Goal: Information Seeking & Learning: Learn about a topic

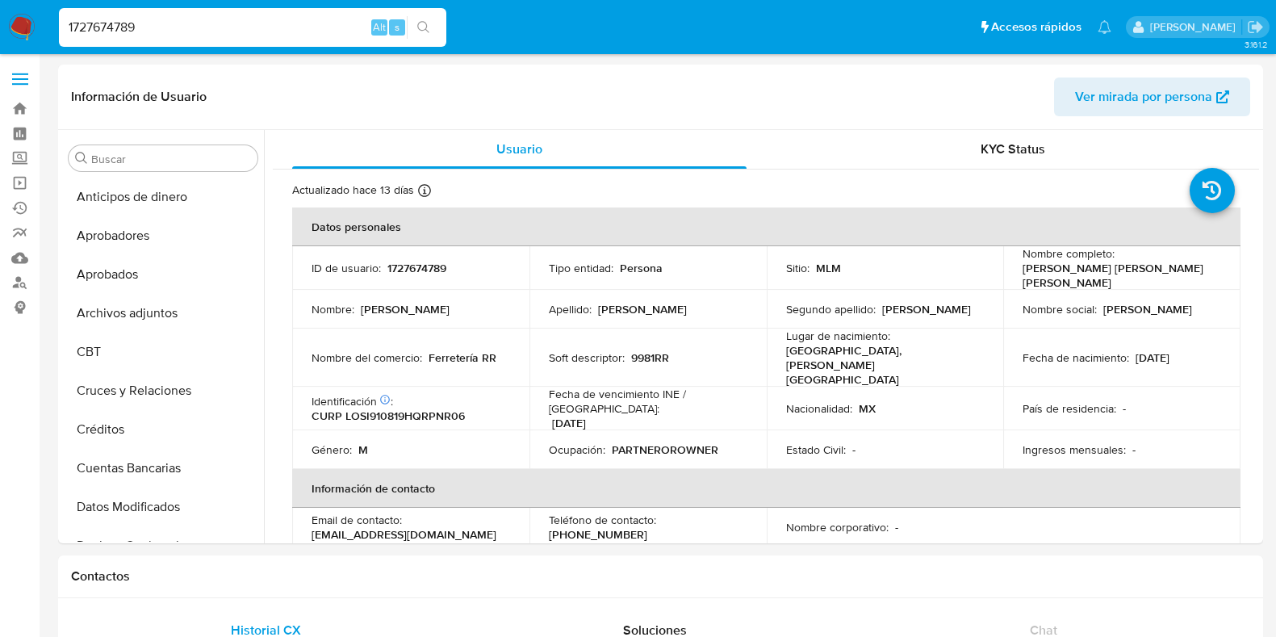
select select "10"
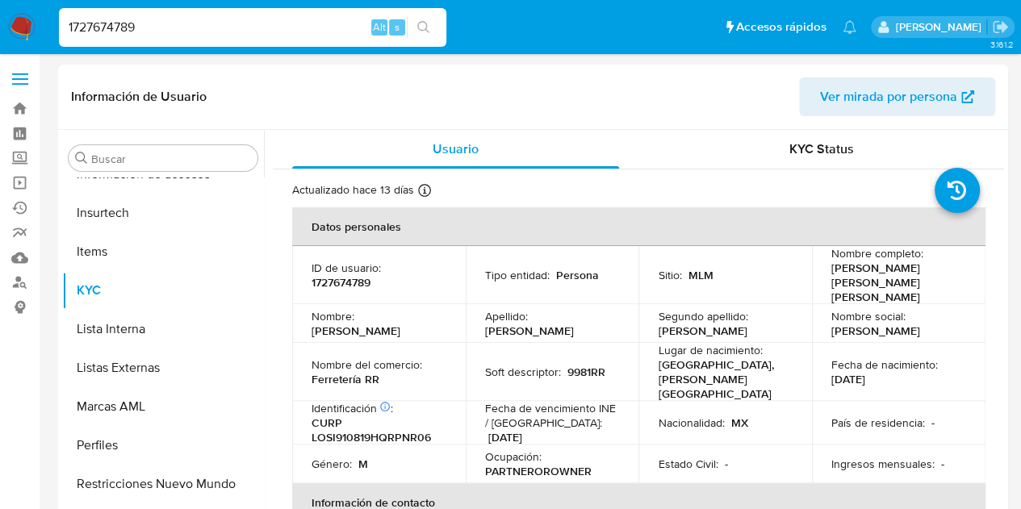
scroll to position [759, 0]
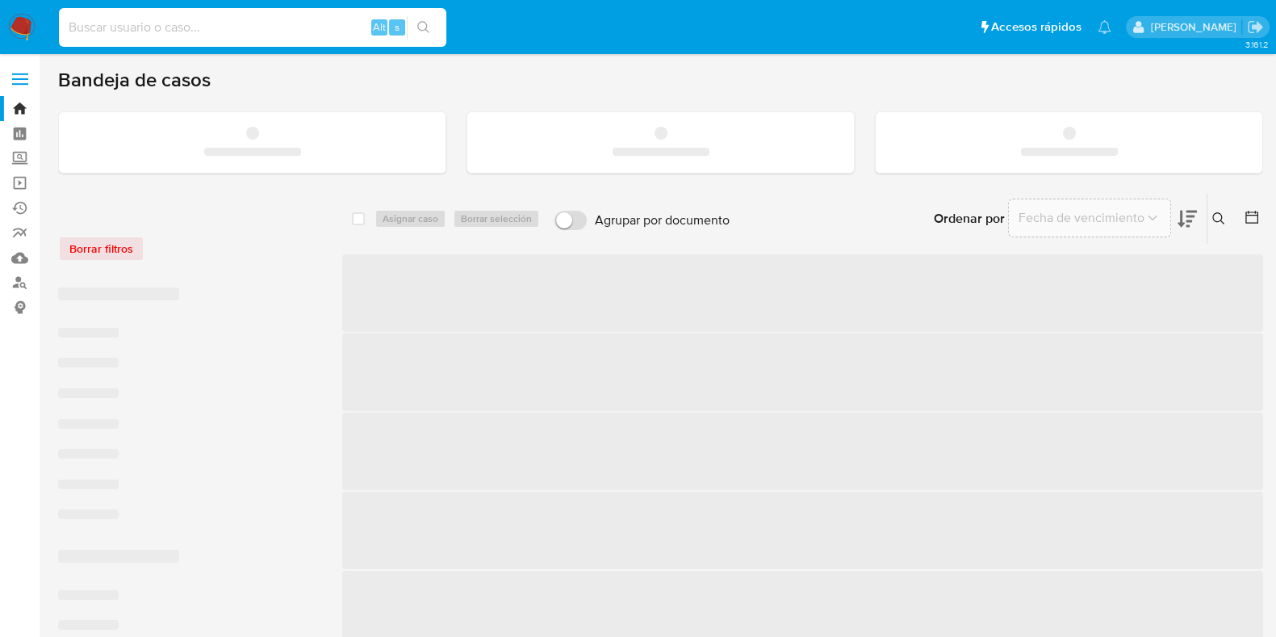
click at [133, 31] on input at bounding box center [253, 27] width 388 height 21
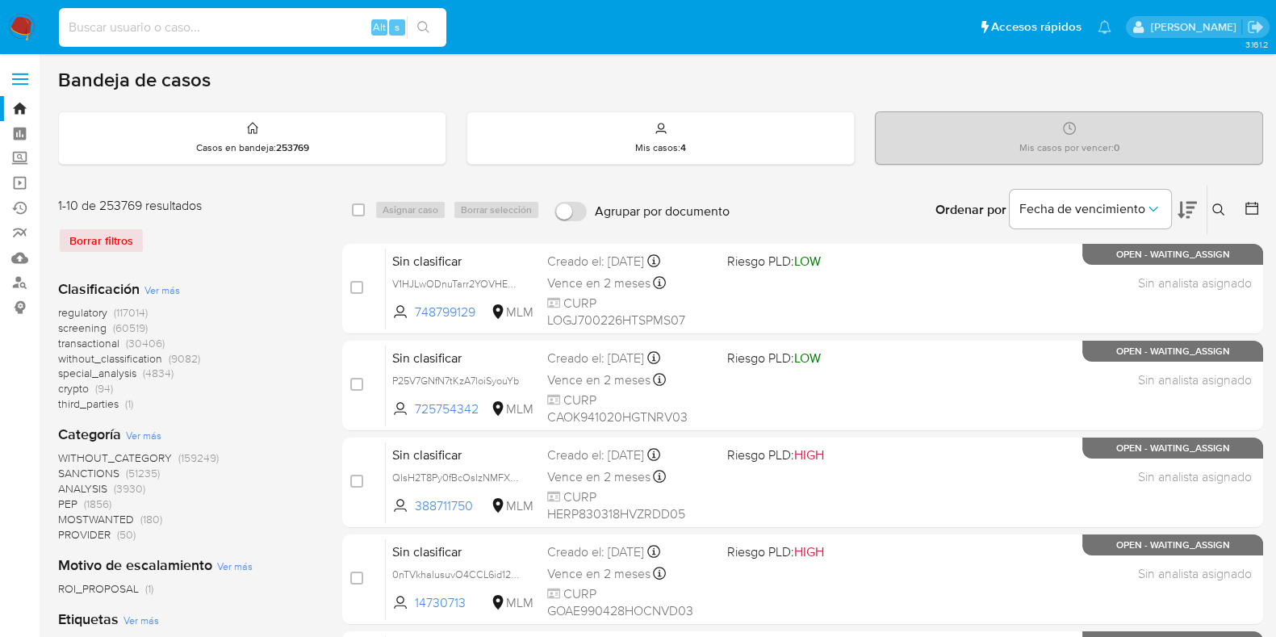
paste input "609389670"
type input "609389670"
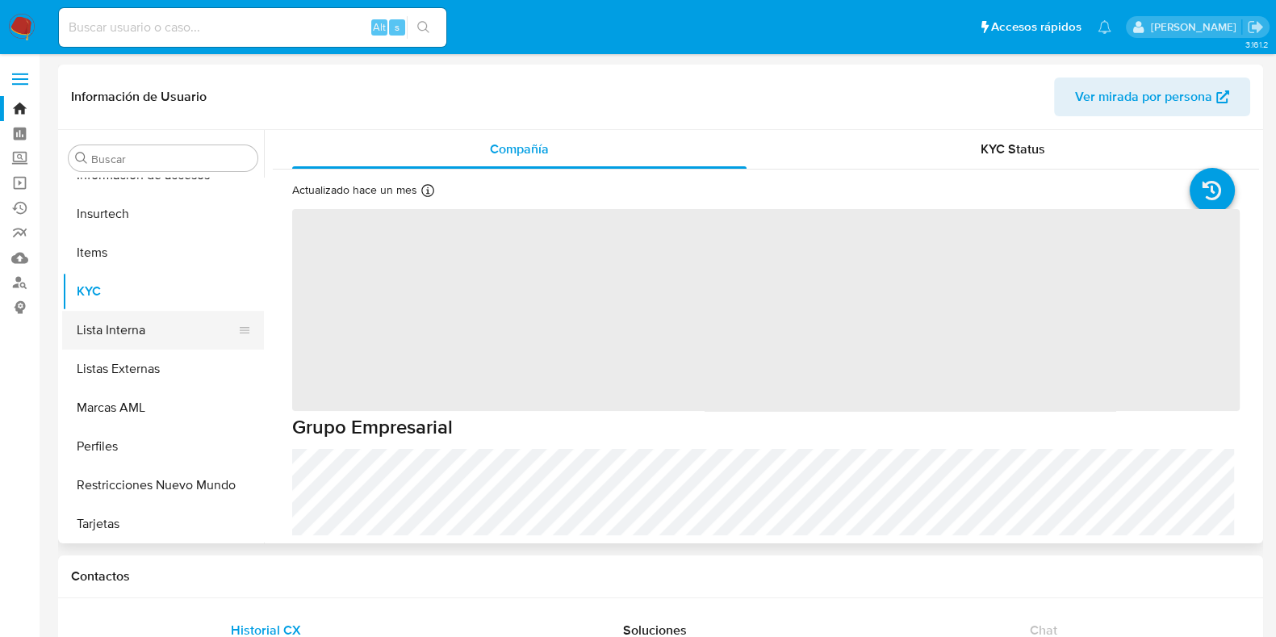
scroll to position [759, 0]
select select "10"
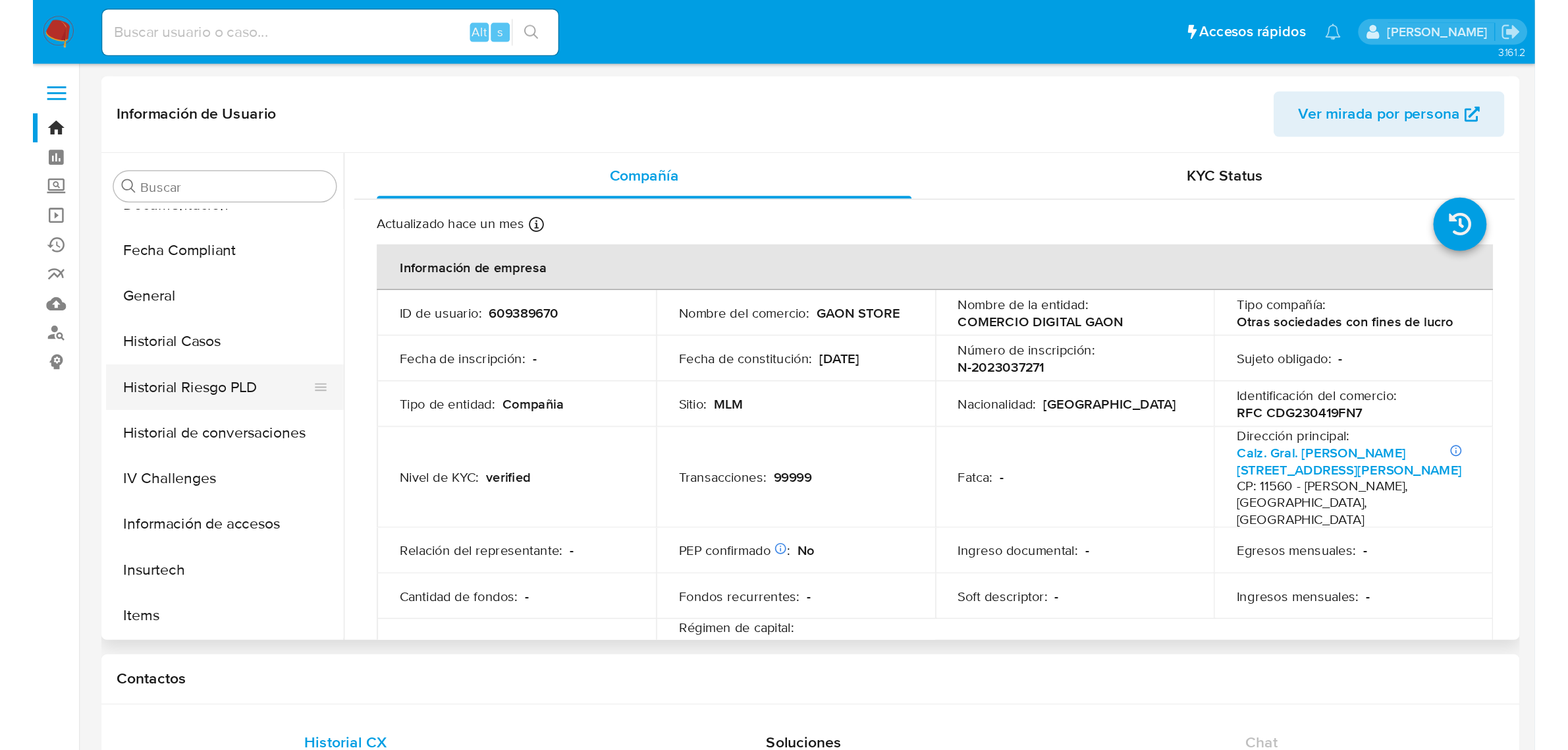
scroll to position [372, 0]
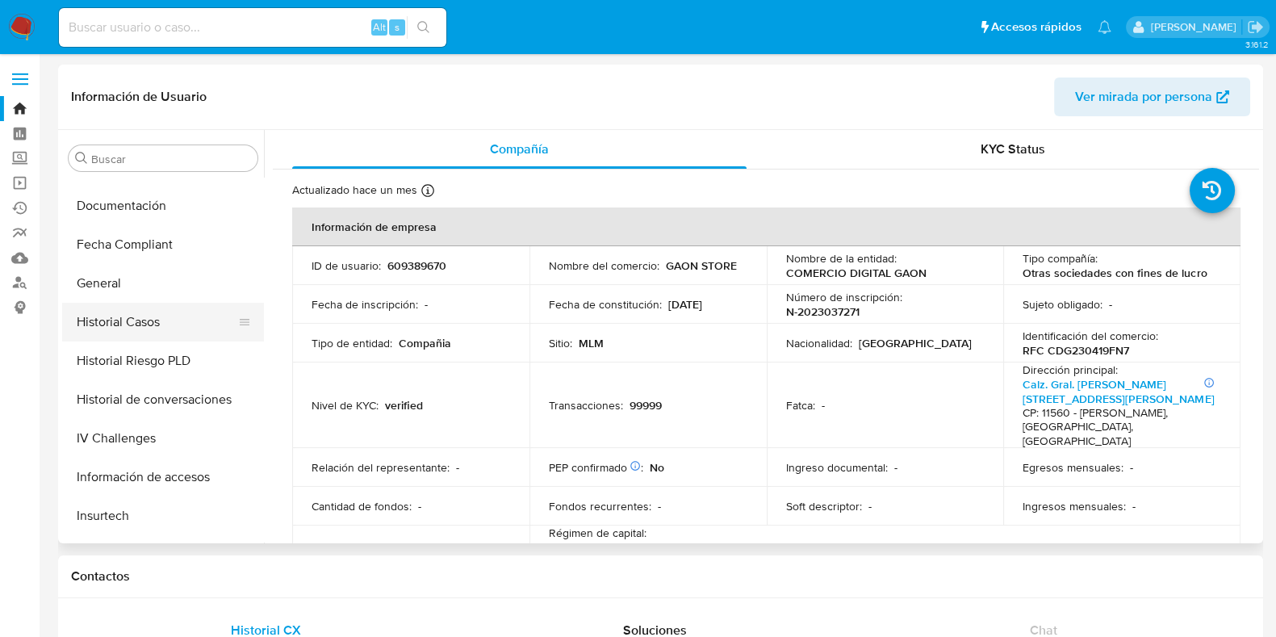
click at [158, 336] on button "Historial Casos" at bounding box center [156, 322] width 189 height 39
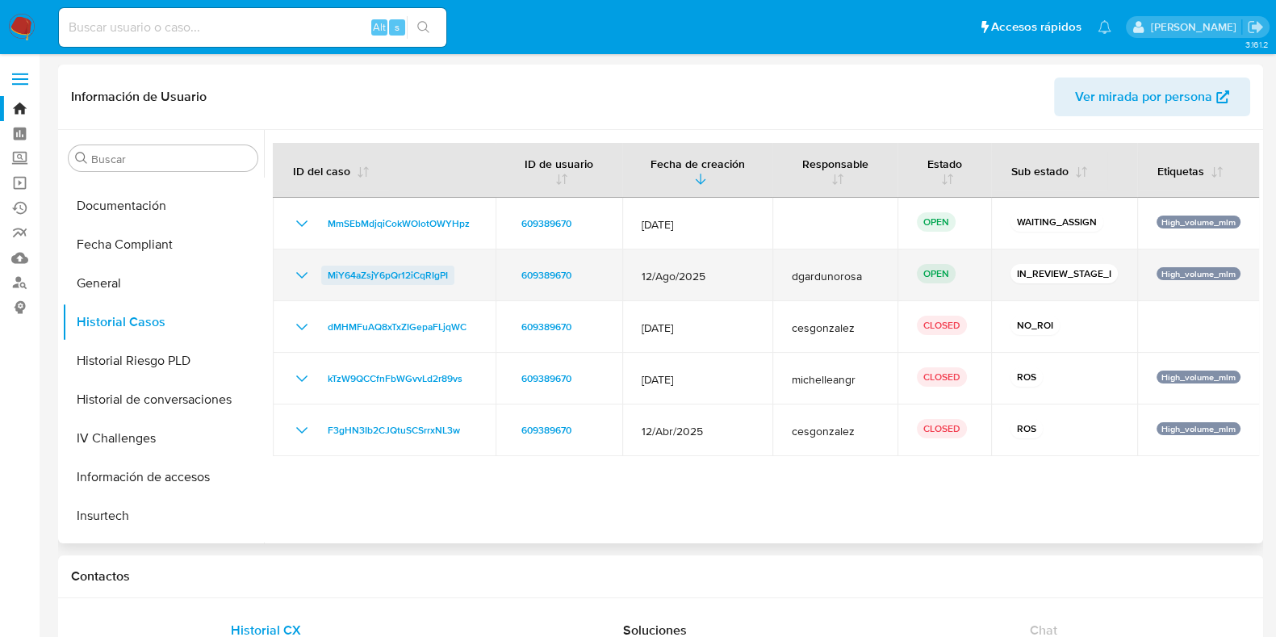
click at [339, 274] on span "MiY64aZsjY6pQr12iCqRIgPI" at bounding box center [388, 275] width 120 height 19
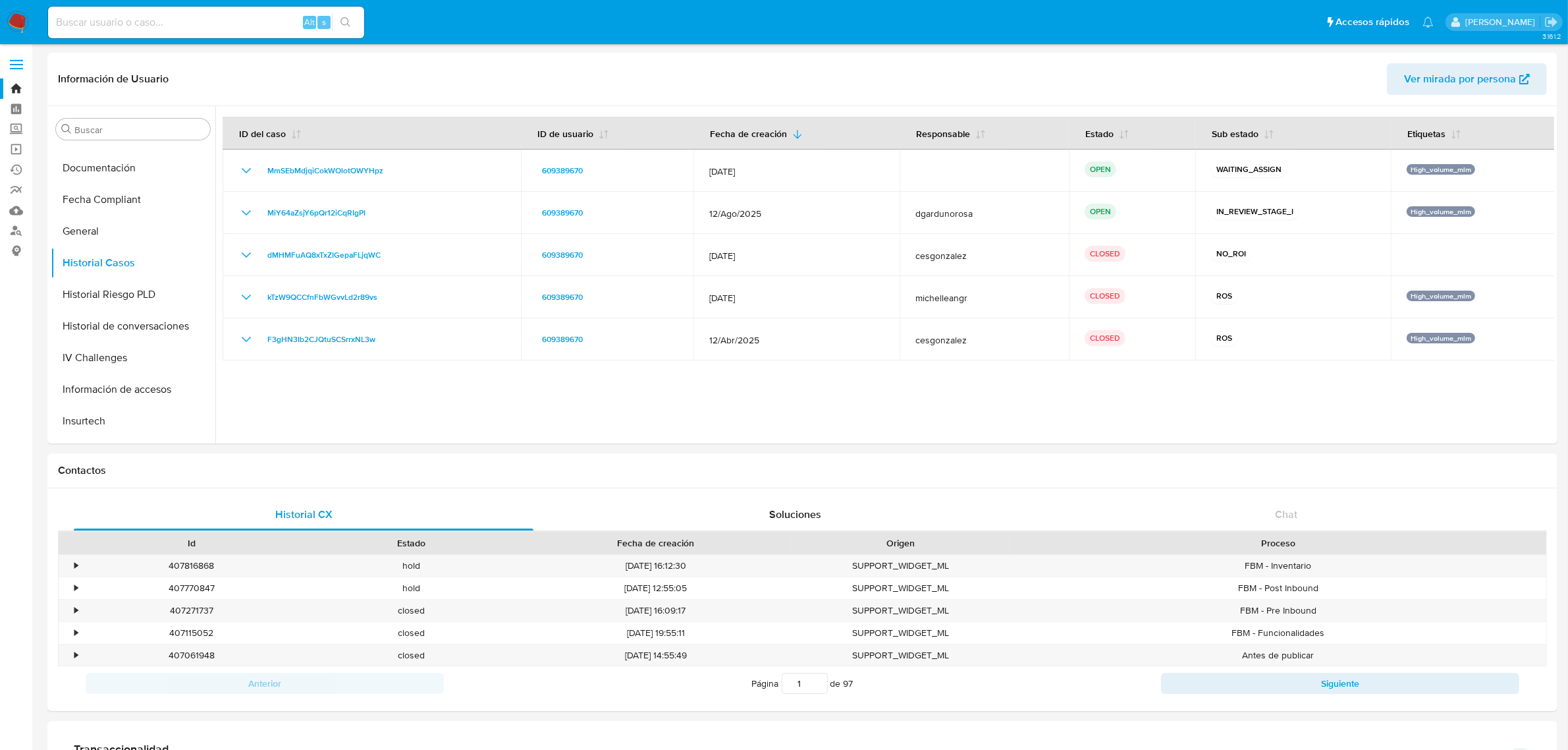
scroll to position [373, 0]
drag, startPoint x: 11, startPoint y: 94, endPoint x: 33, endPoint y: 101, distance: 23.1
click at [11, 94] on link "Bandeja" at bounding box center [78, 88] width 157 height 20
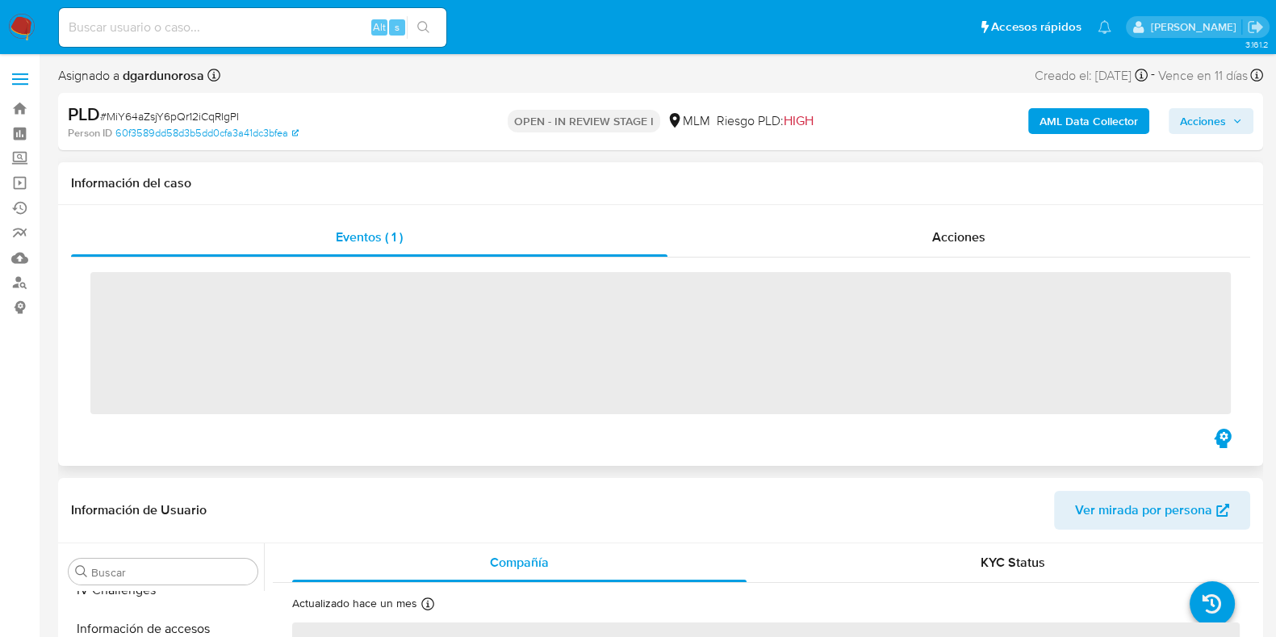
scroll to position [759, 0]
click at [962, 199] on div "Información del caso" at bounding box center [660, 183] width 1205 height 43
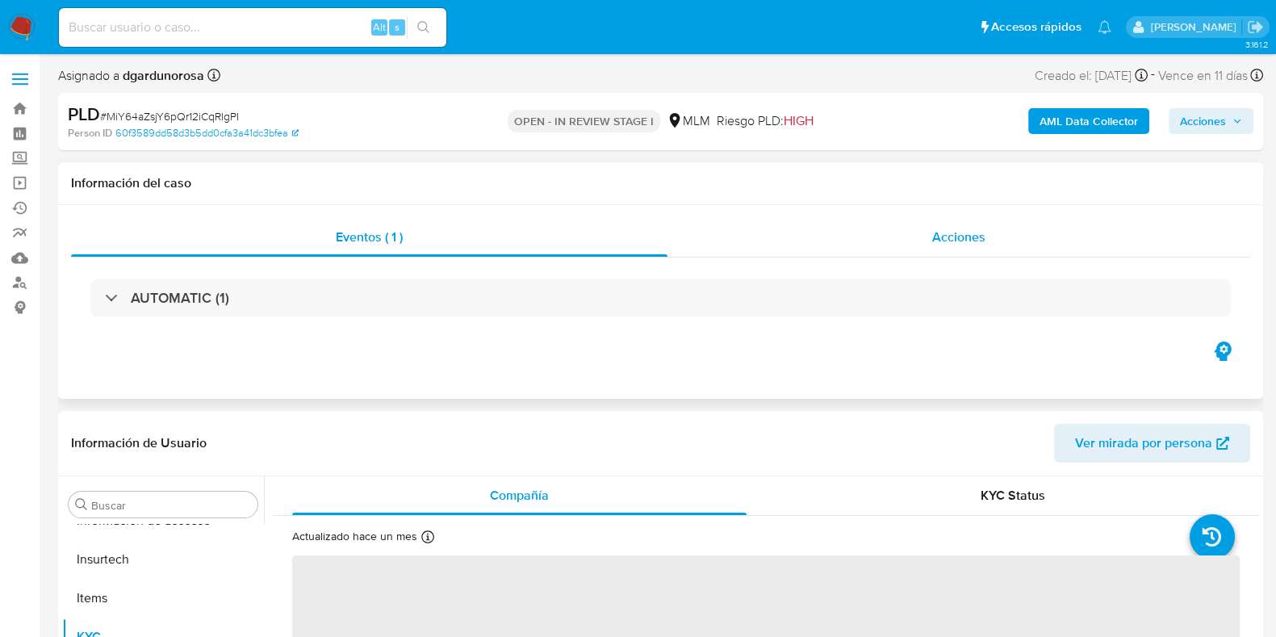
click at [936, 245] on span "Acciones" at bounding box center [958, 237] width 53 height 19
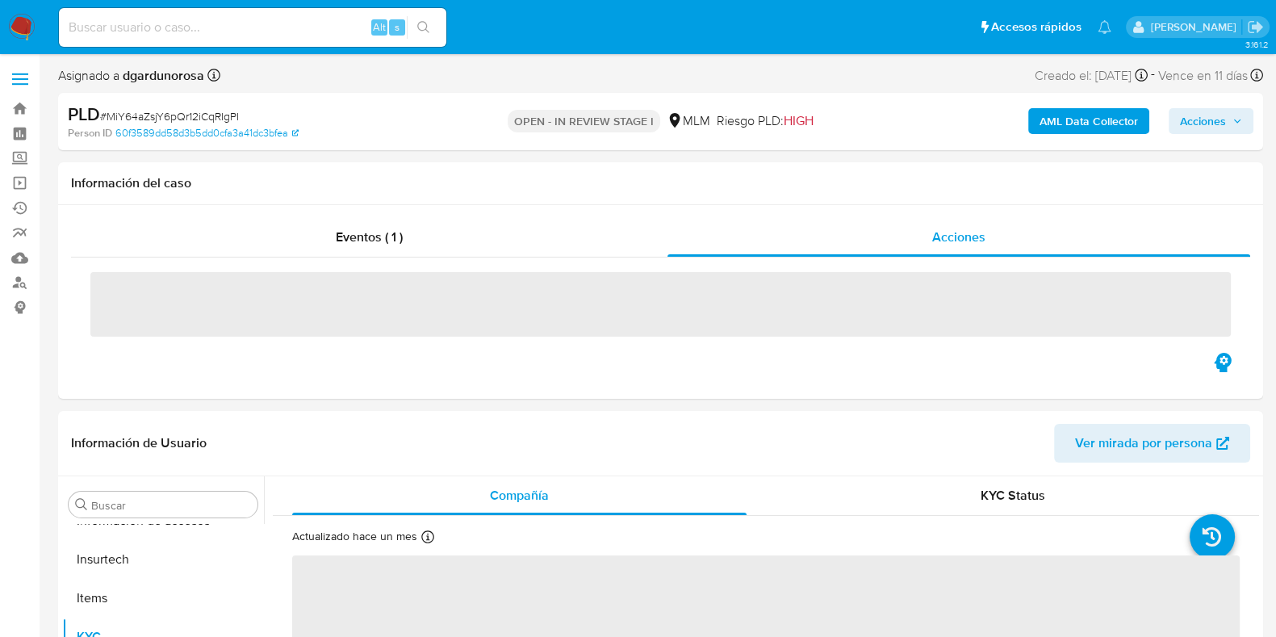
select select "10"
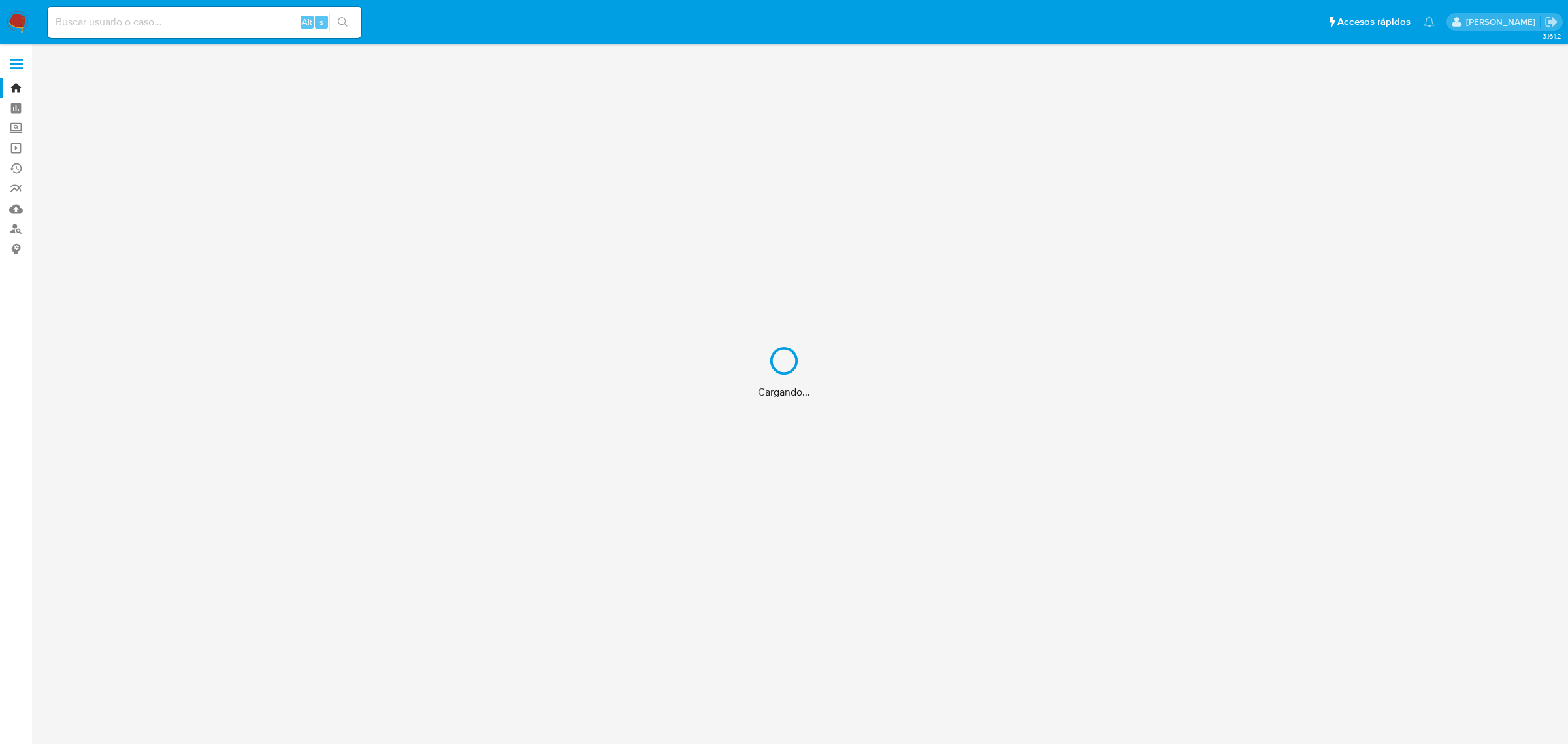
click at [13, 76] on div "Cargando..." at bounding box center [784, 372] width 1568 height 744
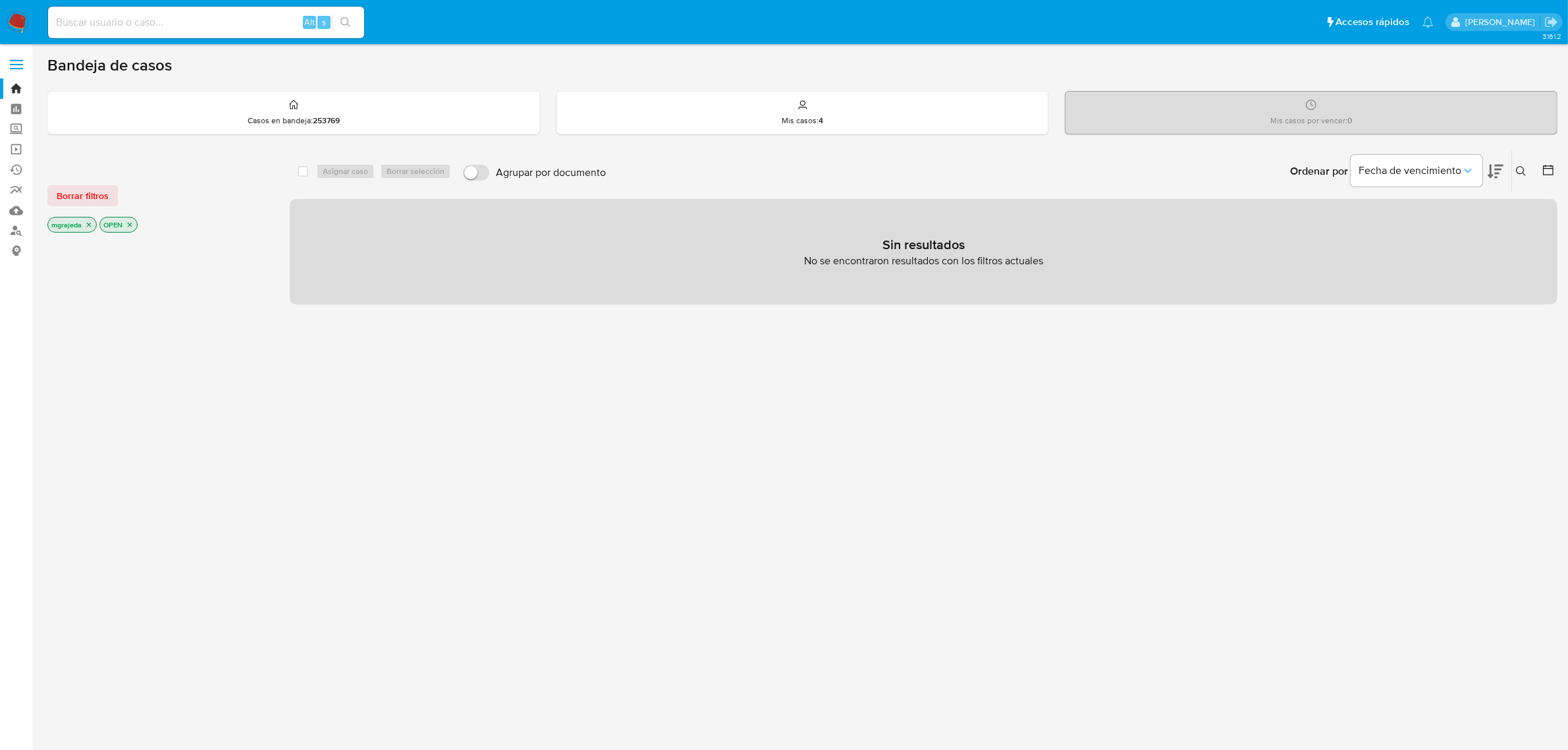
click at [16, 54] on label at bounding box center [16, 64] width 33 height 28
click at [0, 0] on input "checkbox" at bounding box center [0, 0] width 0 height 0
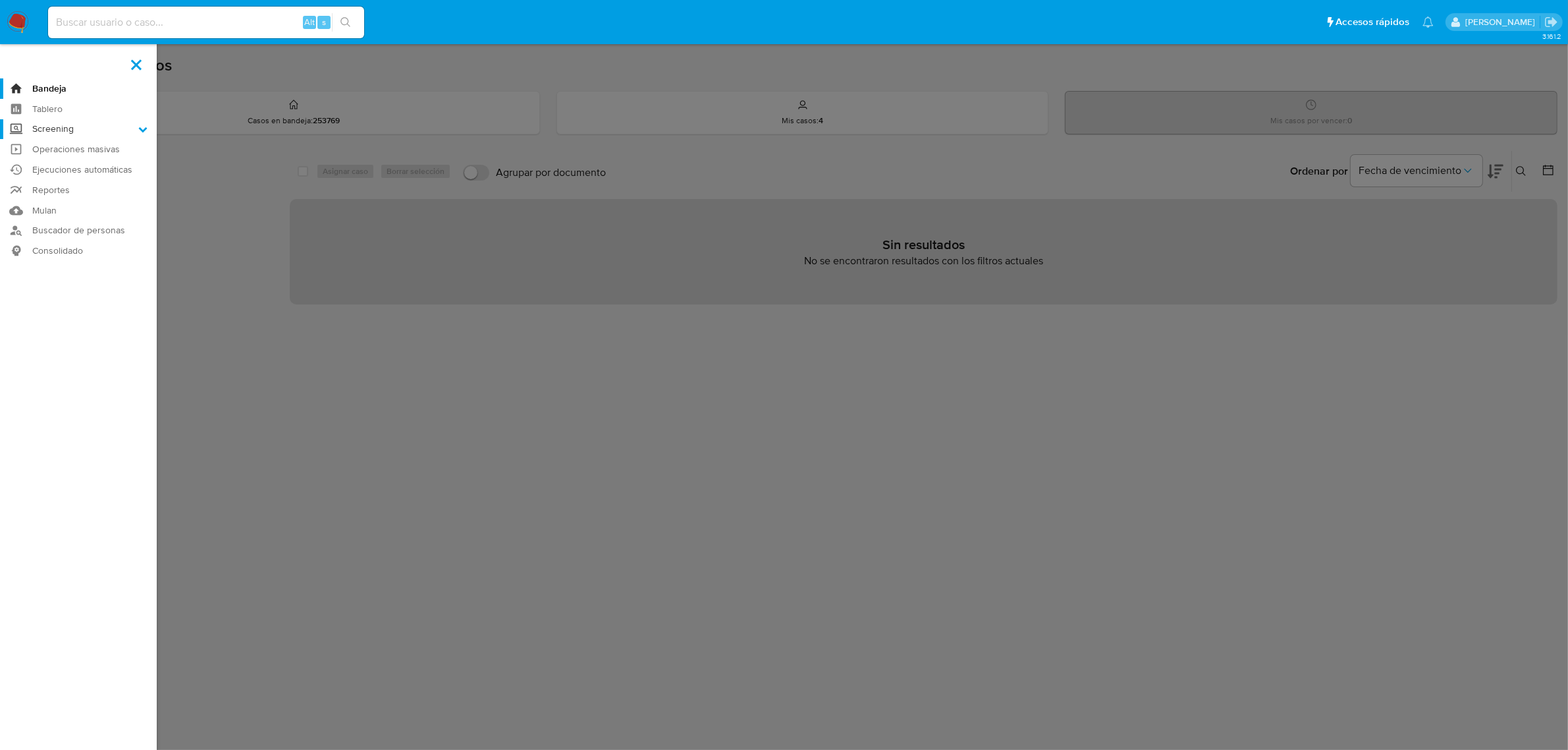
click at [148, 123] on label "Screening" at bounding box center [78, 129] width 157 height 20
click at [0, 0] on input "Screening" at bounding box center [0, 0] width 0 height 0
click at [60, 173] on link "Herramientas" at bounding box center [78, 181] width 157 height 16
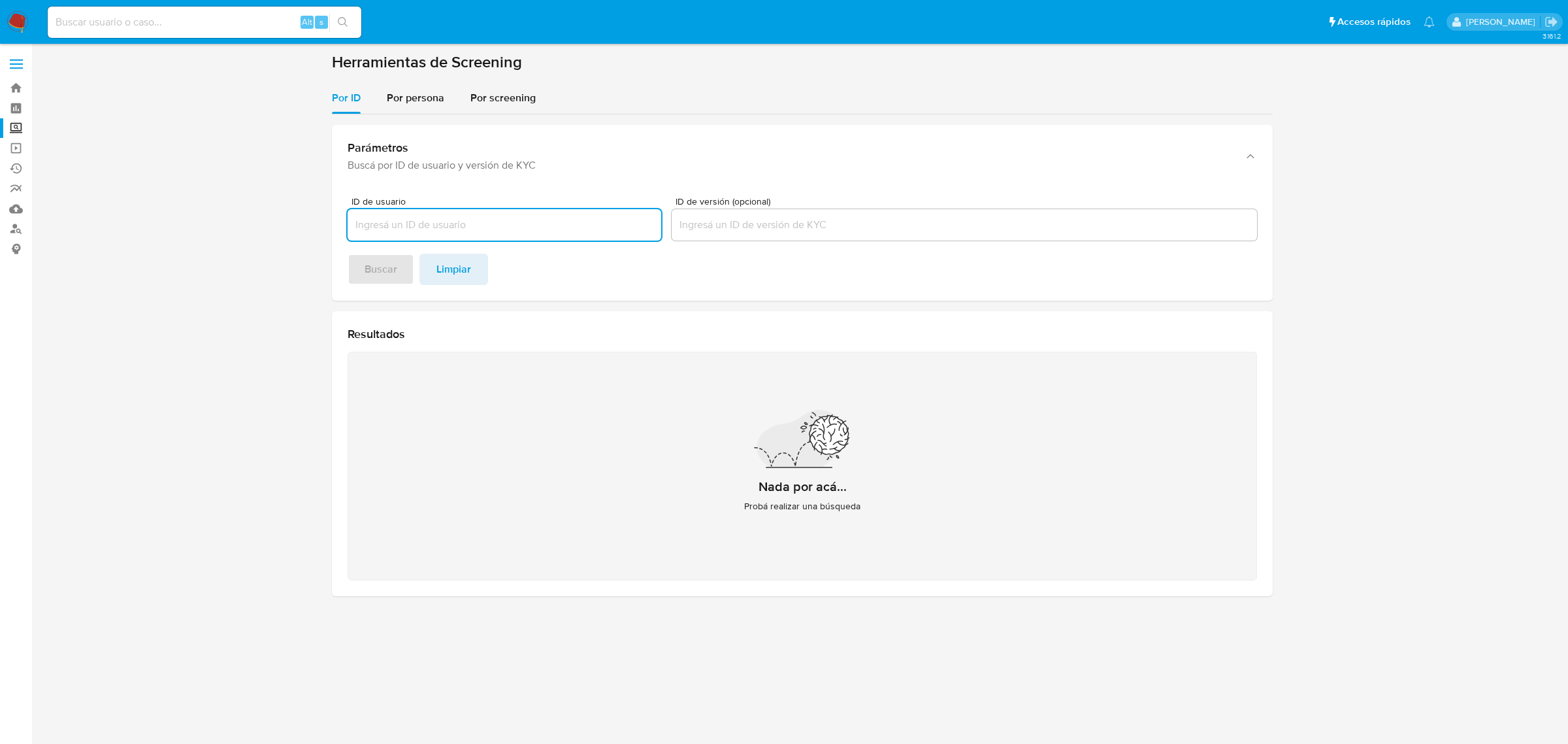
click at [125, 20] on input at bounding box center [205, 22] width 314 height 17
paste input "[PERSON_NAME]"
type input "[PERSON_NAME]"
click at [423, 80] on section "Herramientas de Screening Por ID Por persona Por screening Parámetros Buscá por…" at bounding box center [802, 329] width 941 height 555
click at [413, 223] on input "ID de usuario" at bounding box center [504, 224] width 314 height 17
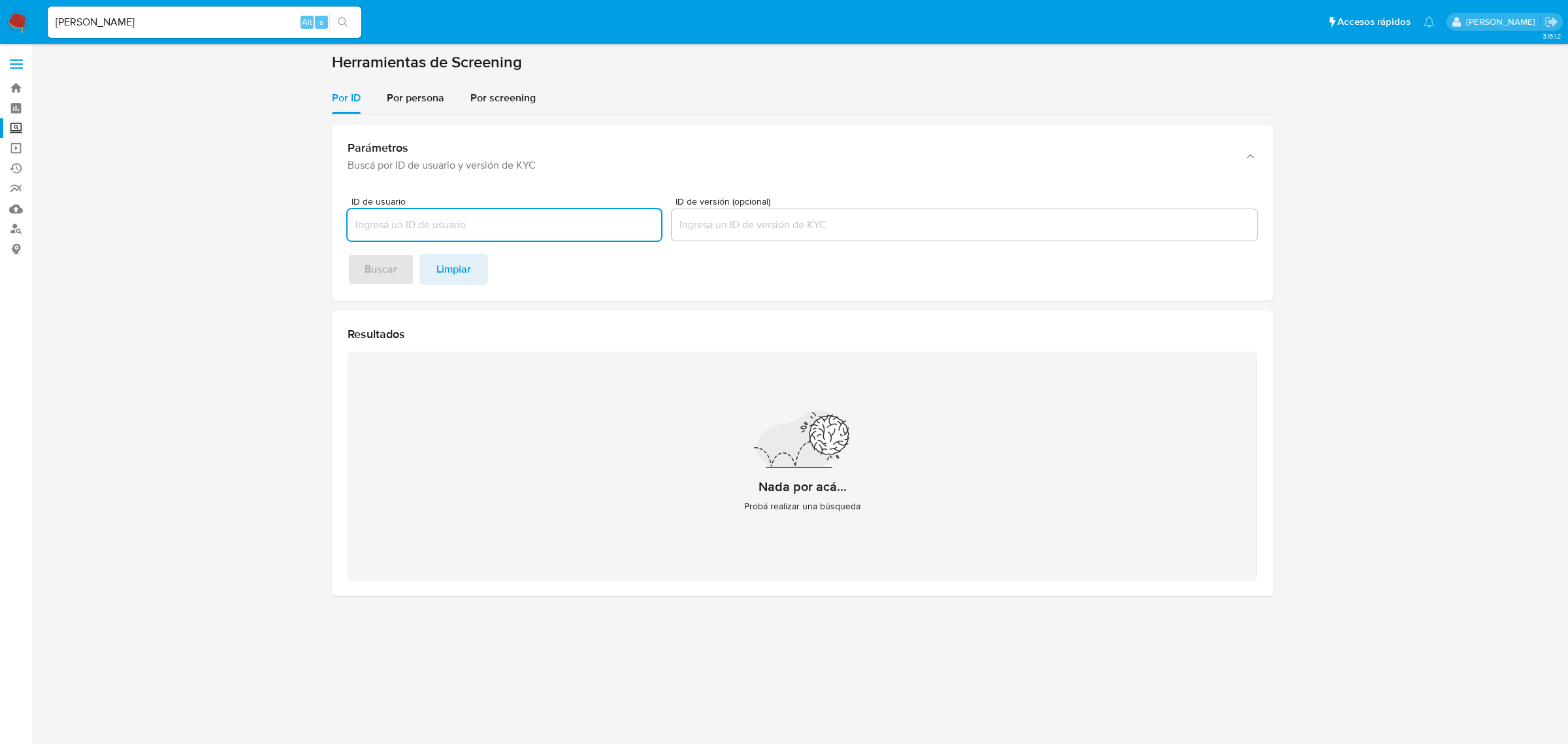
paste input "Aviv [PERSON_NAME]"
type input "Aviv [PERSON_NAME]"
drag, startPoint x: 392, startPoint y: 270, endPoint x: 402, endPoint y: 270, distance: 10.0
click at [392, 270] on footer "Buscar Limpiar" at bounding box center [802, 269] width 909 height 32
click at [477, 219] on input "Aviv [PERSON_NAME]" at bounding box center [504, 224] width 314 height 17
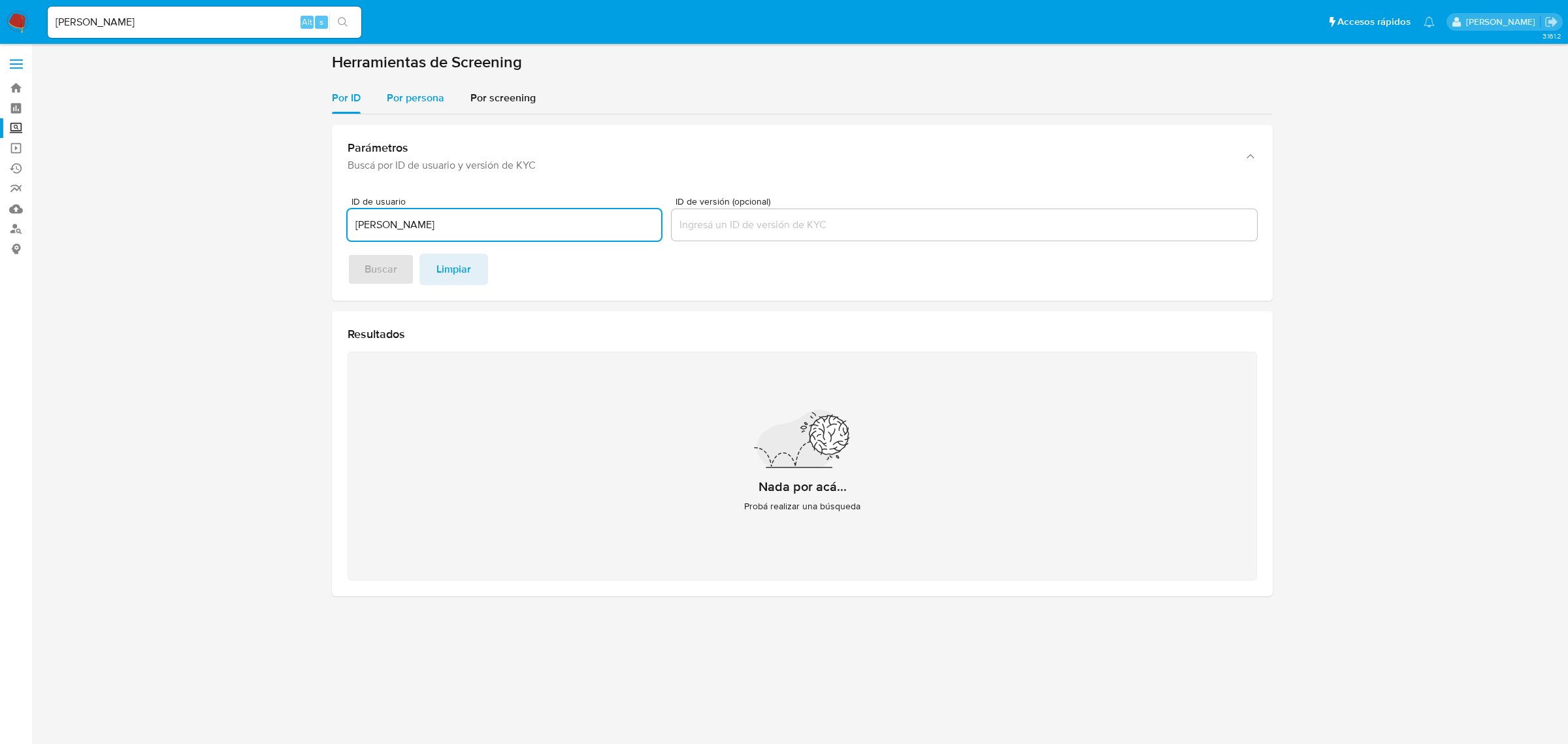
drag, startPoint x: 412, startPoint y: 83, endPoint x: 423, endPoint y: 100, distance: 20.2
click at [410, 83] on div "Por persona" at bounding box center [415, 98] width 57 height 32
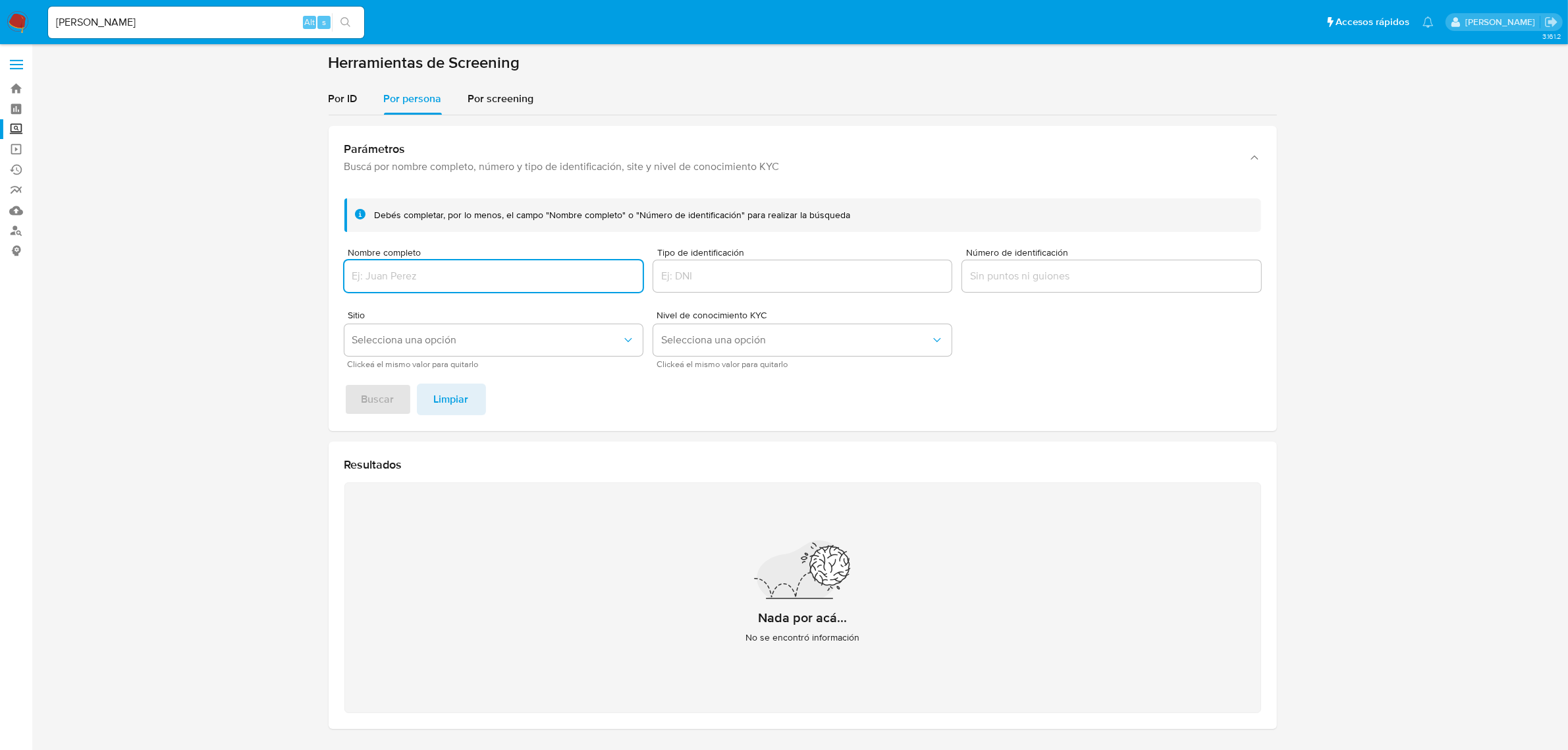
drag, startPoint x: 440, startPoint y: 272, endPoint x: 453, endPoint y: 285, distance: 18.4
click at [440, 272] on input "Nombre completo" at bounding box center [494, 276] width 299 height 17
type input "Aviv Albert Arazi Cohen"
click at [375, 393] on span "Buscar" at bounding box center [378, 399] width 33 height 29
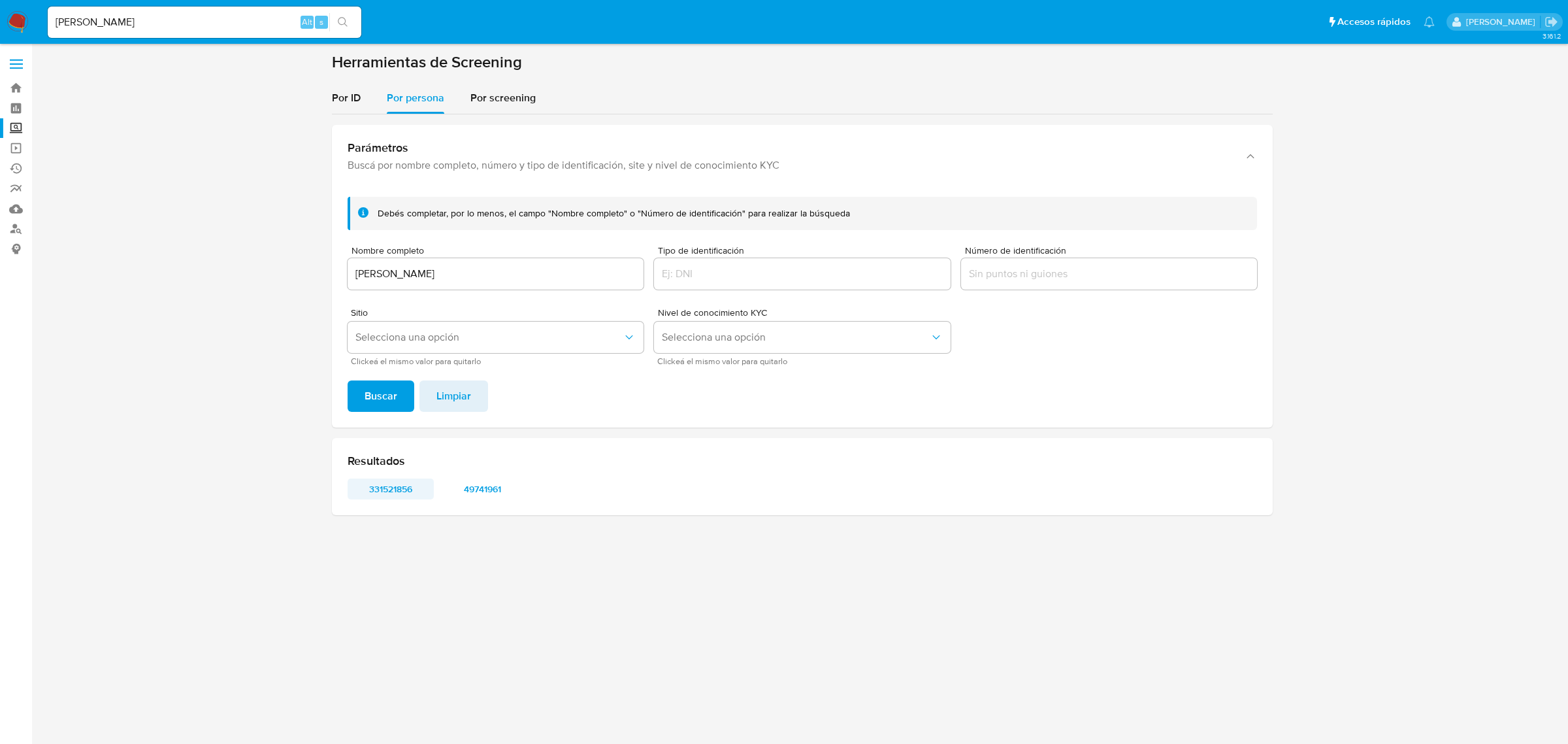
click at [396, 497] on span "331521856" at bounding box center [391, 489] width 68 height 19
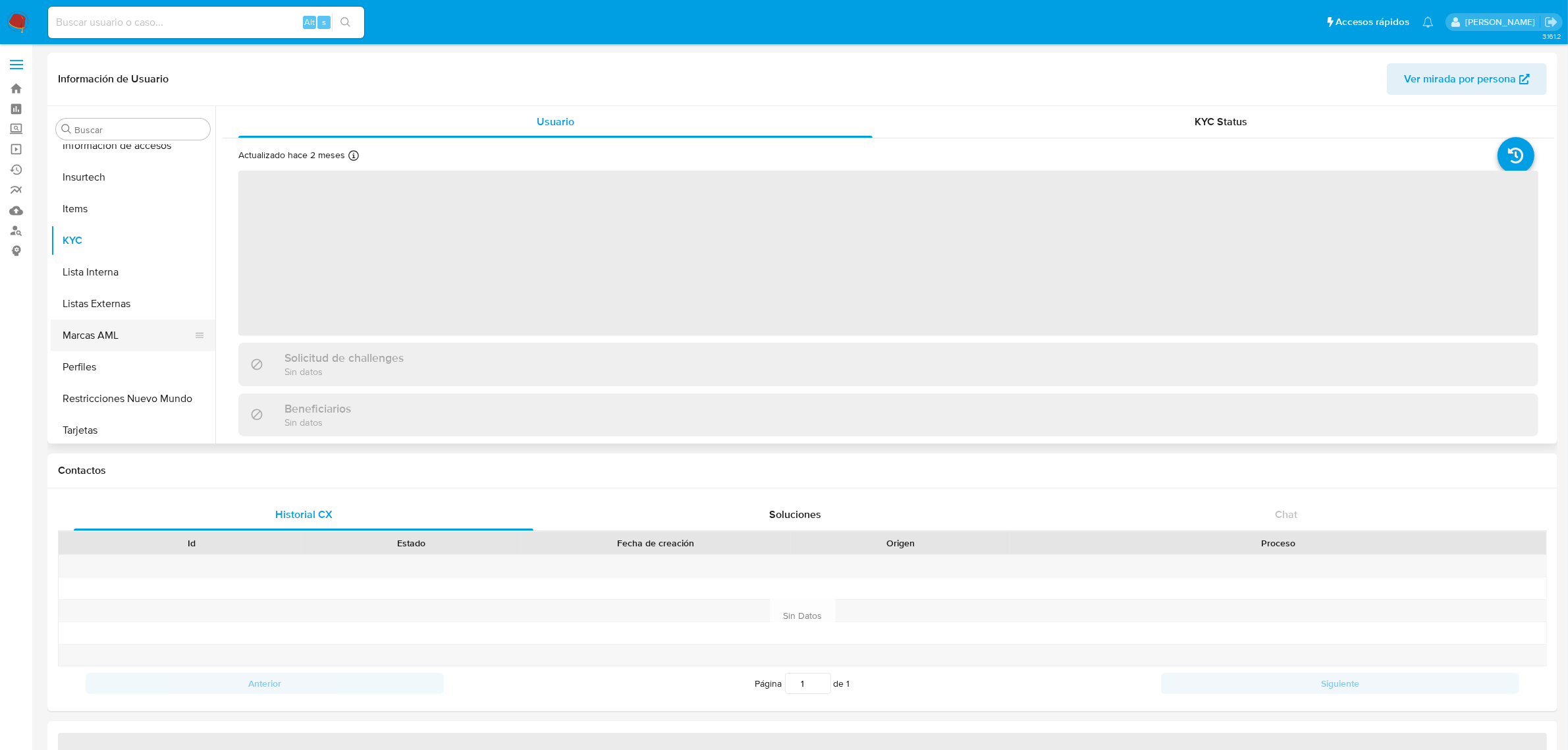
scroll to position [619, 0]
click at [112, 406] on button "Restricciones Nuevo Mundo" at bounding box center [127, 395] width 154 height 32
select select "10"
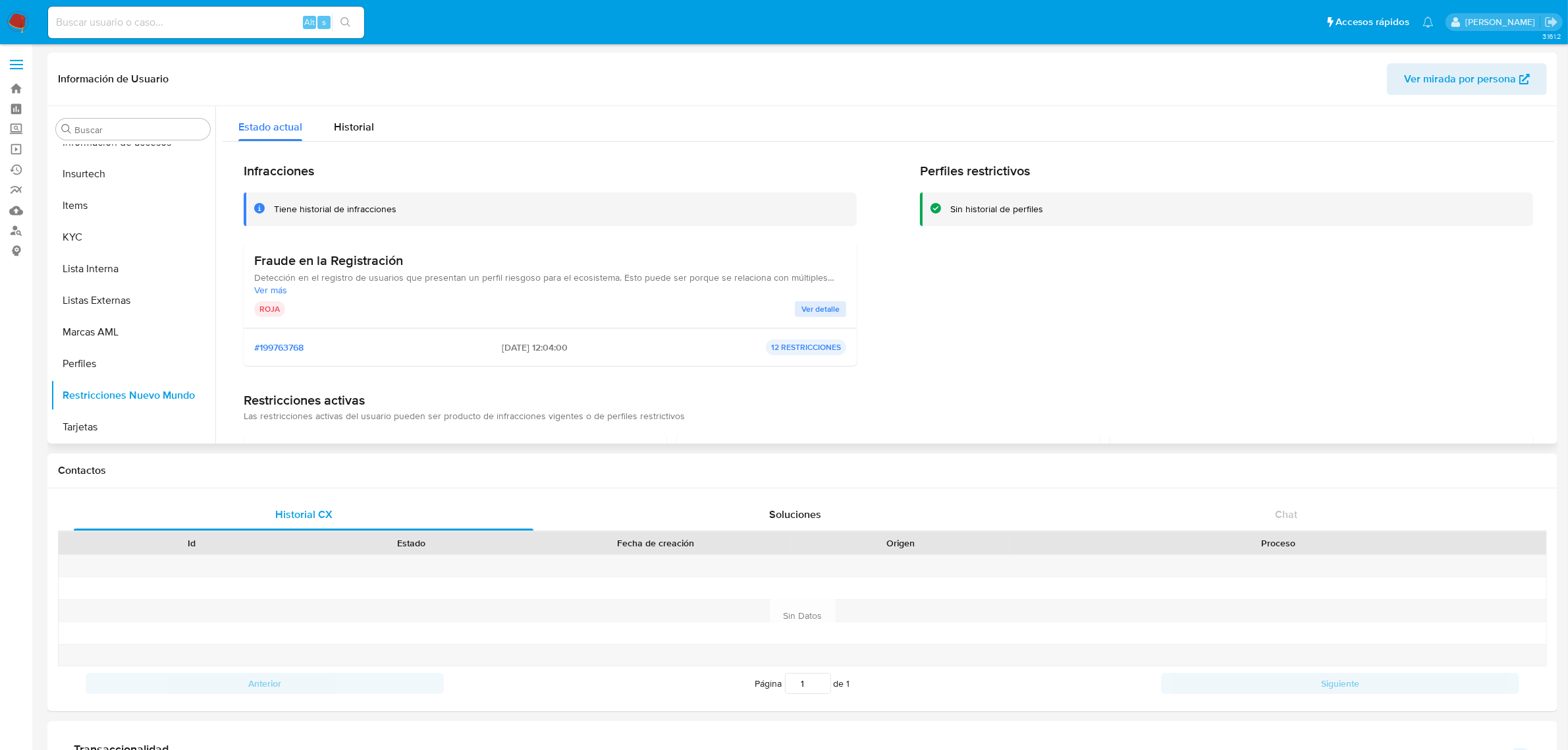
click at [818, 312] on span "Ver detalle" at bounding box center [820, 309] width 38 height 13
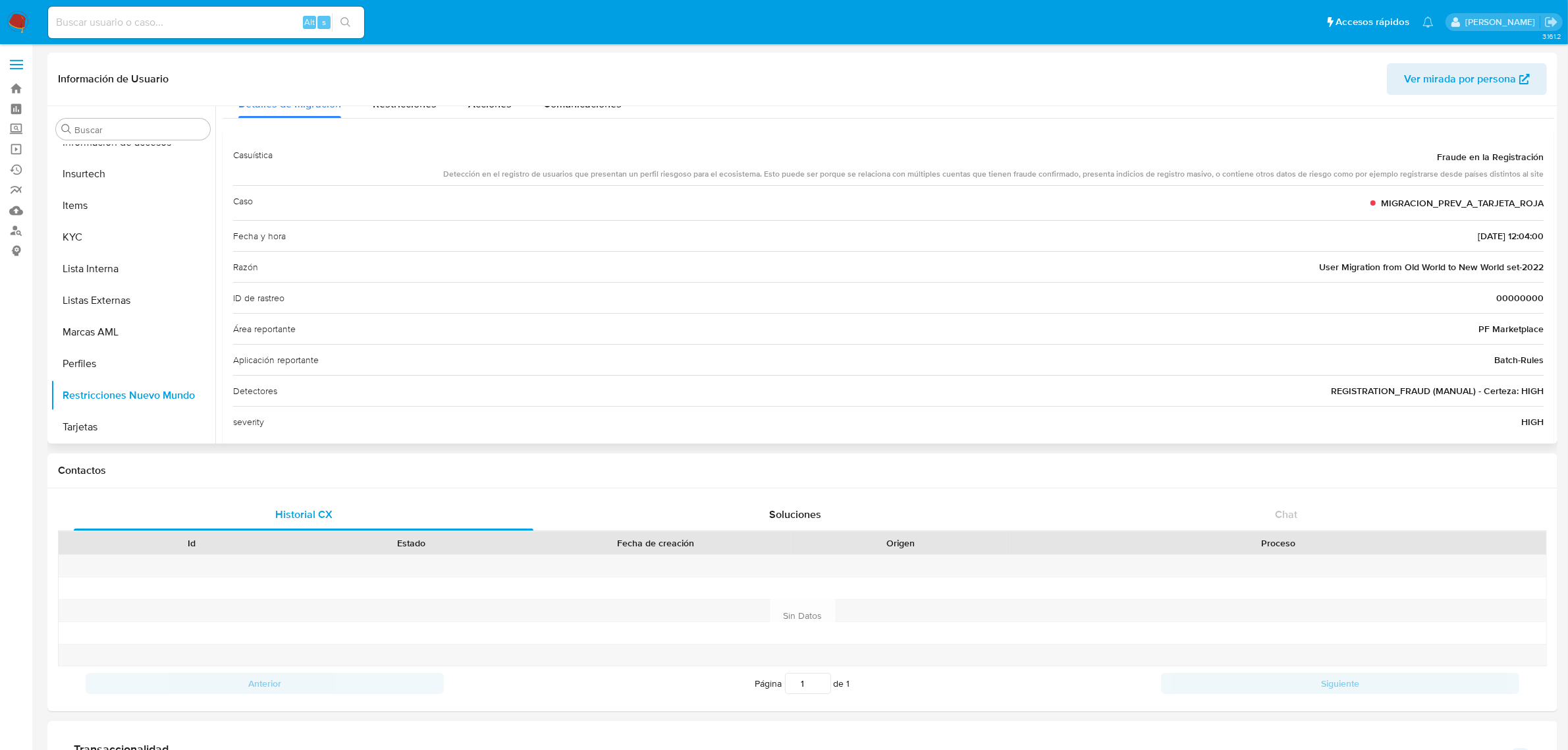
scroll to position [66, 0]
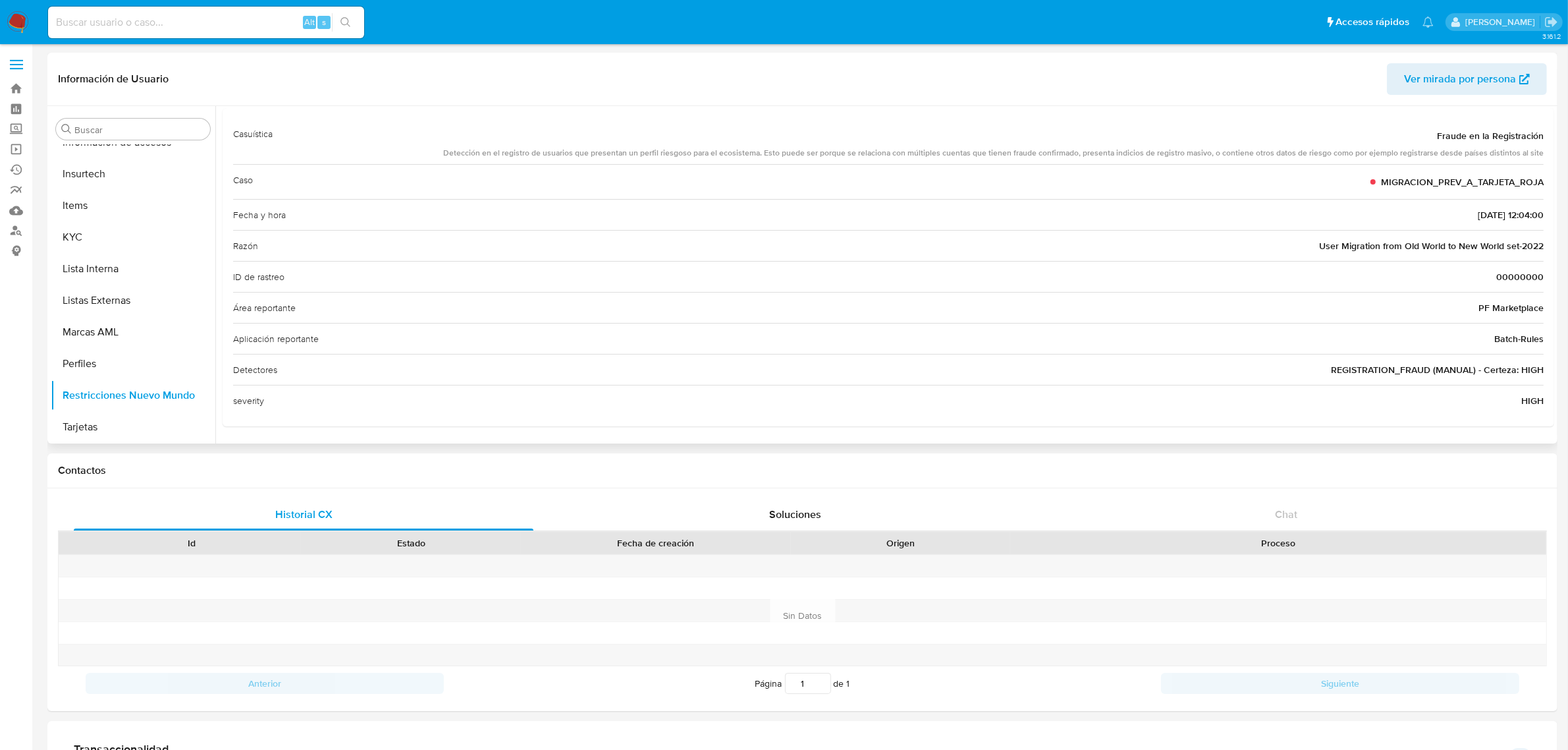
click at [851, 149] on div "Detección en el registro de usuarios que presentan un perfil riesgoso para el e…" at bounding box center [993, 153] width 1101 height 11
click at [765, 149] on div "Detección en el registro de usuarios que presentan un perfil riesgoso para el e…" at bounding box center [993, 153] width 1101 height 11
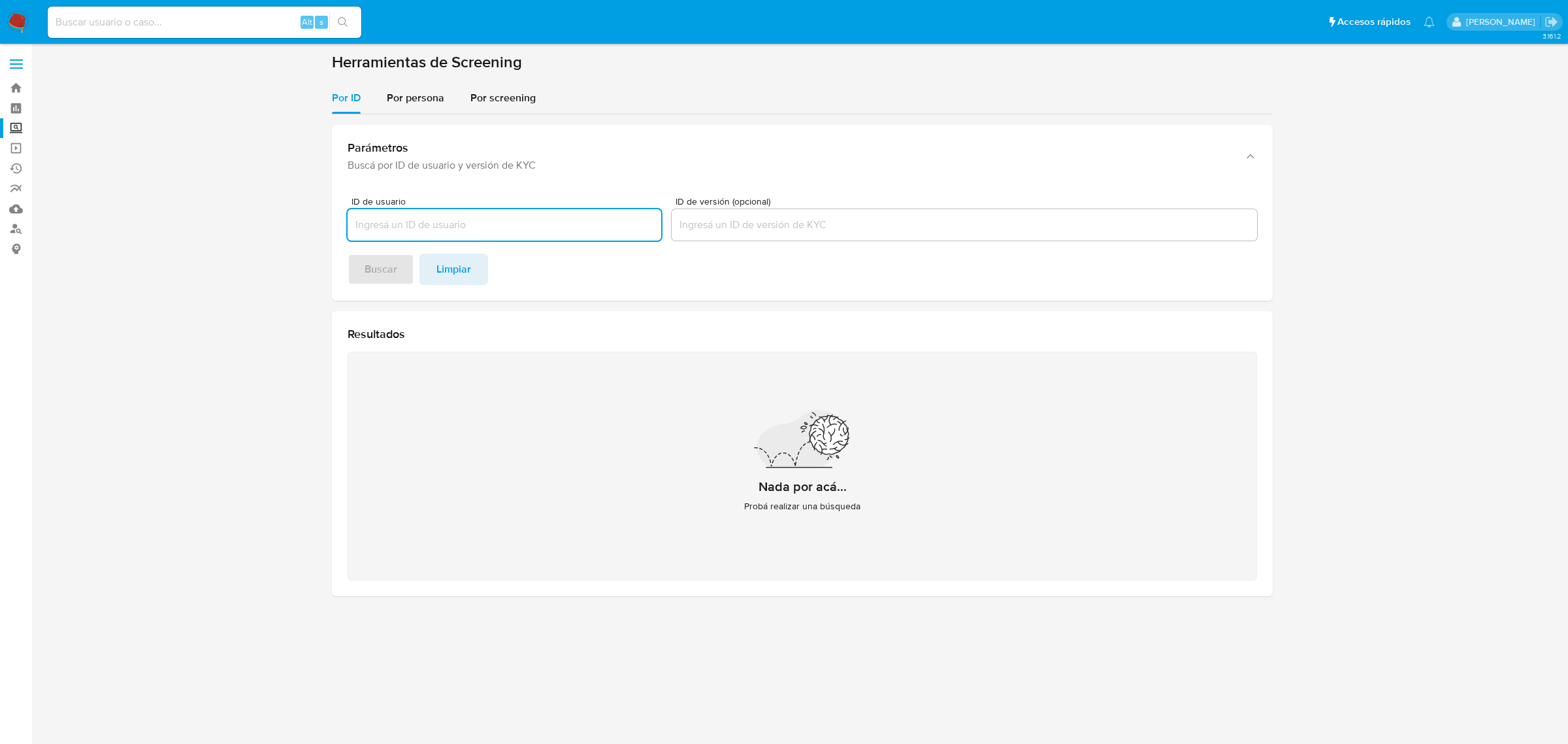
click at [159, 24] on input at bounding box center [205, 22] width 314 height 17
paste input "1012678445"
type input "1012678445"
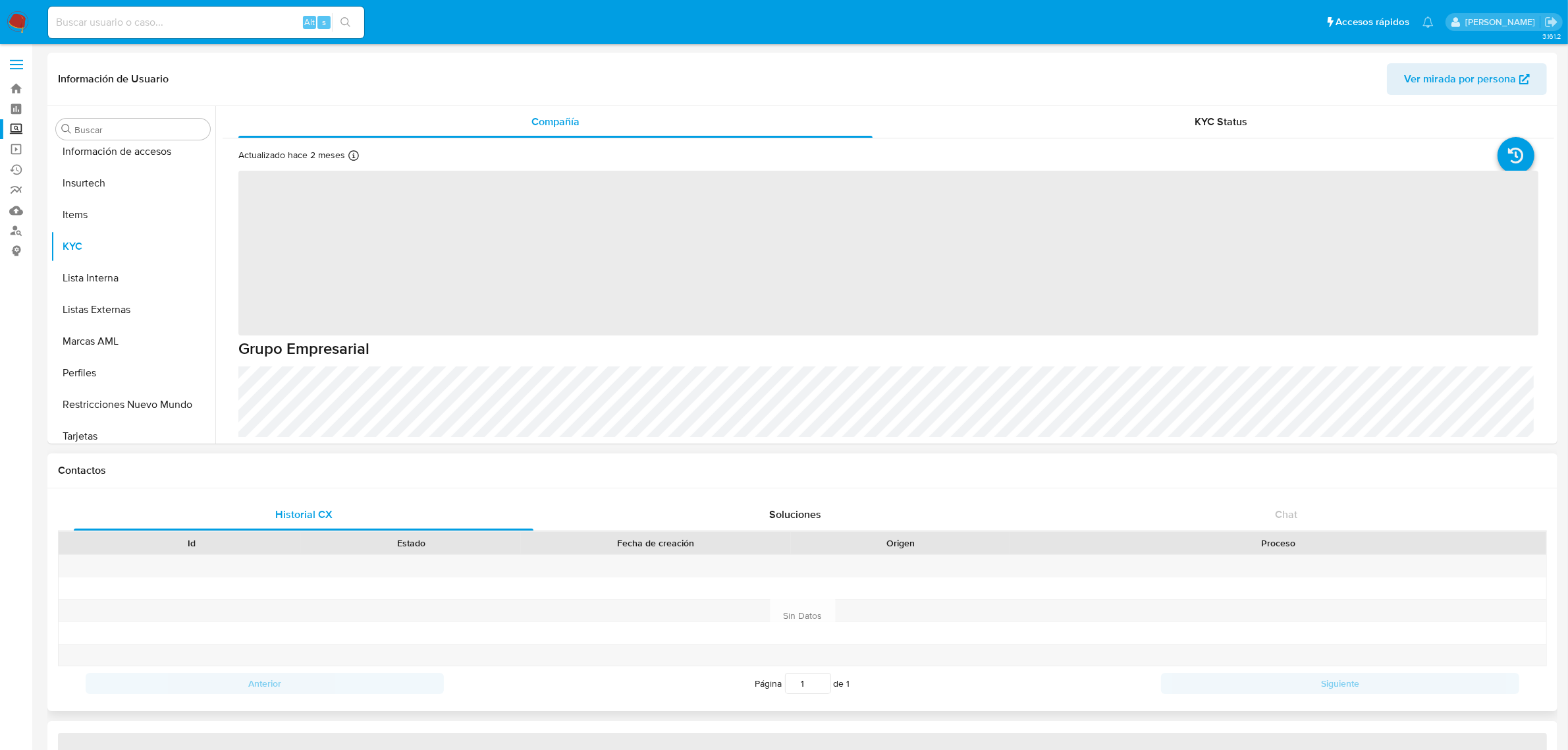
scroll to position [619, 0]
select select "10"
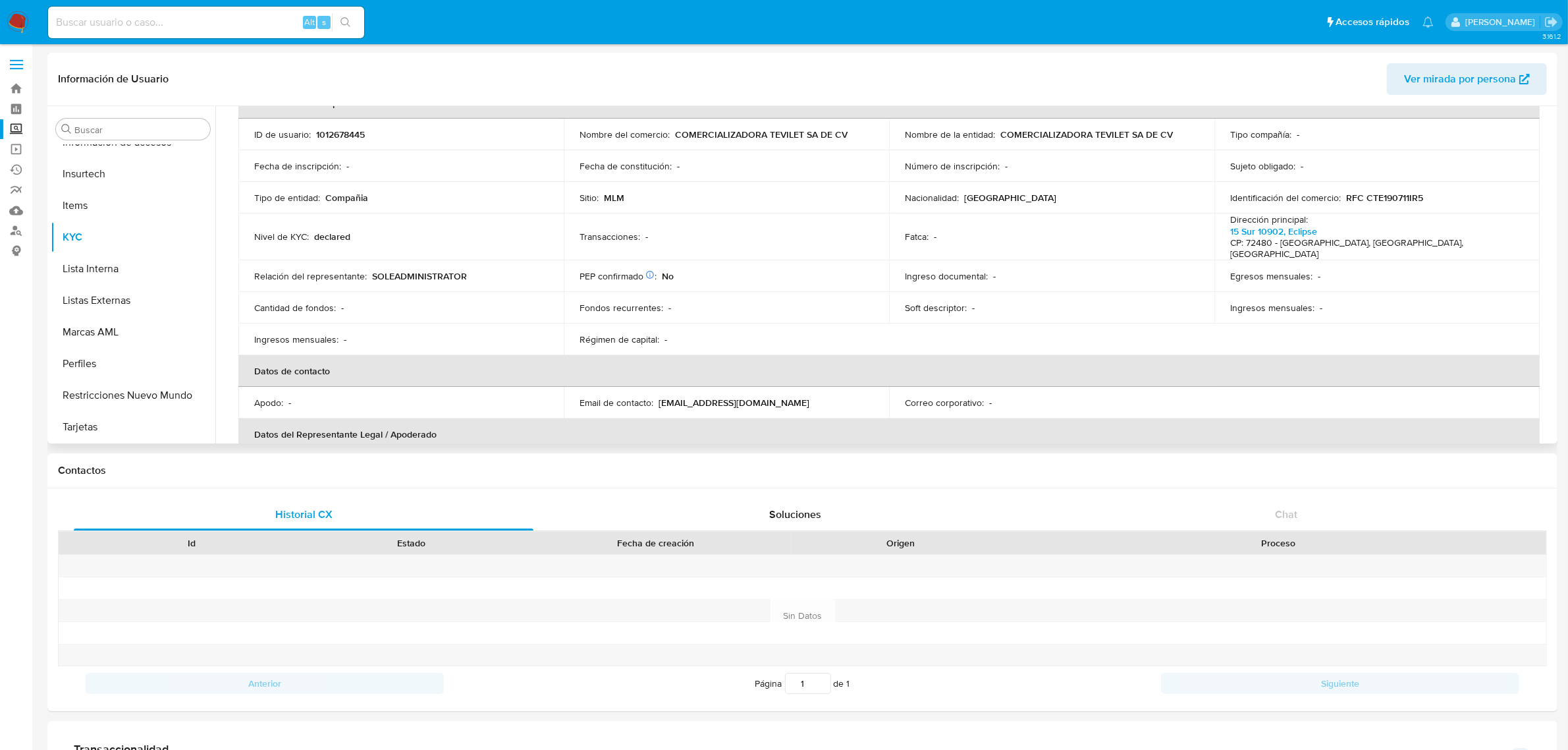
scroll to position [330, 0]
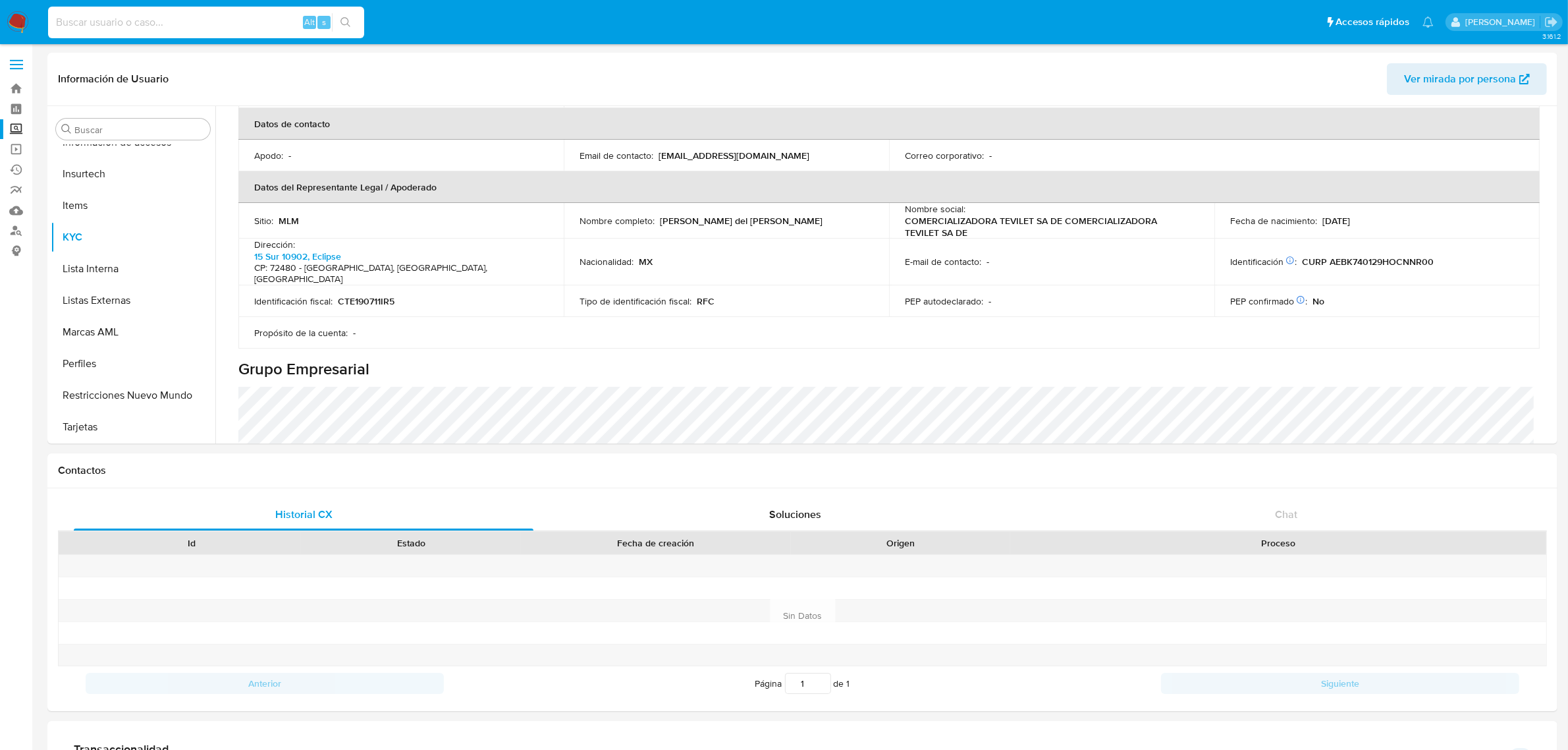
click at [107, 24] on input at bounding box center [206, 22] width 317 height 17
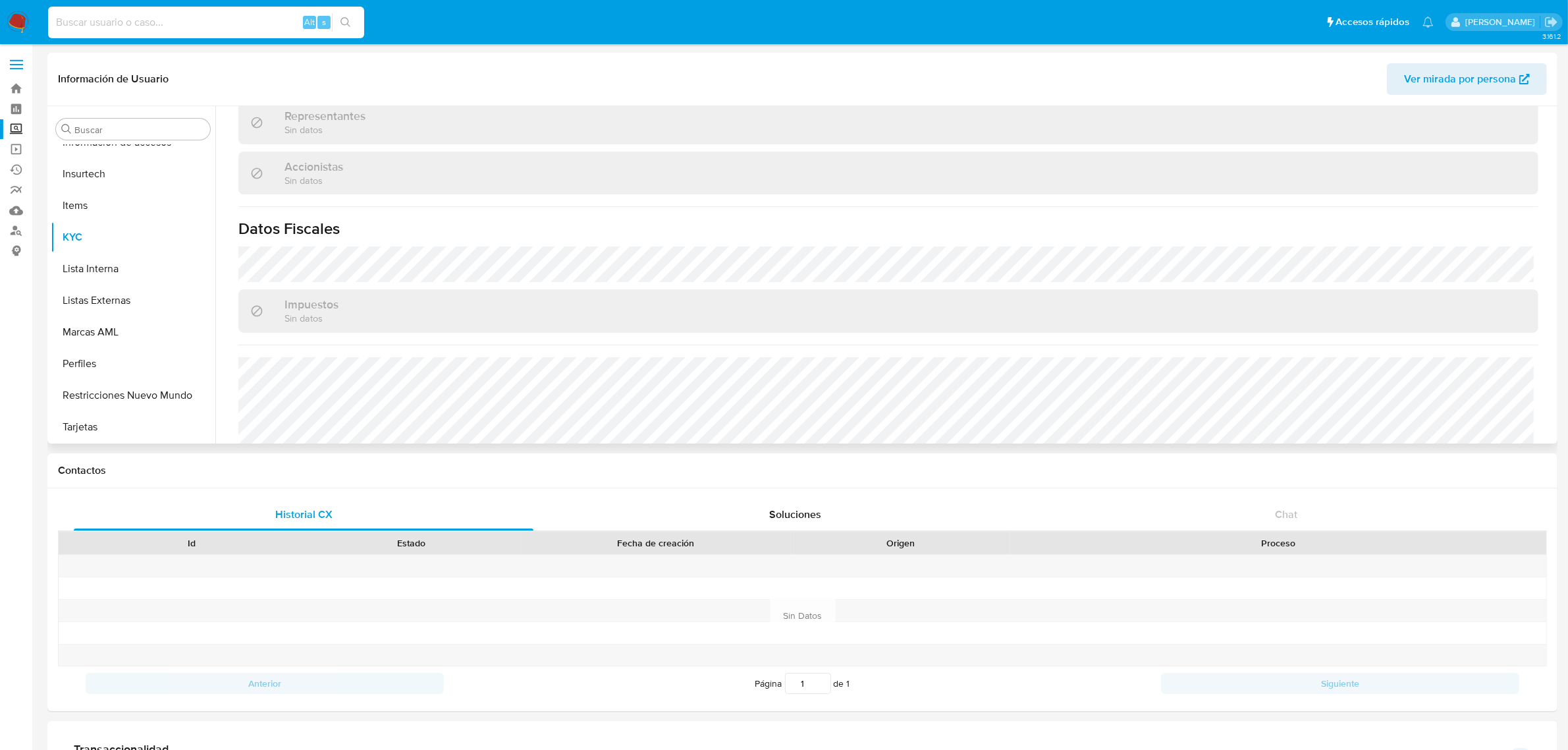
scroll to position [947, 0]
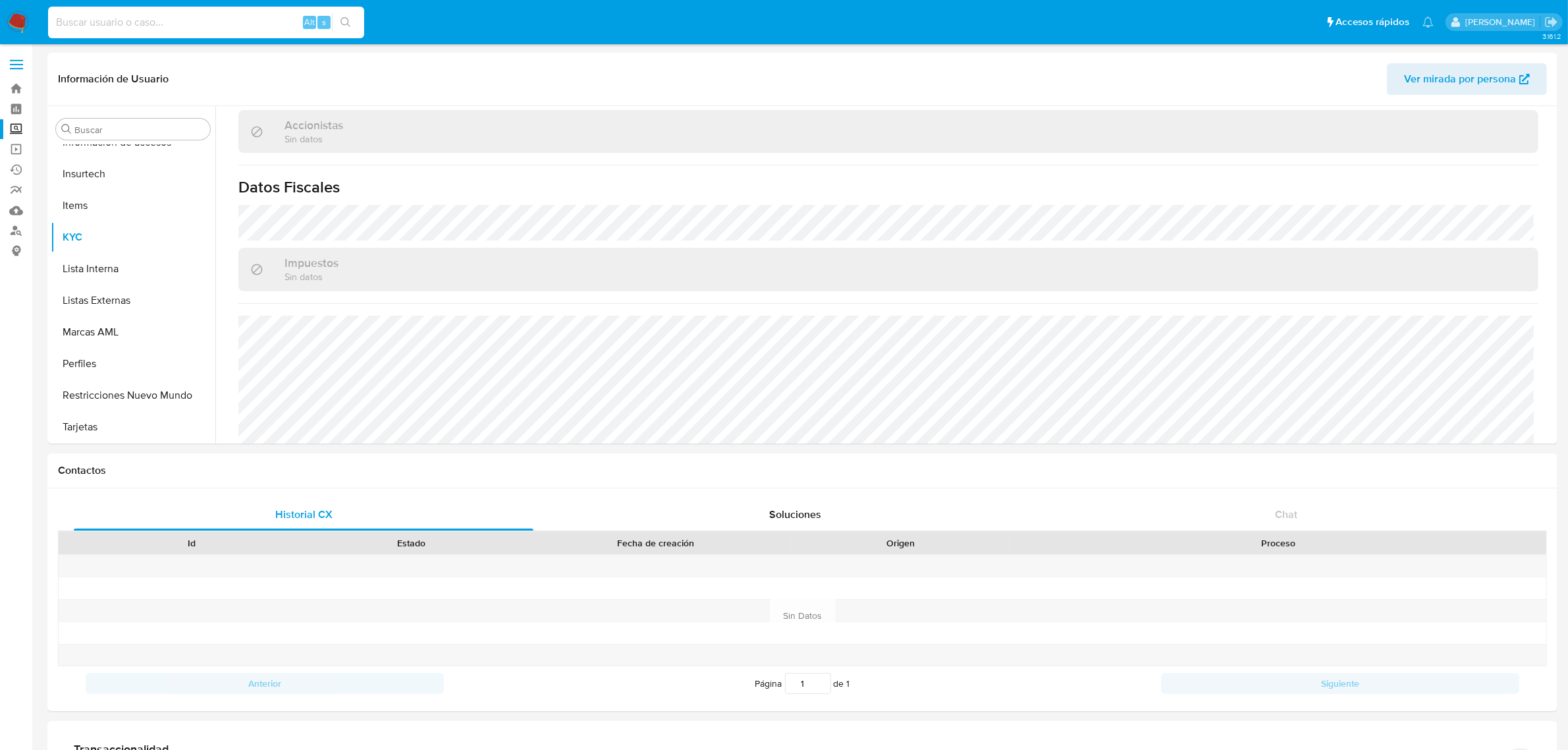
click at [92, 16] on input at bounding box center [206, 22] width 317 height 17
paste input "765667438"
type input "765667438"
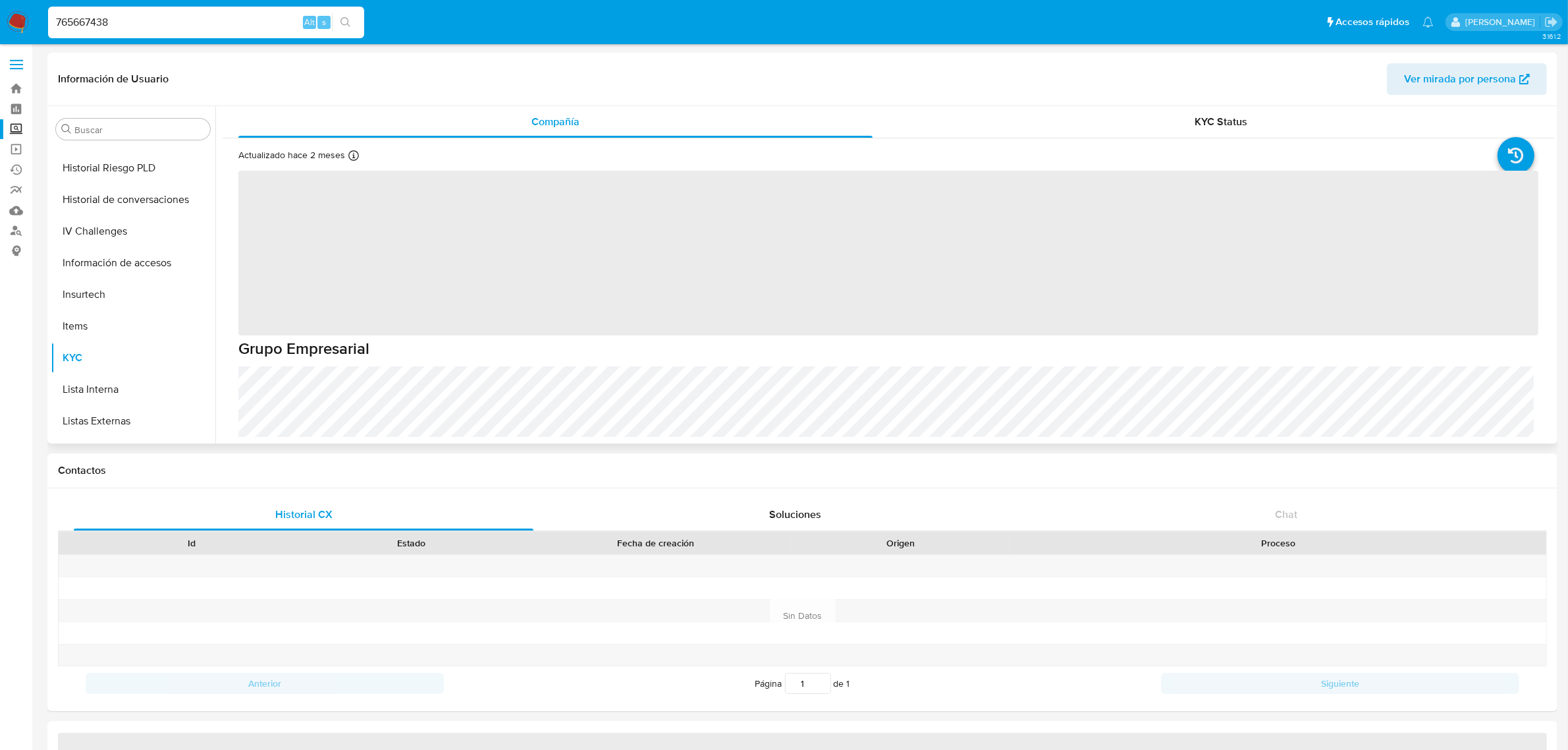
scroll to position [619, 0]
select select "10"
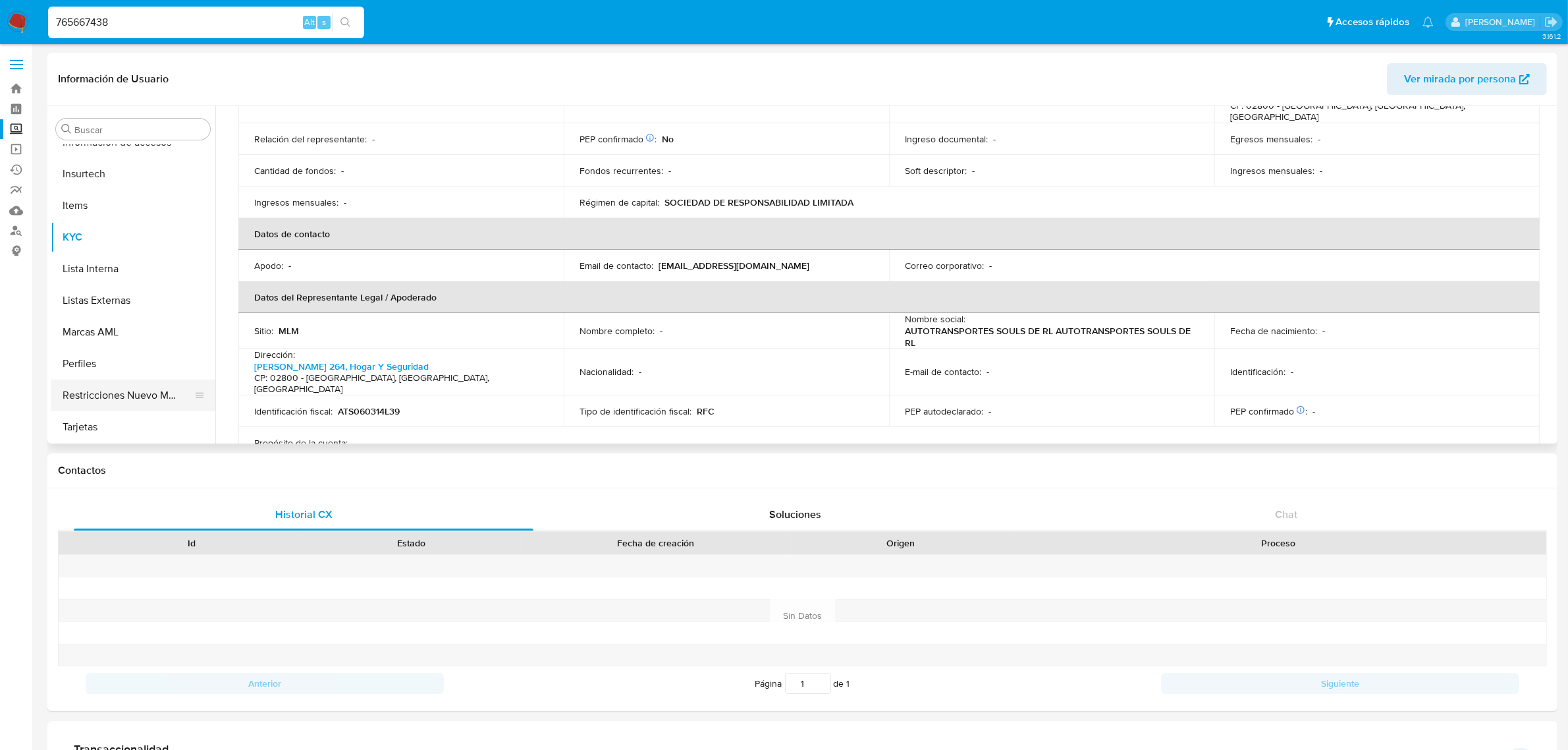
click at [103, 401] on button "Restricciones Nuevo Mundo" at bounding box center [127, 395] width 154 height 32
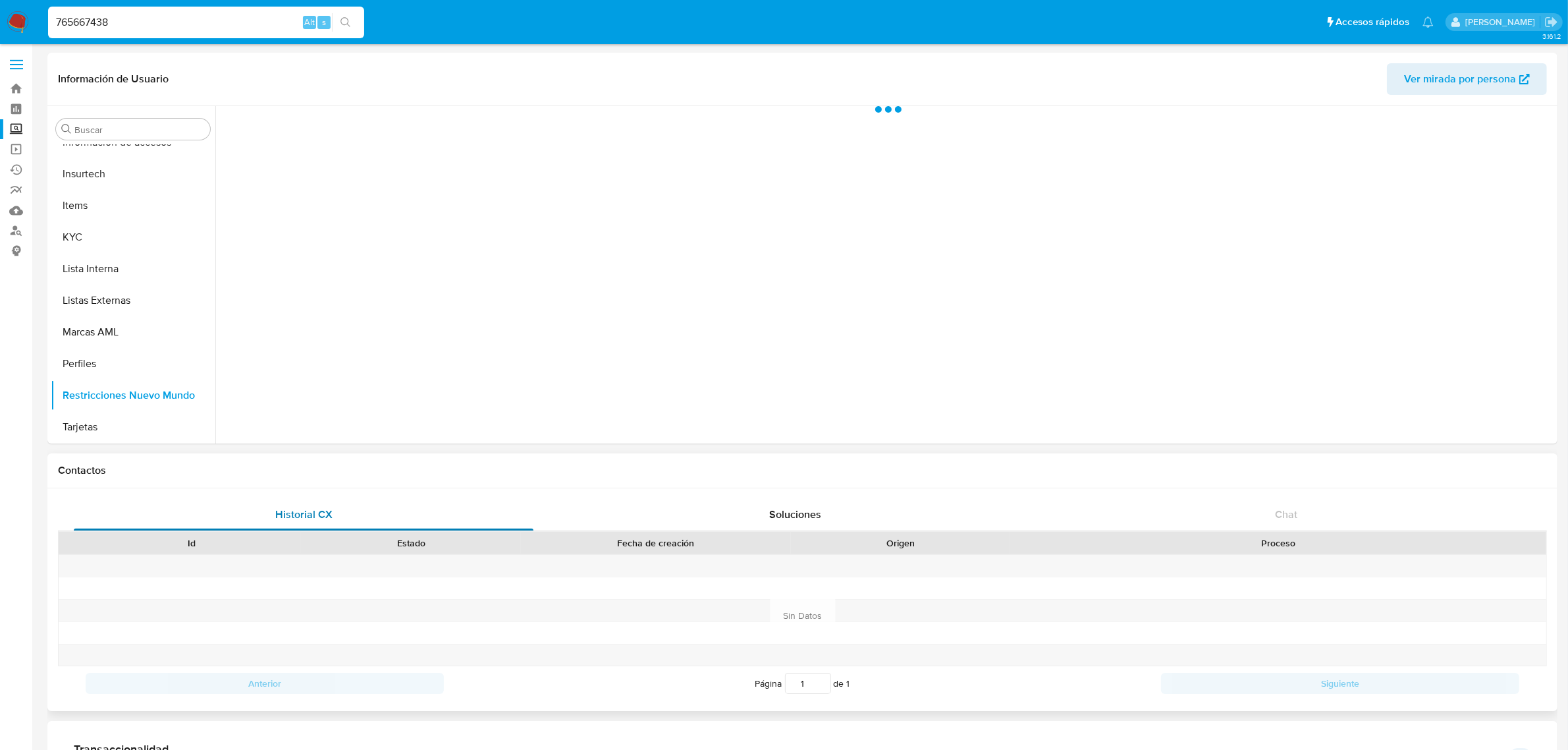
scroll to position [0, 0]
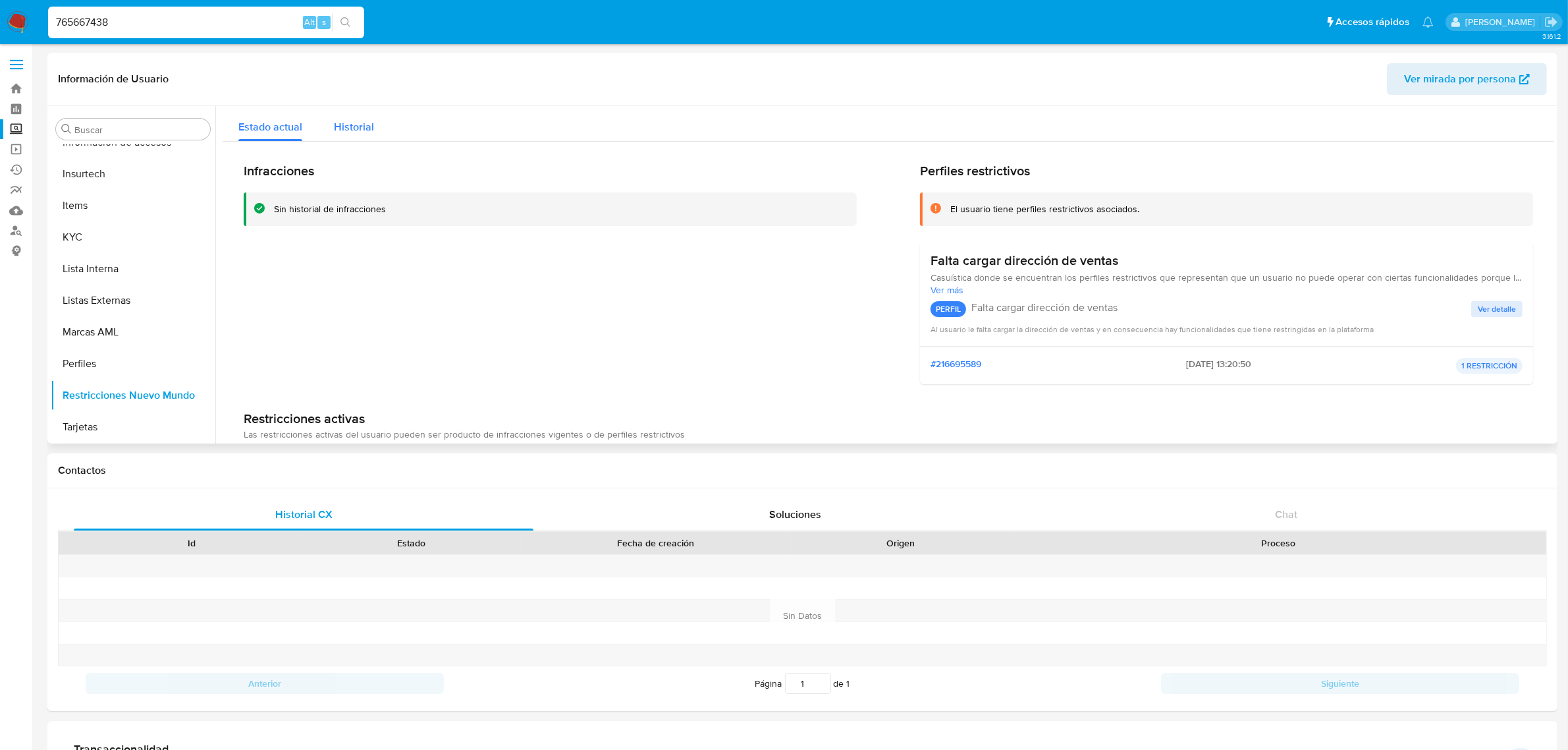
click at [384, 140] on div "Estado actual Historial Infracciones Sin historial de infracciones Perfiles res…" at bounding box center [888, 317] width 1331 height 422
click at [370, 128] on span "Historial" at bounding box center [353, 126] width 40 height 16
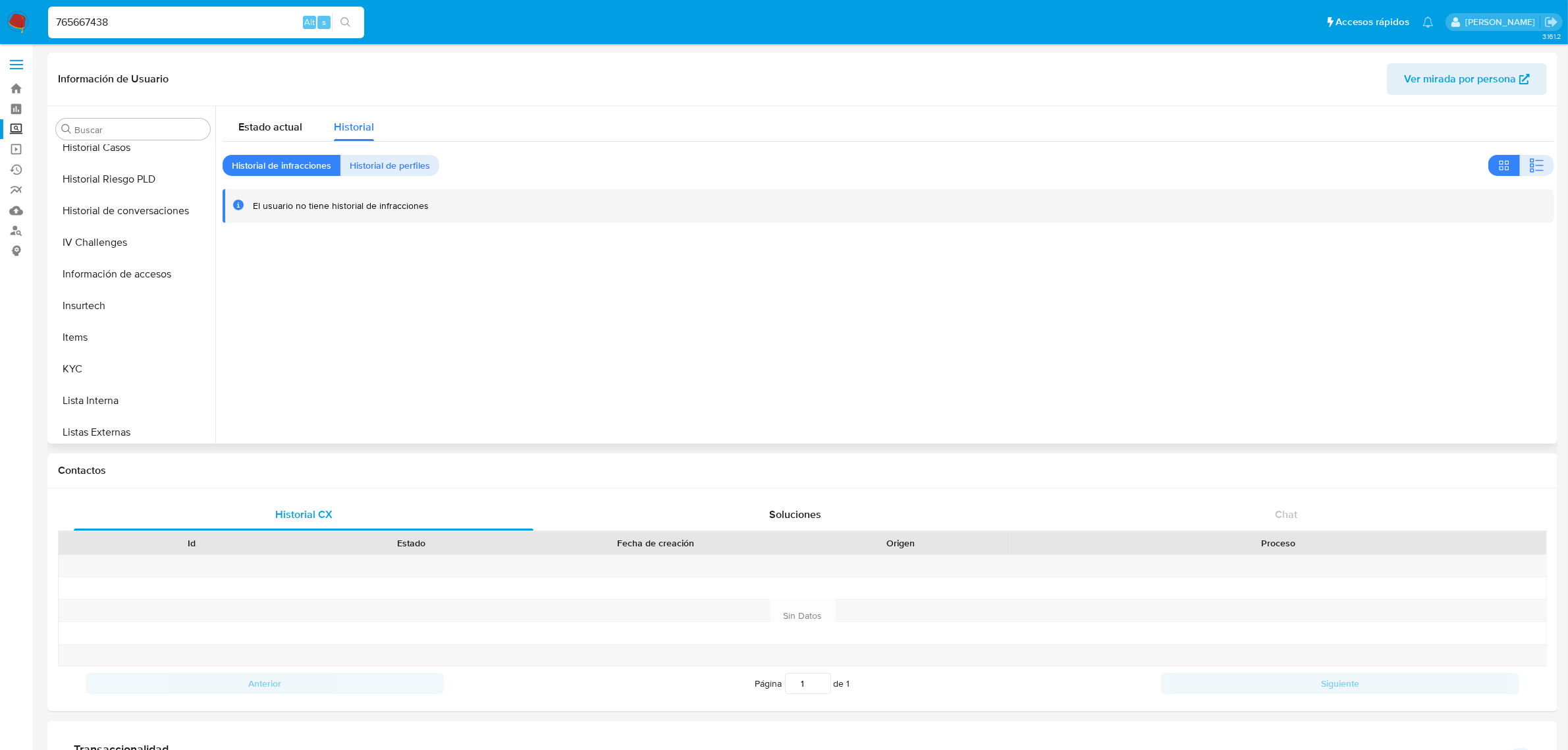
scroll to position [455, 0]
click at [117, 236] on button "Historial de conversaciones" at bounding box center [127, 243] width 154 height 32
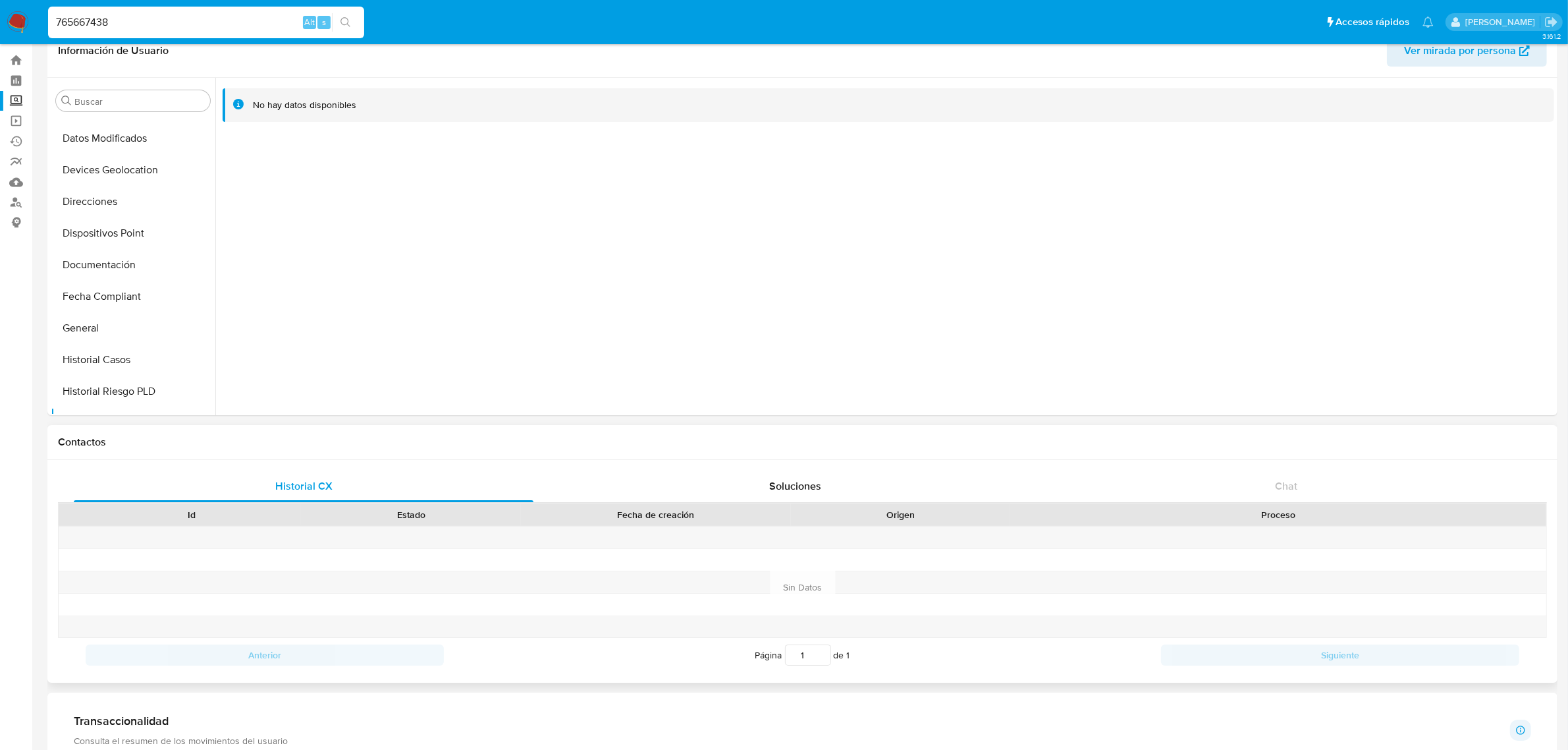
scroll to position [0, 0]
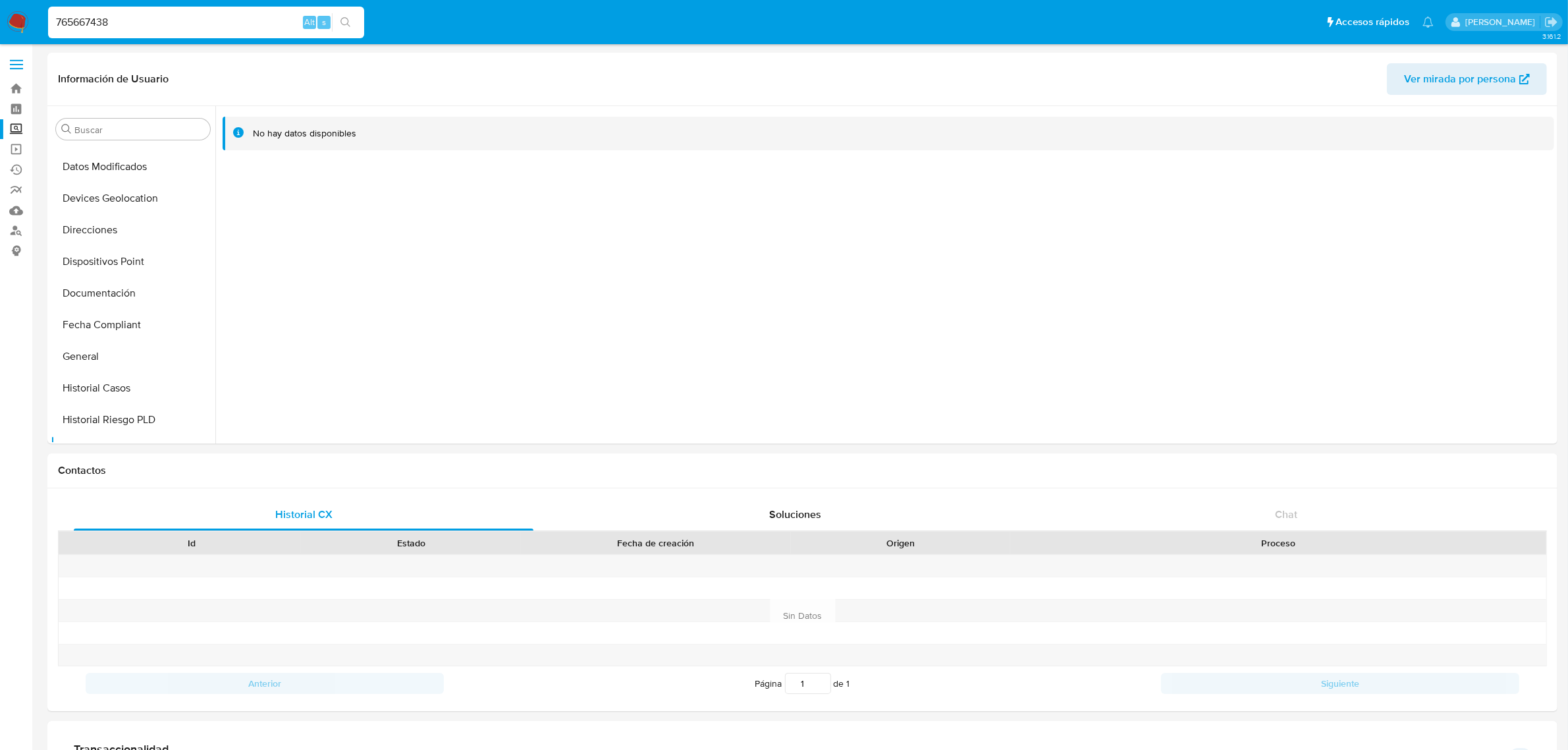
click at [92, 21] on input "765667438" at bounding box center [206, 22] width 317 height 17
click at [106, 334] on button "Cruces y Relaciones" at bounding box center [127, 318] width 154 height 32
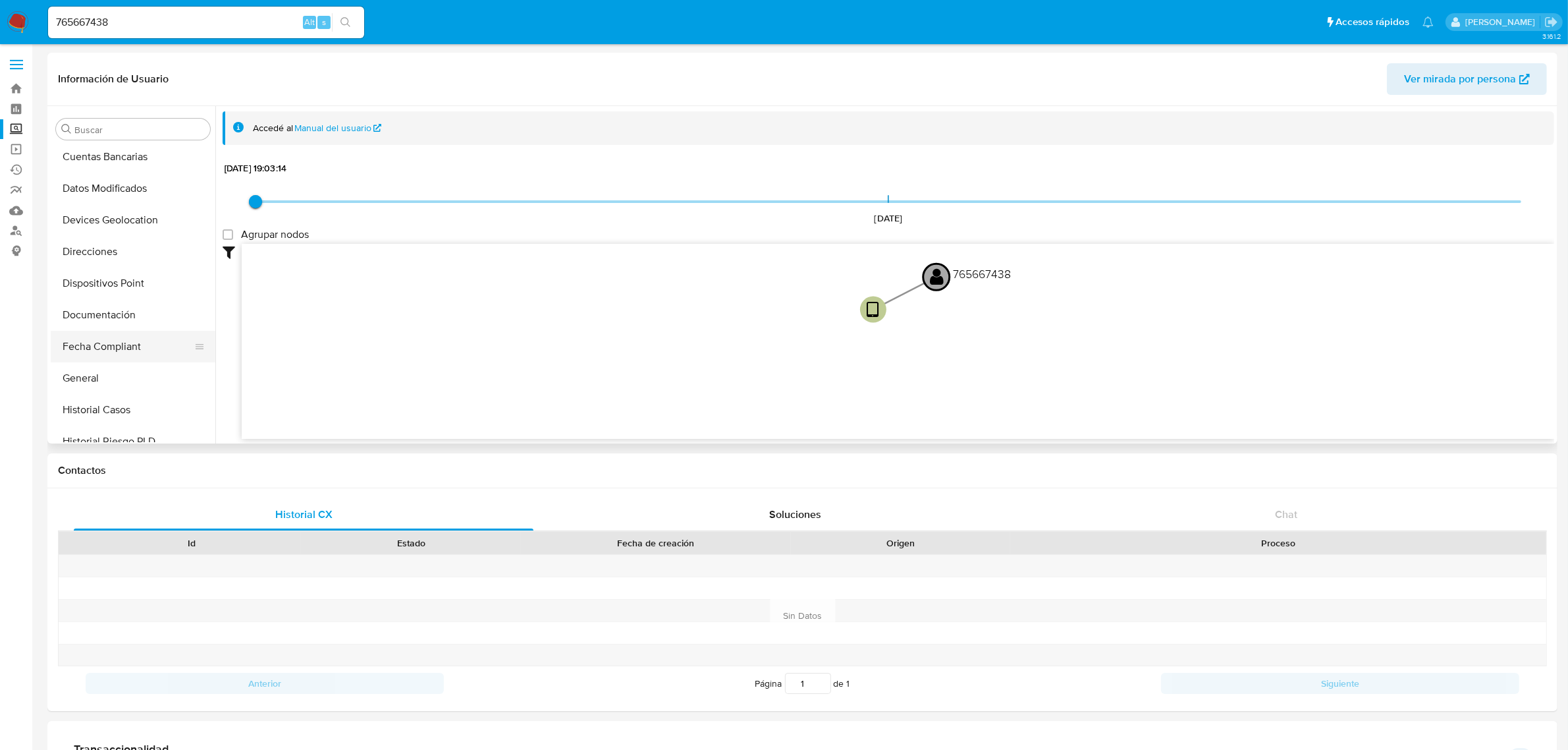
scroll to position [247, 0]
click at [109, 286] on button "Documentación" at bounding box center [127, 293] width 154 height 32
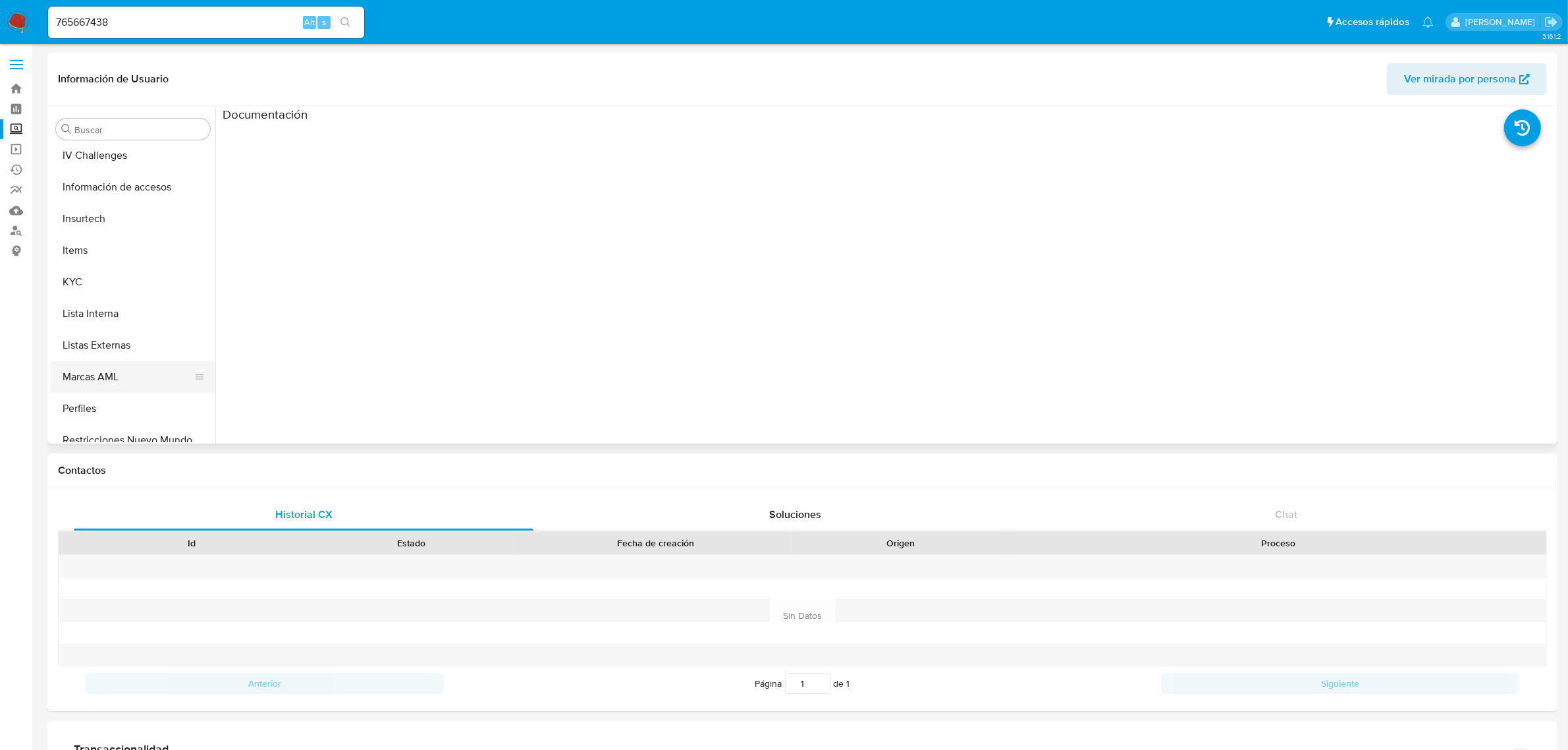
scroll to position [576, 0]
click at [104, 286] on button "KYC" at bounding box center [127, 280] width 154 height 32
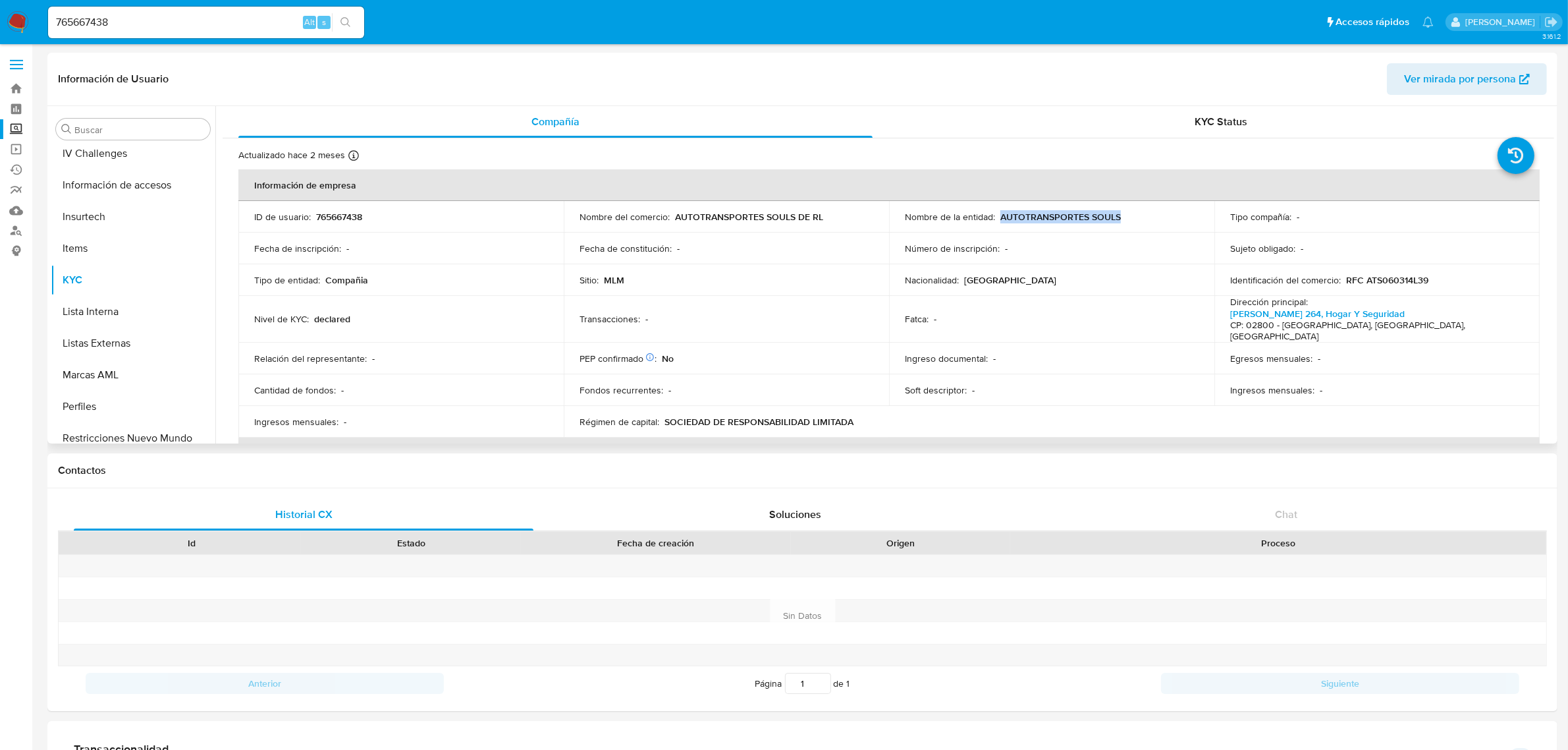
drag, startPoint x: 1127, startPoint y: 213, endPoint x: 1007, endPoint y: 225, distance: 120.6
click at [1000, 222] on div "Nombre de la entidad : AUTOTRANSPORTES SOULS" at bounding box center [1052, 216] width 294 height 12
copy p "AUTOTRANSPORTES SOULS"
click at [325, 224] on td "ID de usuario : 765667438" at bounding box center [401, 216] width 326 height 32
click at [333, 216] on p "765667438" at bounding box center [339, 216] width 47 height 12
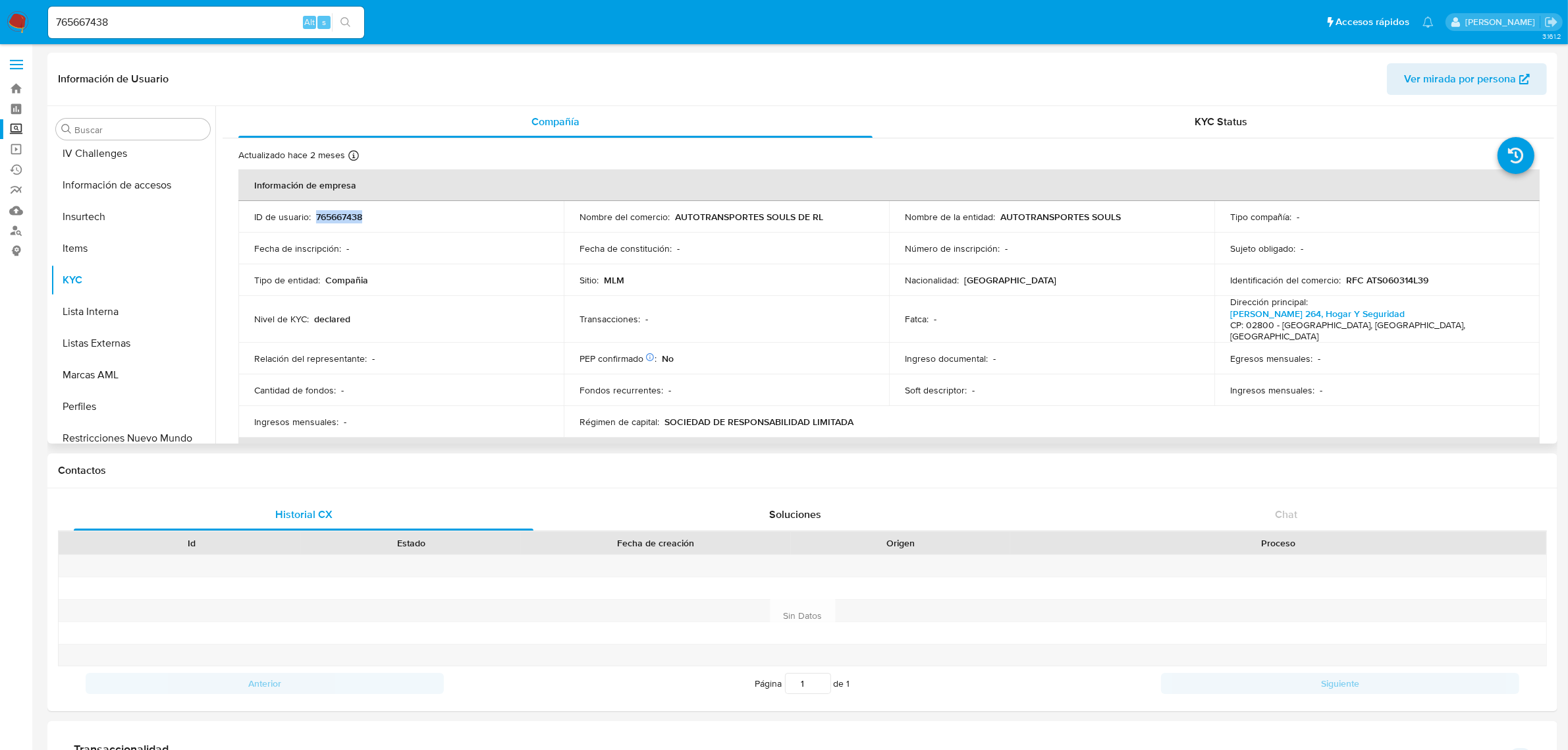
click at [333, 216] on p "765667438" at bounding box center [339, 216] width 47 height 12
copy p "765667438"
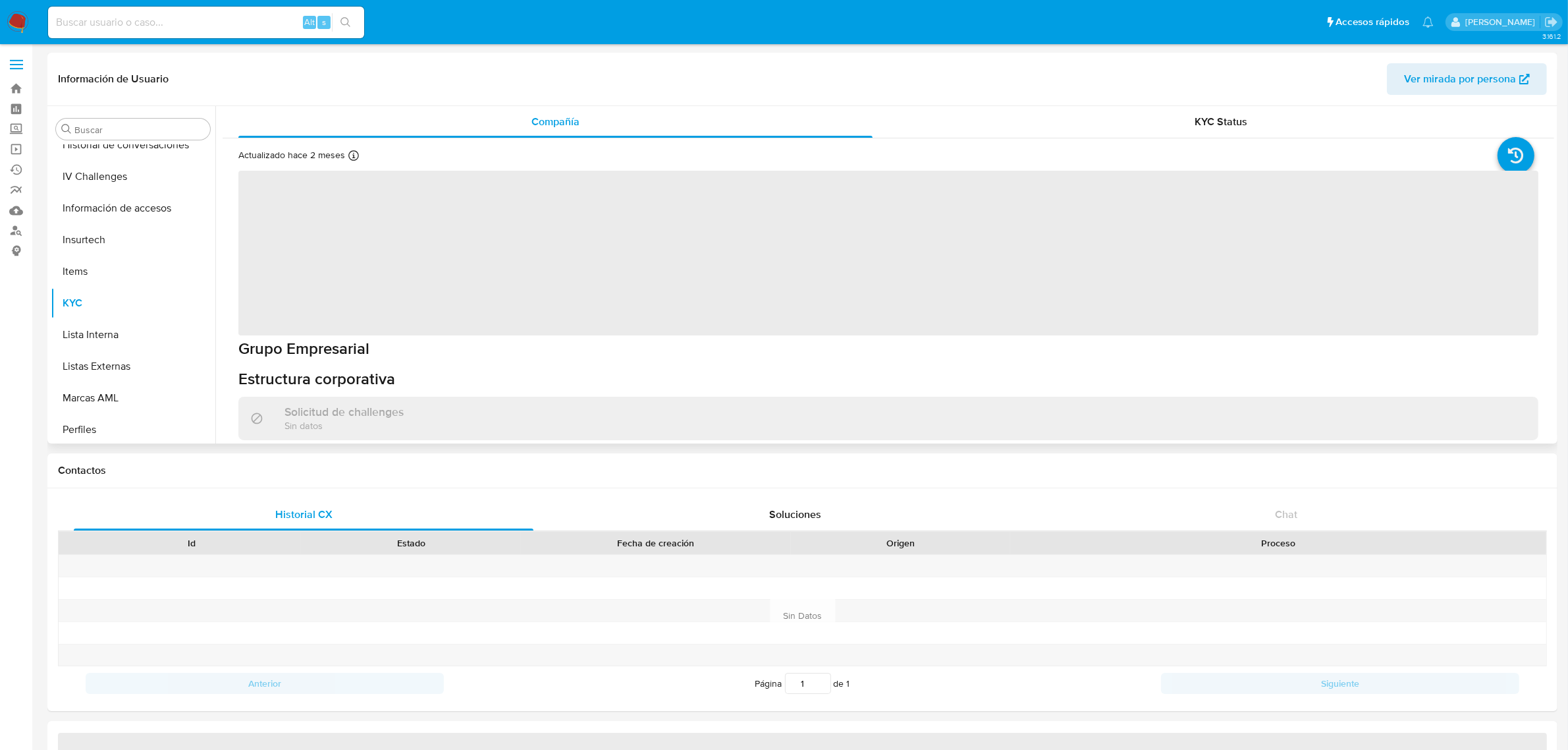
scroll to position [619, 0]
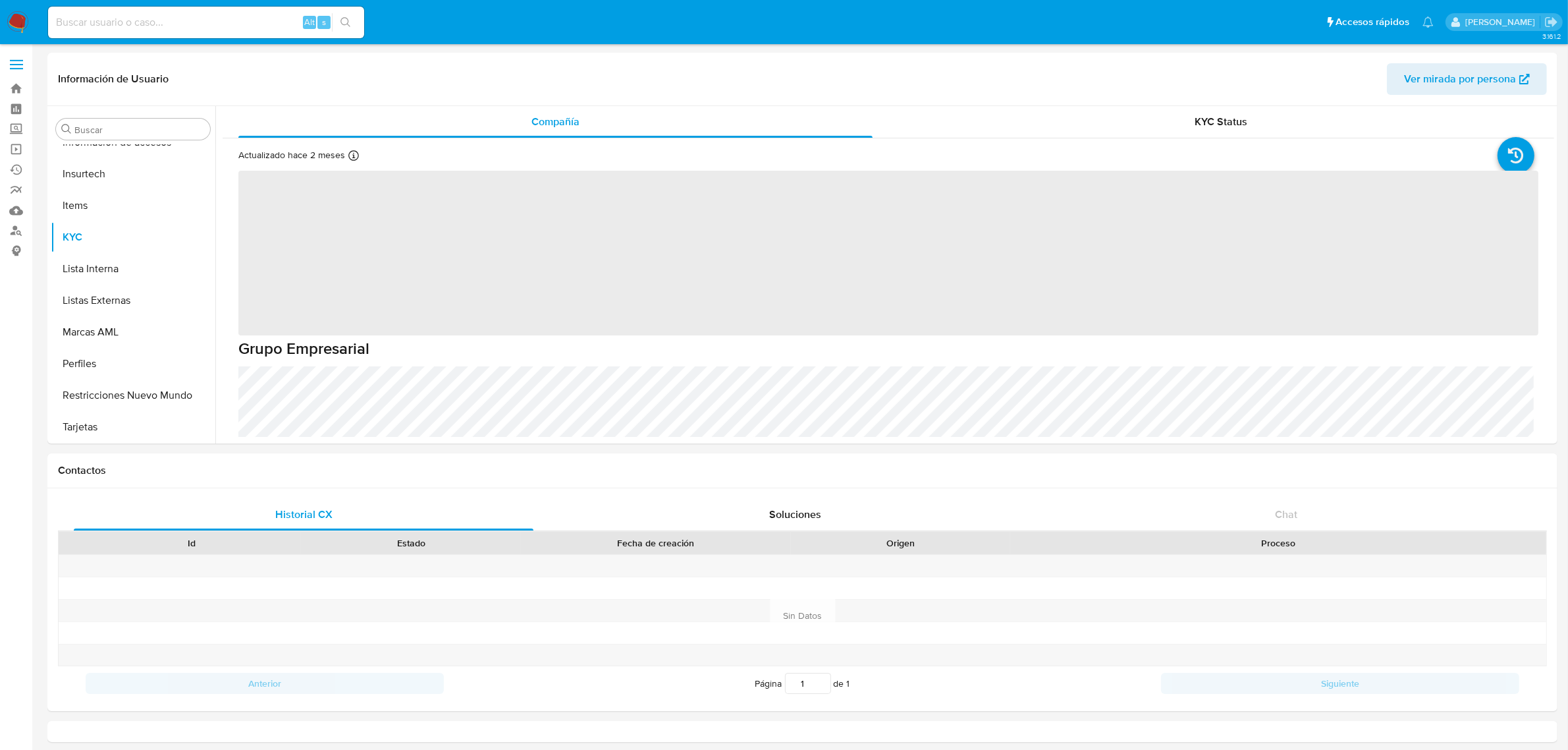
select select "10"
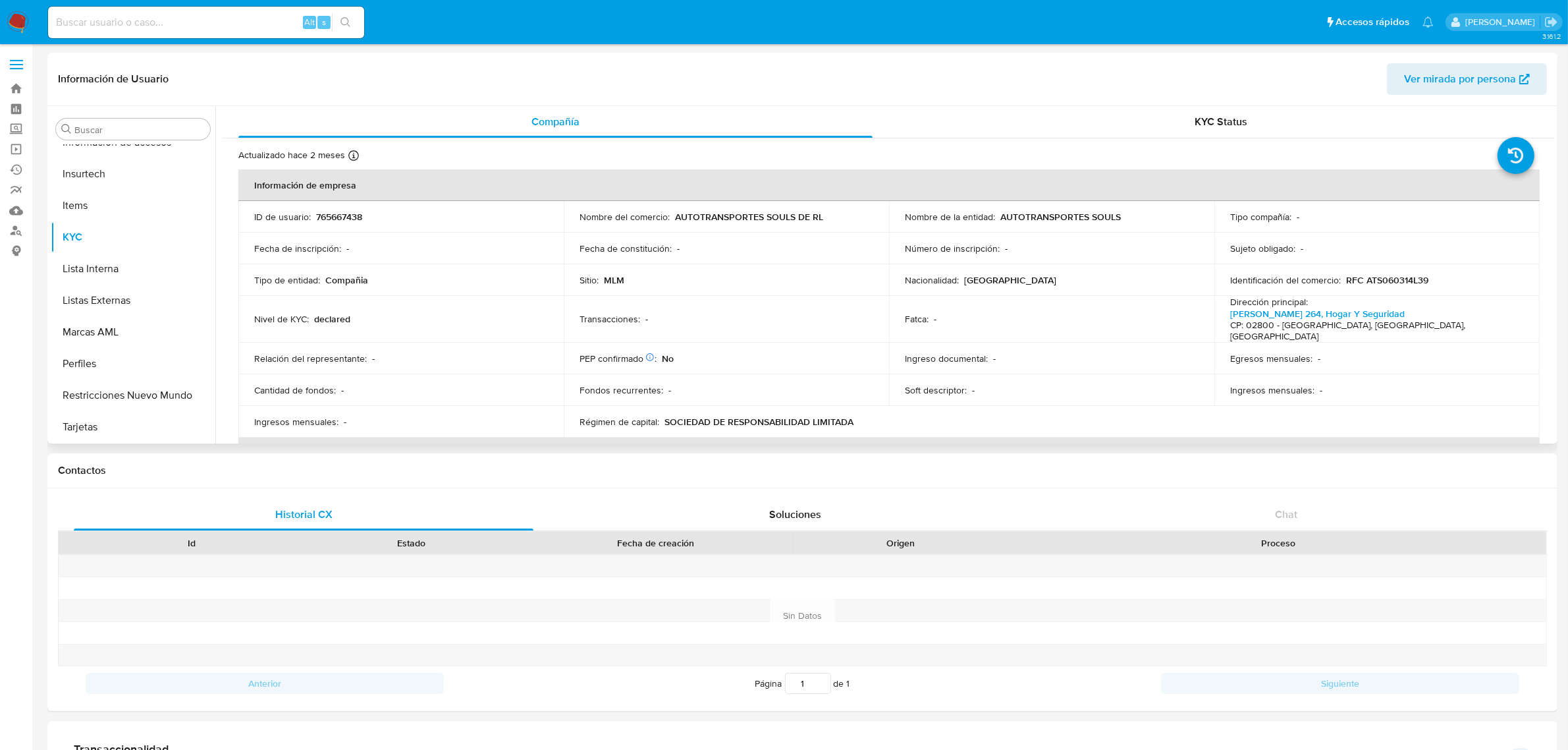
click at [336, 215] on p "765667438" at bounding box center [339, 216] width 47 height 12
click at [337, 215] on p "765667438" at bounding box center [339, 216] width 47 height 12
copy p "765667438"
click at [100, 28] on input at bounding box center [206, 22] width 317 height 17
paste input "2631561811"
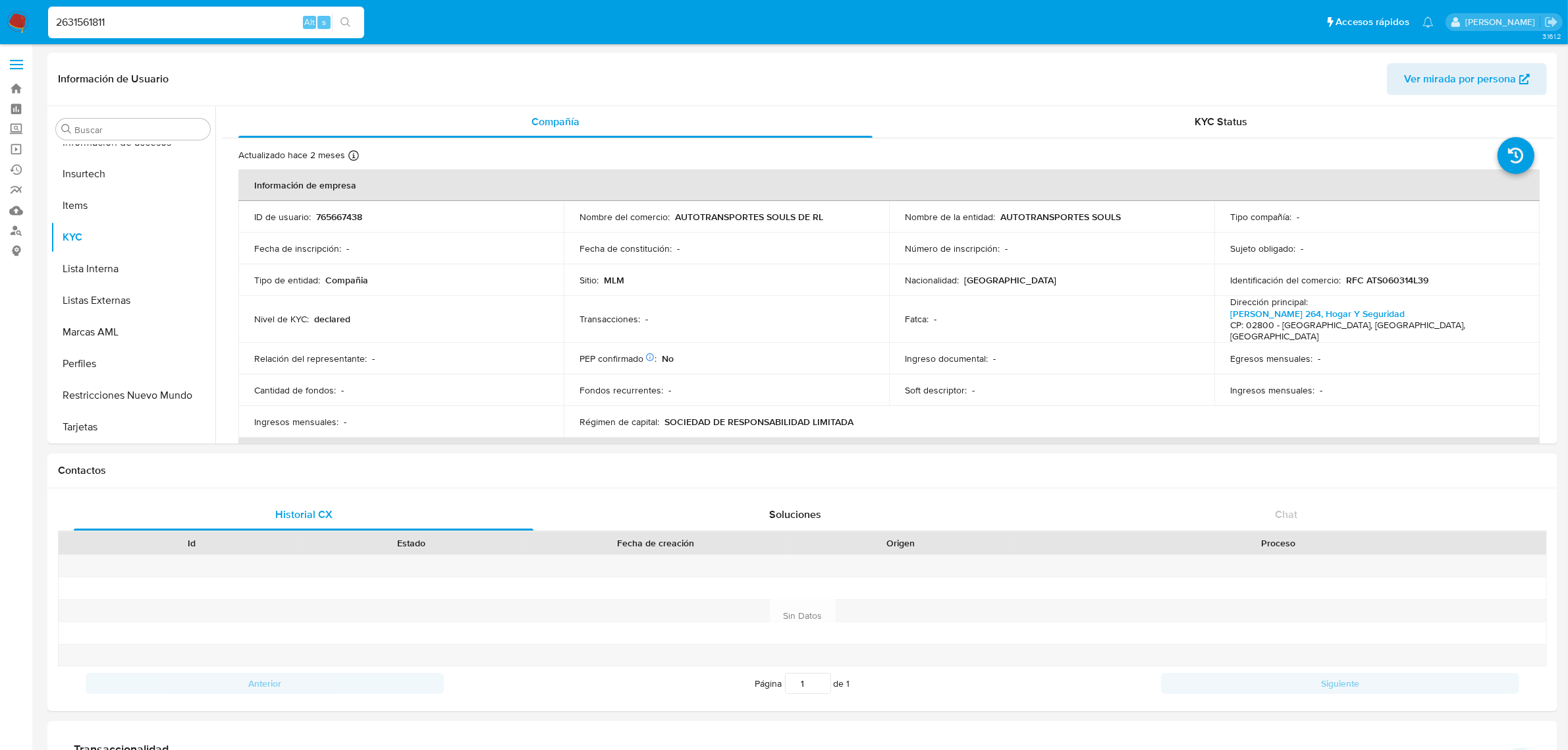
type input "2631561811"
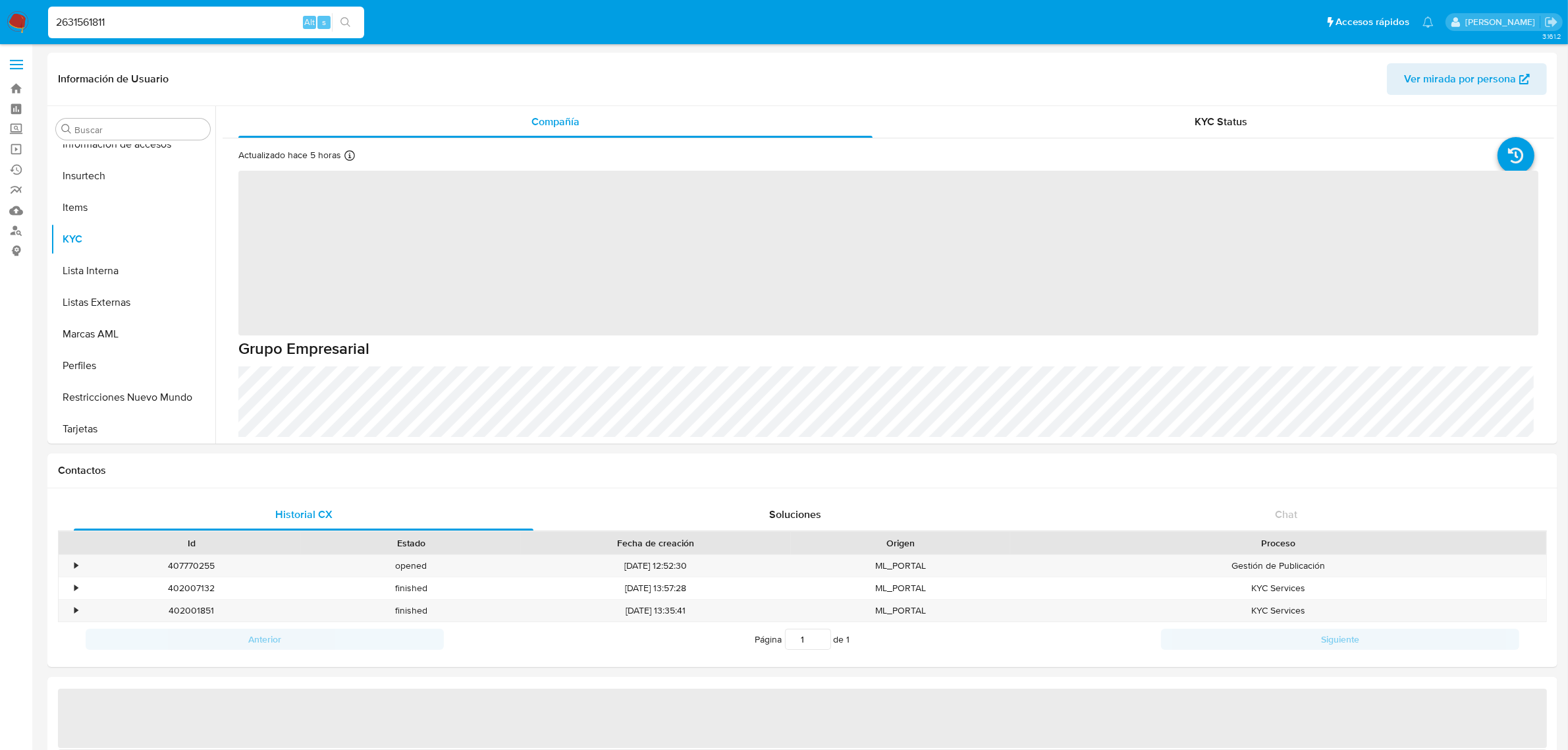
scroll to position [619, 0]
select select "10"
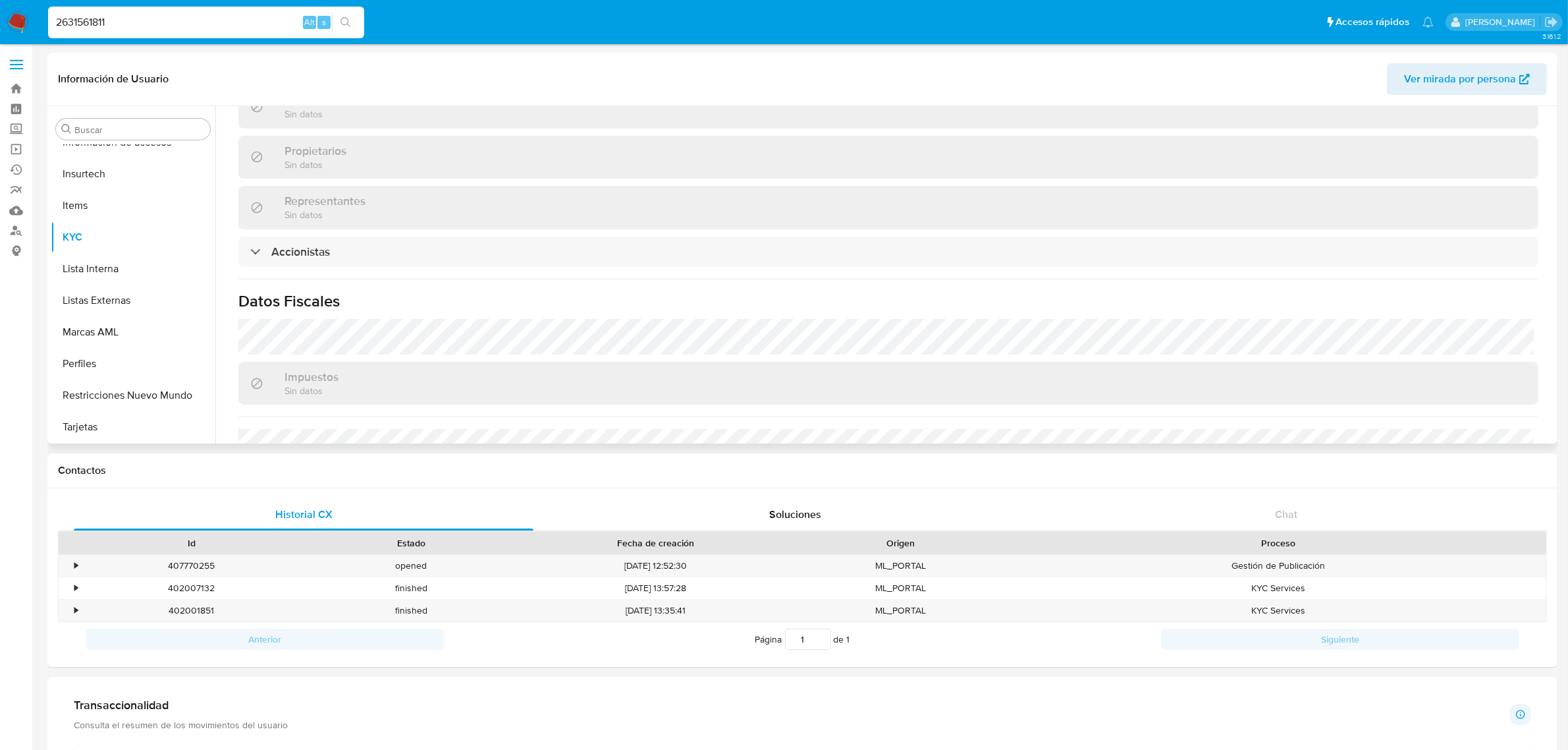
scroll to position [823, 0]
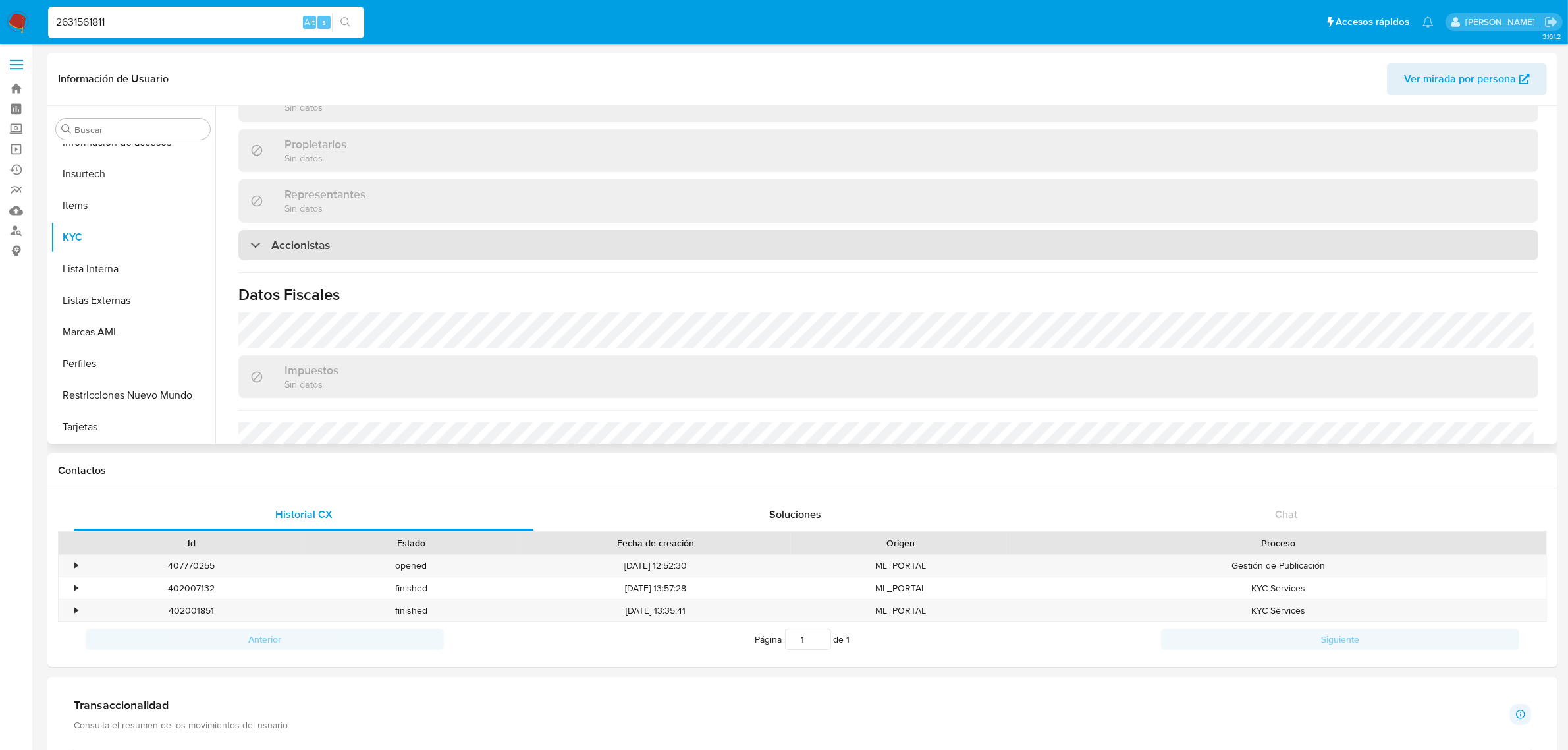
click at [466, 230] on div "Accionistas" at bounding box center [888, 245] width 1300 height 30
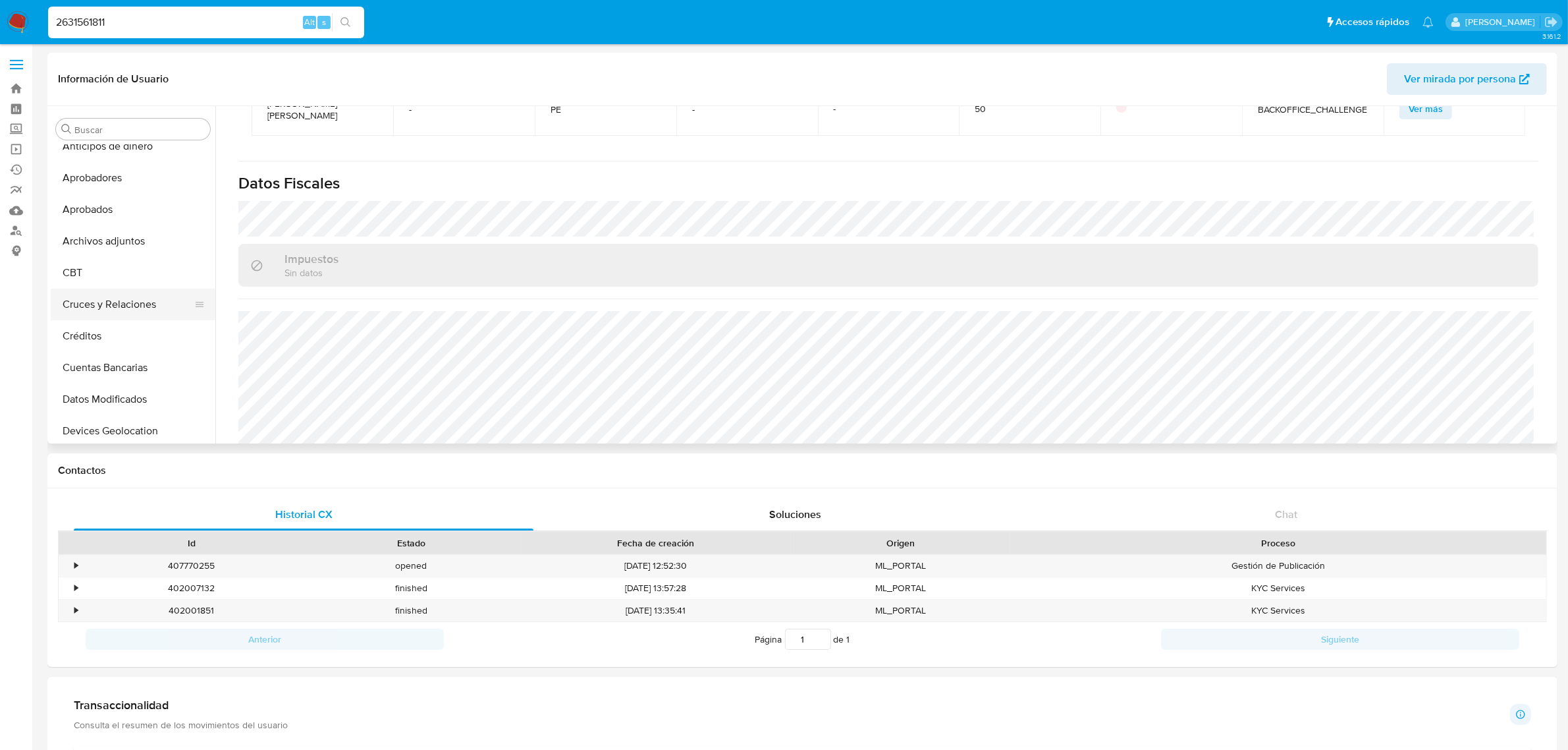
scroll to position [0, 0]
click at [116, 21] on input "2631561811" at bounding box center [206, 22] width 317 height 17
paste input "98631349"
type input "98631349"
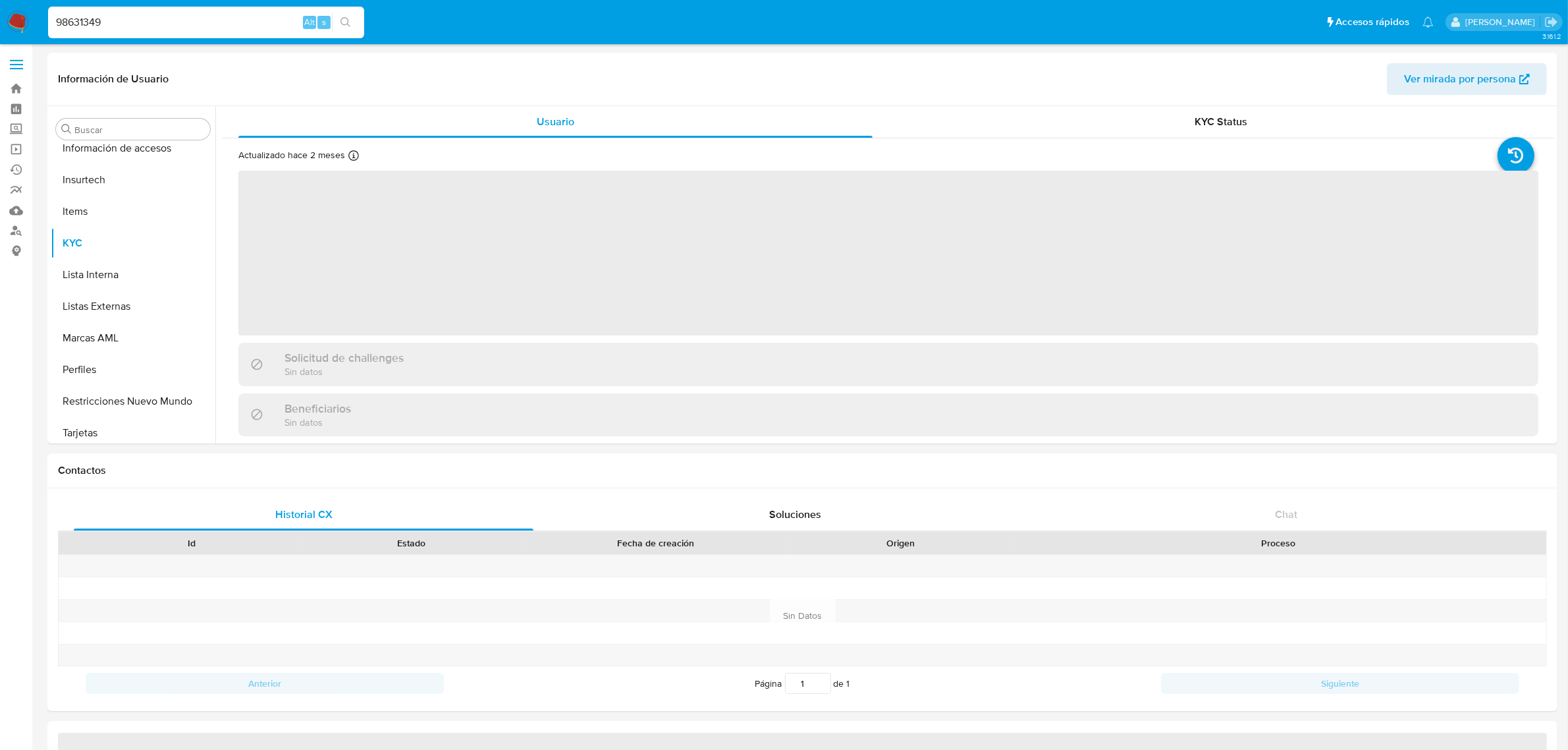
scroll to position [619, 0]
select select "10"
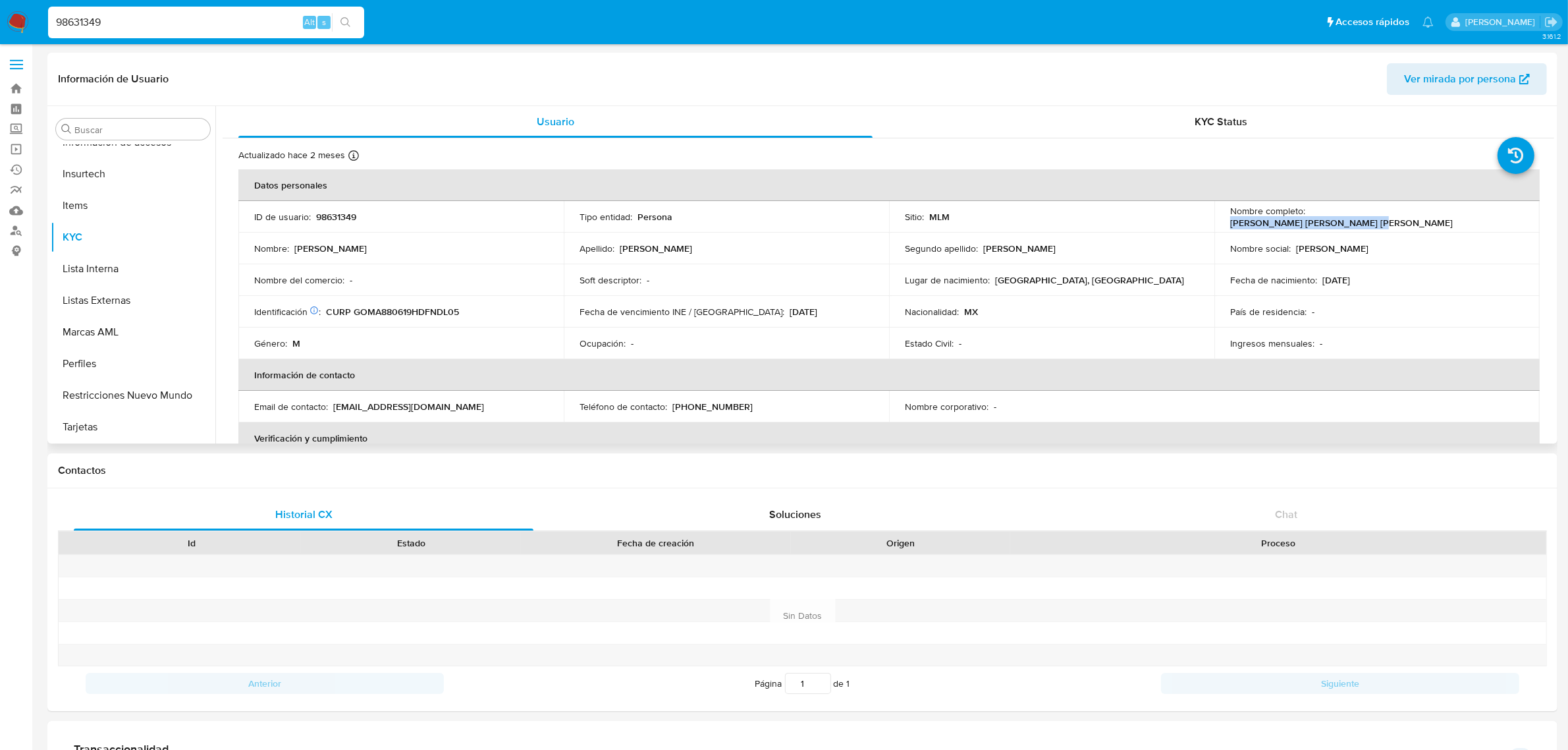
drag, startPoint x: 1446, startPoint y: 215, endPoint x: 1308, endPoint y: 218, distance: 138.0
click at [1308, 218] on div "Nombre completo : Jose Alberto Gonzalez Madrigal" at bounding box center [1377, 216] width 294 height 24
copy p "Jose Alberto Gonzalez Madrigal"
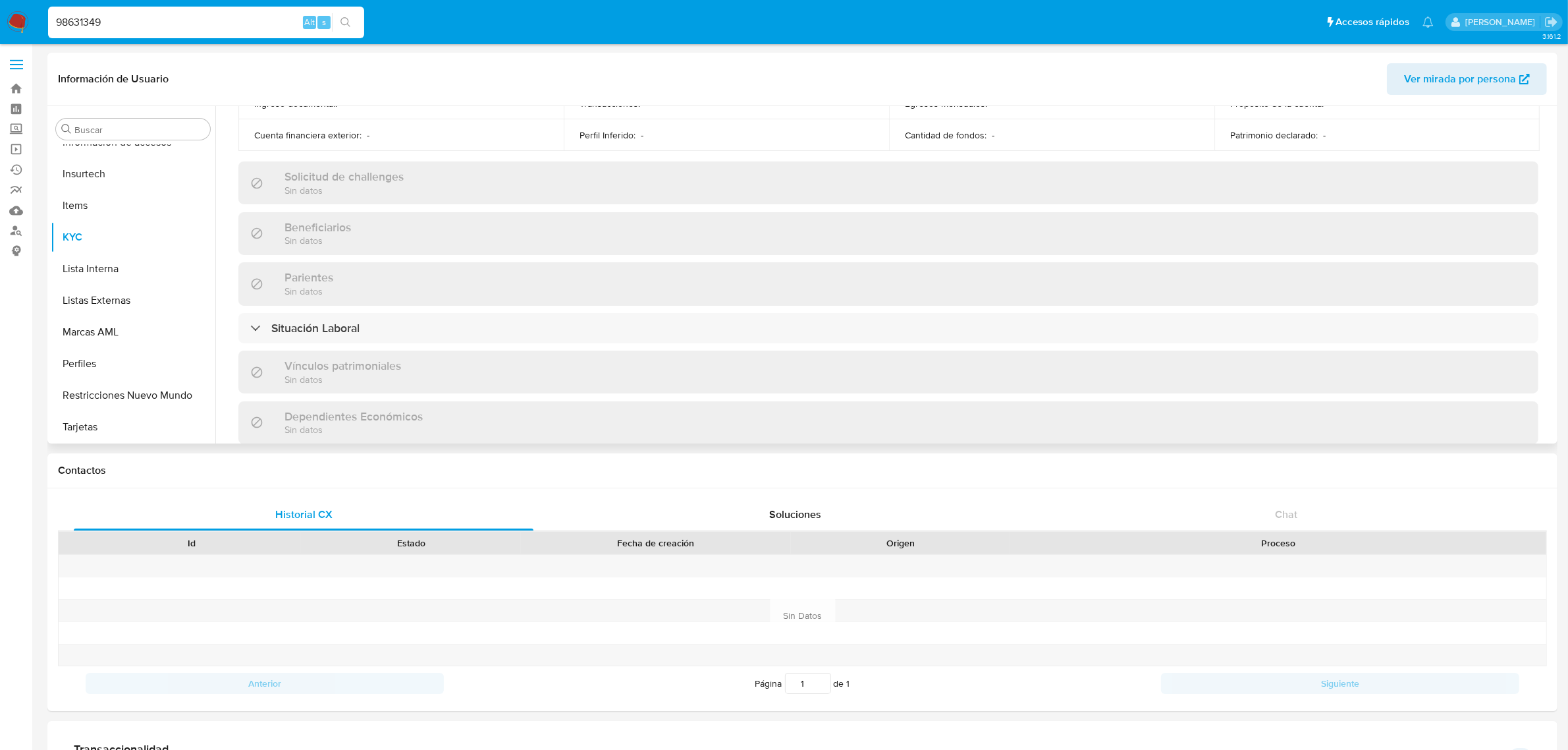
scroll to position [494, 0]
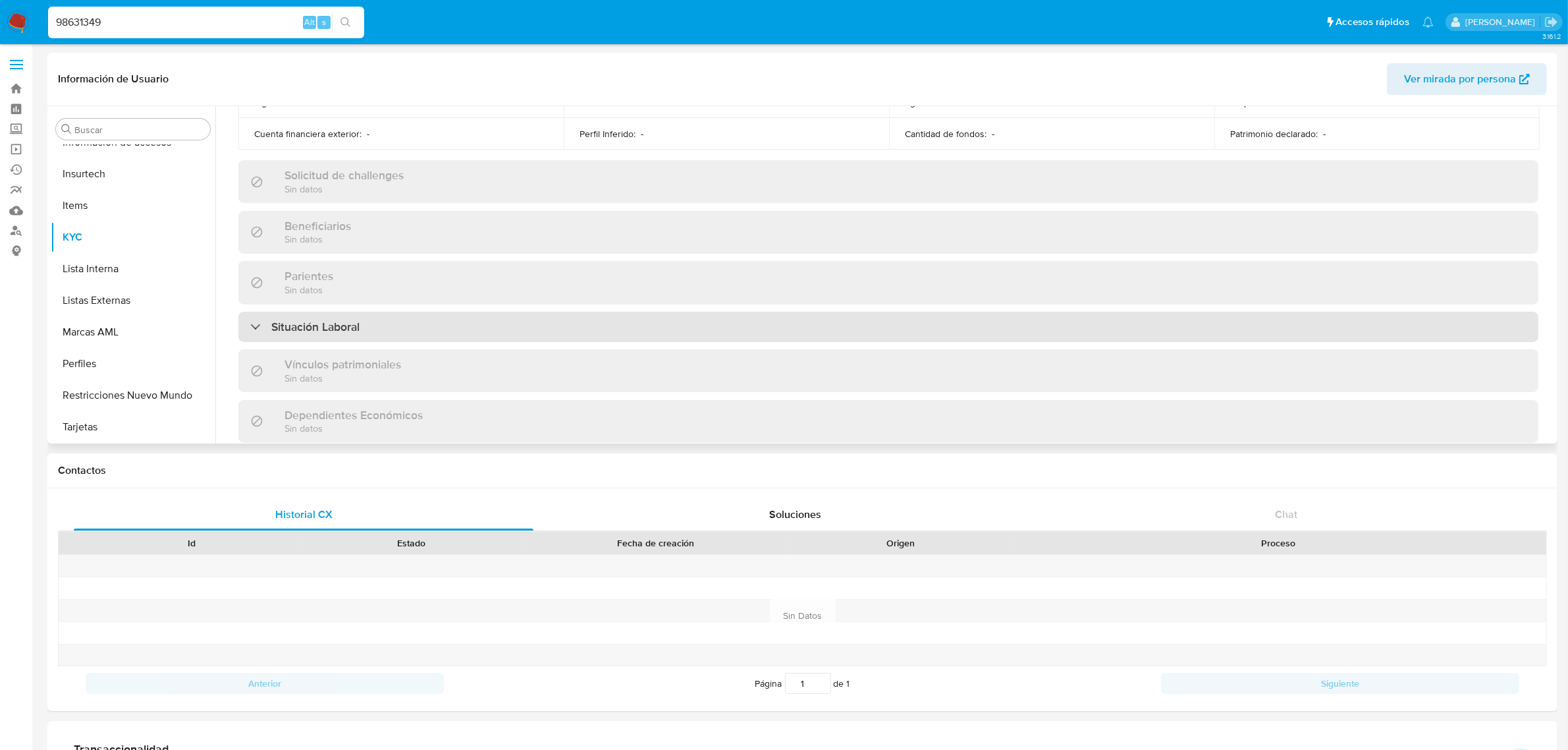
click at [338, 338] on div "Situación Laboral" at bounding box center [888, 326] width 1300 height 30
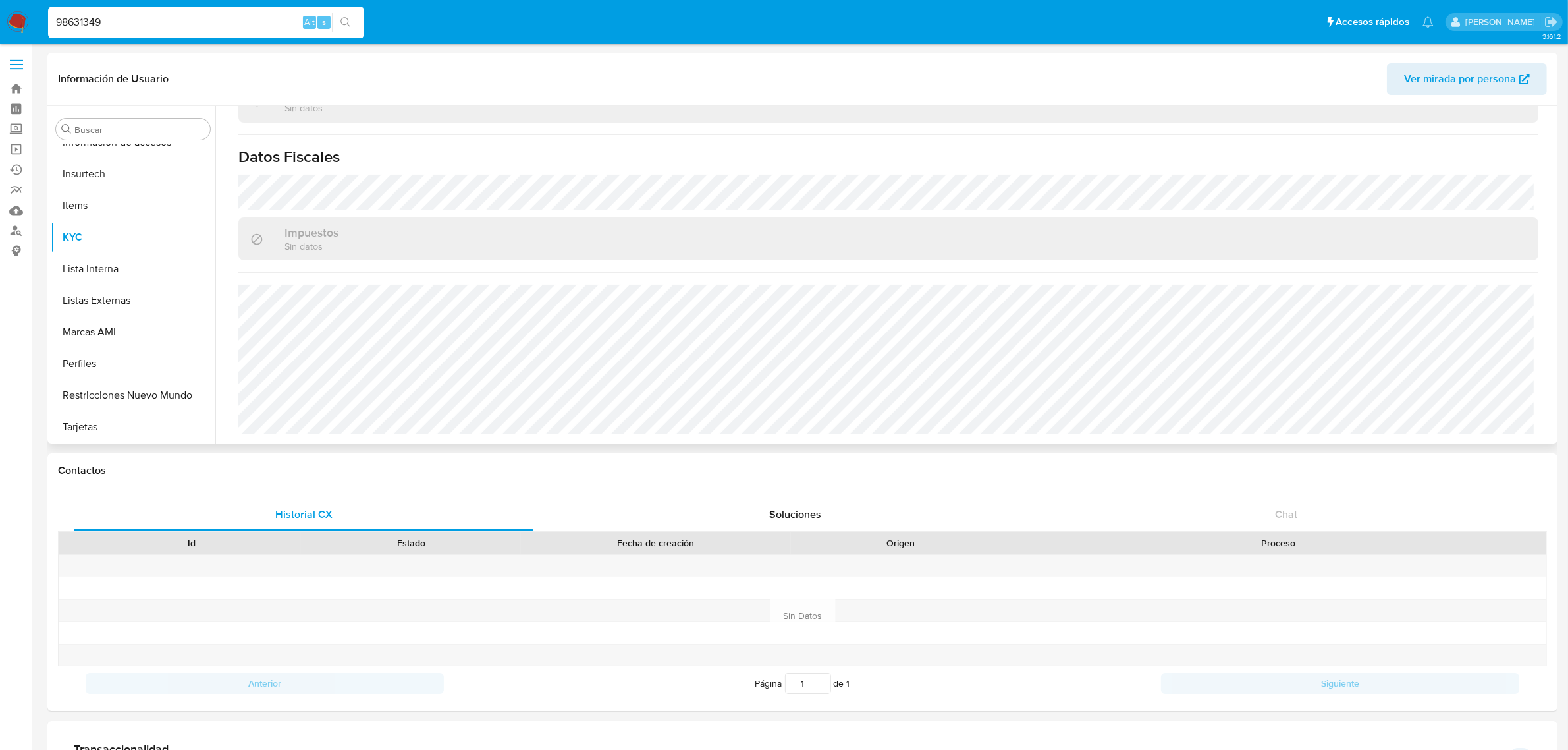
scroll to position [82, 0]
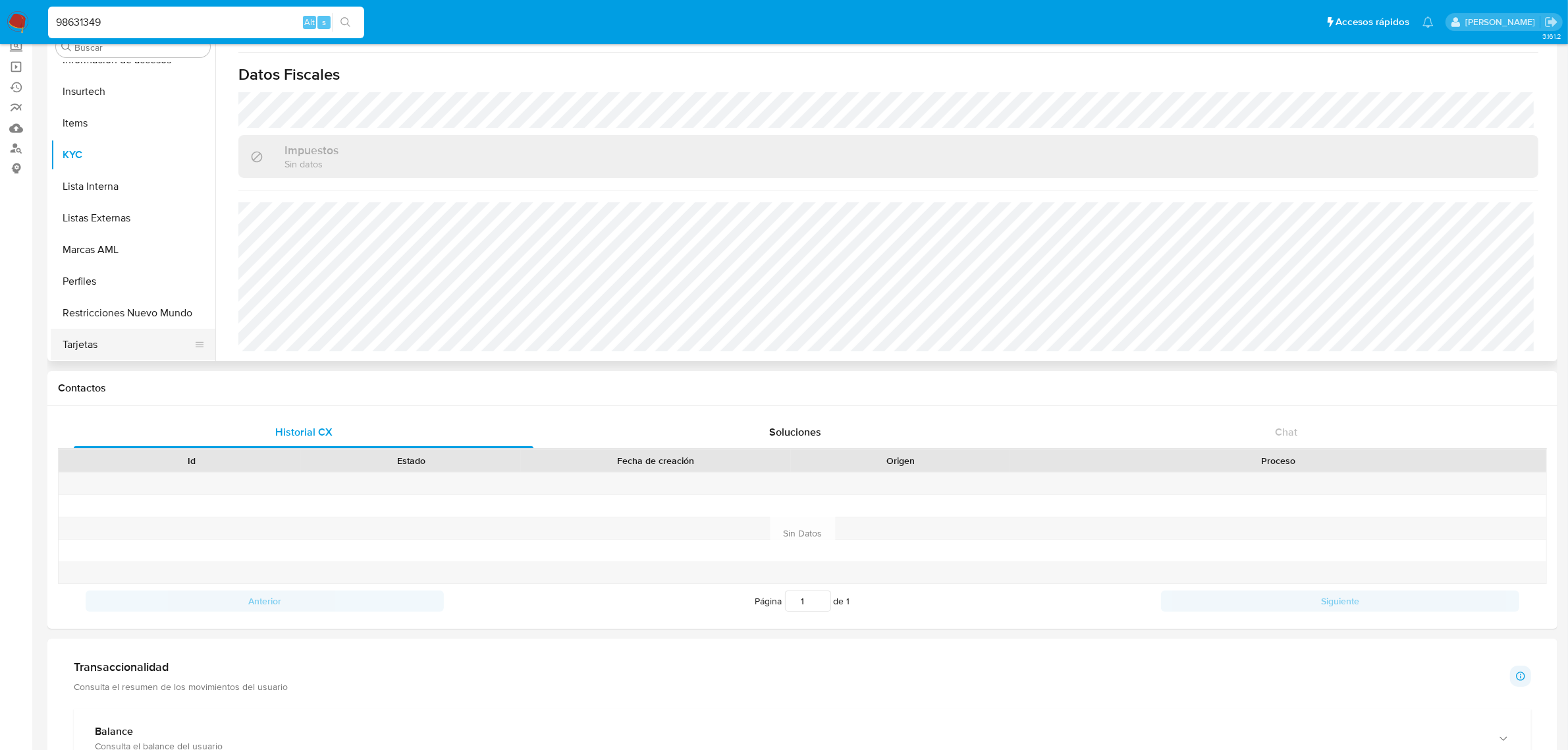
drag, startPoint x: 142, startPoint y: 310, endPoint x: 168, endPoint y: 337, distance: 37.5
click at [142, 309] on button "Restricciones Nuevo Mundo" at bounding box center [133, 313] width 165 height 32
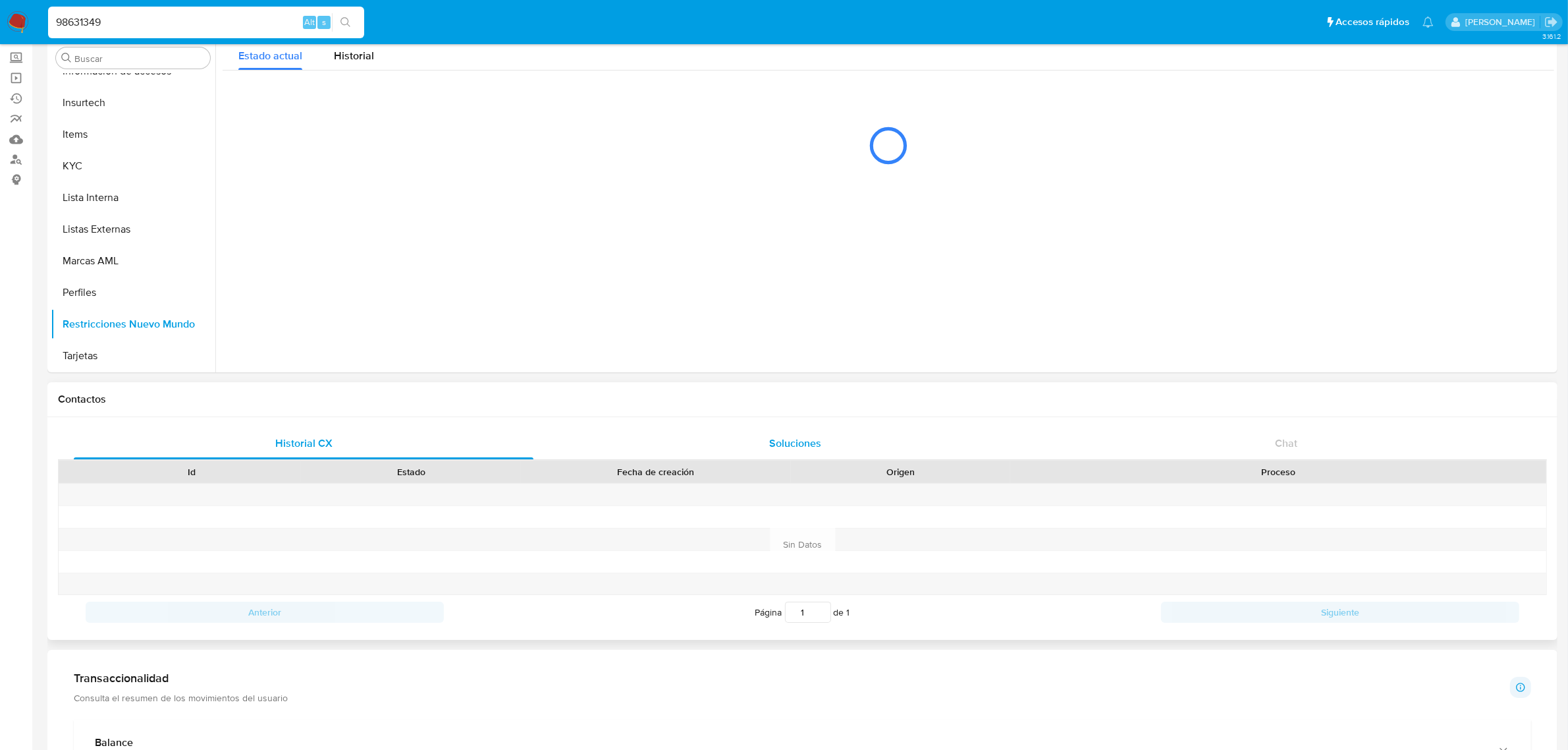
scroll to position [0, 0]
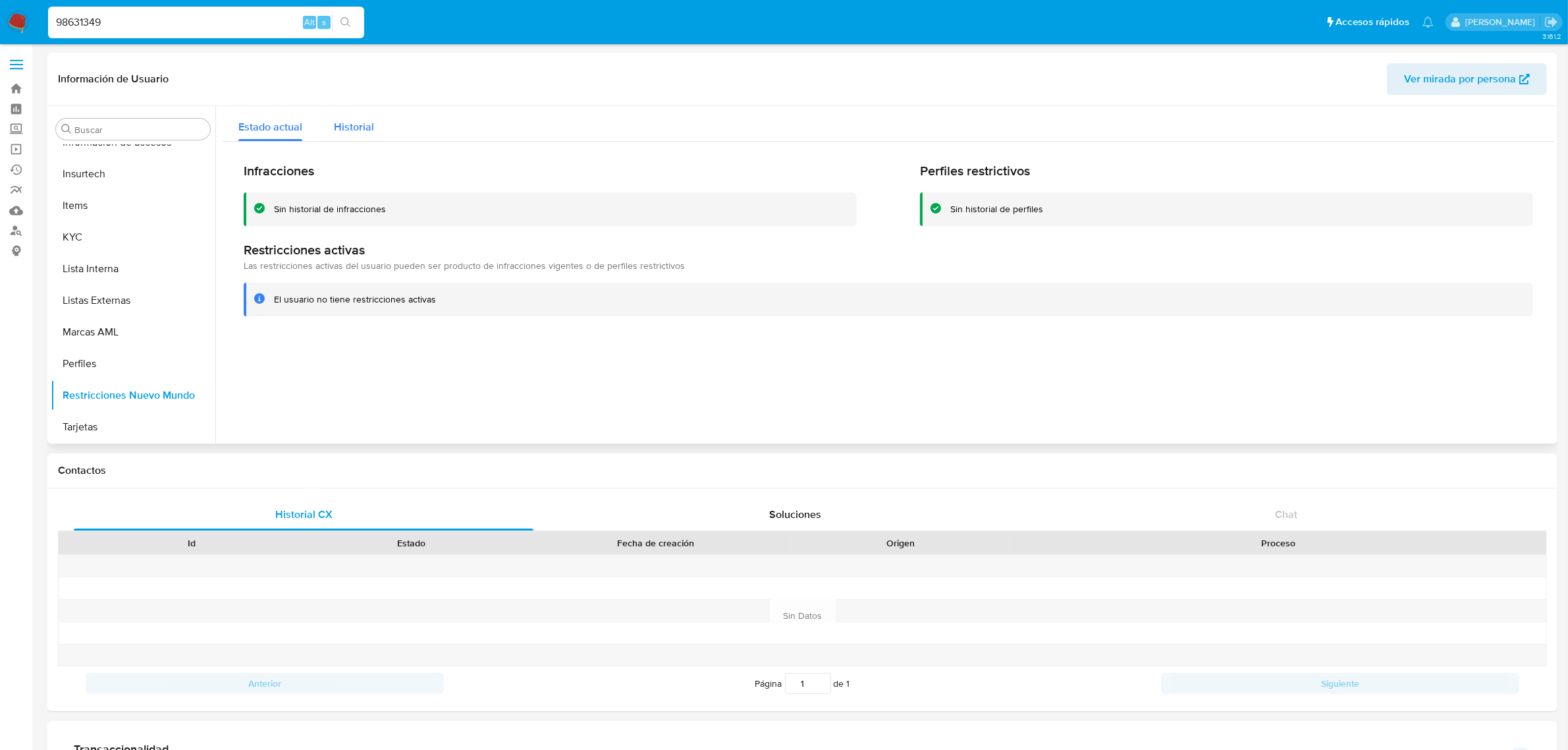
click at [357, 123] on span "Historial" at bounding box center [353, 126] width 40 height 16
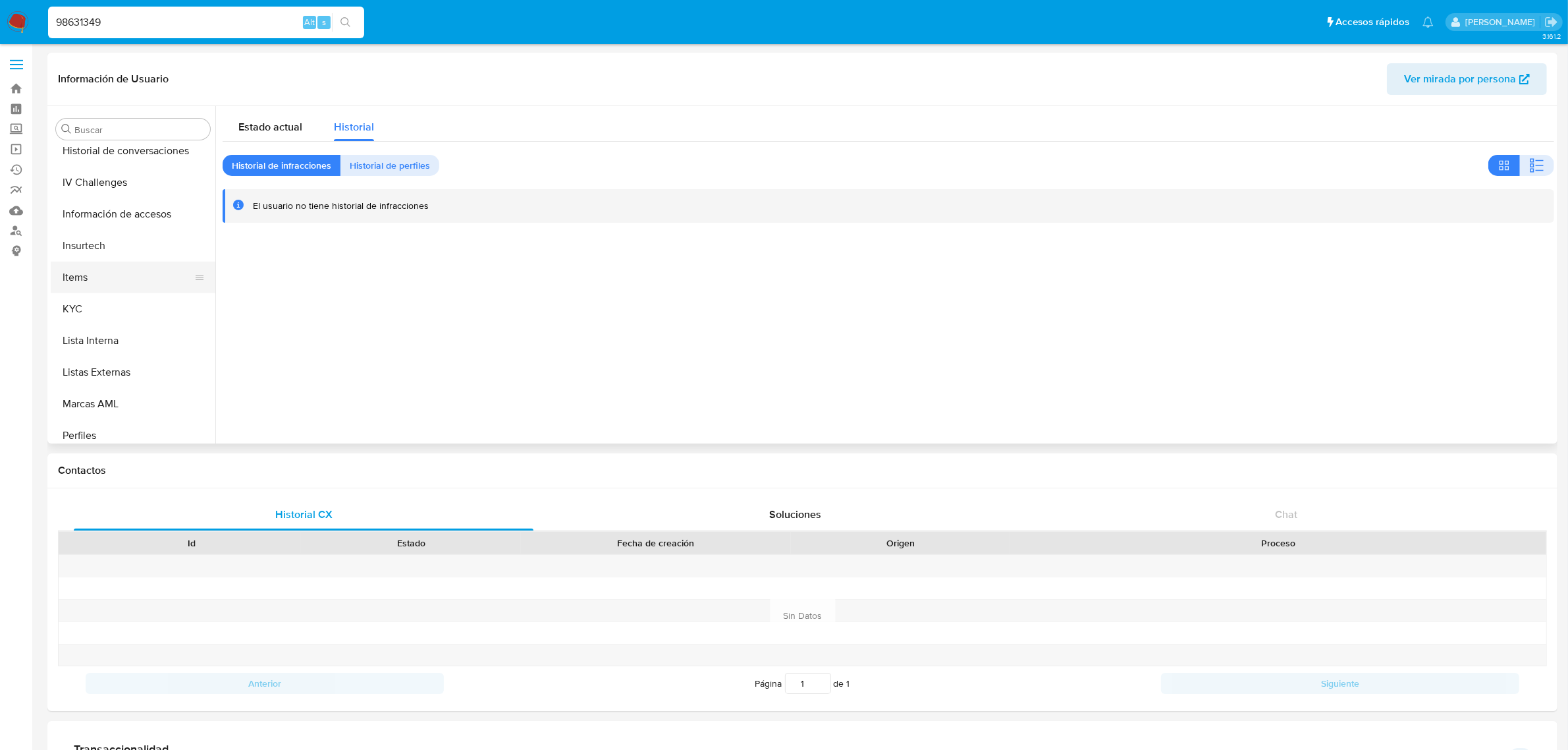
scroll to position [455, 0]
click at [135, 179] on button "Historial Casos" at bounding box center [127, 180] width 154 height 32
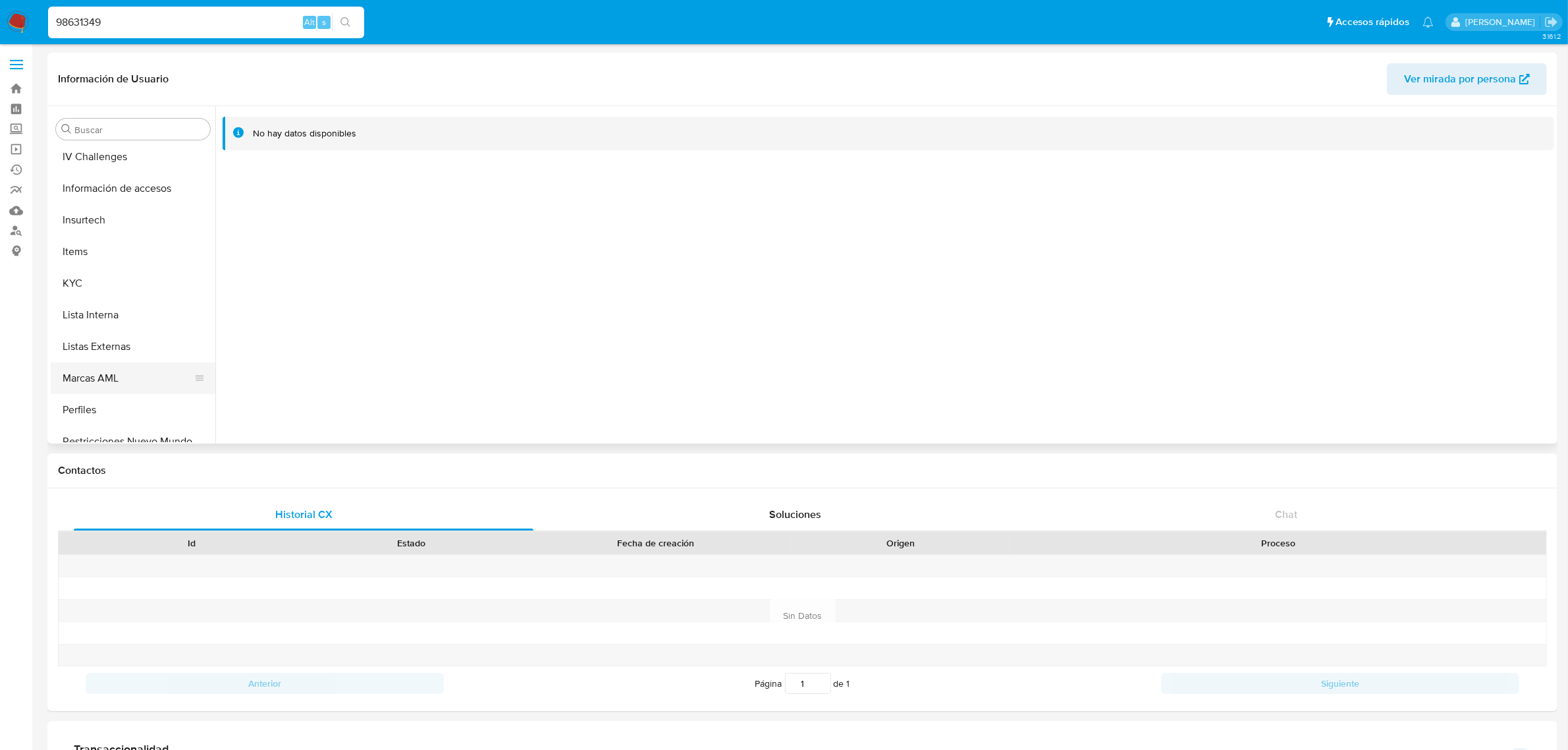
scroll to position [576, 0]
click at [113, 293] on button "KYC" at bounding box center [127, 280] width 154 height 32
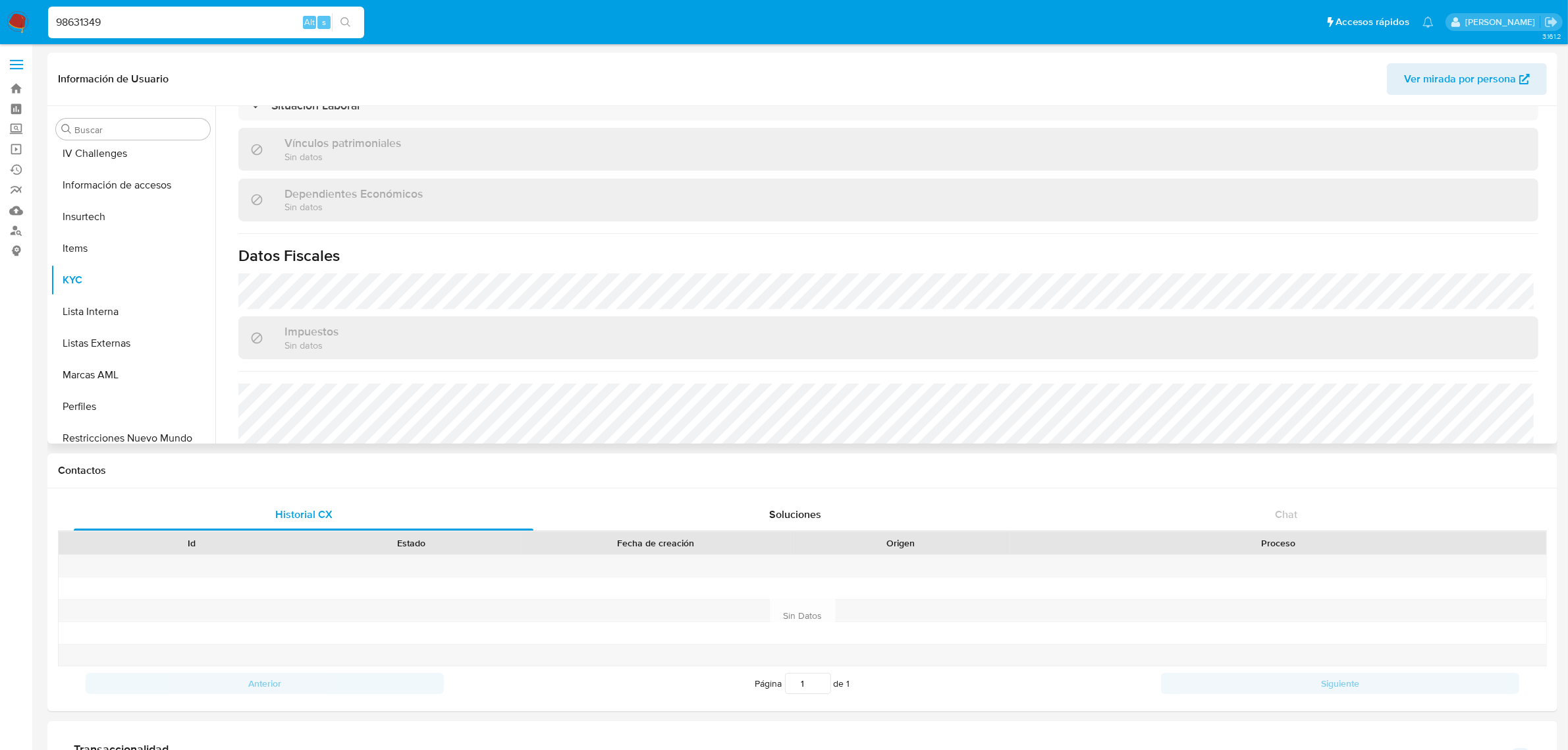
scroll to position [814, 0]
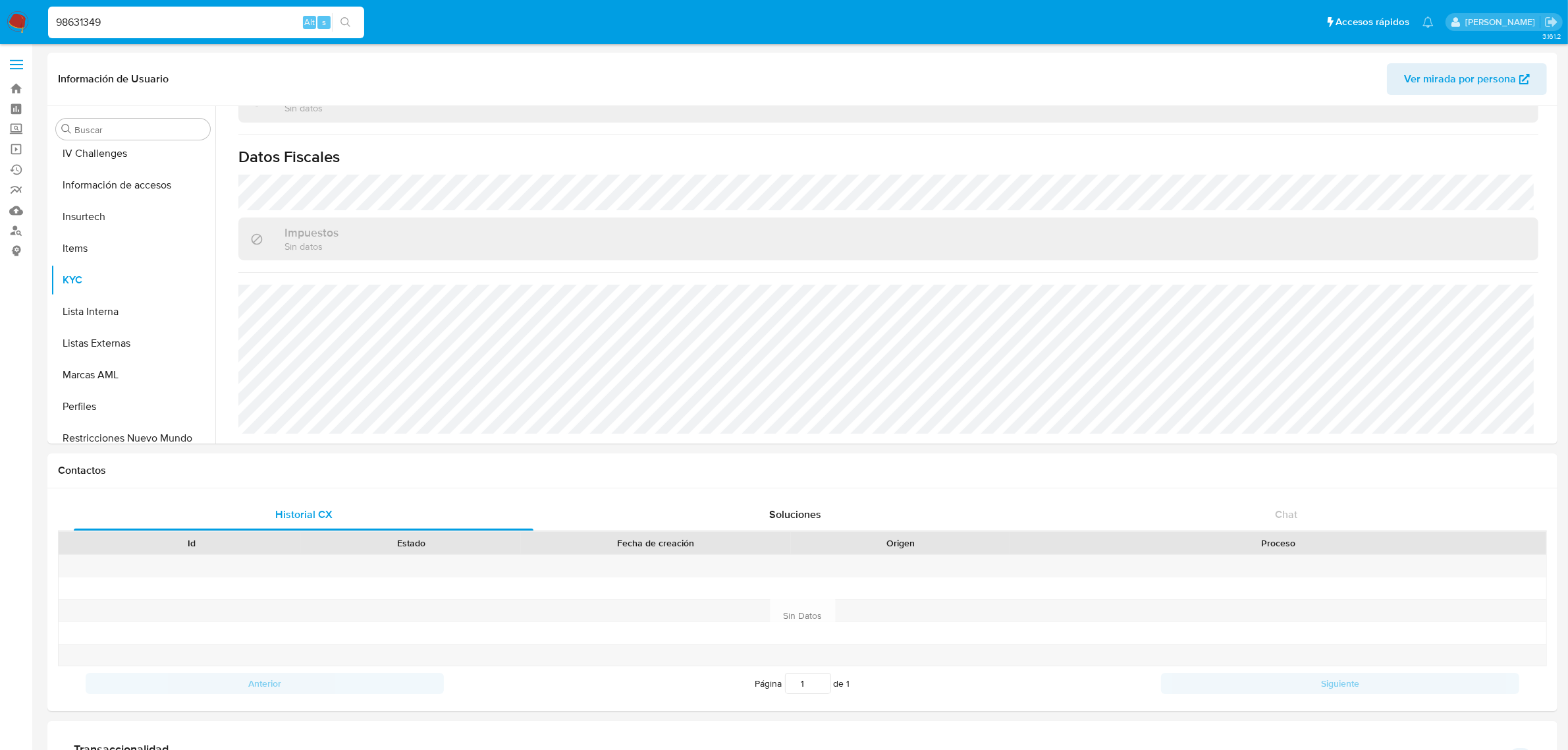
click at [134, 29] on input "98631349" at bounding box center [206, 22] width 317 height 17
paste input "730230329"
type input "730230329"
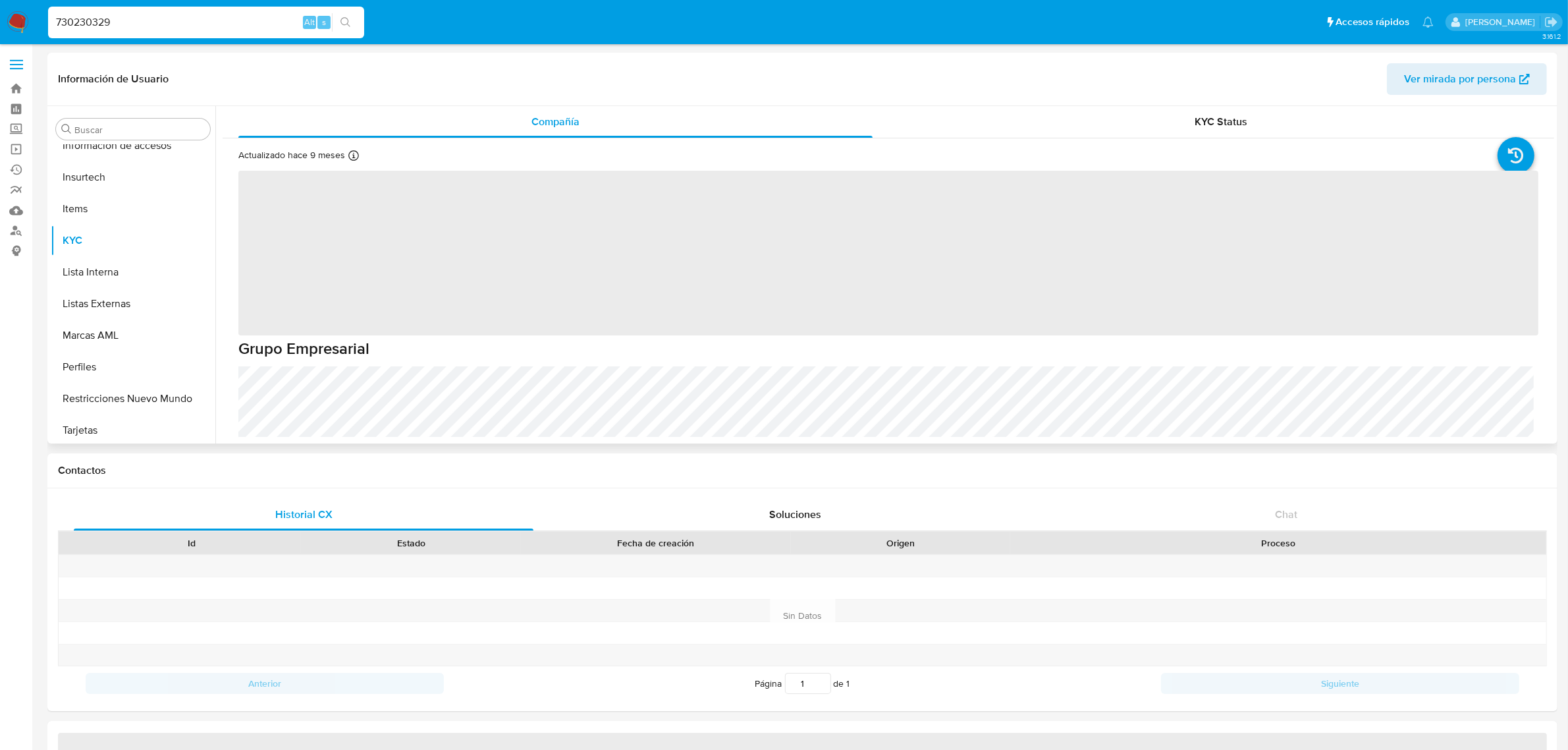
scroll to position [619, 0]
select select "10"
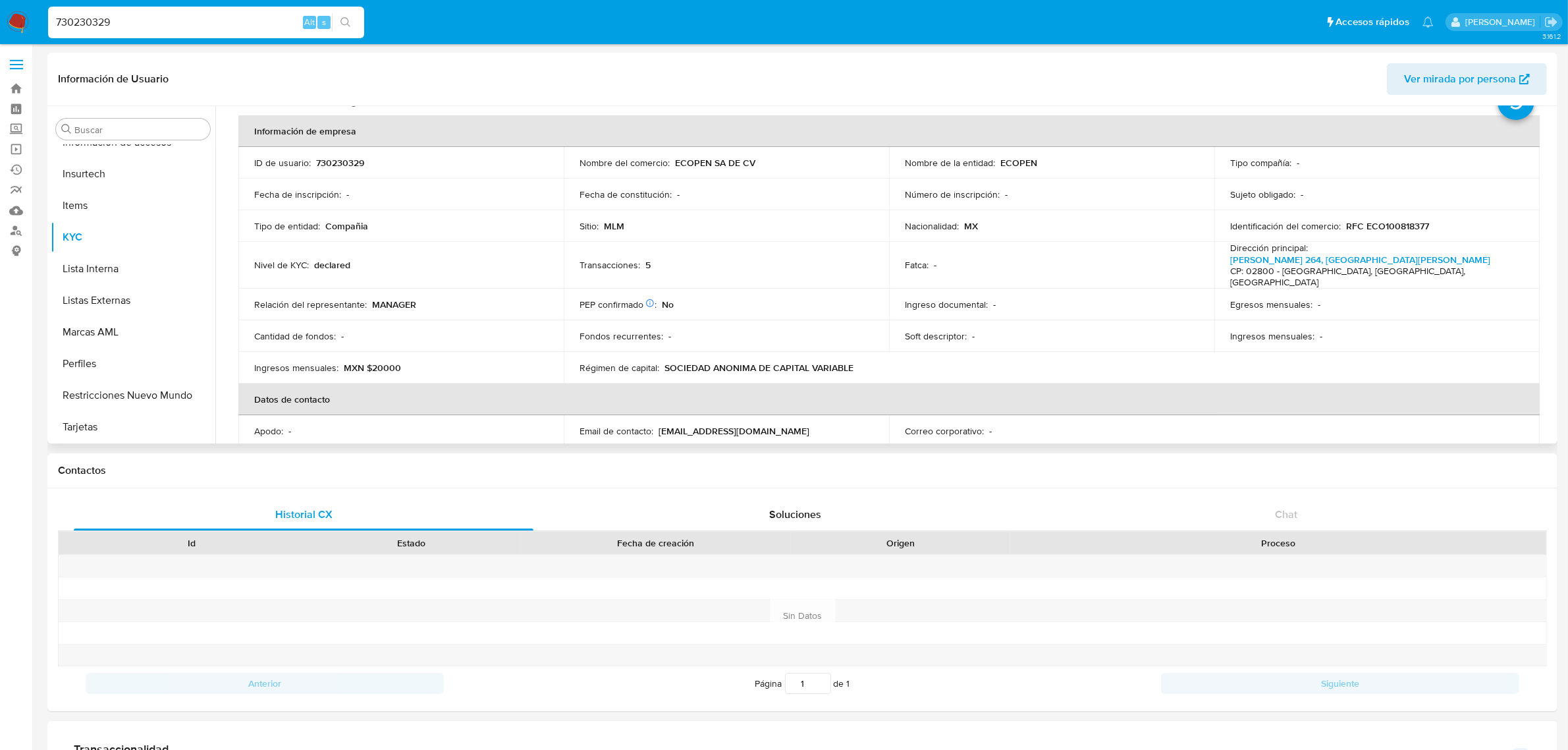
scroll to position [82, 0]
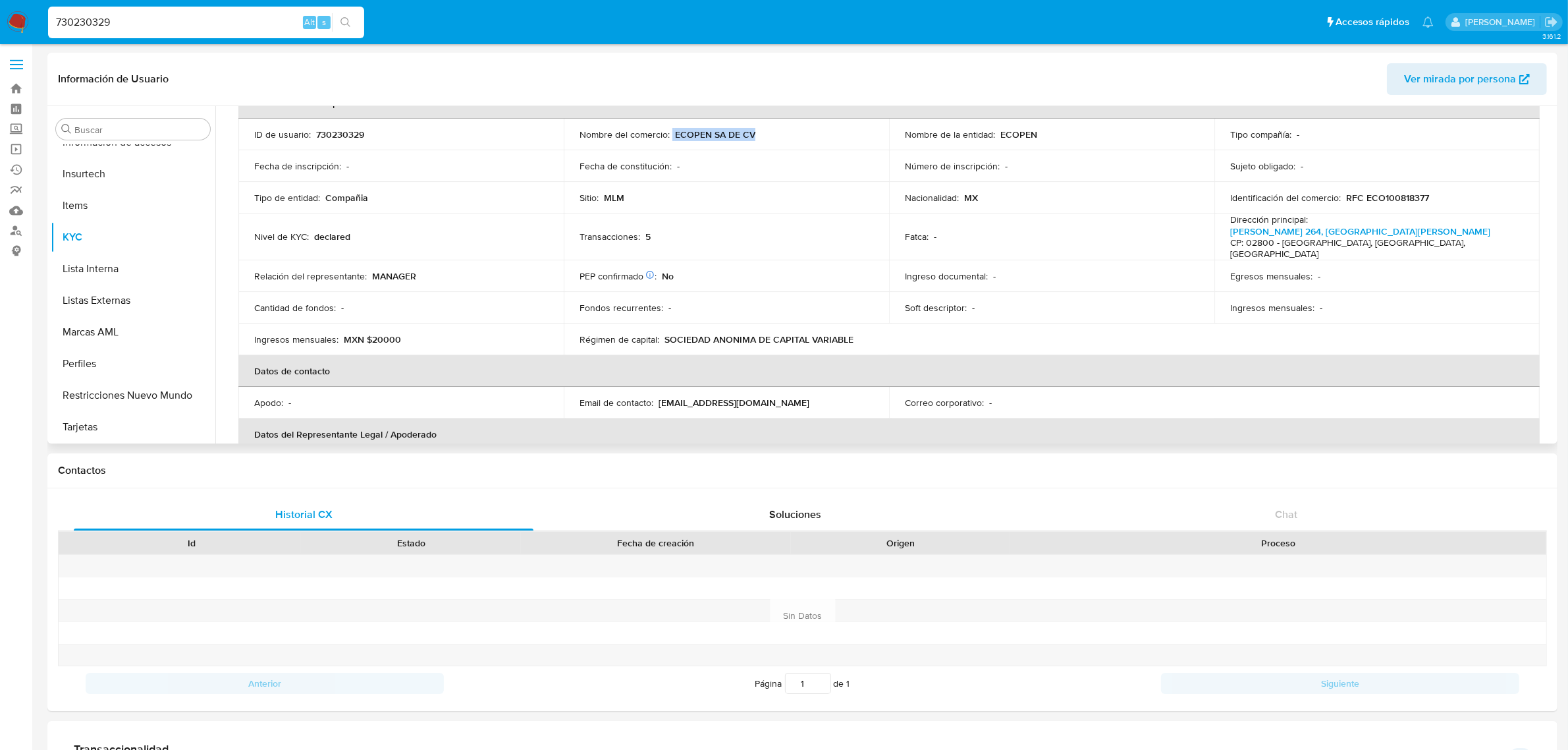
drag, startPoint x: 764, startPoint y: 137, endPoint x: 671, endPoint y: 134, distance: 93.0
click at [671, 134] on div "Nombre del comercio : ECOPEN SA DE CV" at bounding box center [726, 134] width 294 height 12
copy div "ECOPEN SA DE CV"
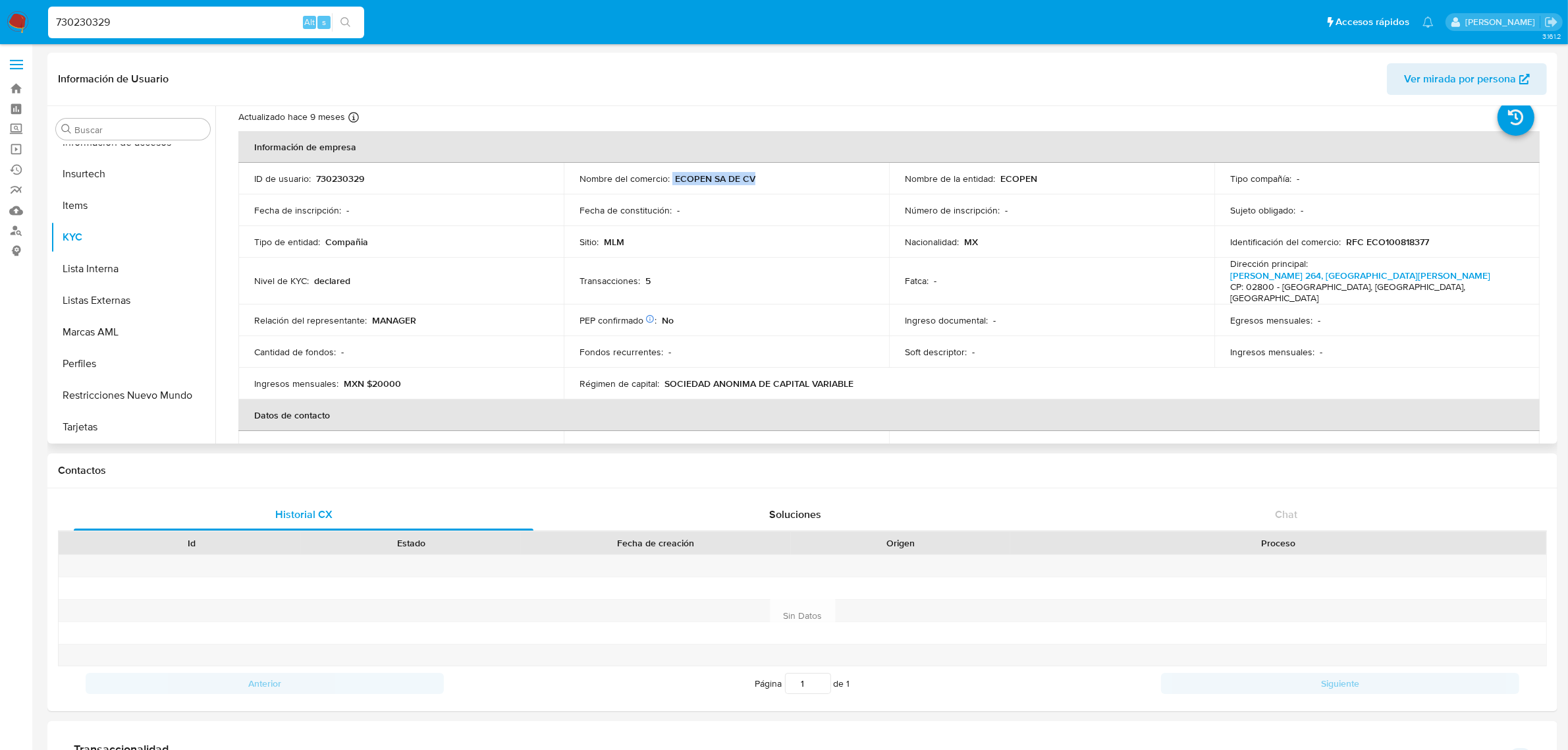
scroll to position [0, 0]
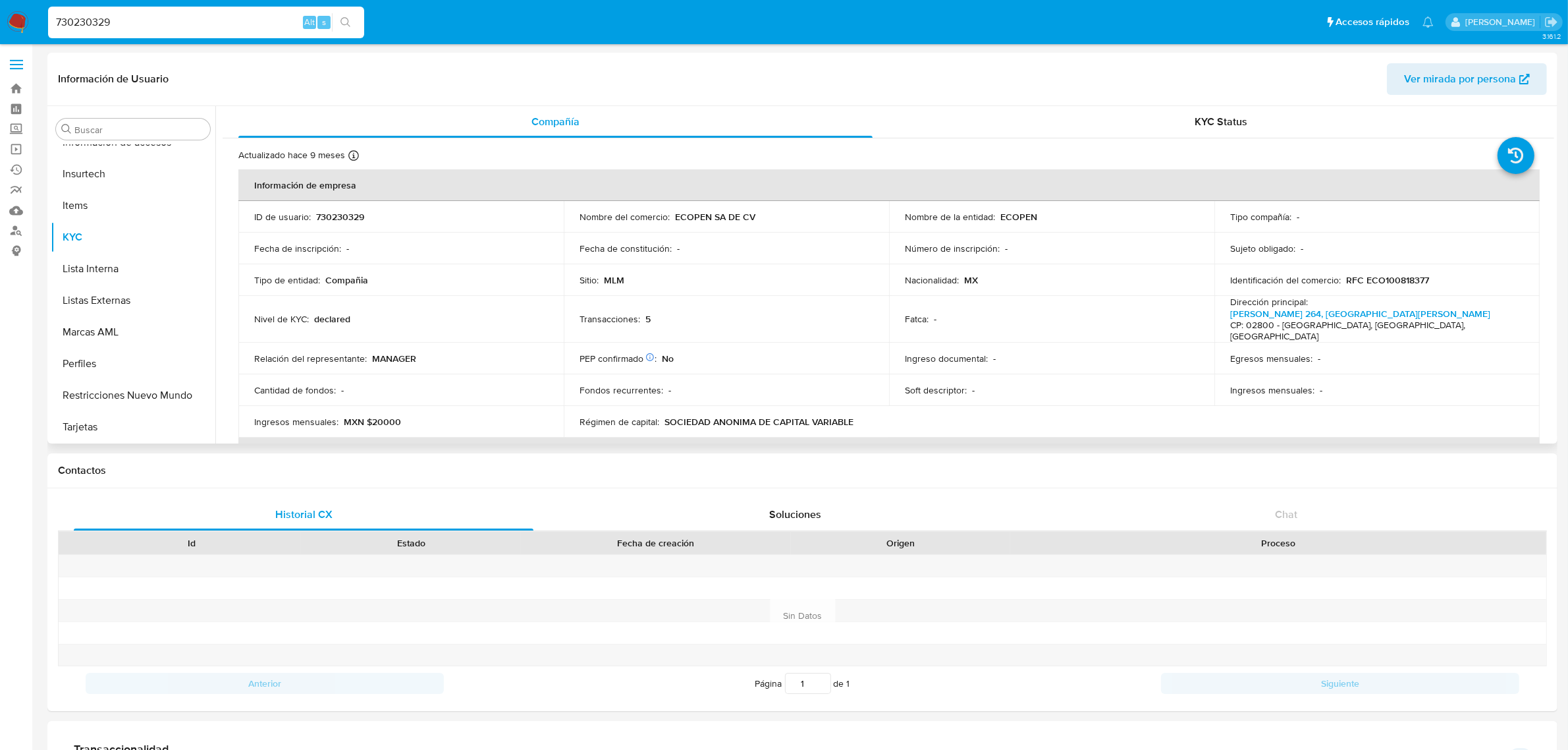
click at [333, 222] on p "730230329" at bounding box center [340, 216] width 48 height 12
copy p "730230329"
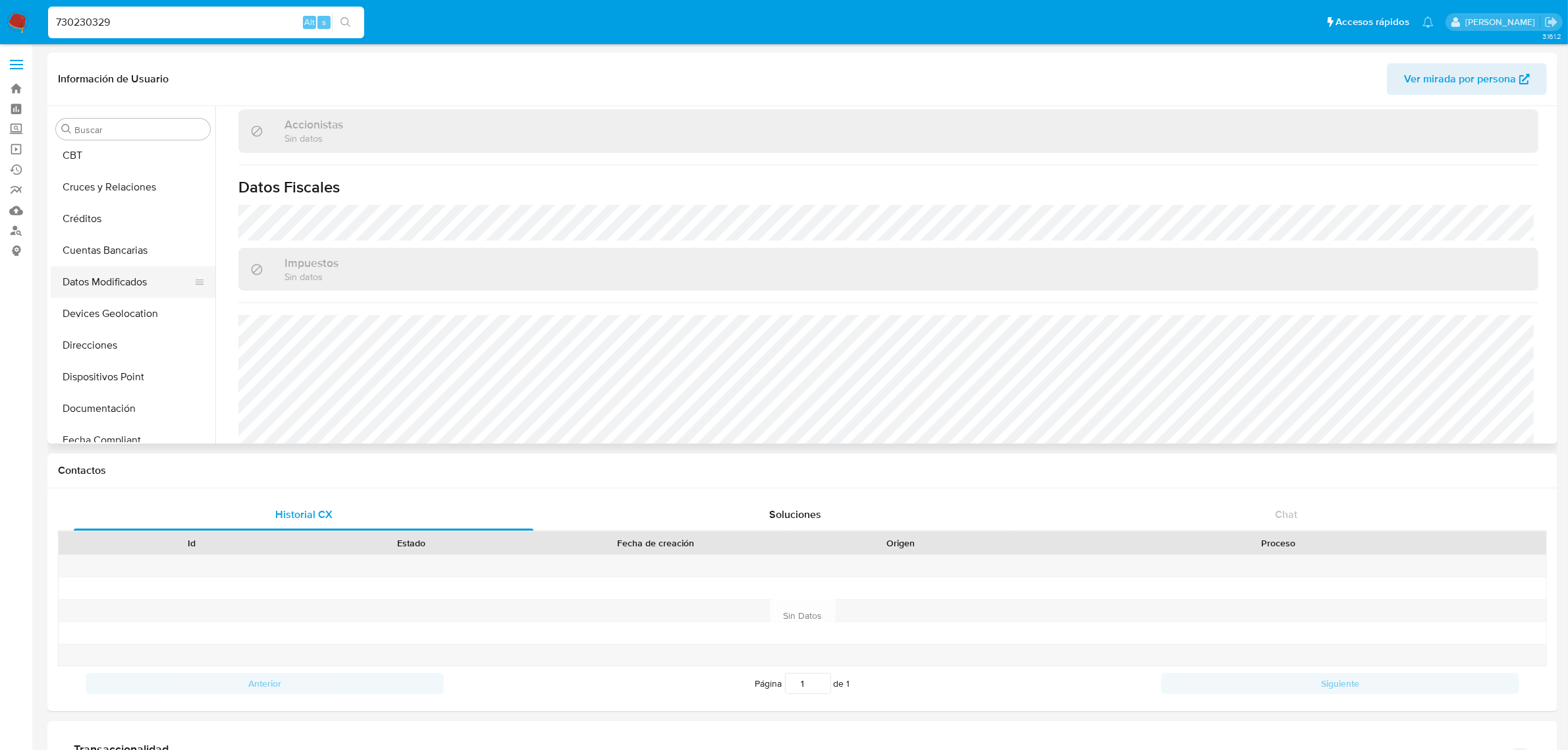
scroll to position [125, 0]
click at [144, 344] on button "Direcciones" at bounding box center [127, 352] width 154 height 32
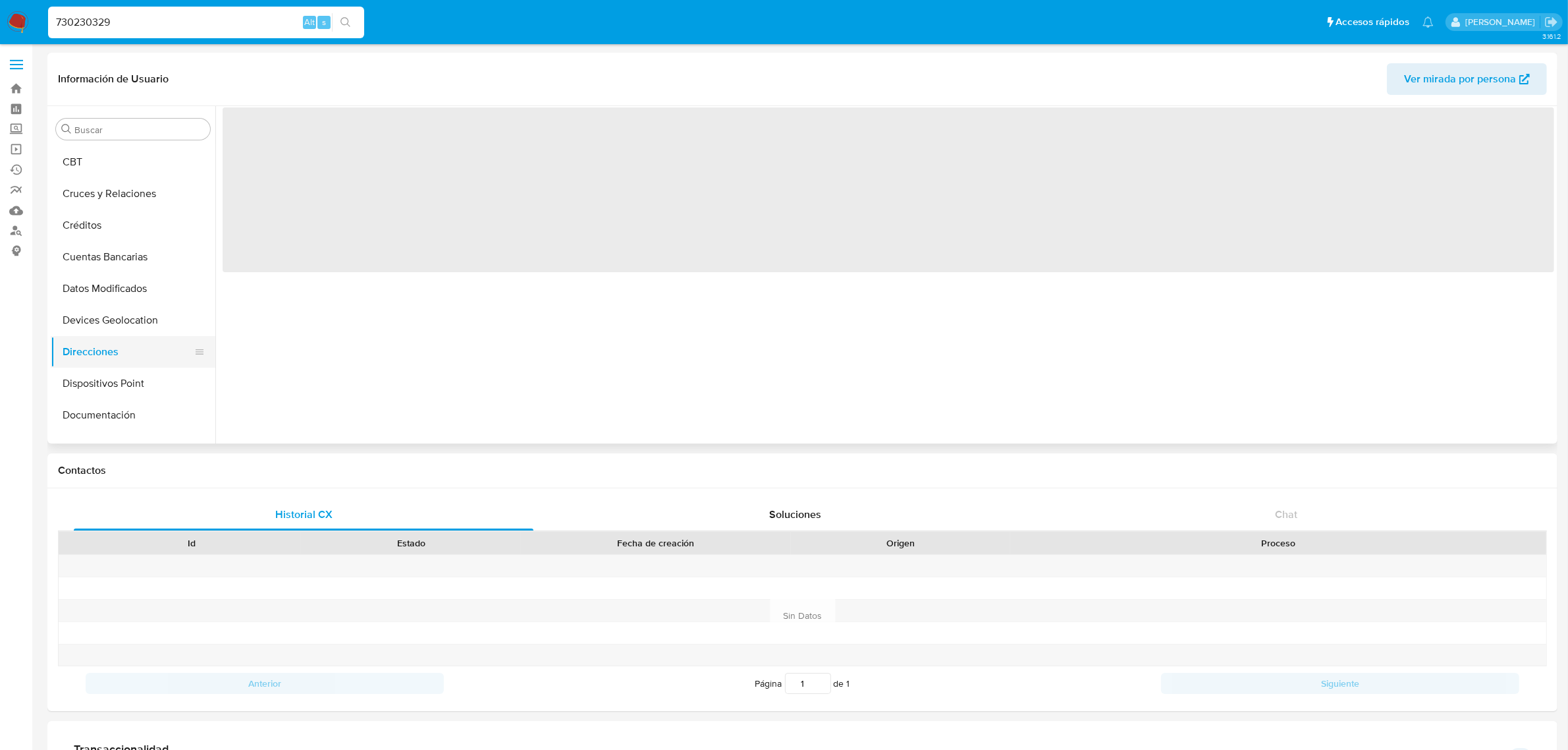
scroll to position [0, 0]
click at [118, 410] on button "Documentación" at bounding box center [127, 415] width 154 height 32
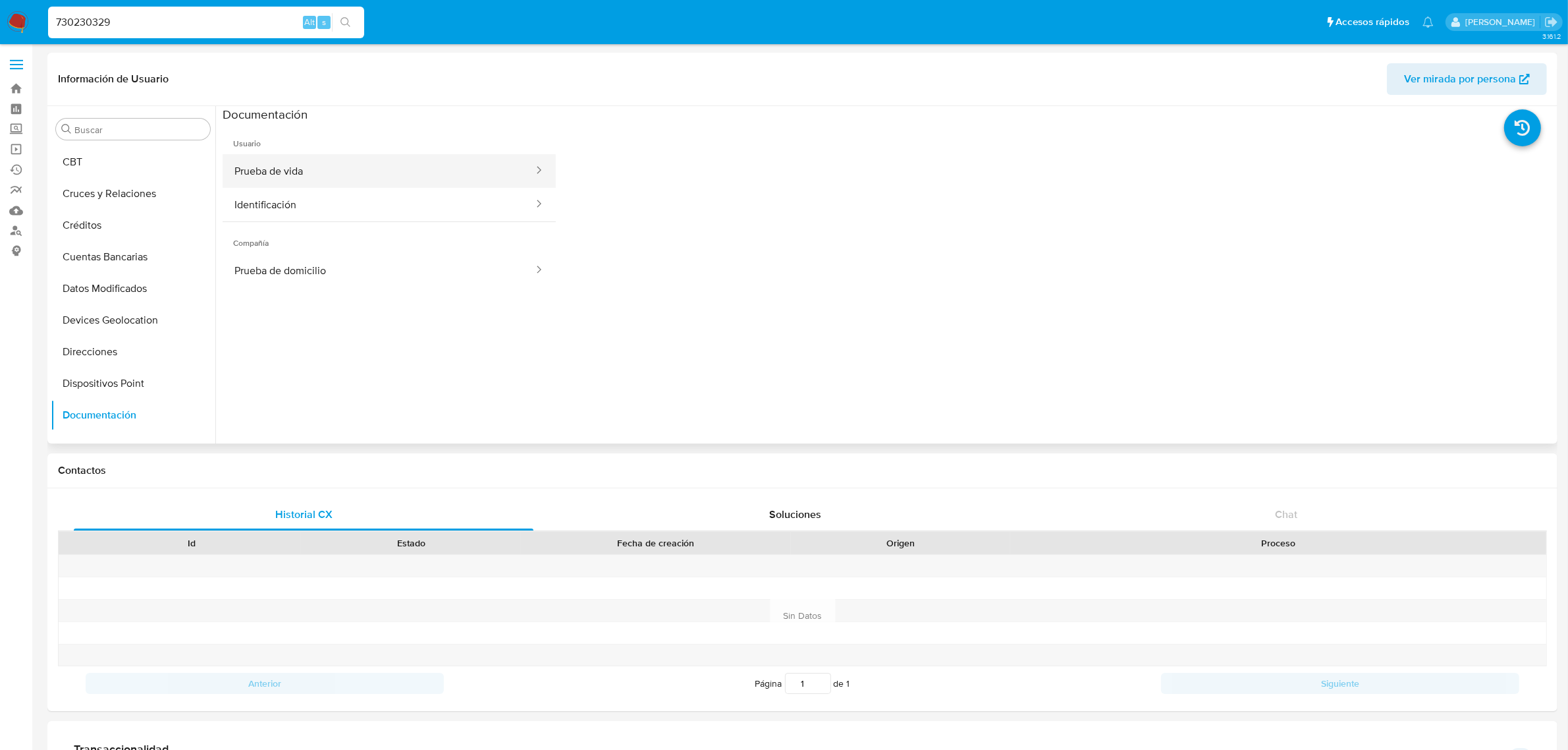
click at [283, 176] on button "Prueba de vida" at bounding box center [379, 171] width 312 height 33
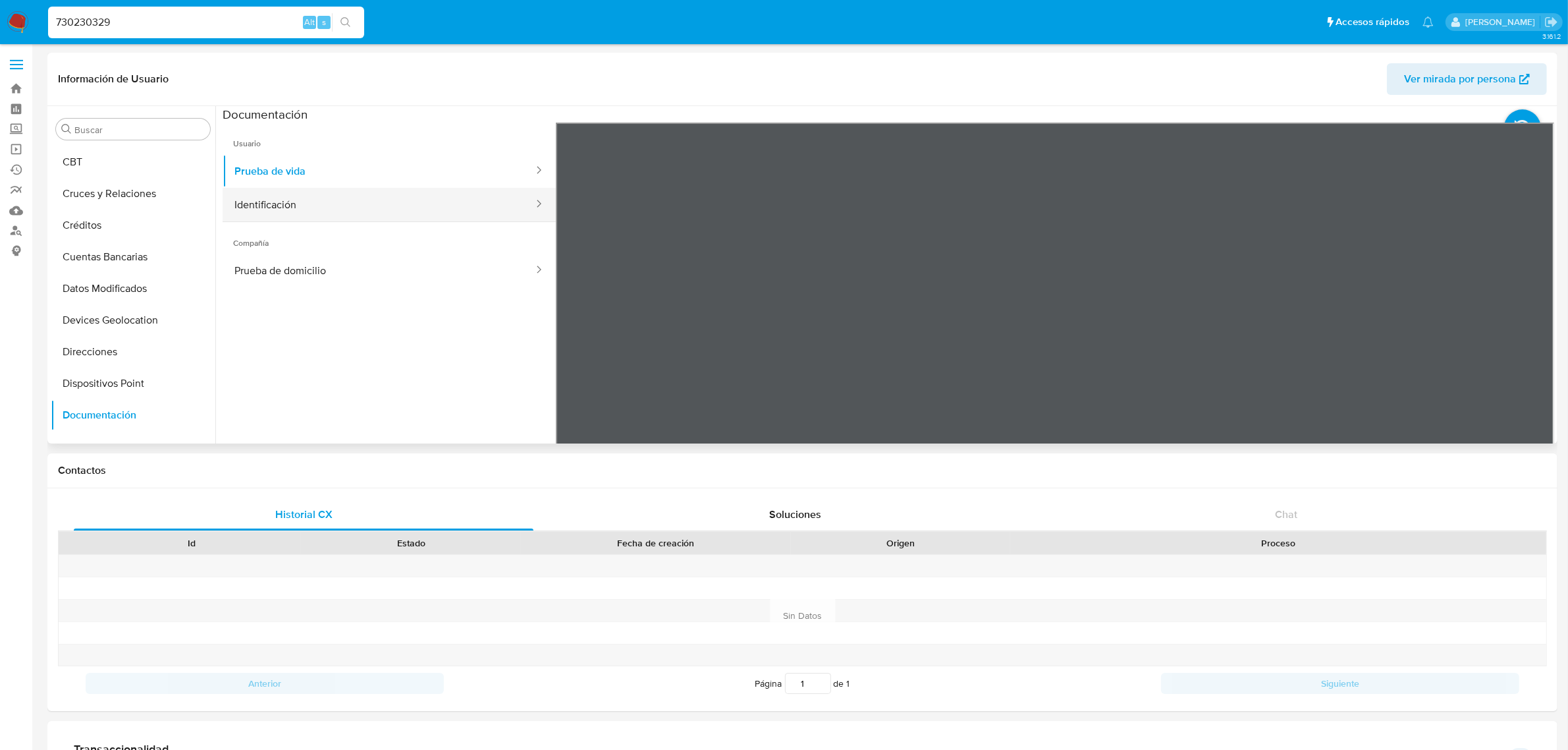
click at [334, 205] on button "Identificación" at bounding box center [379, 204] width 312 height 33
click at [311, 273] on button "Prueba de domicilio" at bounding box center [379, 270] width 312 height 33
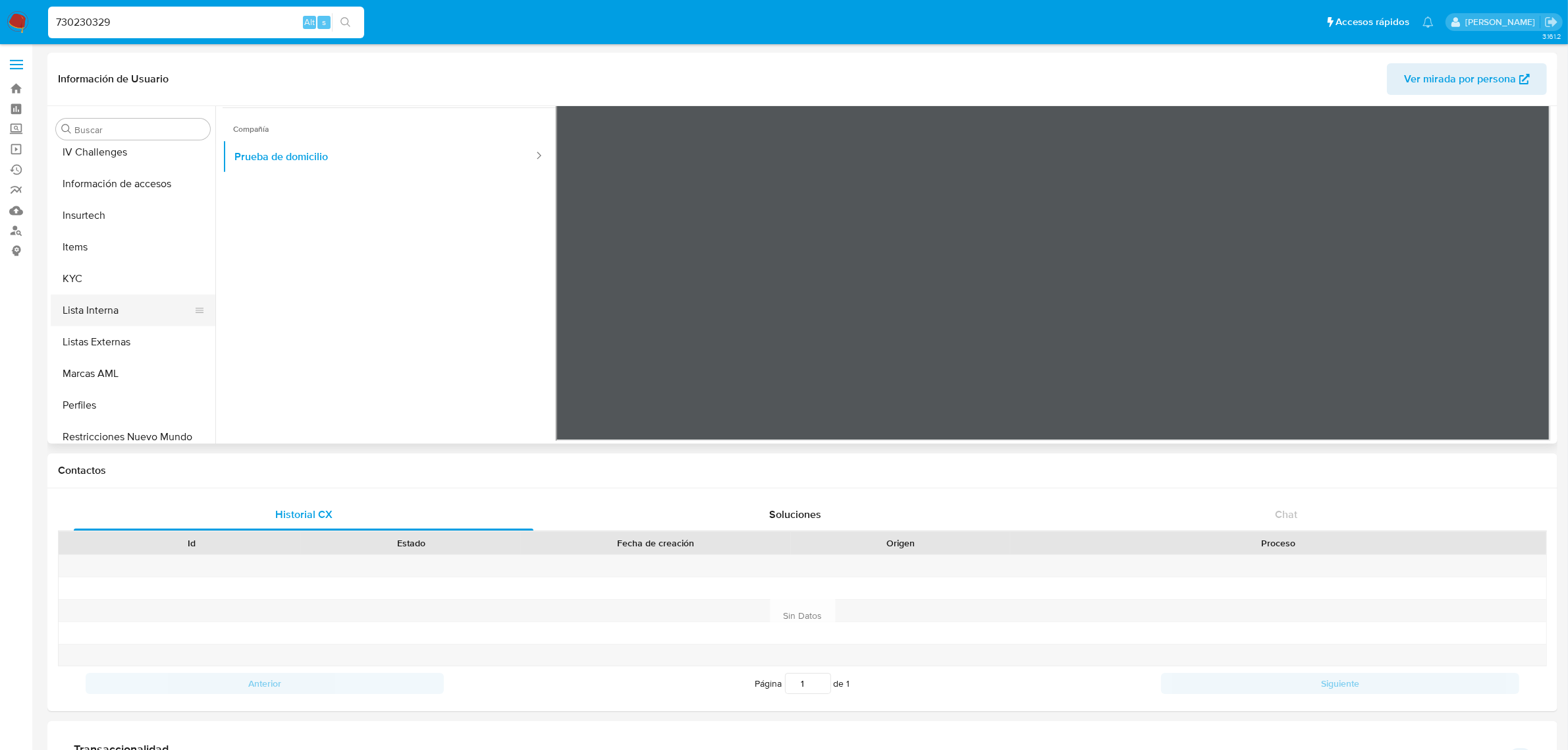
scroll to position [619, 0]
drag, startPoint x: 131, startPoint y: 389, endPoint x: 142, endPoint y: 389, distance: 11.0
click at [131, 389] on button "Restricciones Nuevo Mundo" at bounding box center [127, 395] width 154 height 32
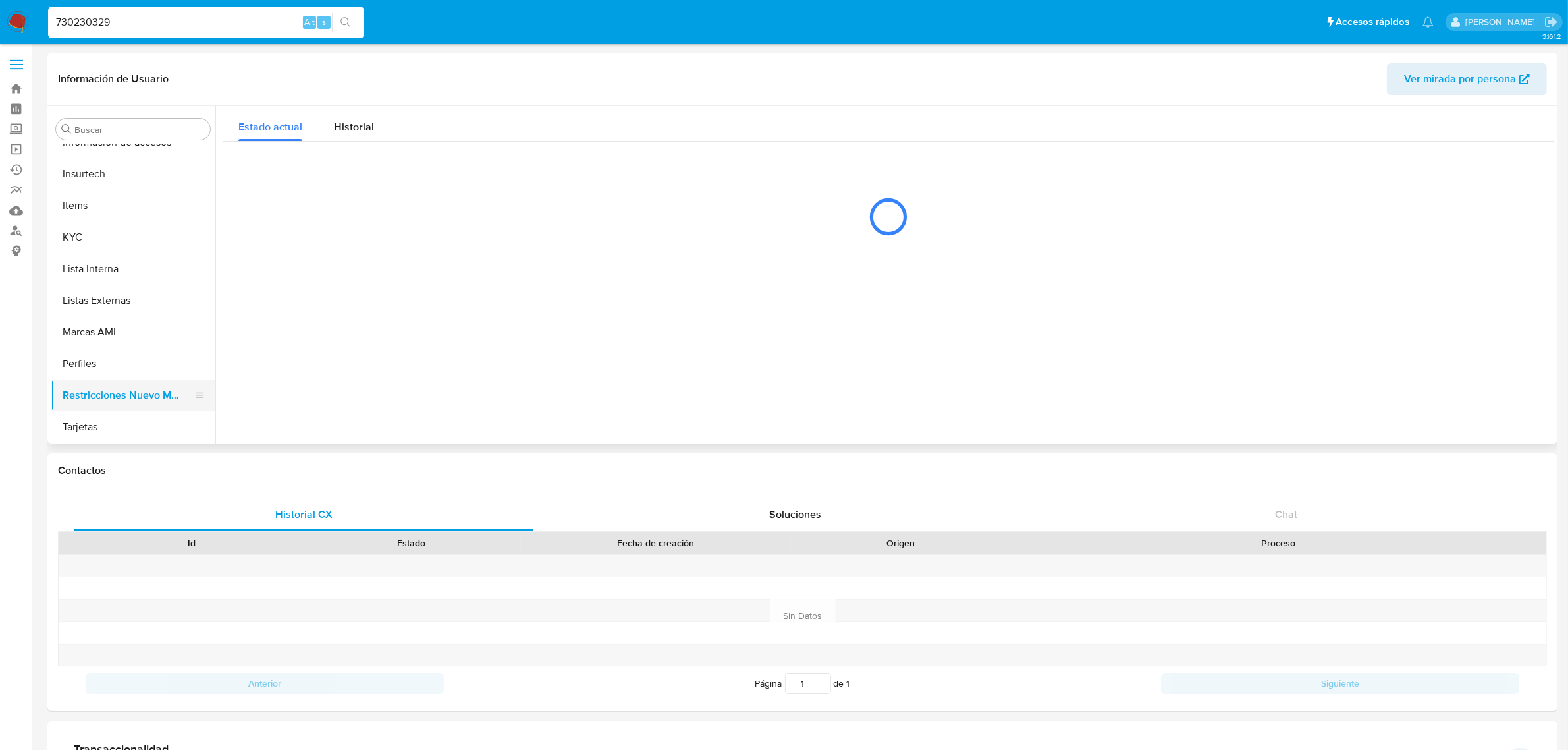
scroll to position [0, 0]
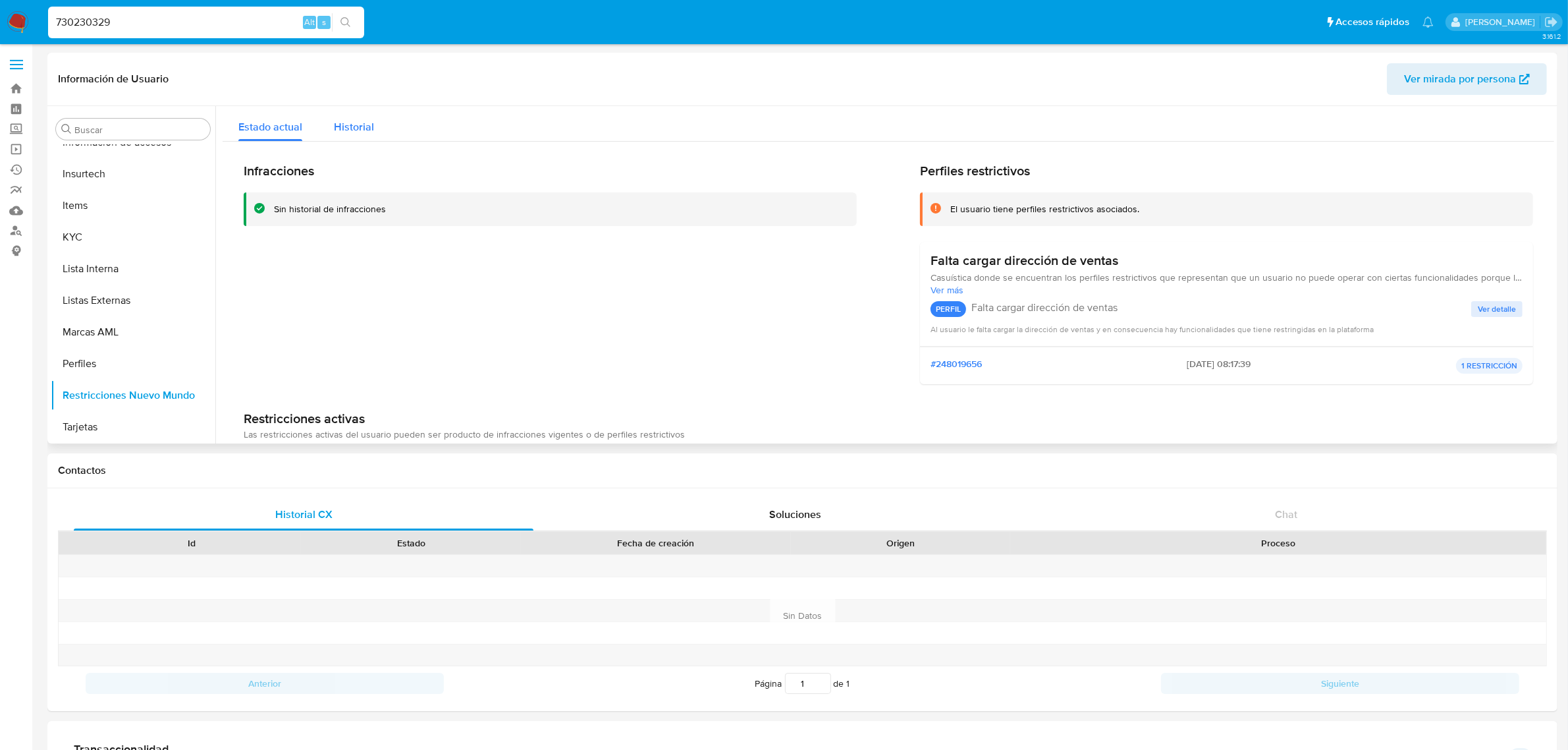
click at [374, 136] on button "Historial" at bounding box center [354, 123] width 72 height 35
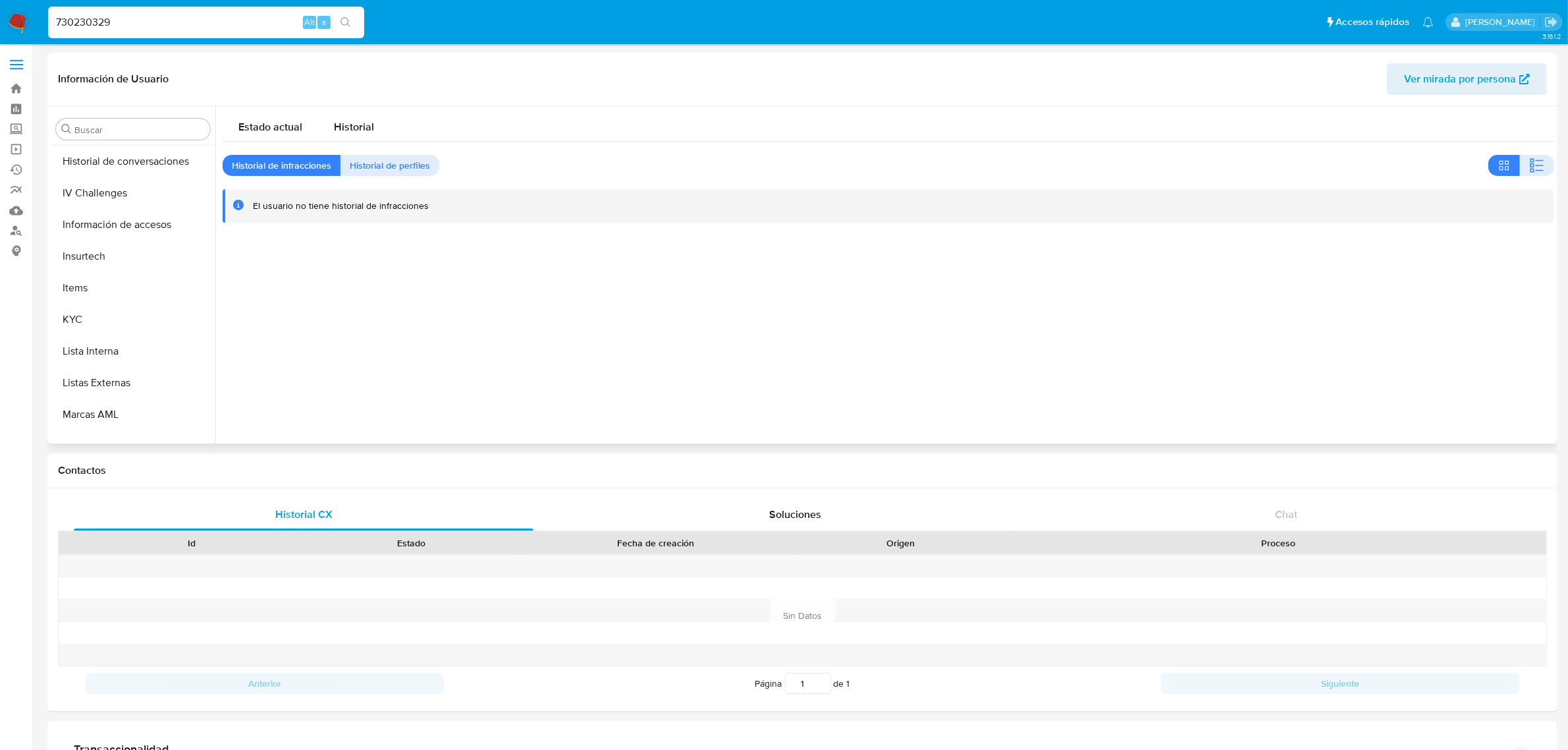
scroll to position [372, 0]
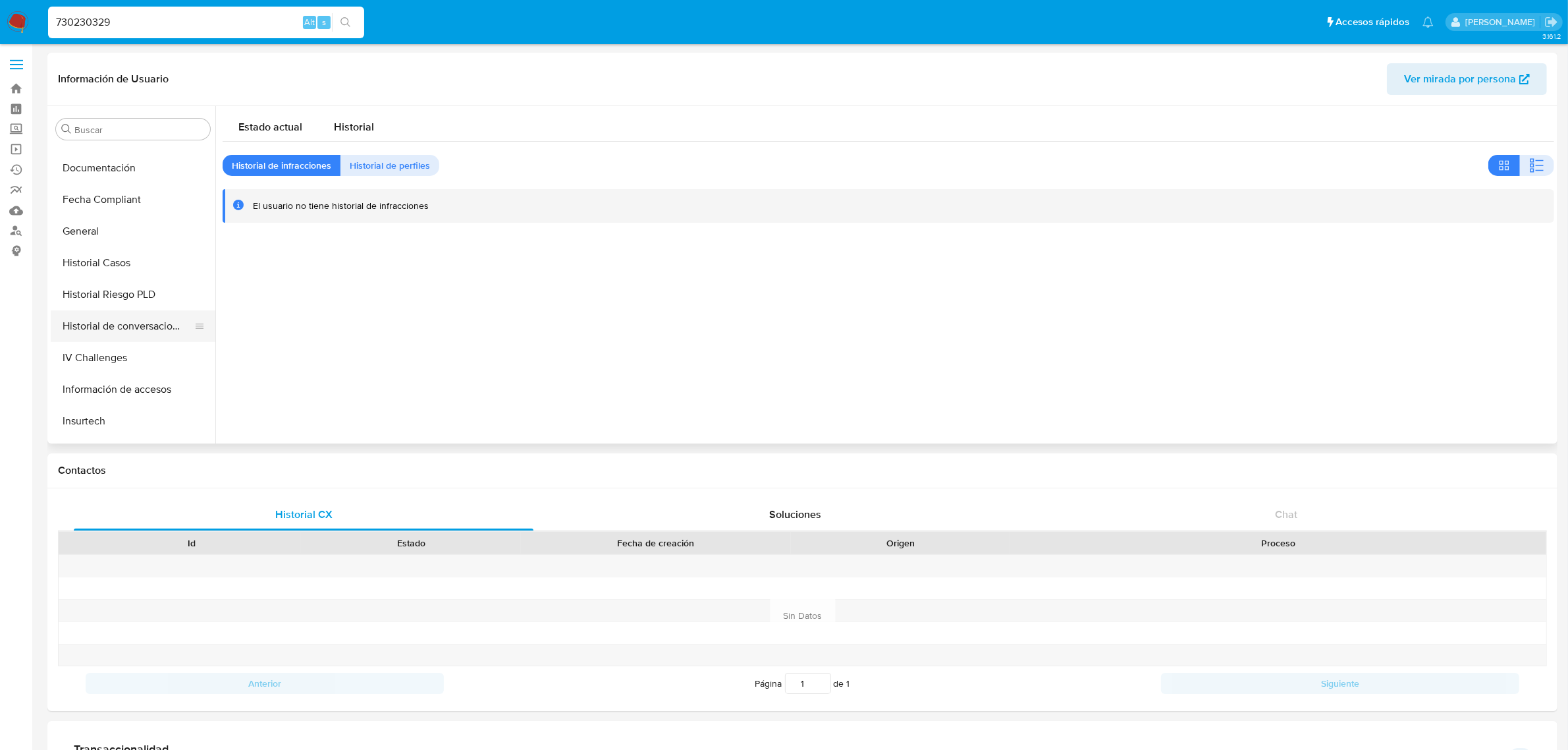
click at [145, 326] on button "Historial de conversaciones" at bounding box center [127, 326] width 154 height 32
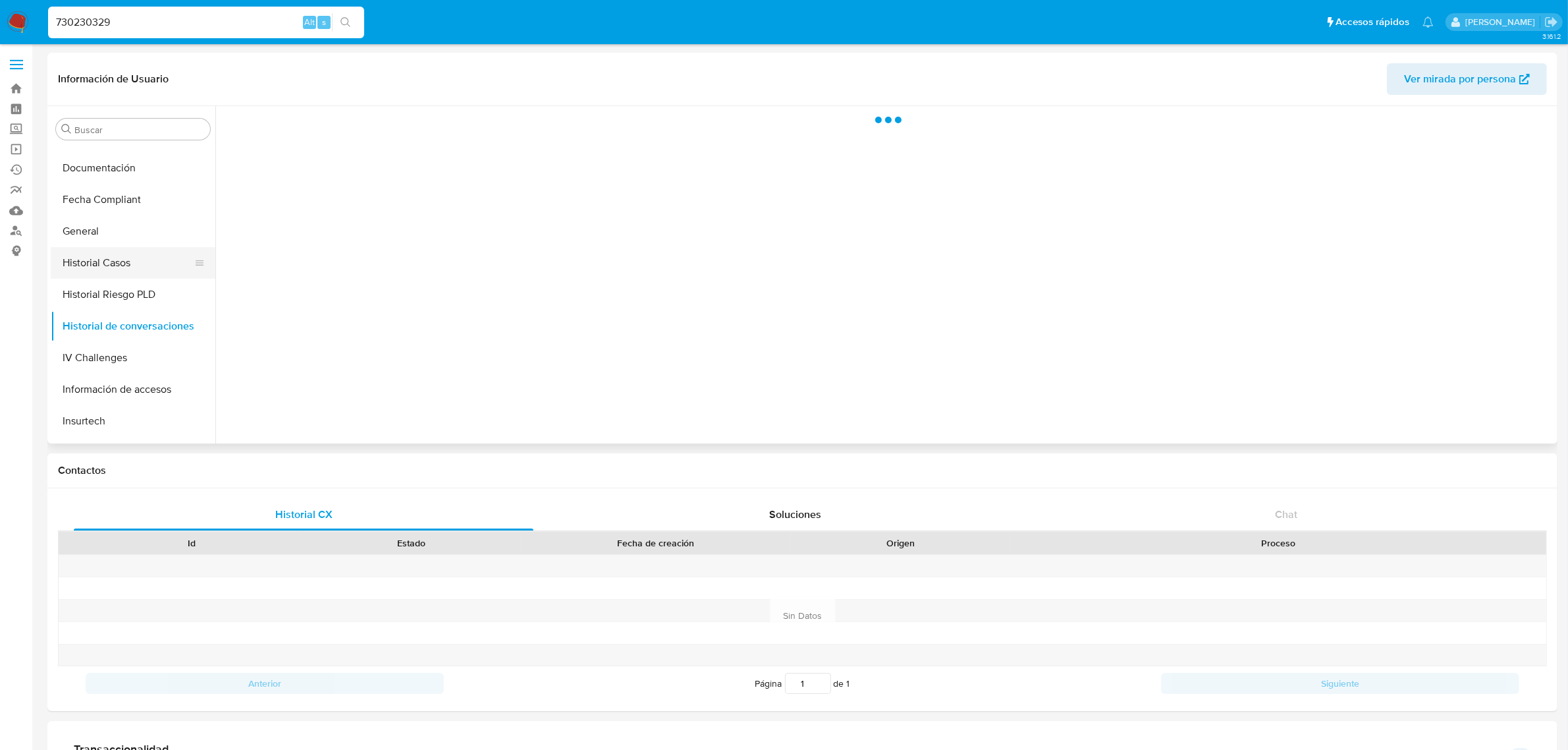
click at [100, 265] on button "Historial Casos" at bounding box center [127, 263] width 154 height 32
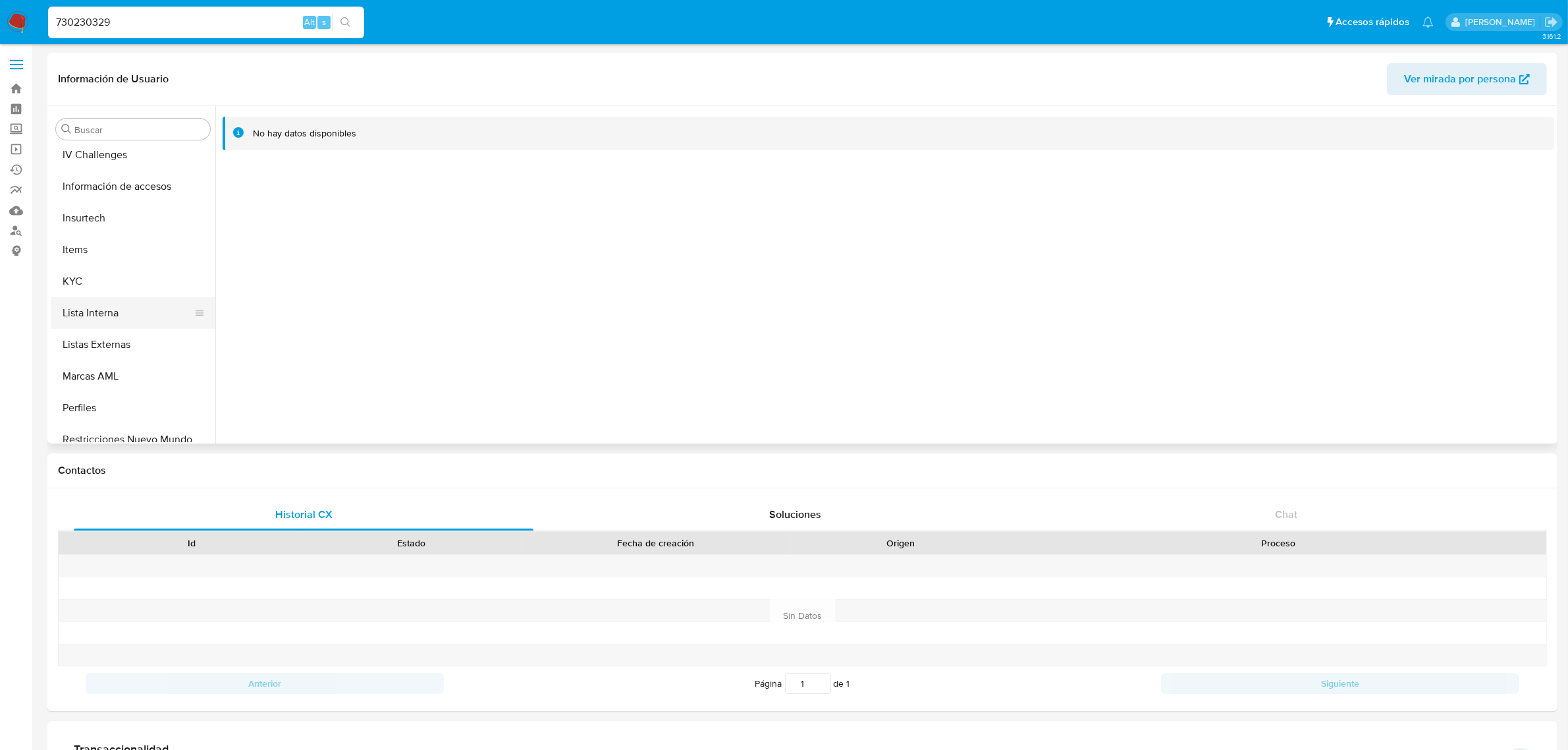
scroll to position [576, 0]
click at [97, 282] on button "KYC" at bounding box center [127, 280] width 154 height 32
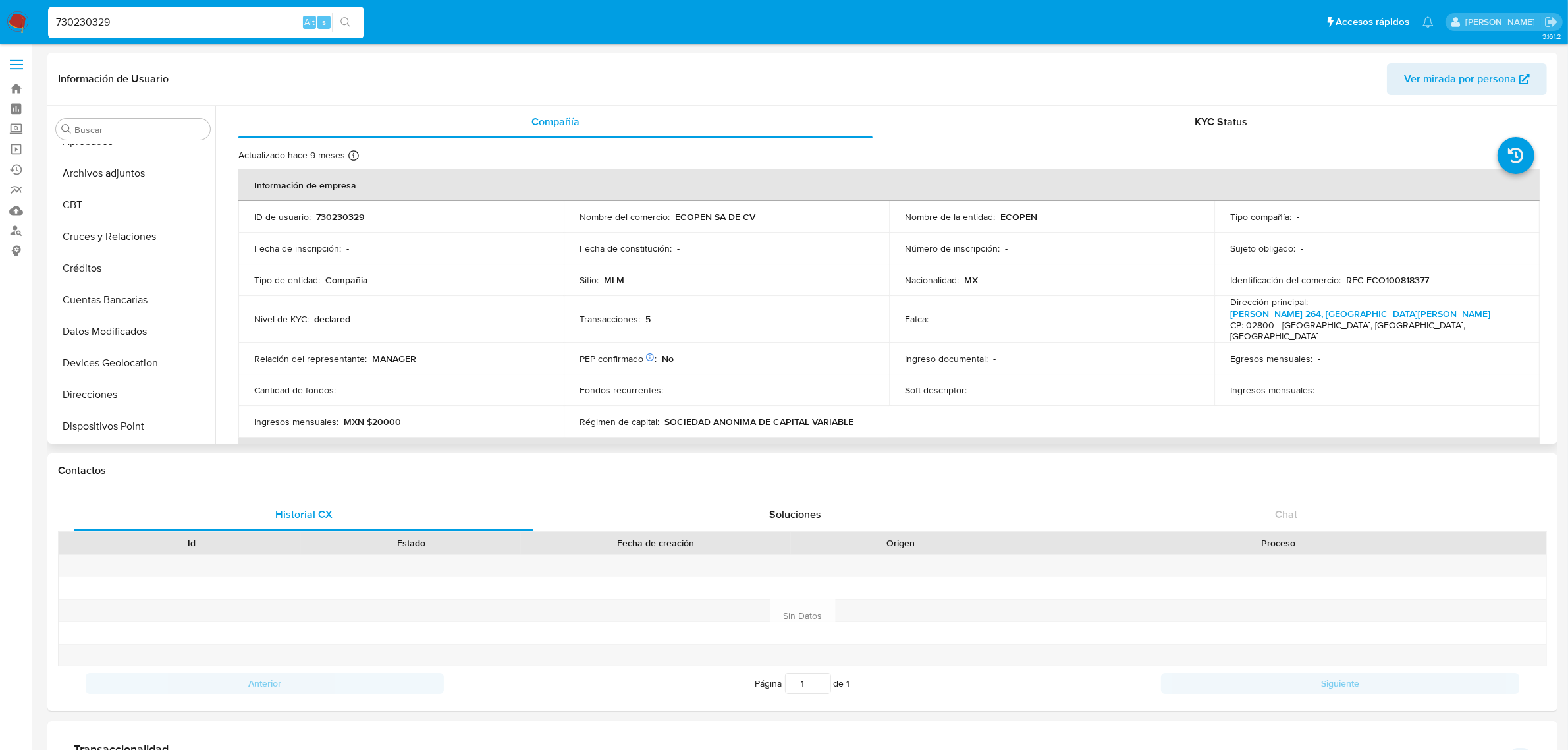
scroll to position [165, 0]
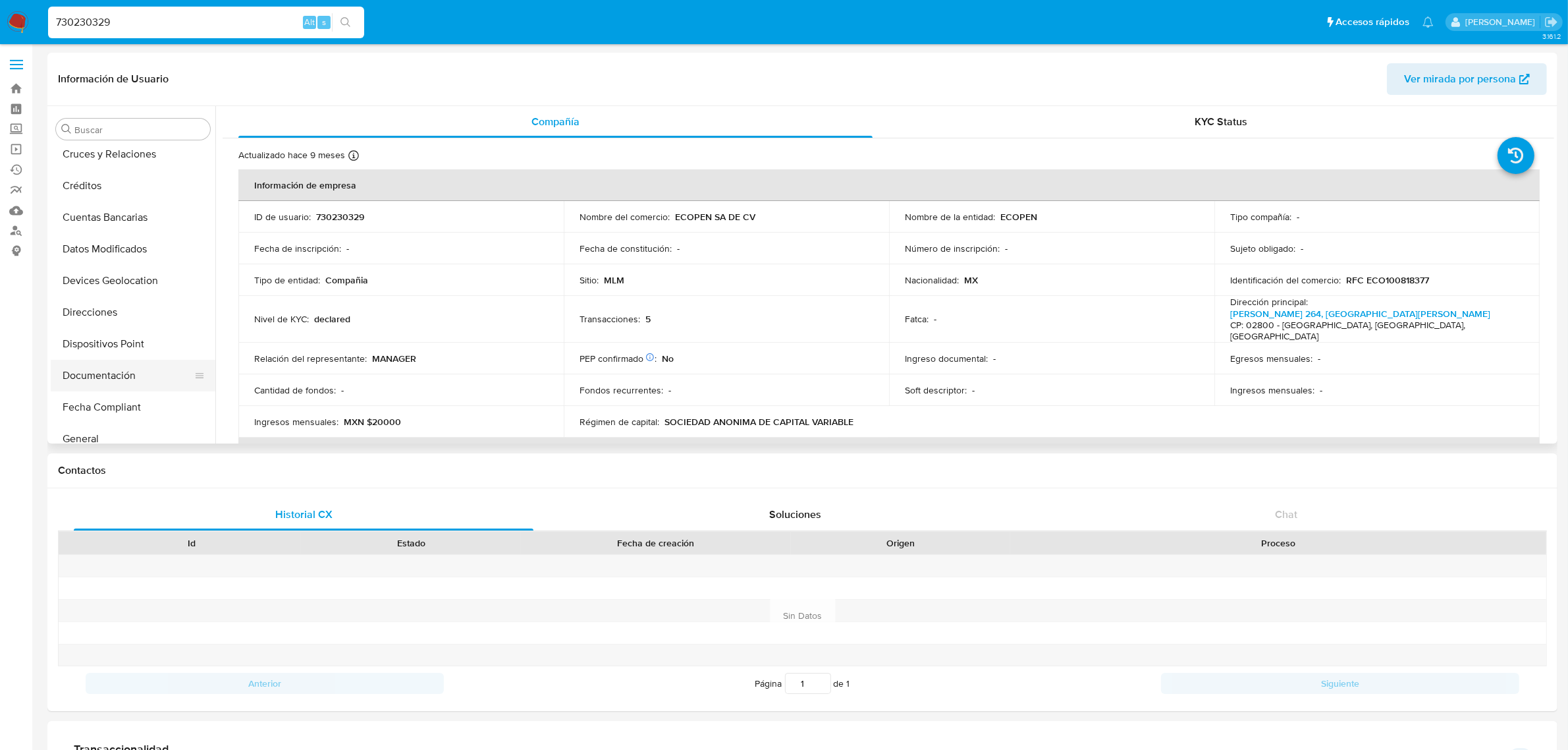
click at [102, 374] on button "Documentación" at bounding box center [127, 375] width 154 height 32
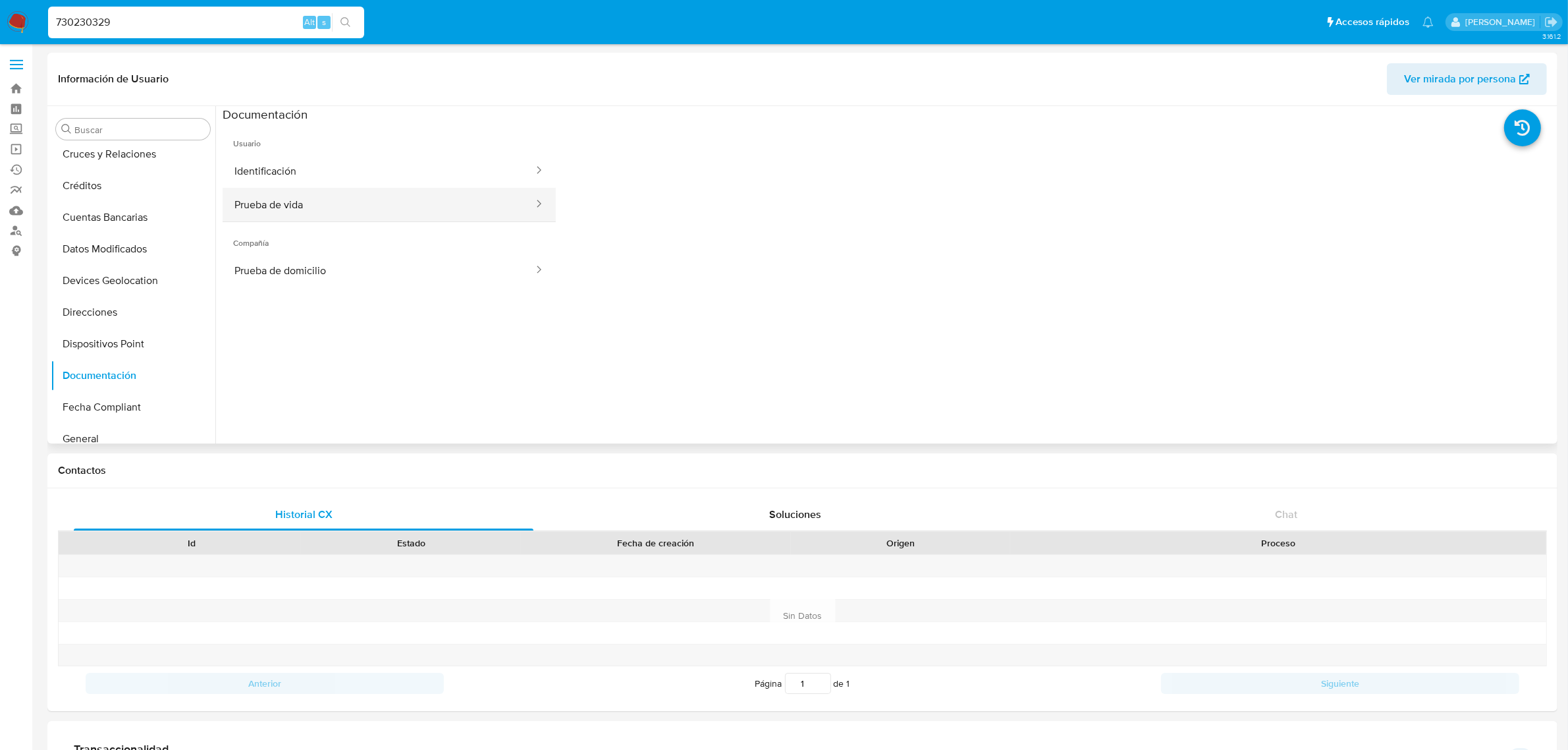
click at [320, 200] on button "Prueba de vida" at bounding box center [379, 204] width 312 height 33
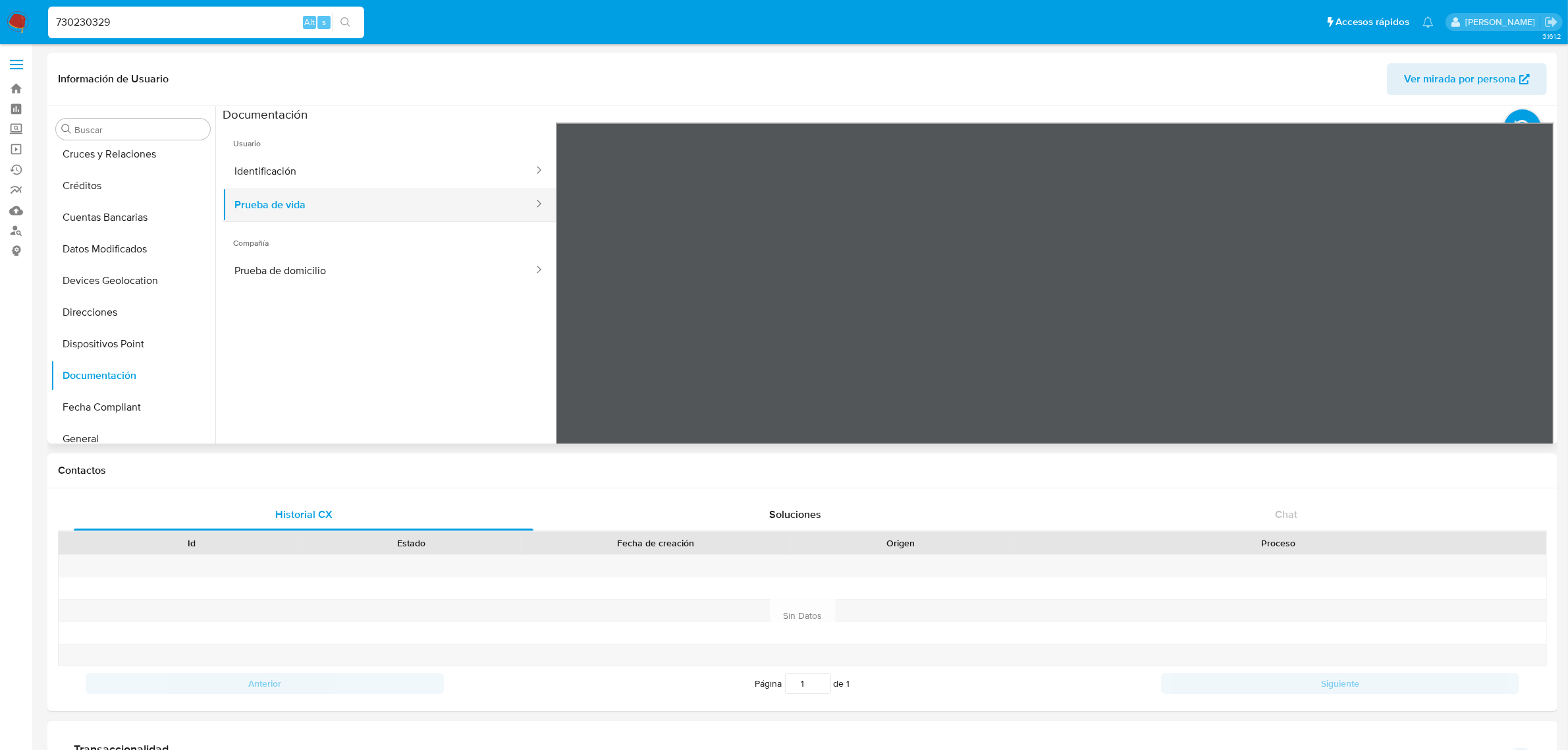
click at [493, 193] on button "Prueba de vida" at bounding box center [379, 204] width 312 height 33
click at [361, 169] on button "Identificación" at bounding box center [379, 171] width 312 height 33
click at [181, 7] on div "730230329 Alt s" at bounding box center [206, 22] width 317 height 32
click at [184, 18] on input "730230329" at bounding box center [206, 22] width 317 height 17
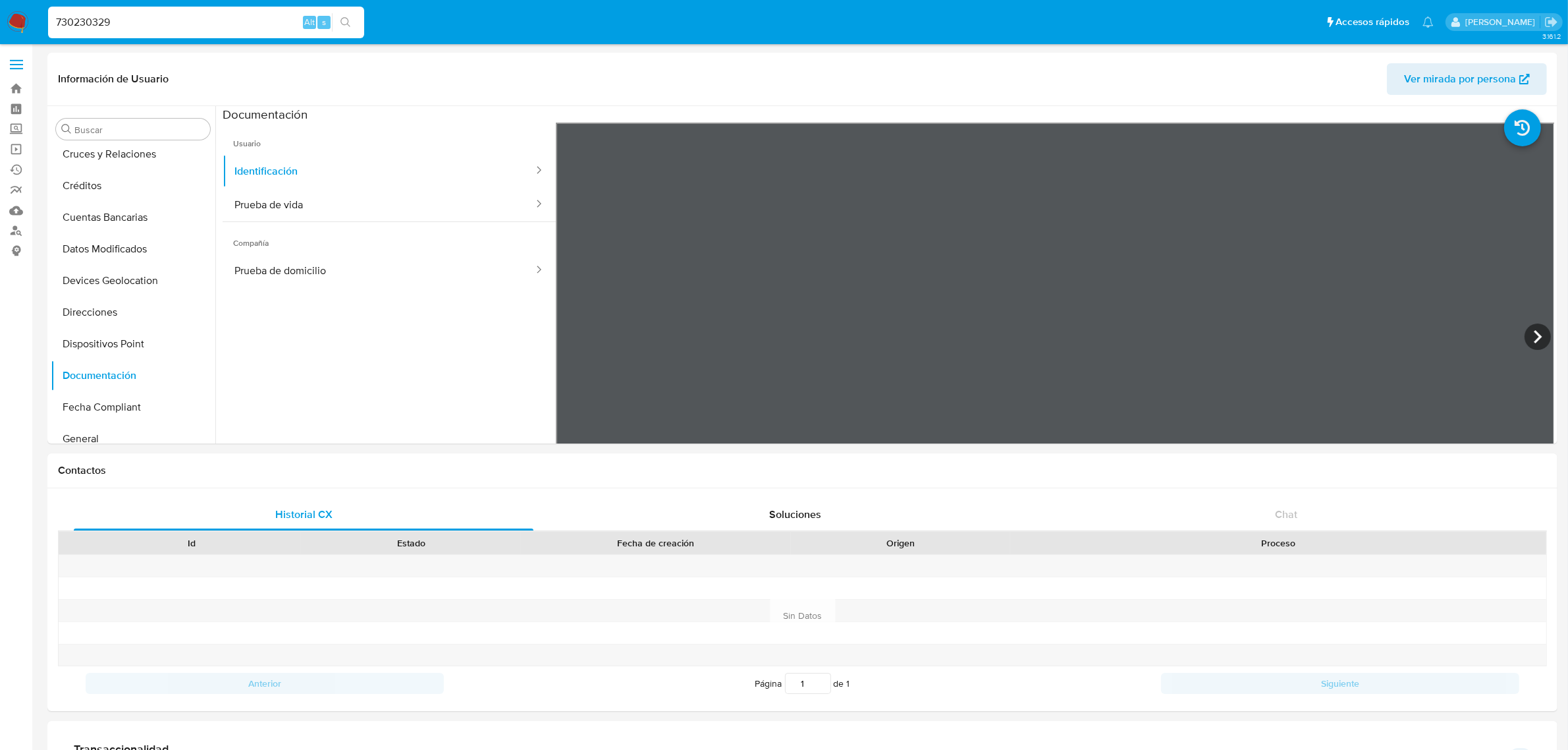
paste input "65667438"
type input "765667438"
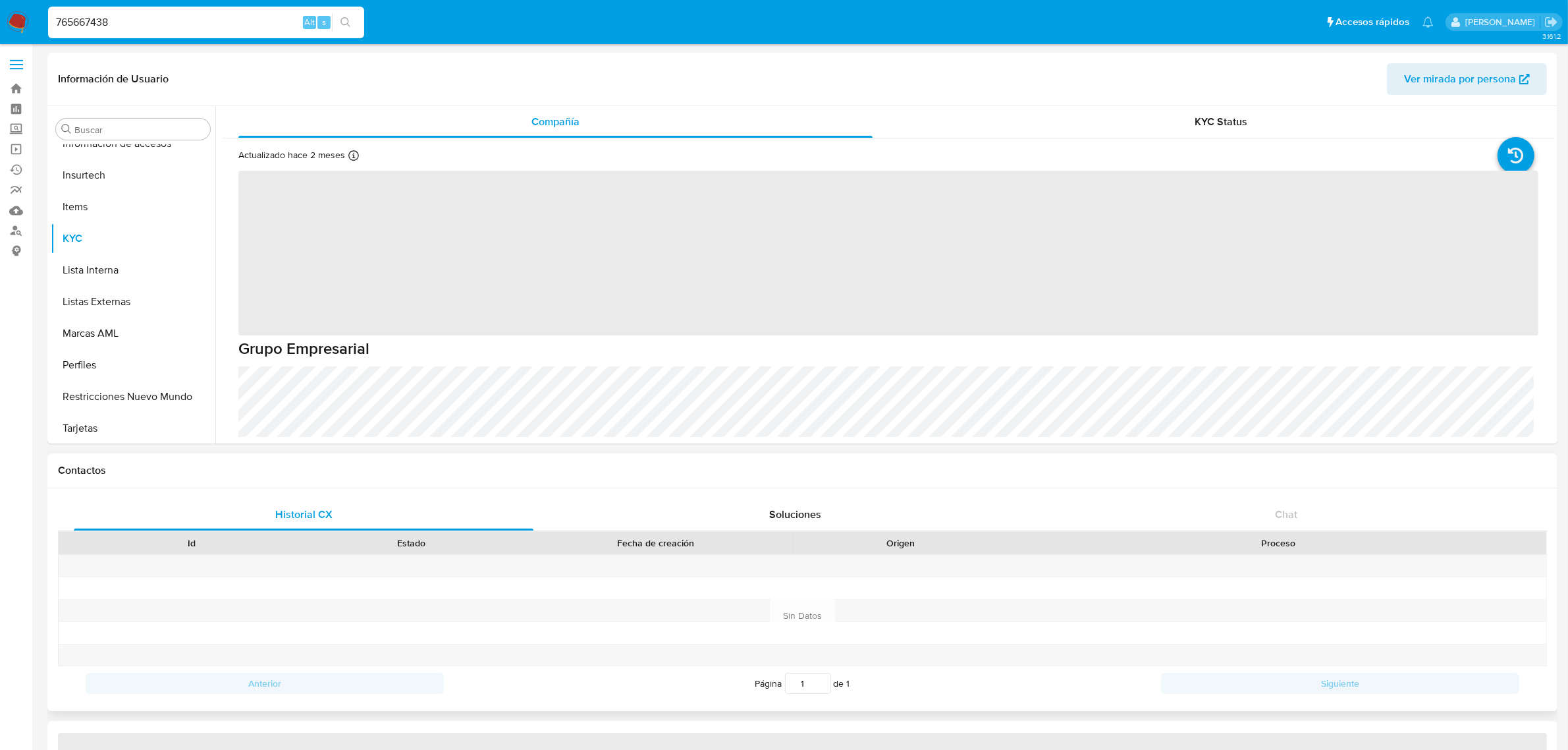
scroll to position [619, 0]
select select "10"
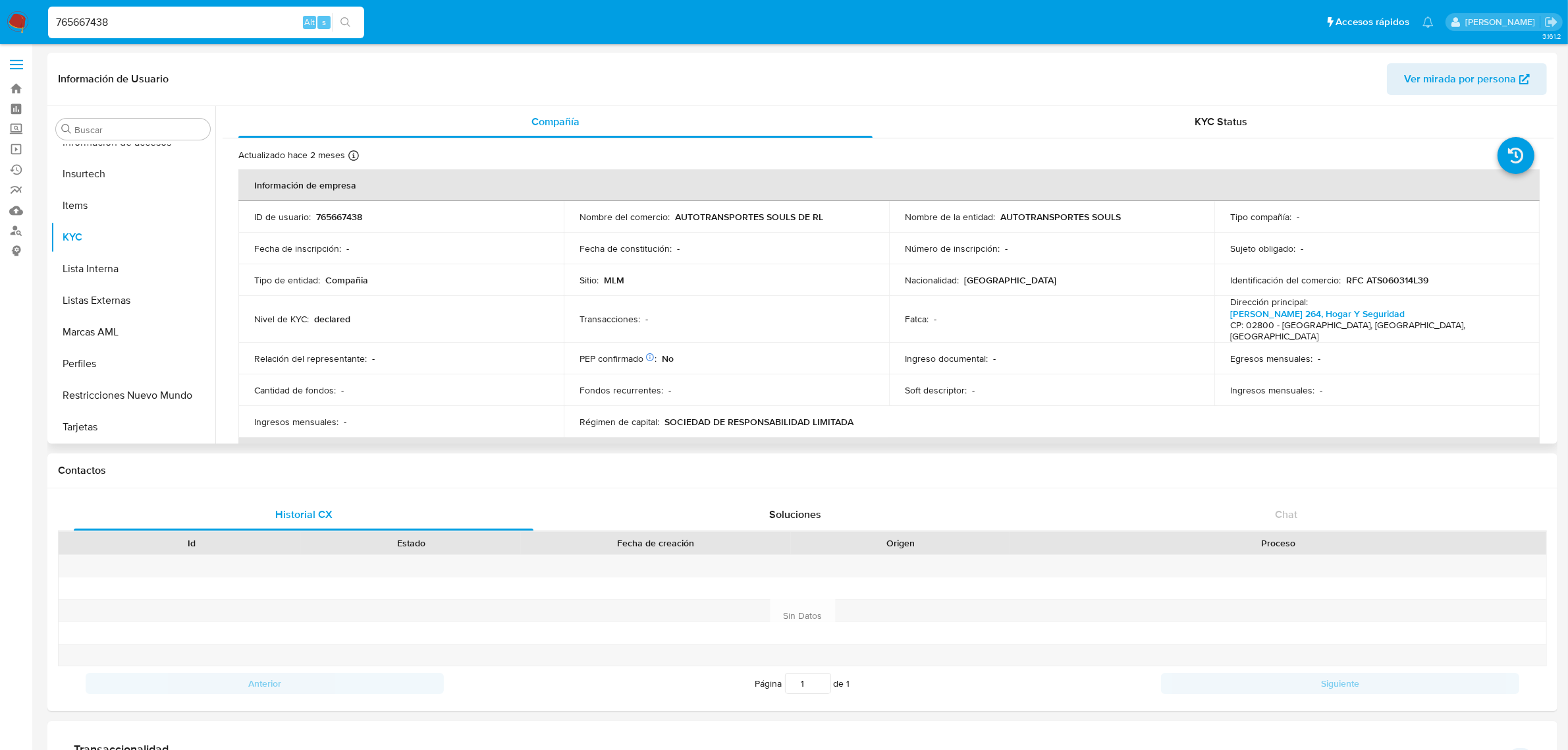
click at [1462, 67] on span "Ver mirada por persona" at bounding box center [1459, 79] width 112 height 32
click at [104, 271] on button "Direcciones" at bounding box center [127, 269] width 154 height 32
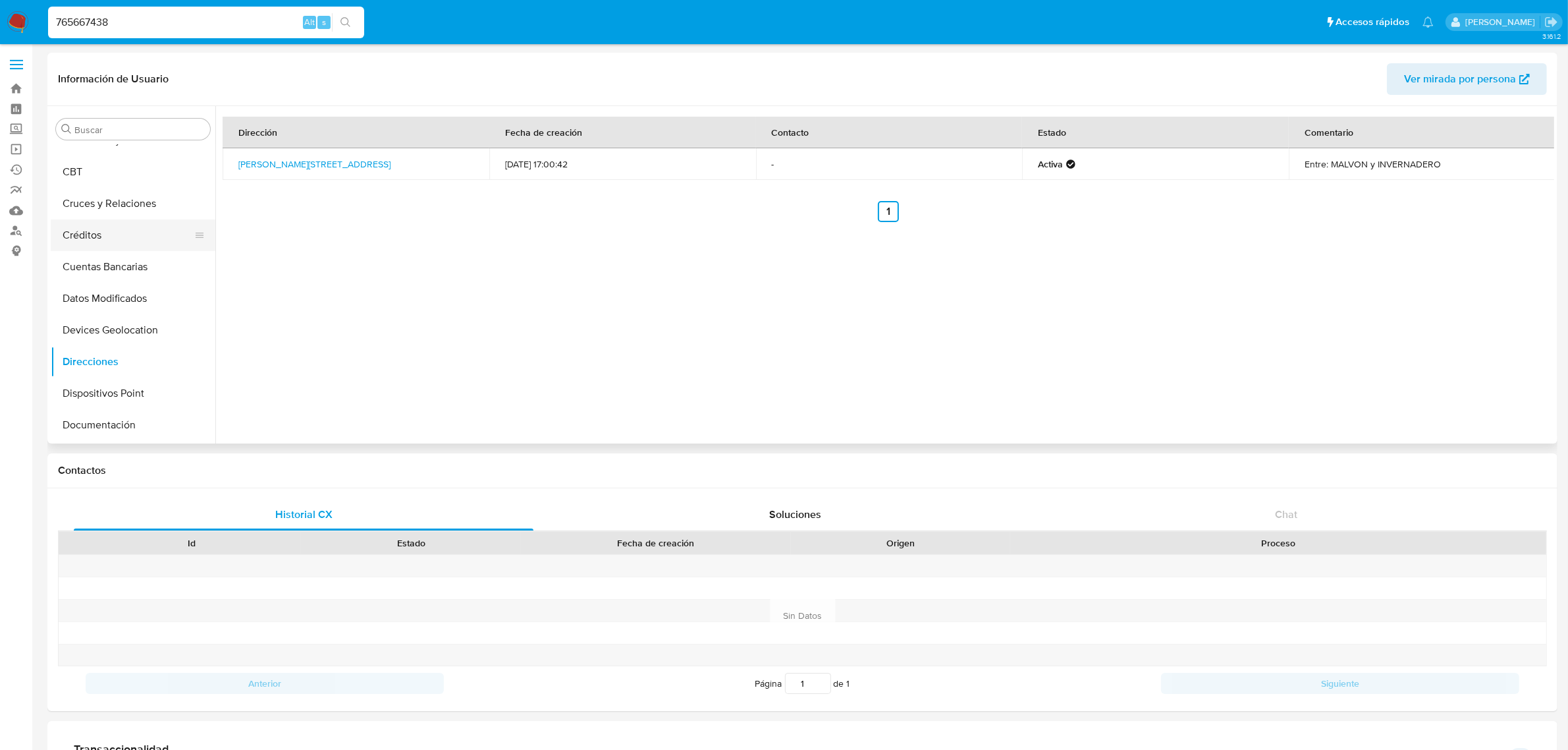
scroll to position [0, 0]
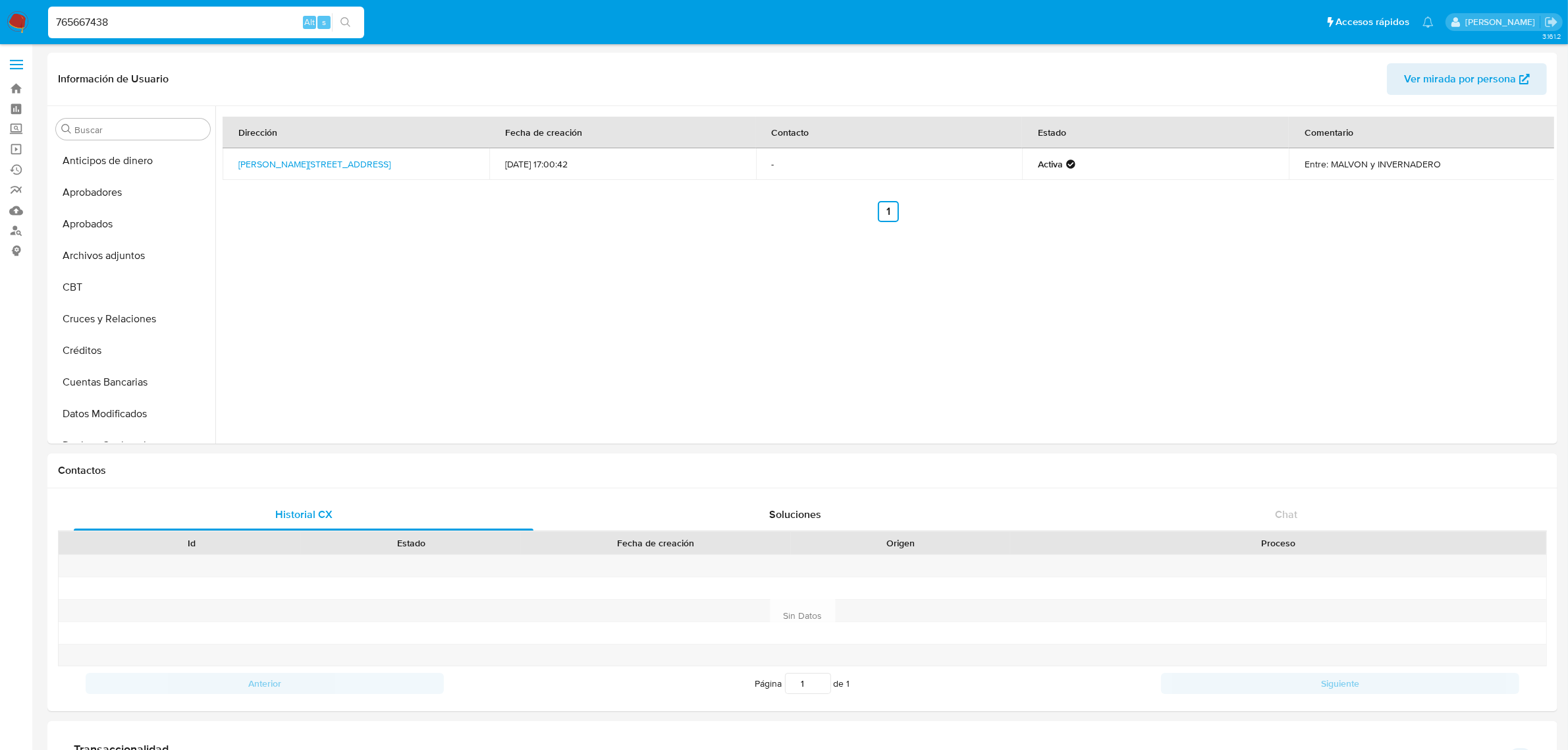
click at [133, 15] on input "765667438" at bounding box center [206, 22] width 317 height 17
click at [133, 16] on input "765667438" at bounding box center [206, 22] width 317 height 17
paste input "30230329"
type input "730230329"
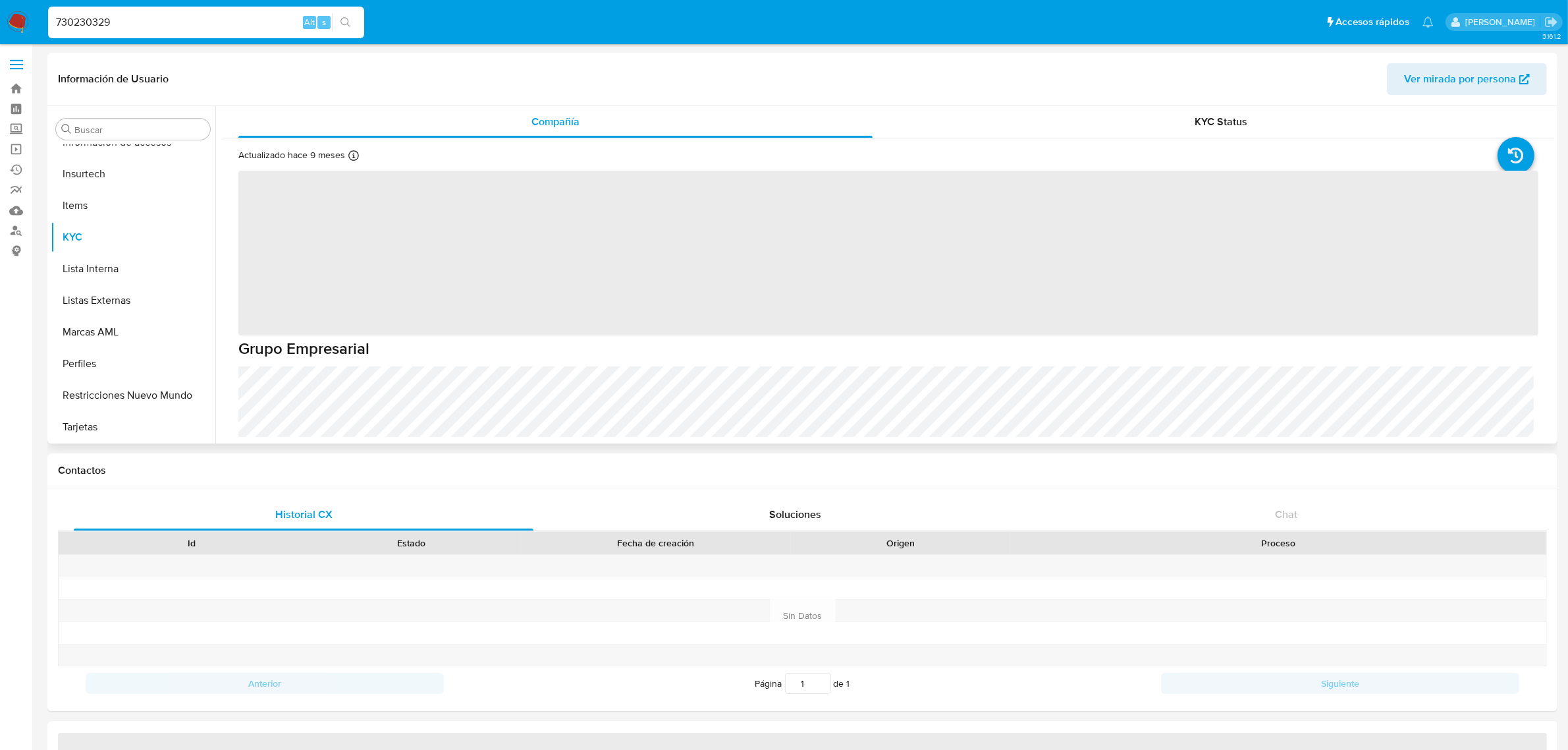
scroll to position [125, 0]
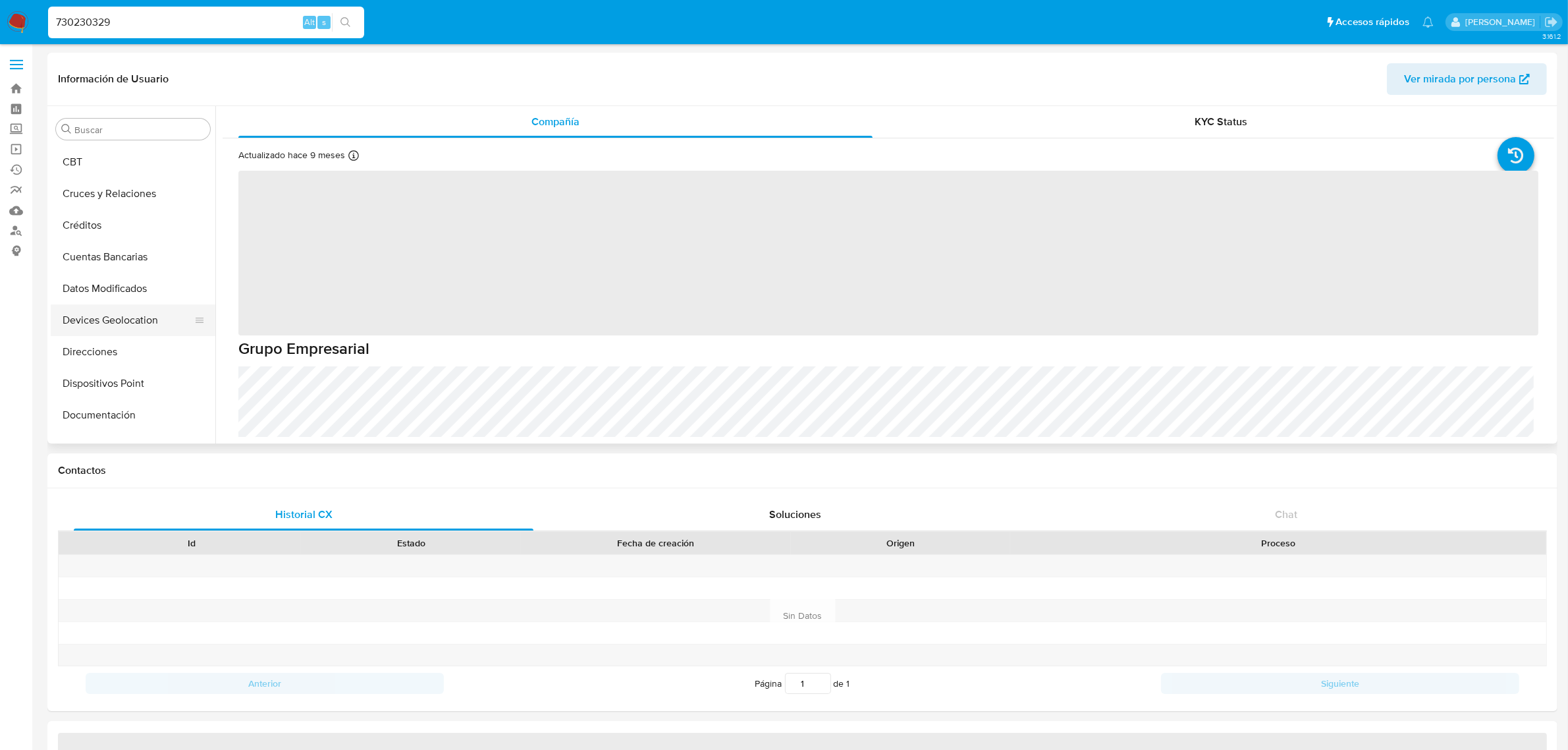
select select "10"
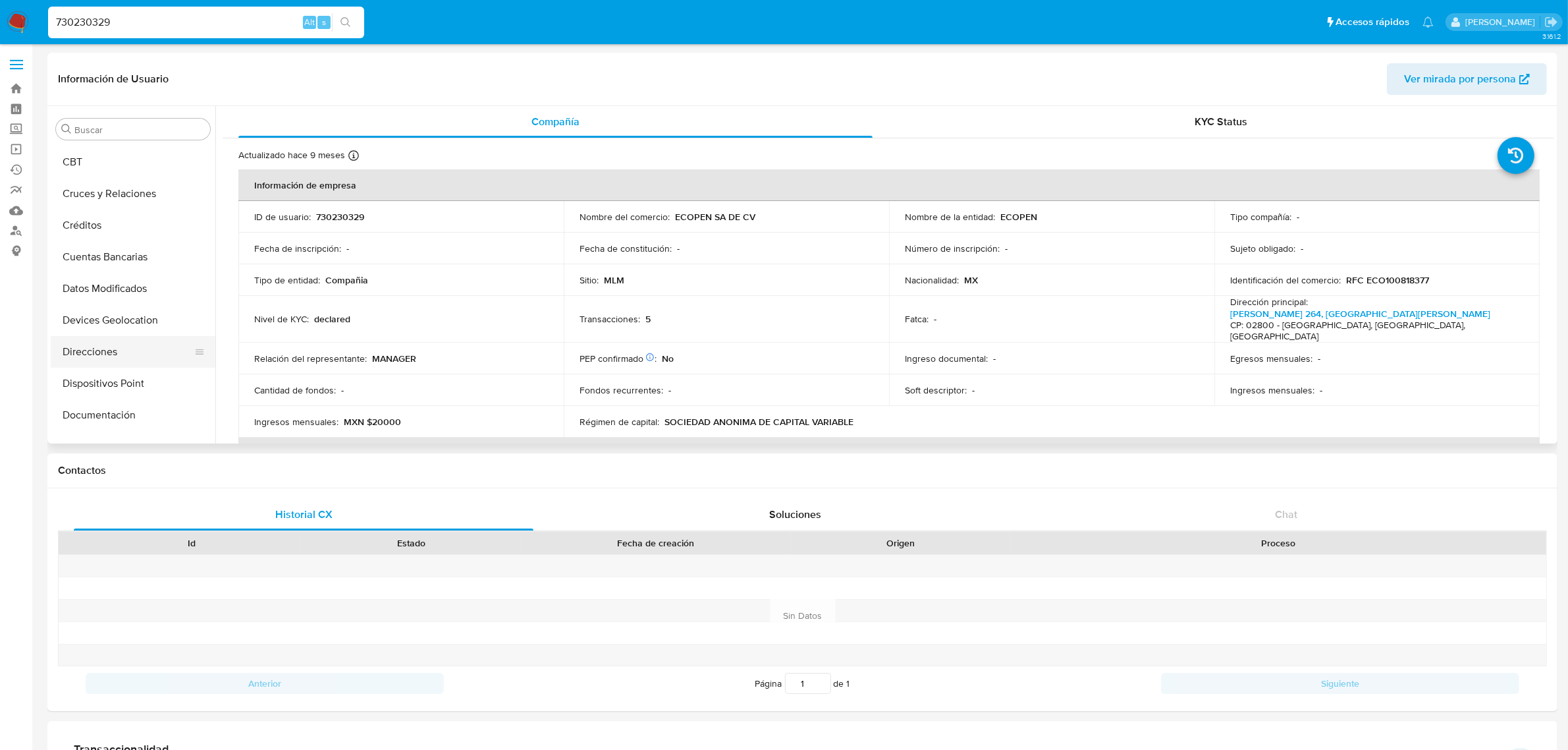
drag, startPoint x: 108, startPoint y: 347, endPoint x: 415, endPoint y: 495, distance: 340.8
click at [109, 347] on button "Direcciones" at bounding box center [133, 352] width 165 height 32
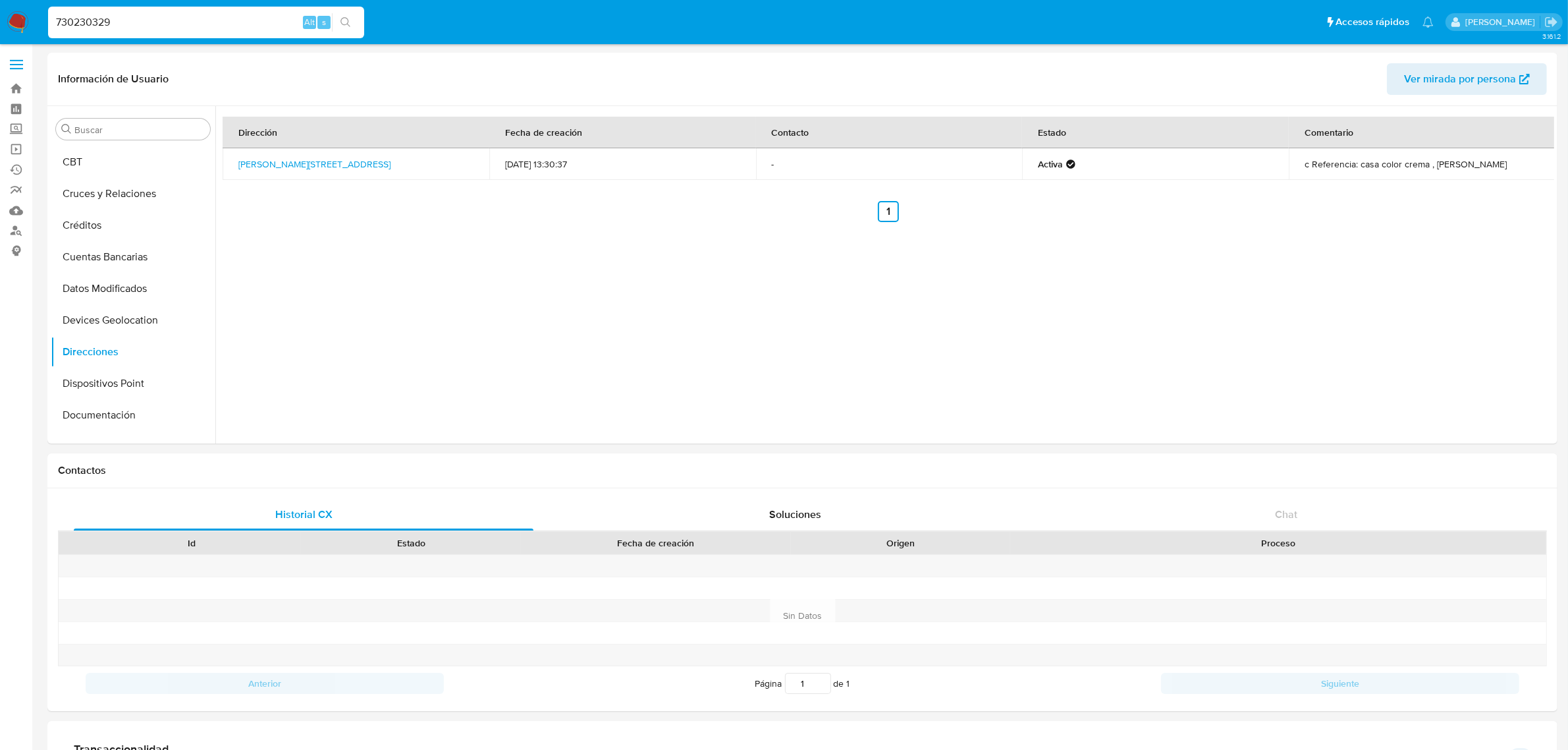
click at [99, 21] on input "730230329" at bounding box center [206, 22] width 317 height 17
paste input "65667438"
type input "765667438"
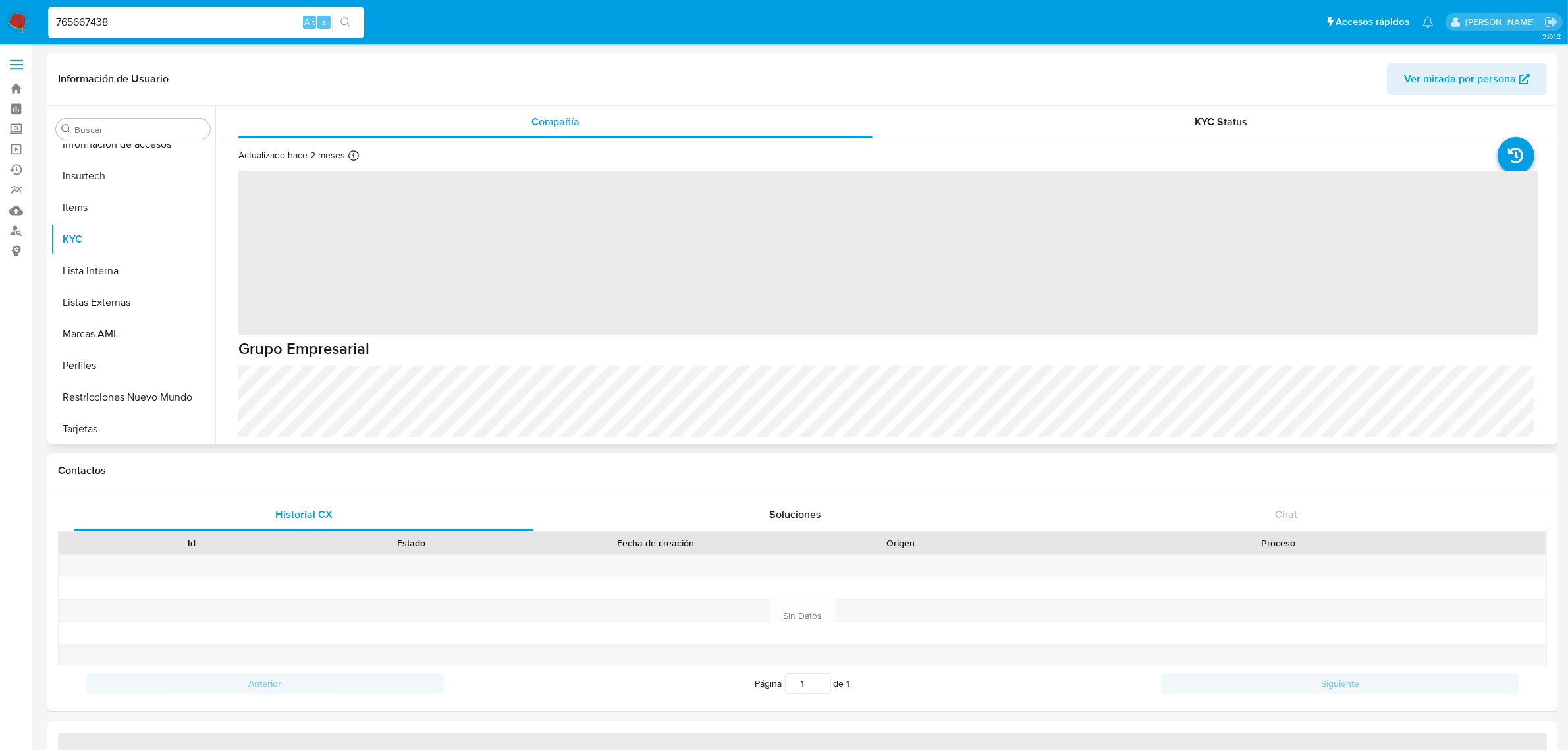
scroll to position [619, 0]
select select "10"
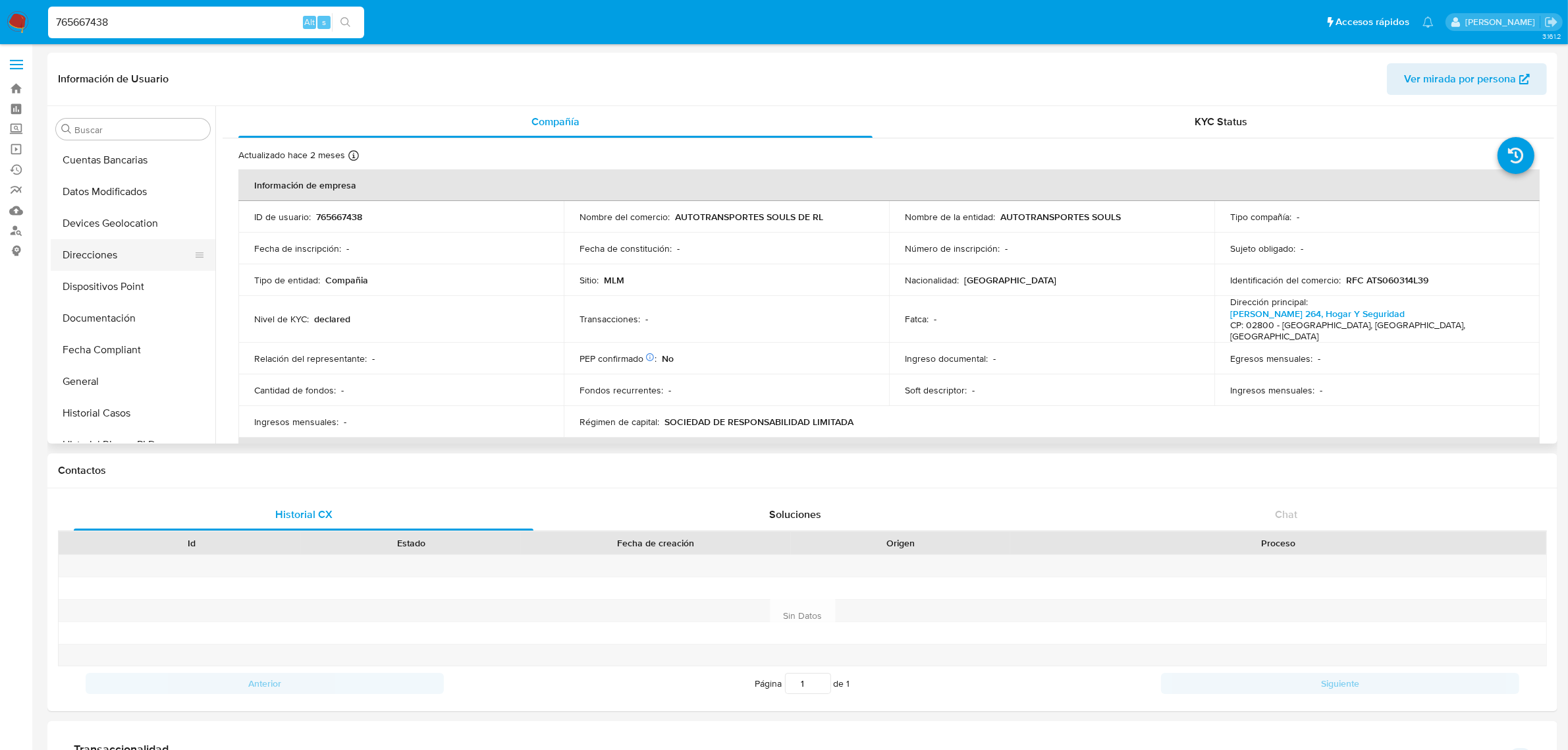
scroll to position [207, 0]
click at [113, 262] on button "Direcciones" at bounding box center [127, 269] width 154 height 32
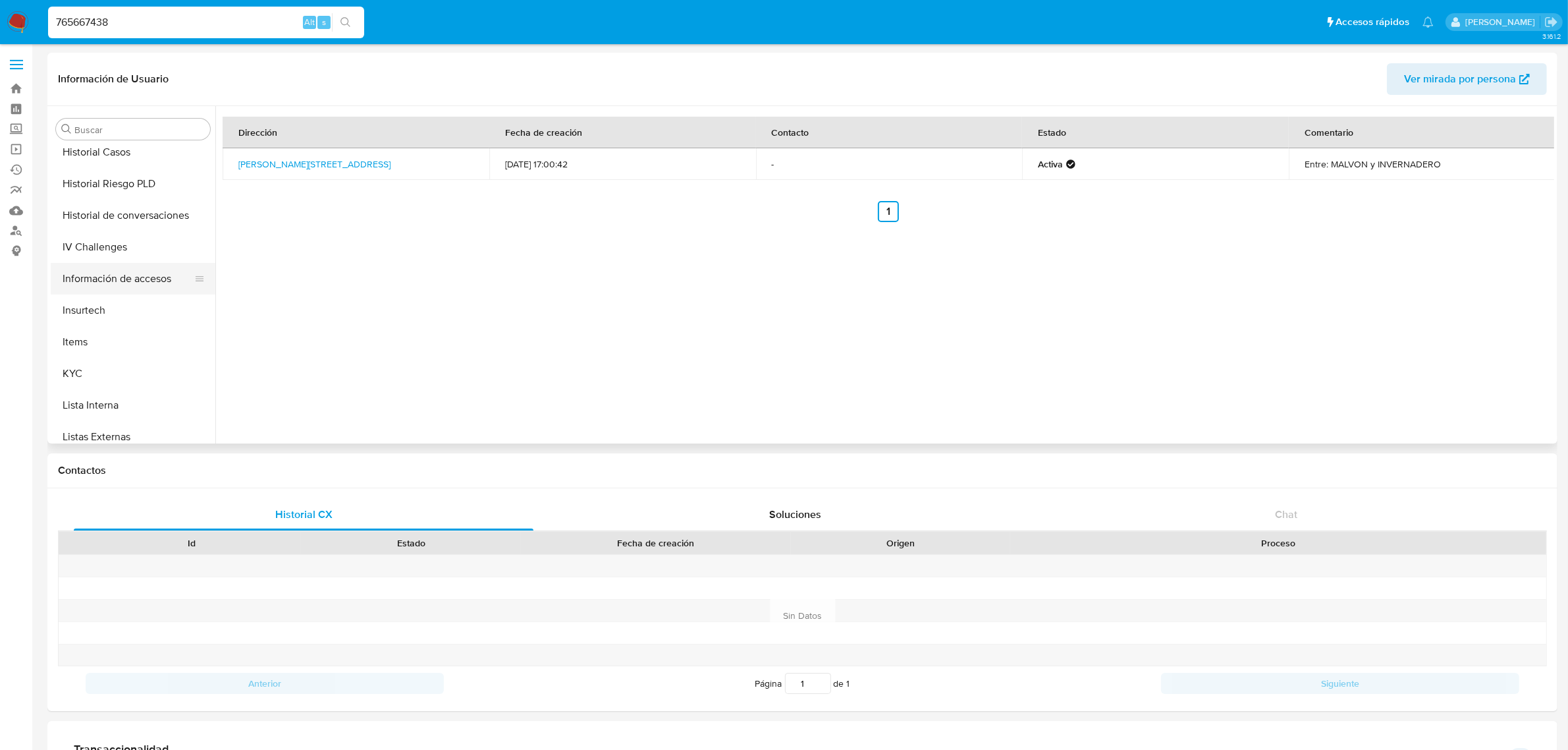
scroll to position [455, 0]
click at [106, 397] on button "KYC" at bounding box center [127, 402] width 154 height 32
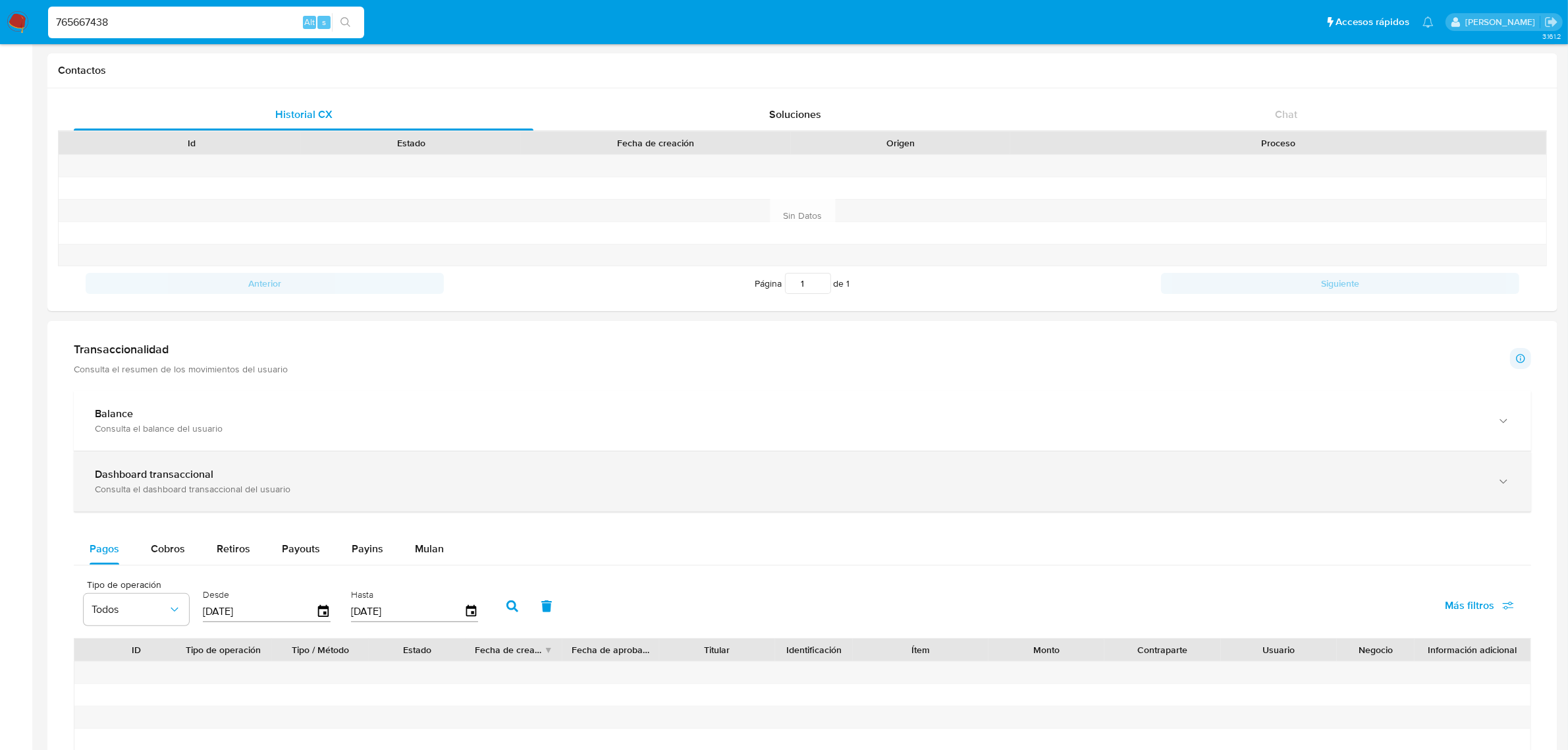
scroll to position [494, 0]
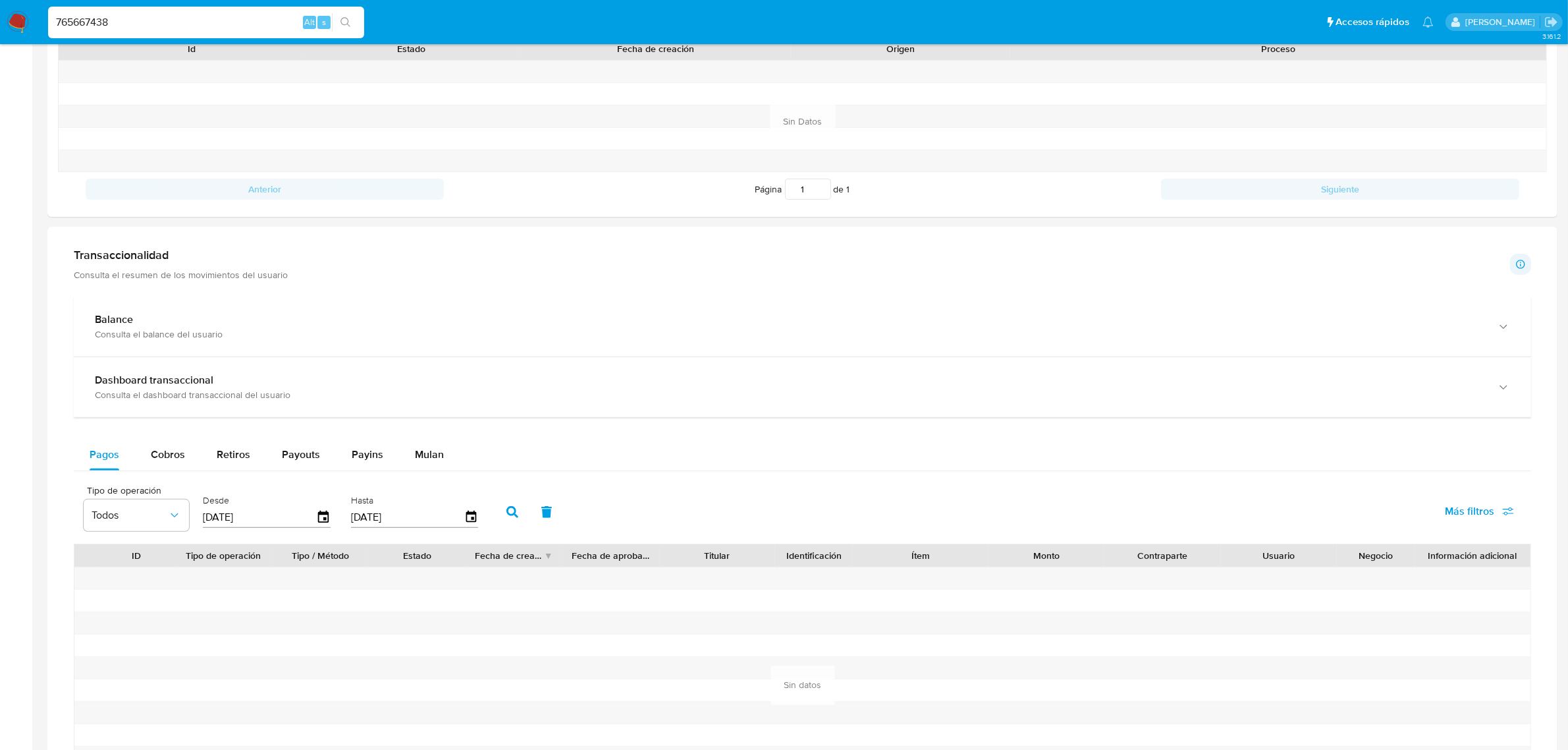
click at [189, 22] on input "765667438" at bounding box center [206, 22] width 317 height 17
paste input "235775911"
type input "2357759118"
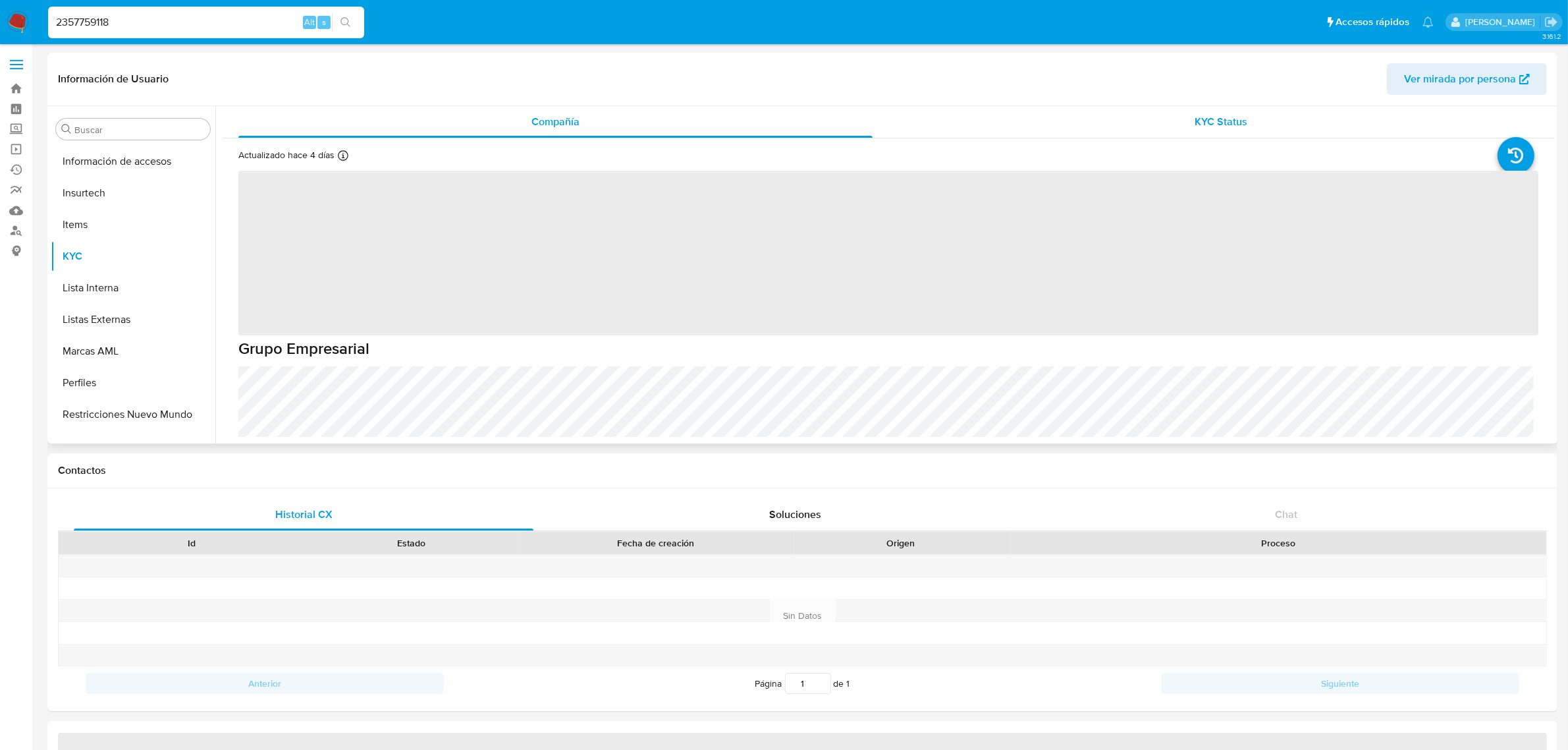
scroll to position [619, 0]
select select "10"
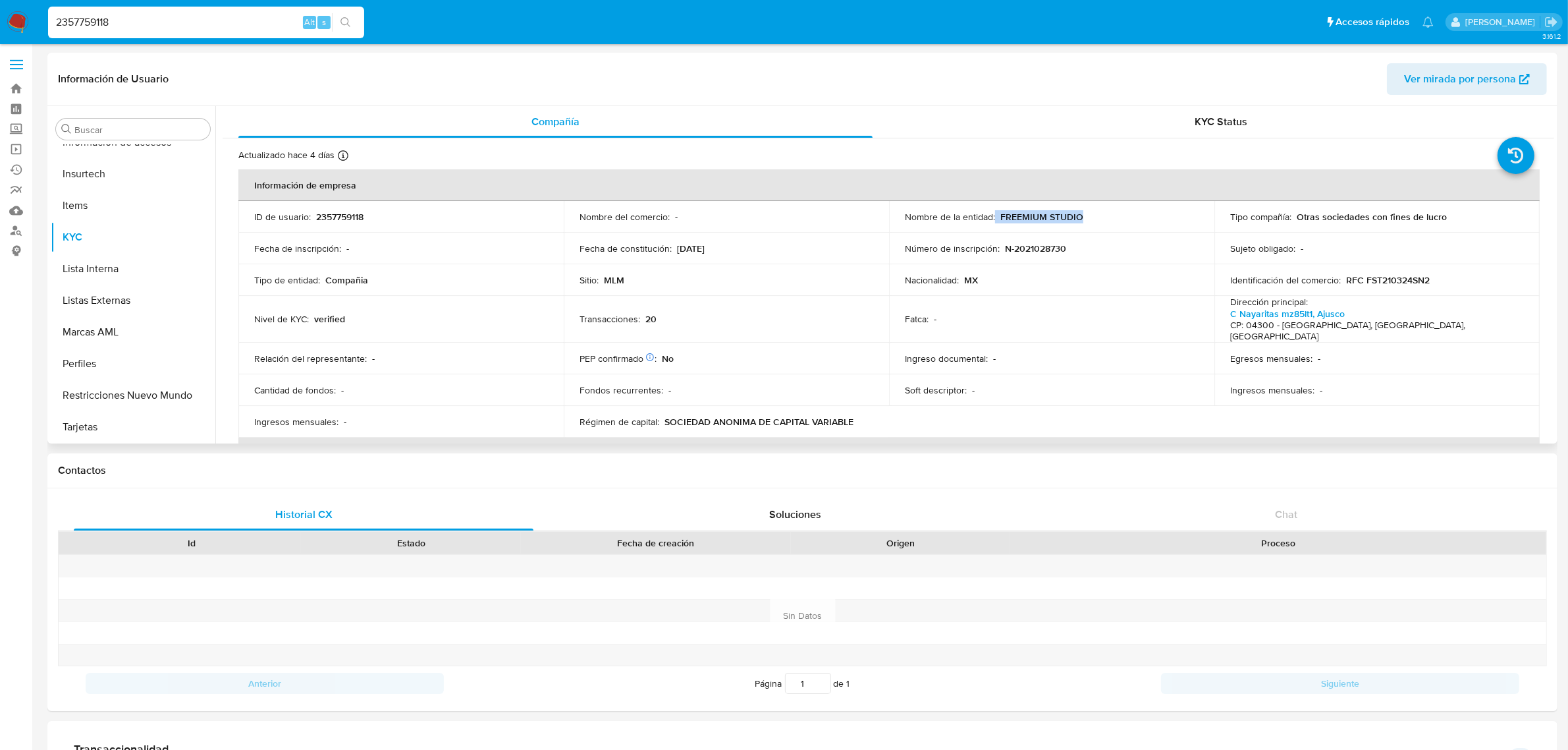
drag, startPoint x: 1101, startPoint y: 204, endPoint x: 949, endPoint y: 225, distance: 153.4
click at [949, 225] on td "Nombre de la entidad : FREEMIUM STUDIO" at bounding box center [1052, 216] width 326 height 32
click at [1119, 228] on td "Nombre de la entidad : FREEMIUM STUDIO" at bounding box center [1052, 216] width 326 height 32
drag, startPoint x: 1113, startPoint y: 219, endPoint x: 996, endPoint y: 219, distance: 117.0
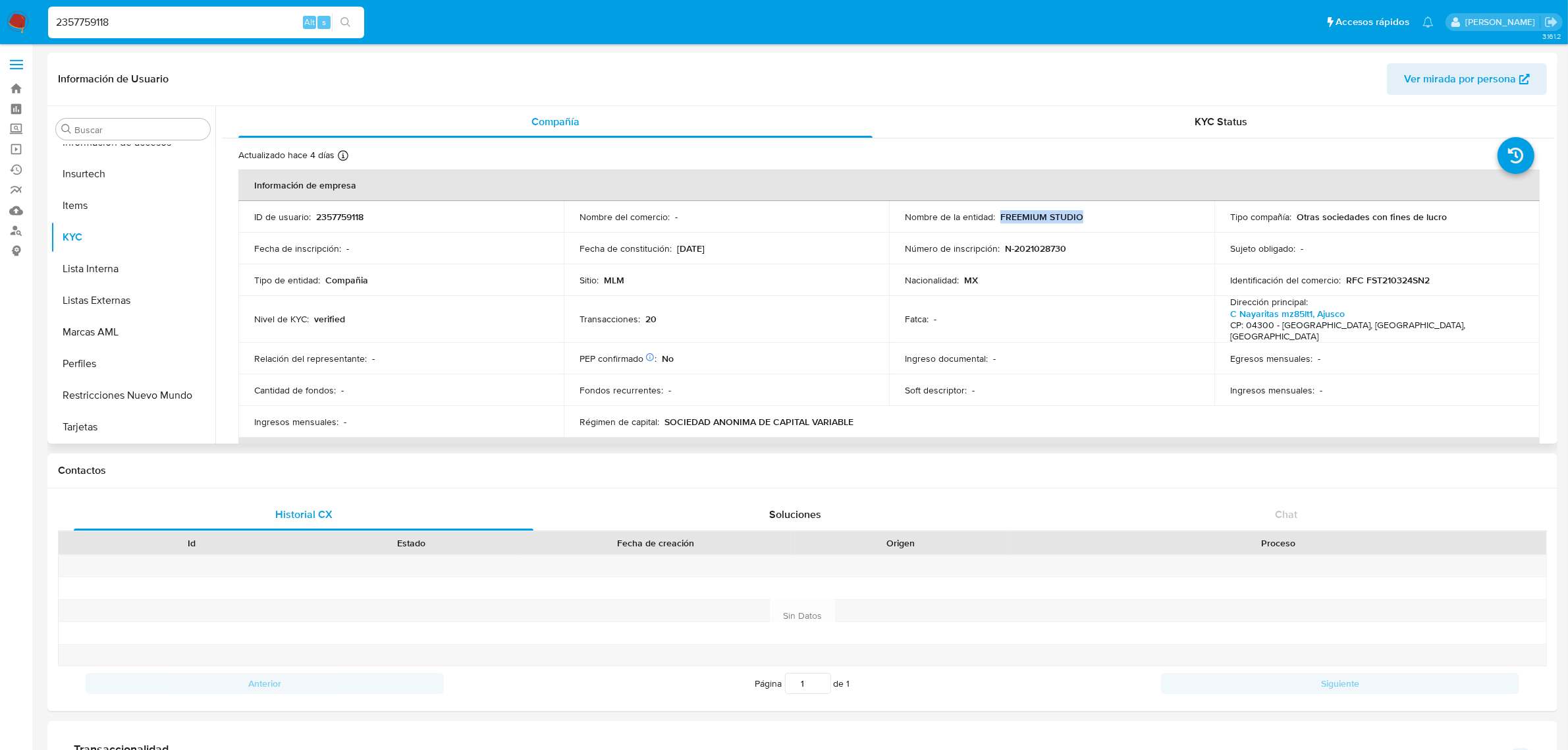
click at [996, 219] on div "Nombre de la entidad : FREEMIUM STUDIO" at bounding box center [1052, 216] width 294 height 12
copy p "FREEMIUM STUDIO"
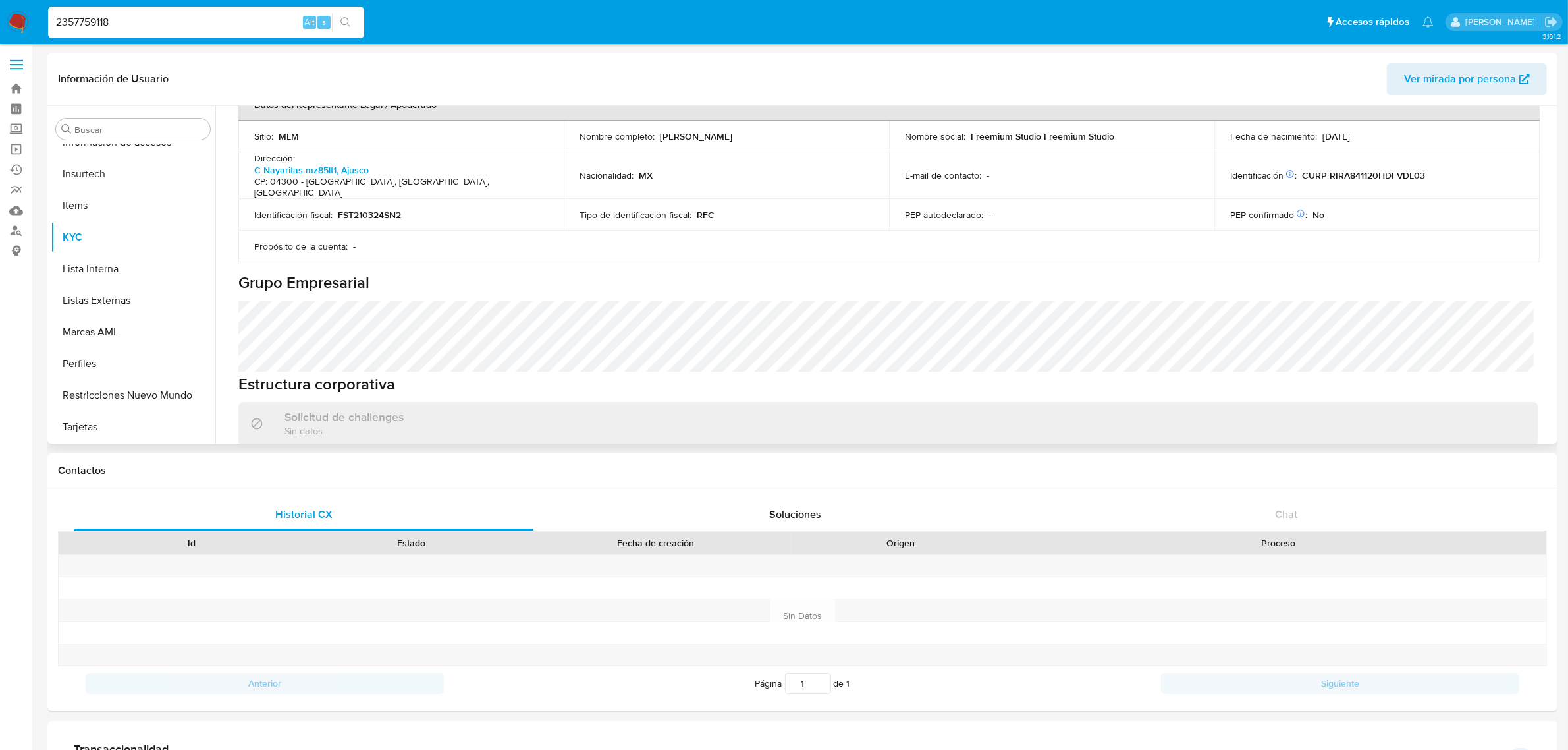
scroll to position [494, 0]
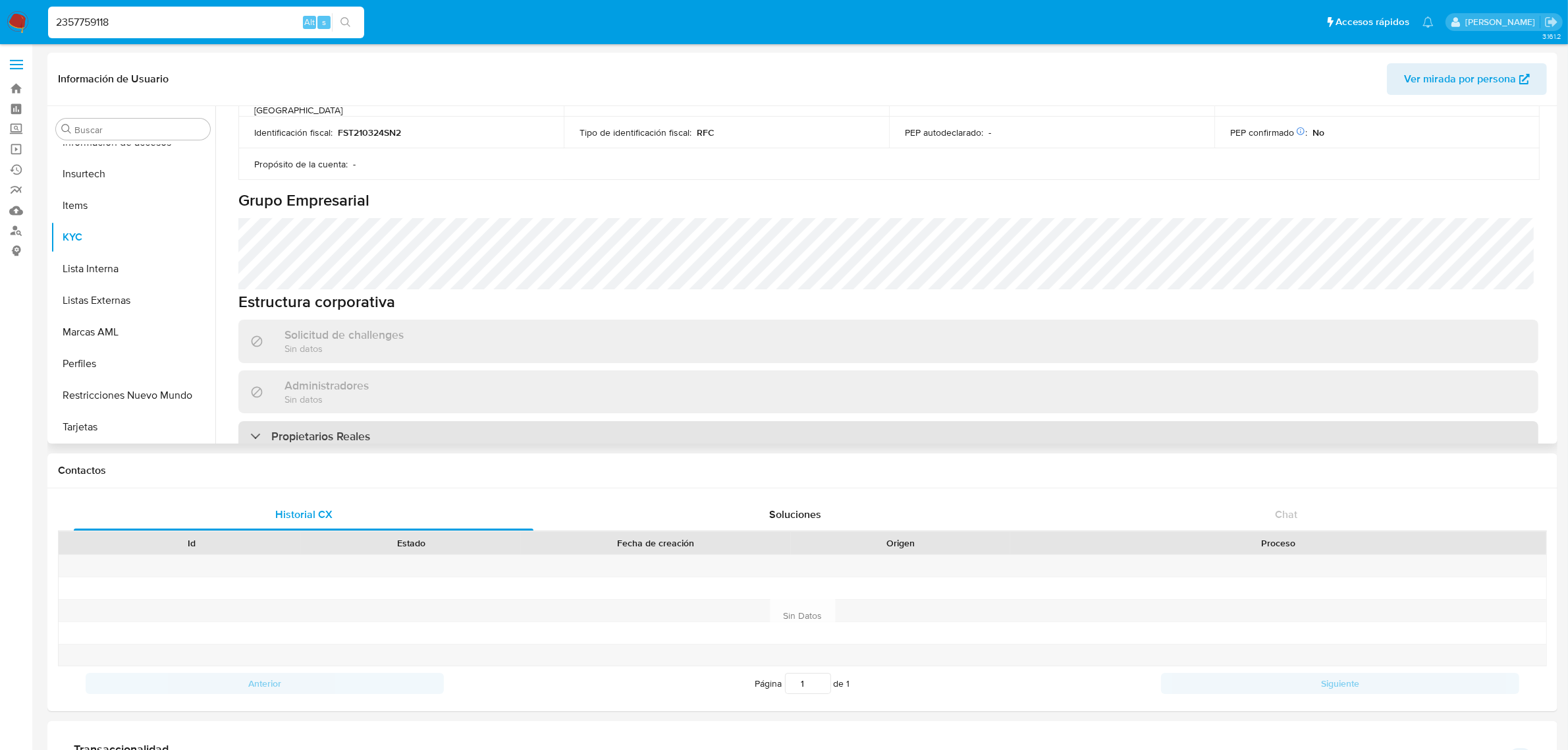
click at [671, 421] on div "Propietarios Reales" at bounding box center [888, 436] width 1300 height 30
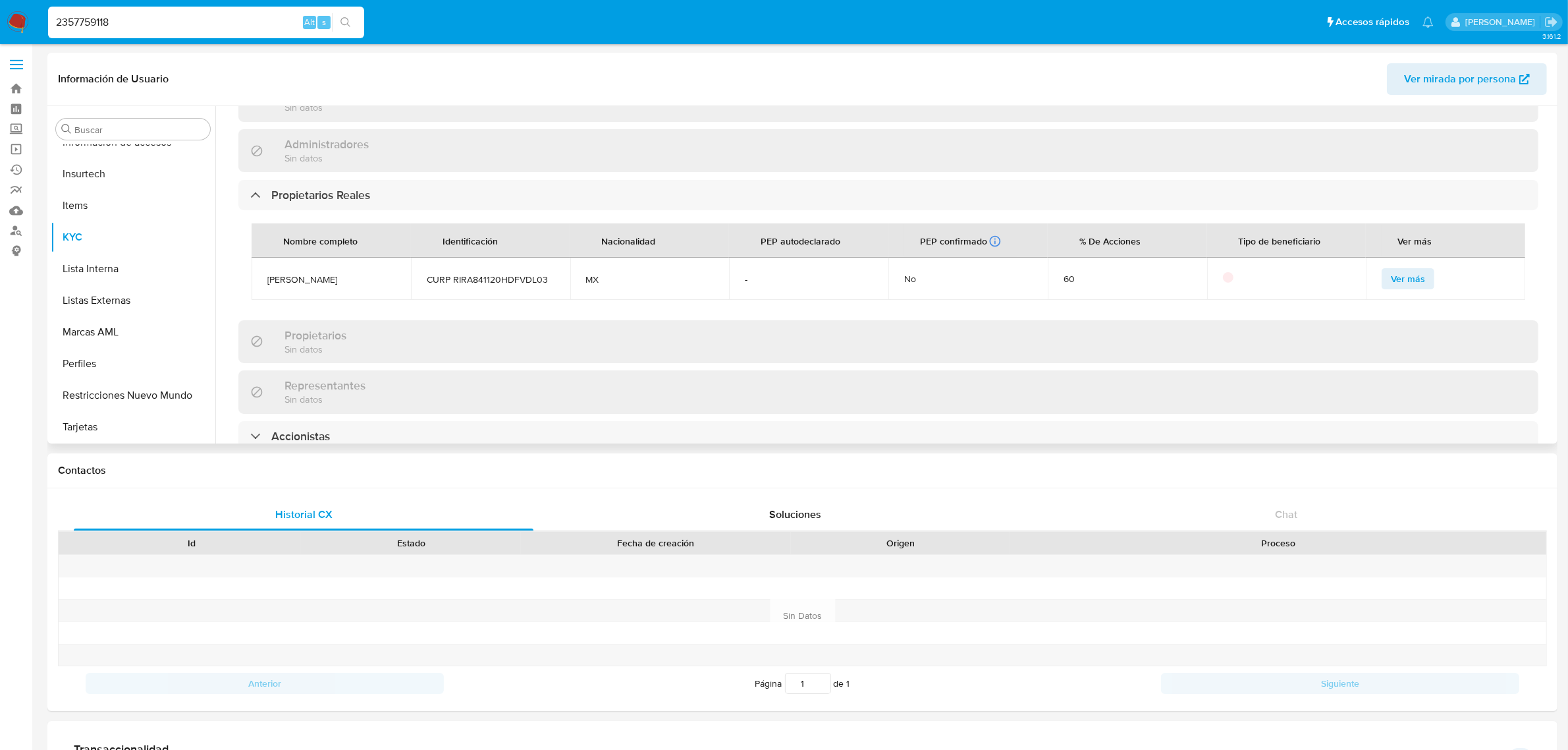
scroll to position [741, 0]
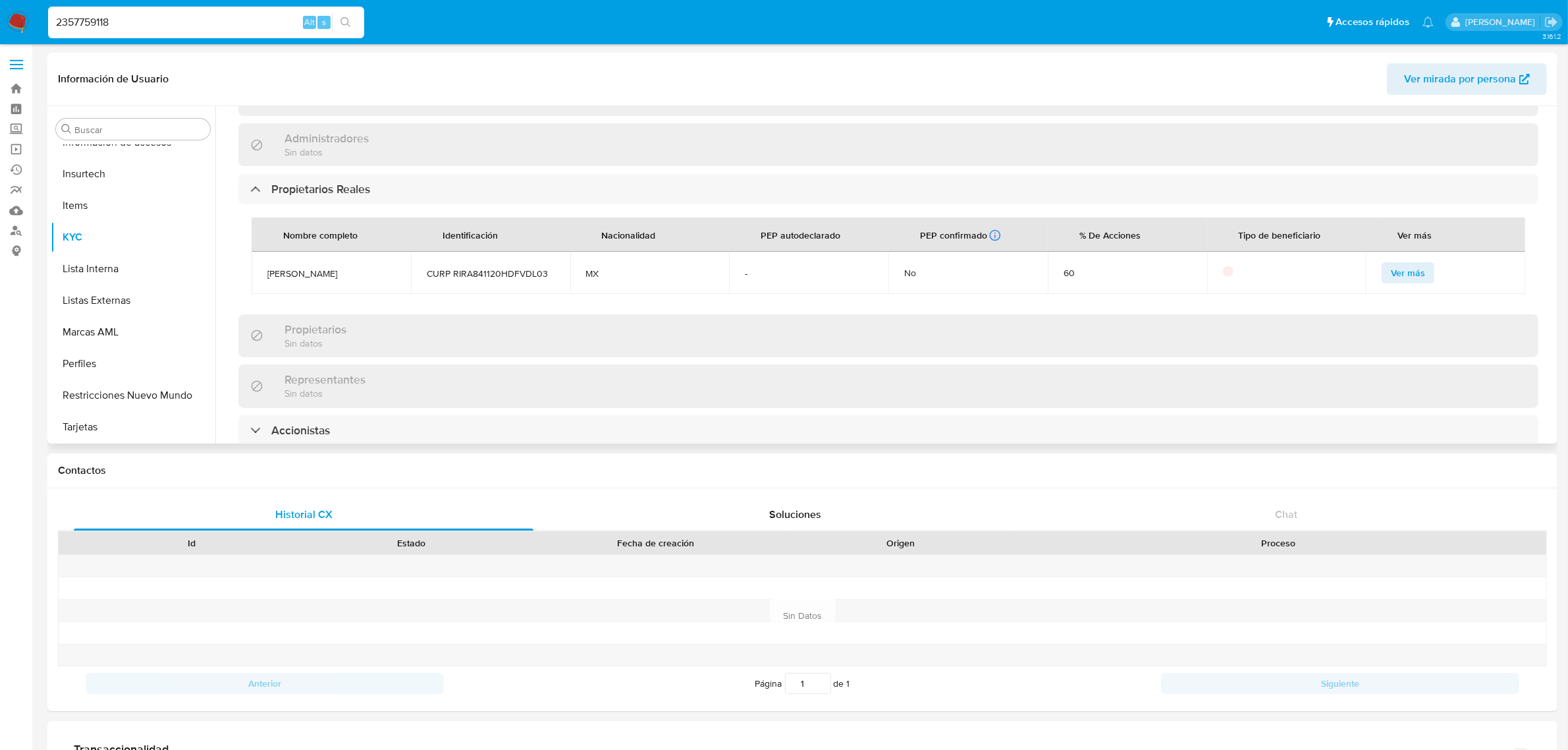
drag, startPoint x: 383, startPoint y: 247, endPoint x: 252, endPoint y: 246, distance: 131.0
click at [252, 251] on td "[PERSON_NAME]" at bounding box center [330, 273] width 159 height 42
copy span "[PERSON_NAME]"
click at [503, 268] on span "CURP RIRA841120HDFVDL03" at bounding box center [490, 273] width 128 height 12
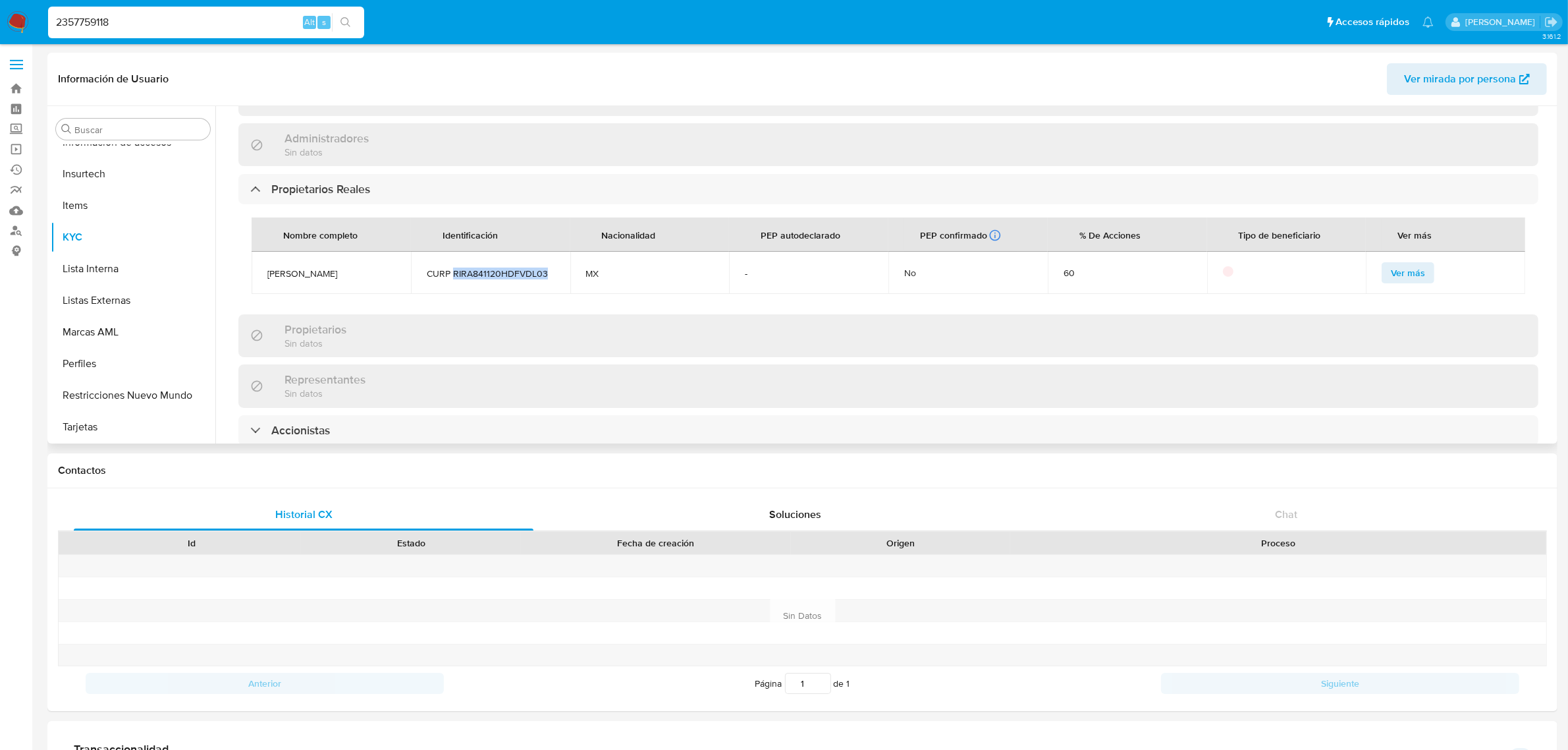
copy span "RIRA841120HDFVDL03"
click at [21, 84] on link "Bandeja" at bounding box center [78, 88] width 157 height 20
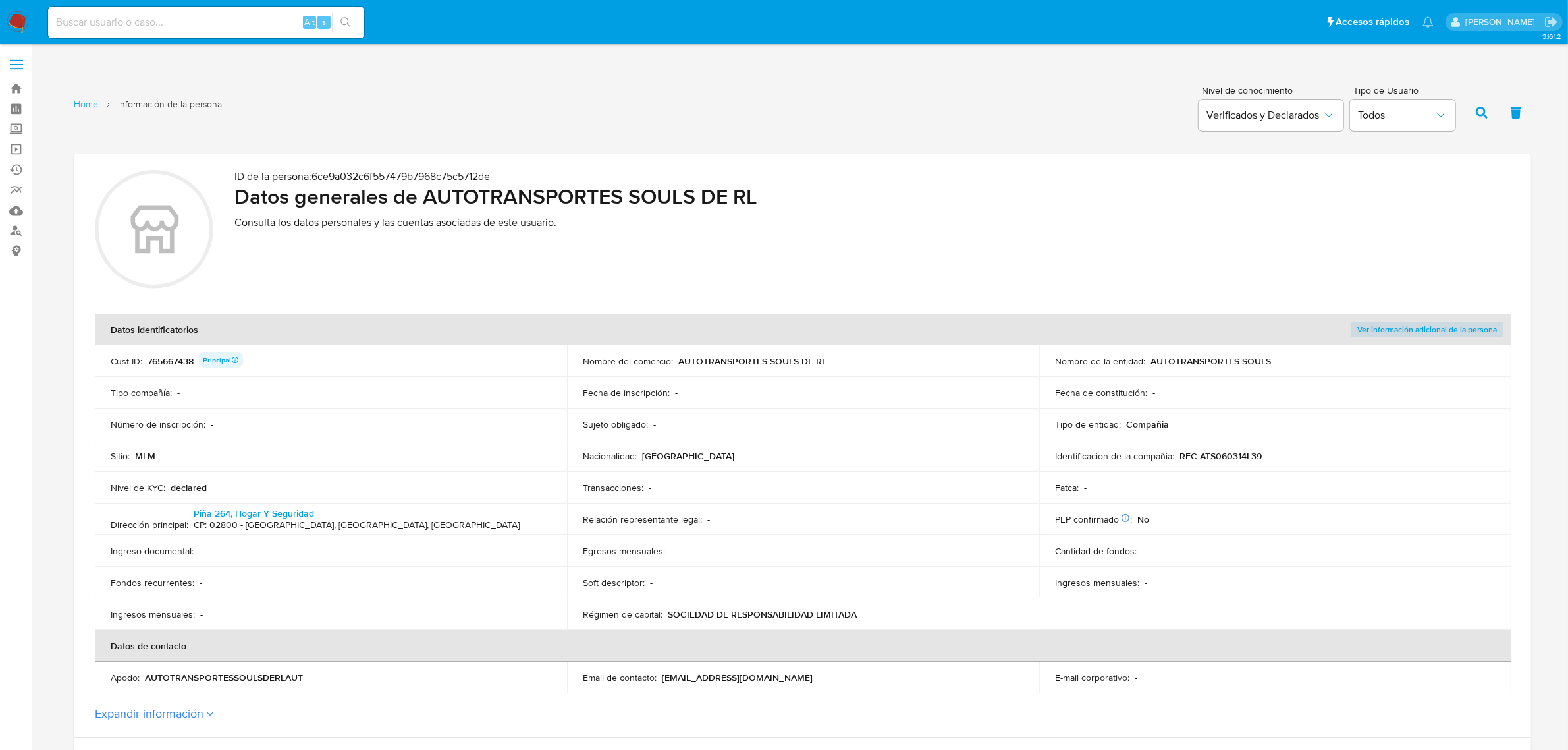
click at [14, 51] on label at bounding box center [16, 64] width 33 height 28
click at [0, 0] on input "checkbox" at bounding box center [0, 0] width 0 height 0
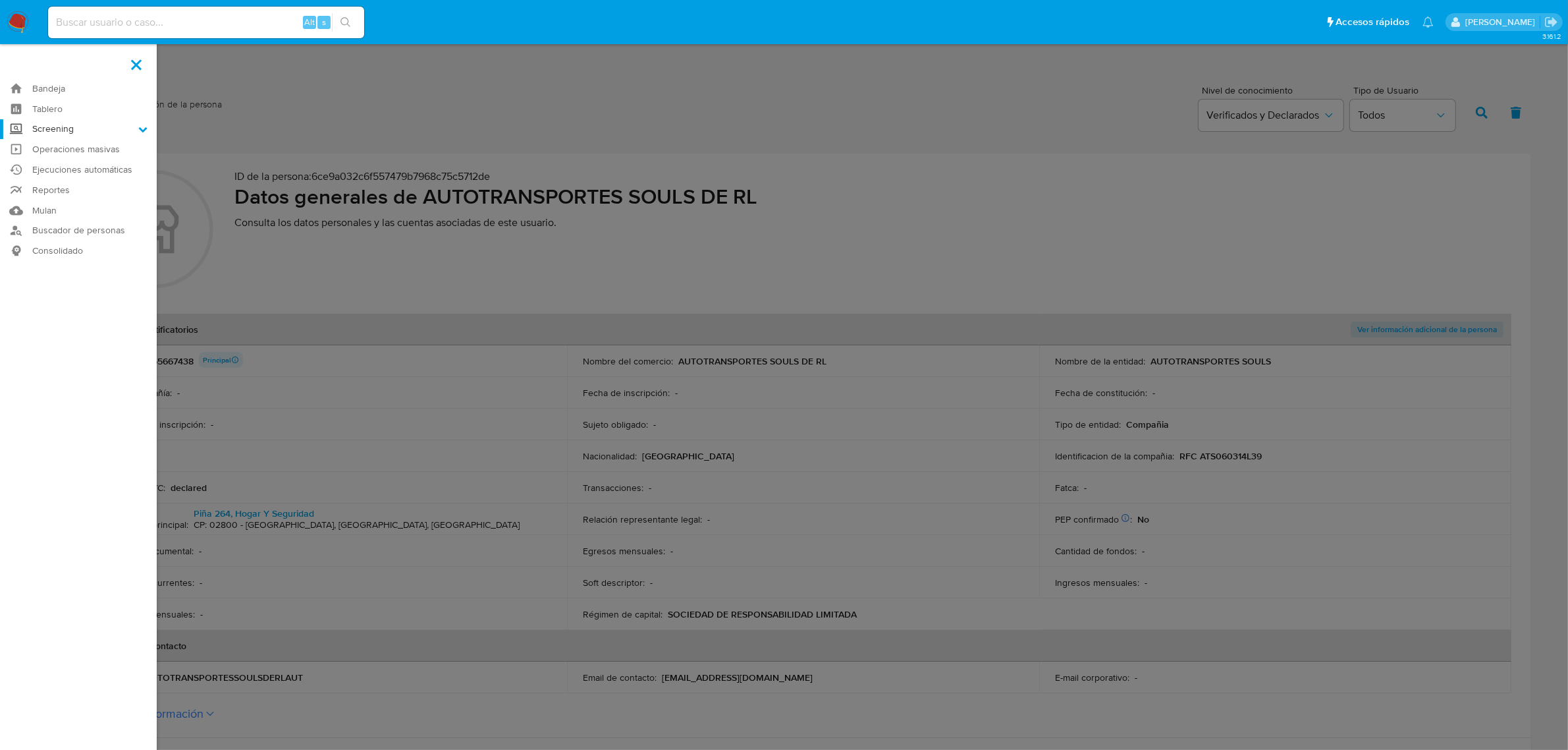
click at [47, 126] on label "Screening" at bounding box center [78, 129] width 157 height 20
click at [0, 0] on input "Screening" at bounding box center [0, 0] width 0 height 0
click at [64, 171] on link "Watchlist" at bounding box center [78, 164] width 157 height 16
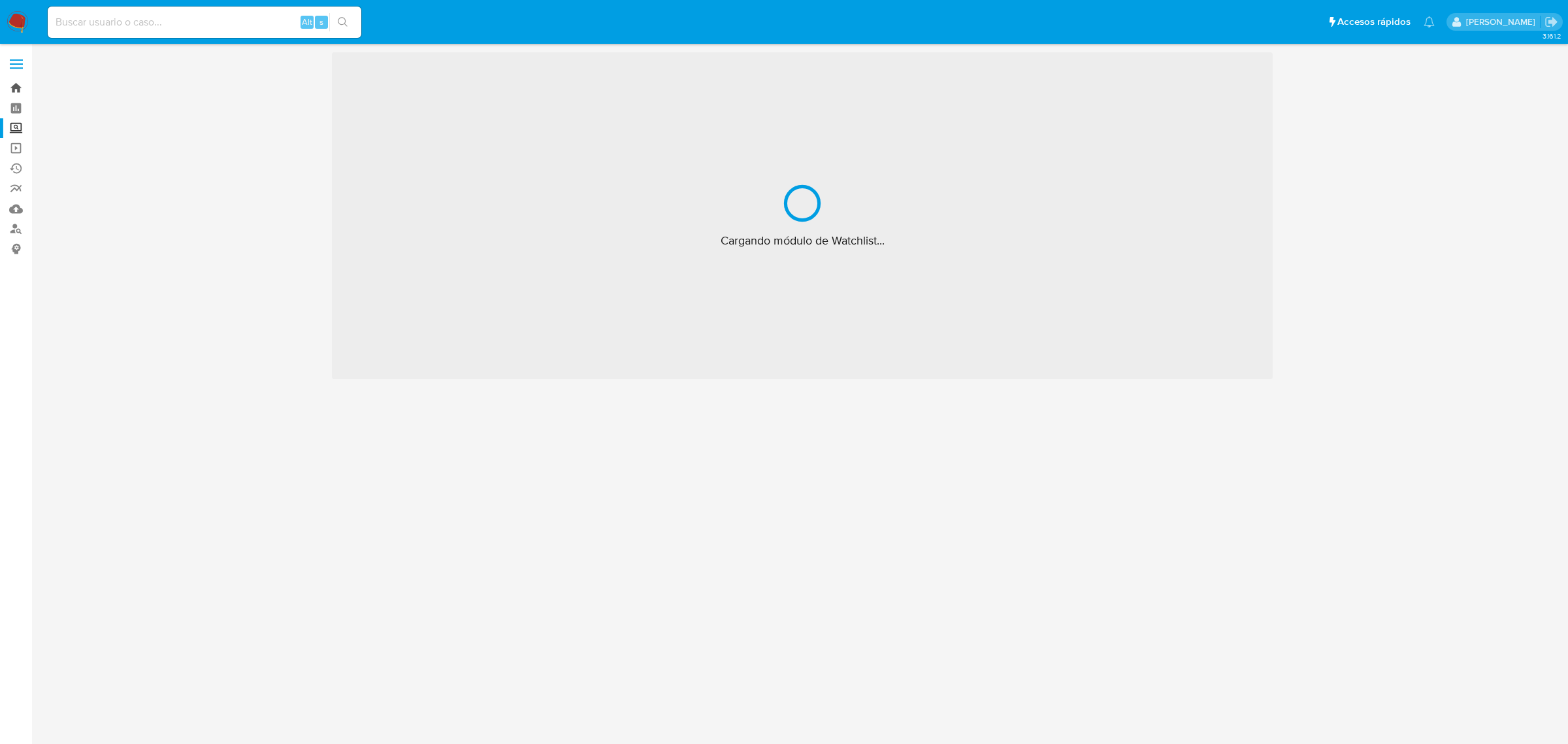
click at [17, 87] on link "Bandeja" at bounding box center [78, 87] width 155 height 20
drag, startPoint x: 24, startPoint y: 61, endPoint x: 21, endPoint y: 67, distance: 6.7
click at [24, 61] on div "Cargando..." at bounding box center [784, 372] width 1568 height 744
click at [19, 64] on div "Cargando..." at bounding box center [784, 372] width 1568 height 744
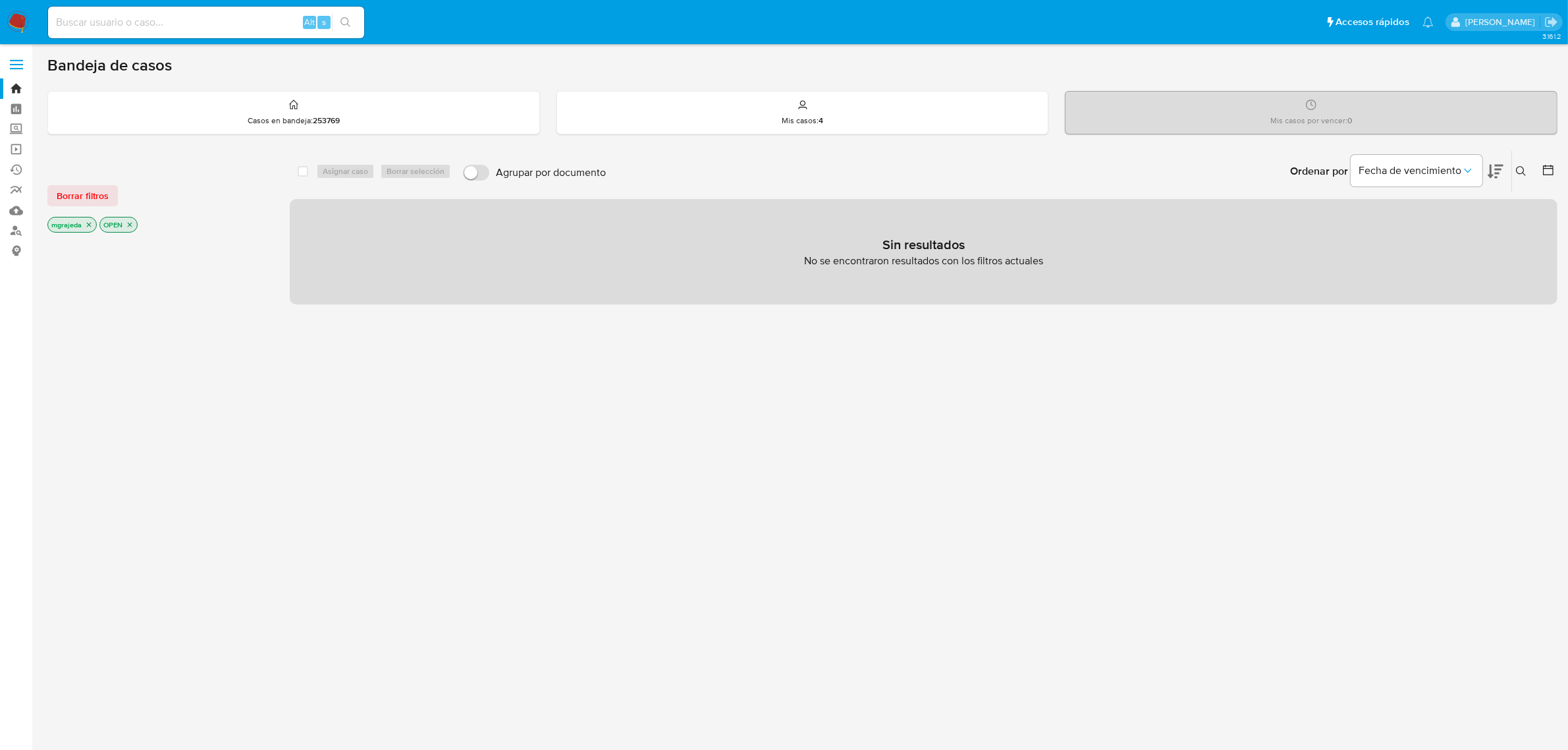
click at [12, 60] on span at bounding box center [16, 60] width 13 height 2
click at [0, 0] on input "checkbox" at bounding box center [0, 0] width 0 height 0
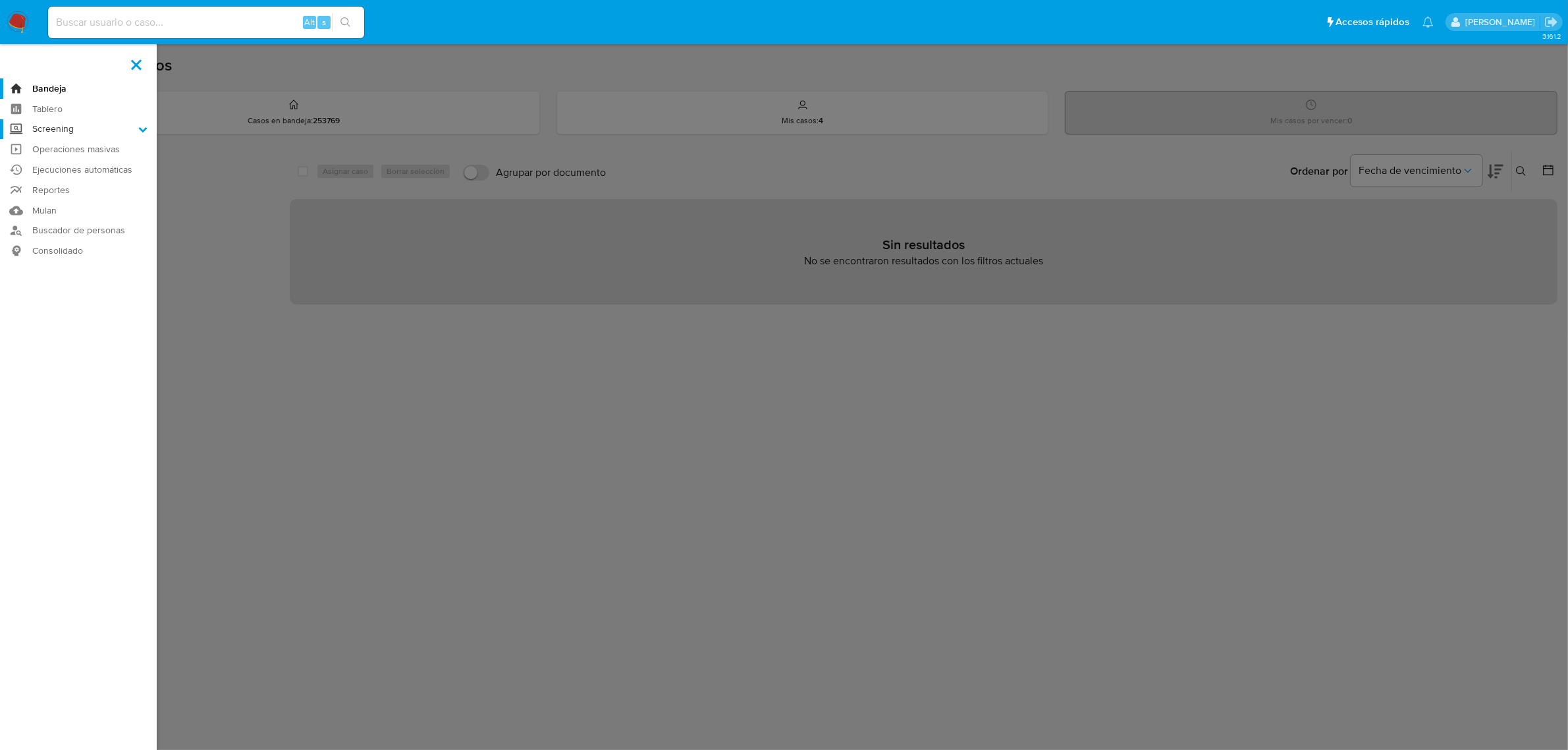
click at [48, 127] on label "Screening" at bounding box center [78, 129] width 157 height 20
click at [0, 0] on input "Screening" at bounding box center [0, 0] width 0 height 0
click at [77, 183] on link "Herramientas" at bounding box center [78, 181] width 157 height 16
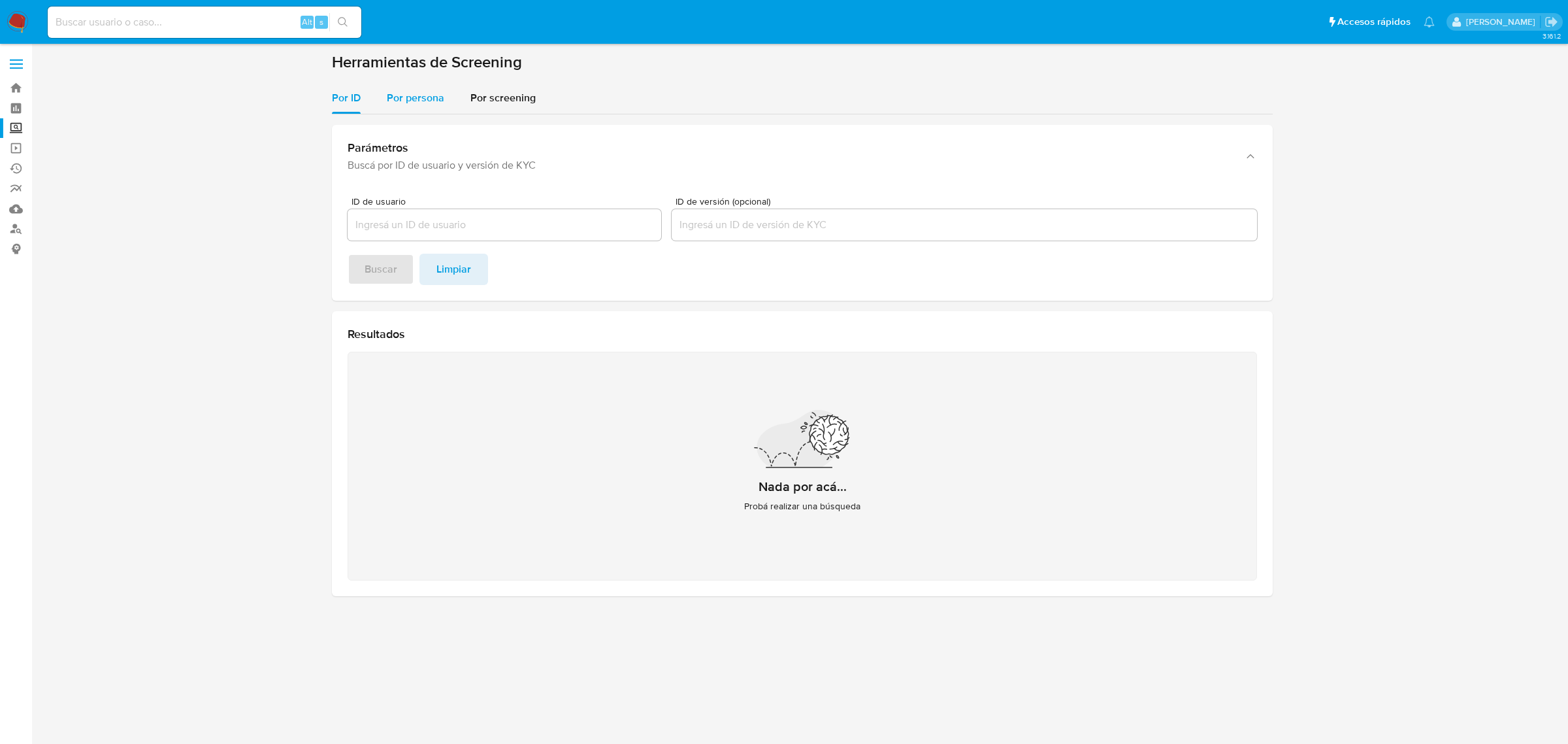
click at [422, 91] on span "Por persona" at bounding box center [415, 97] width 57 height 15
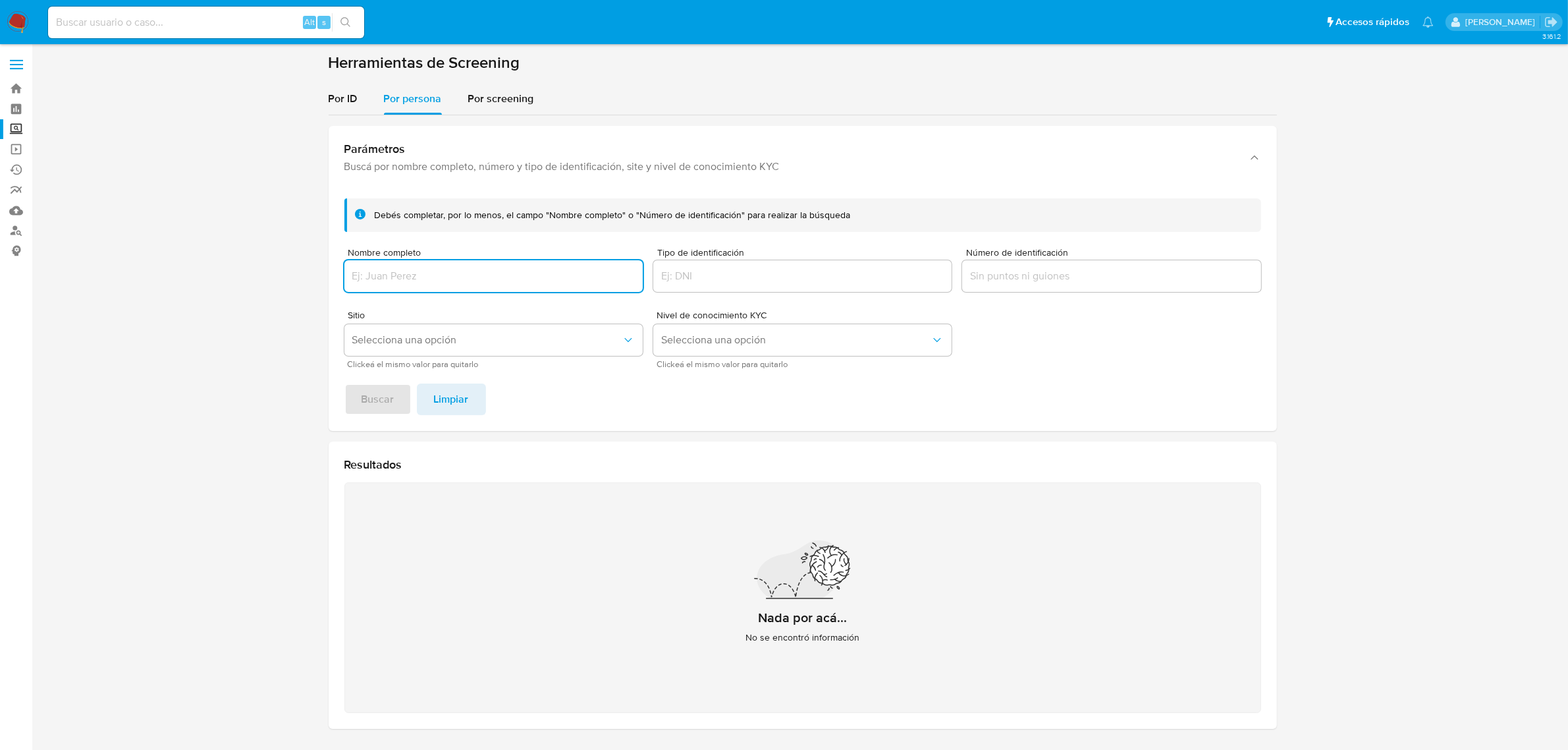
click at [384, 265] on div at bounding box center [494, 276] width 299 height 32
click at [396, 275] on input "Nombre completo" at bounding box center [494, 276] width 299 height 17
type input "[PERSON_NAME]"
click at [390, 402] on span "Buscar" at bounding box center [378, 399] width 33 height 29
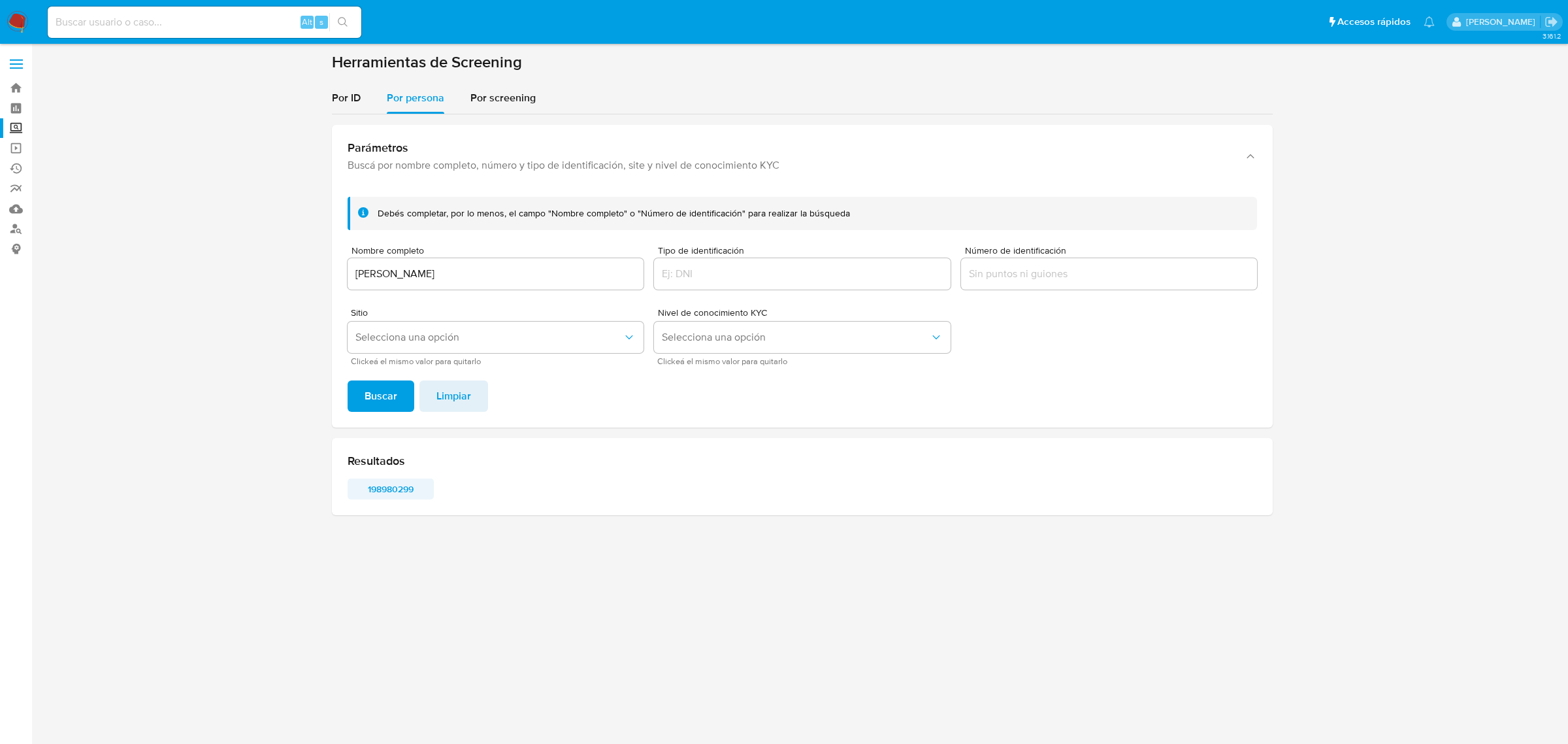
click at [381, 490] on span "198980299" at bounding box center [391, 489] width 68 height 19
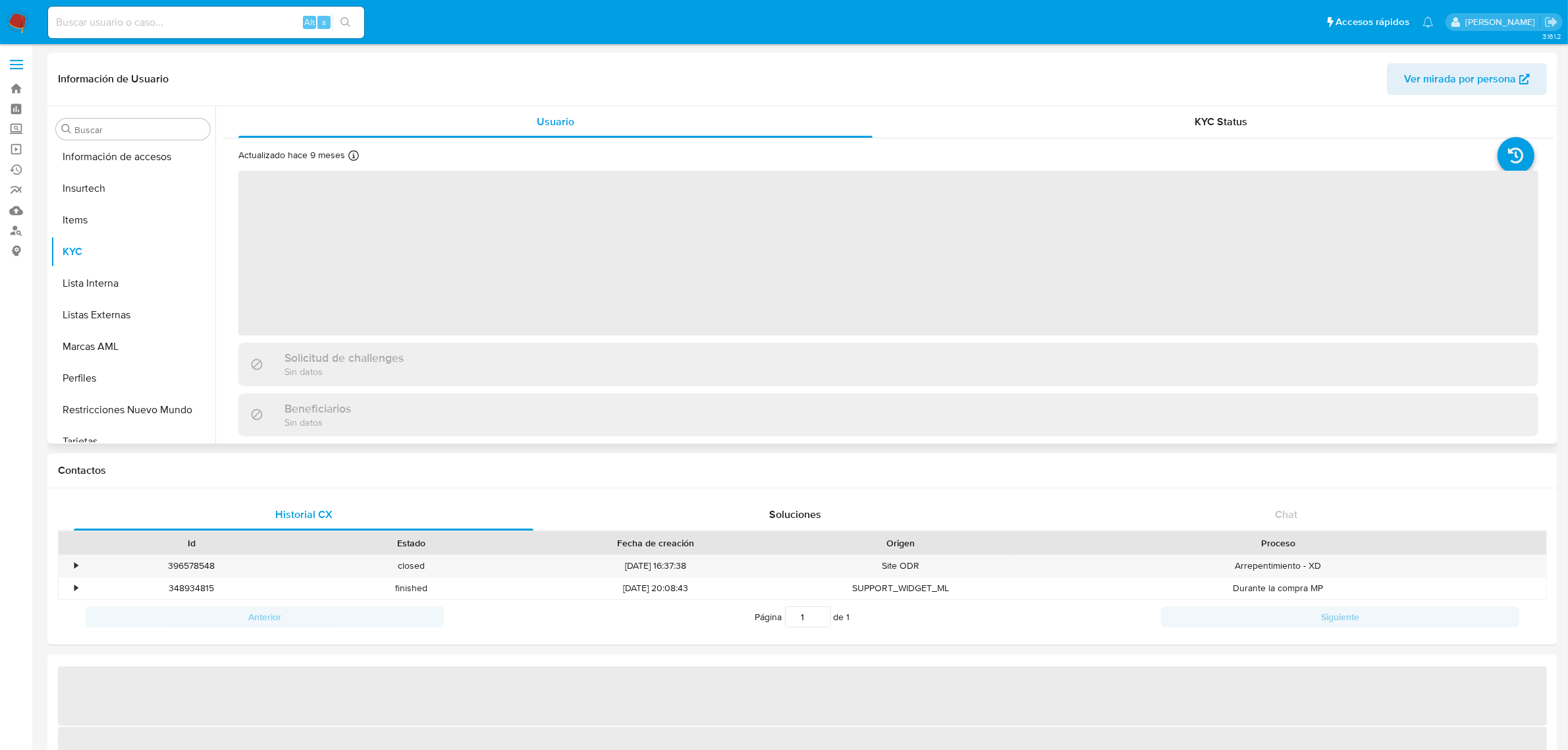
scroll to position [619, 0]
select select "10"
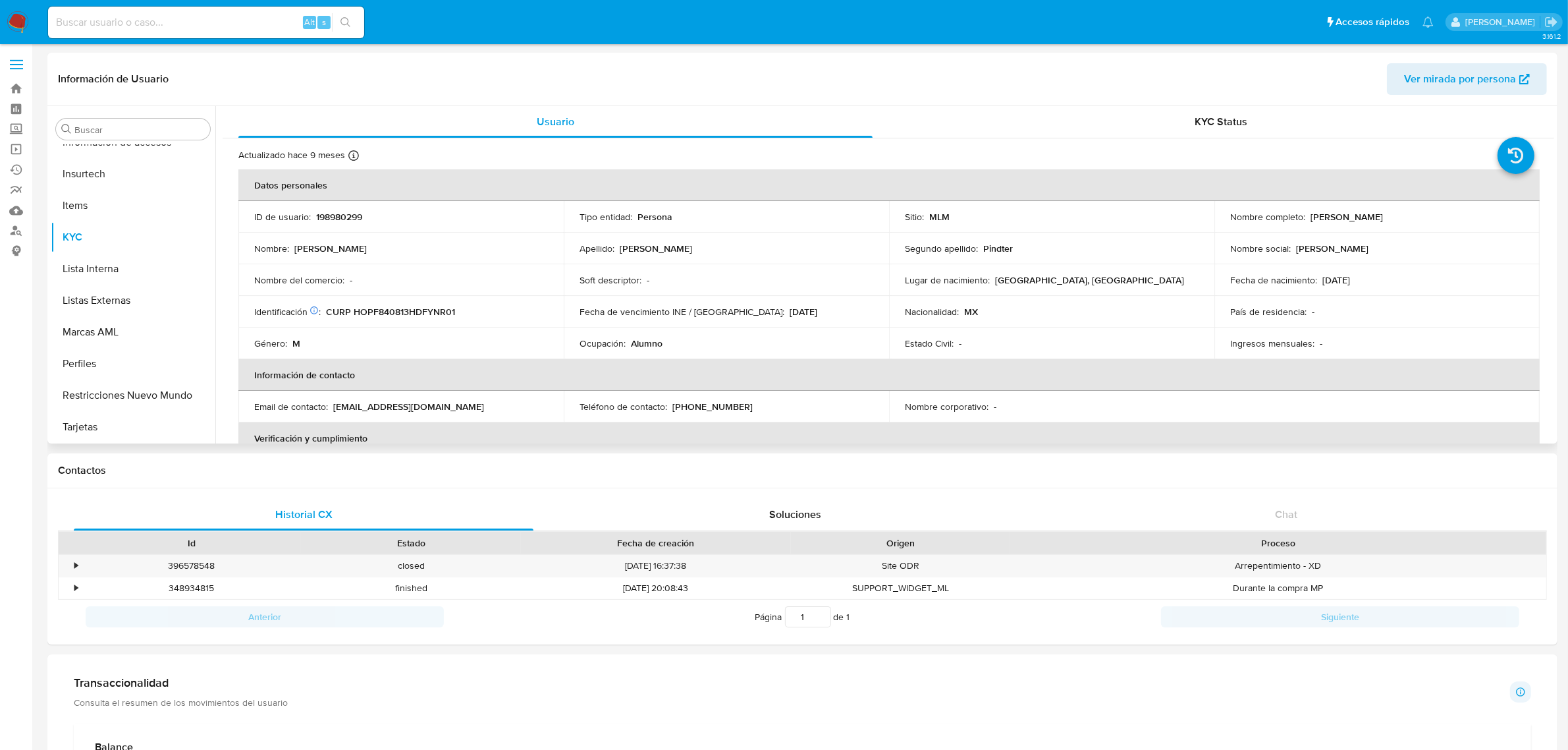
click at [343, 216] on p "198980299" at bounding box center [339, 216] width 47 height 12
copy p "198980299"
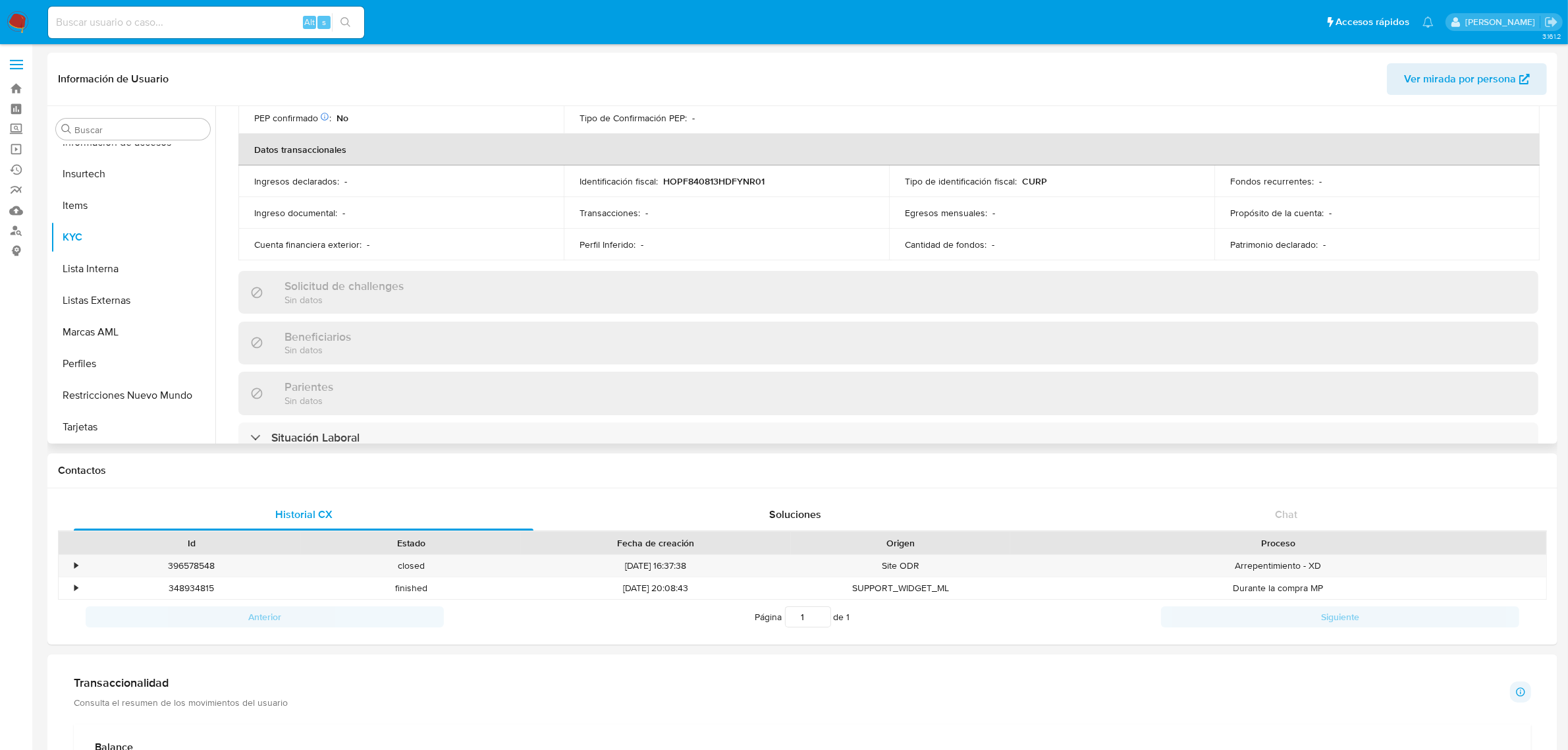
scroll to position [494, 0]
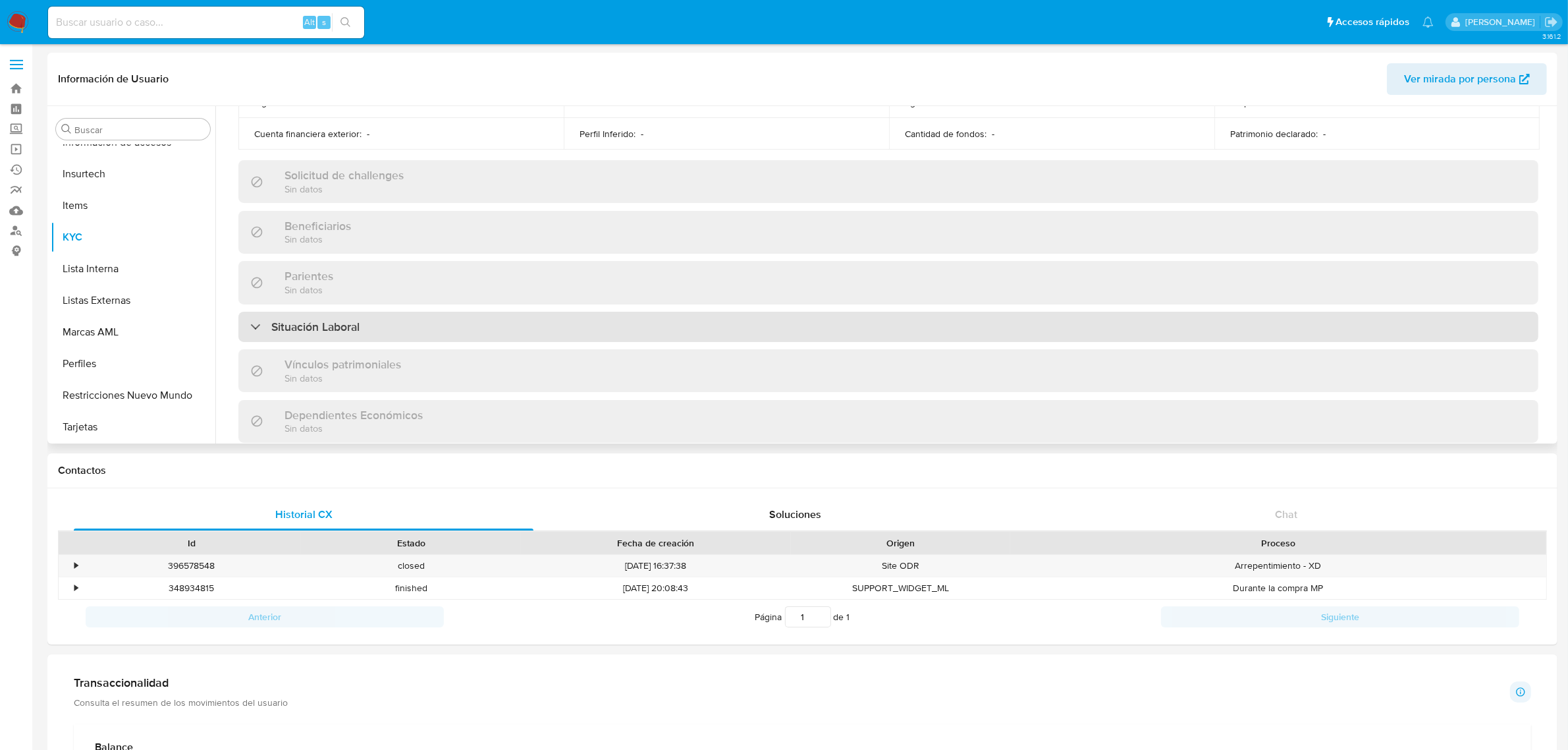
click at [398, 321] on div "Situación Laboral" at bounding box center [888, 326] width 1300 height 30
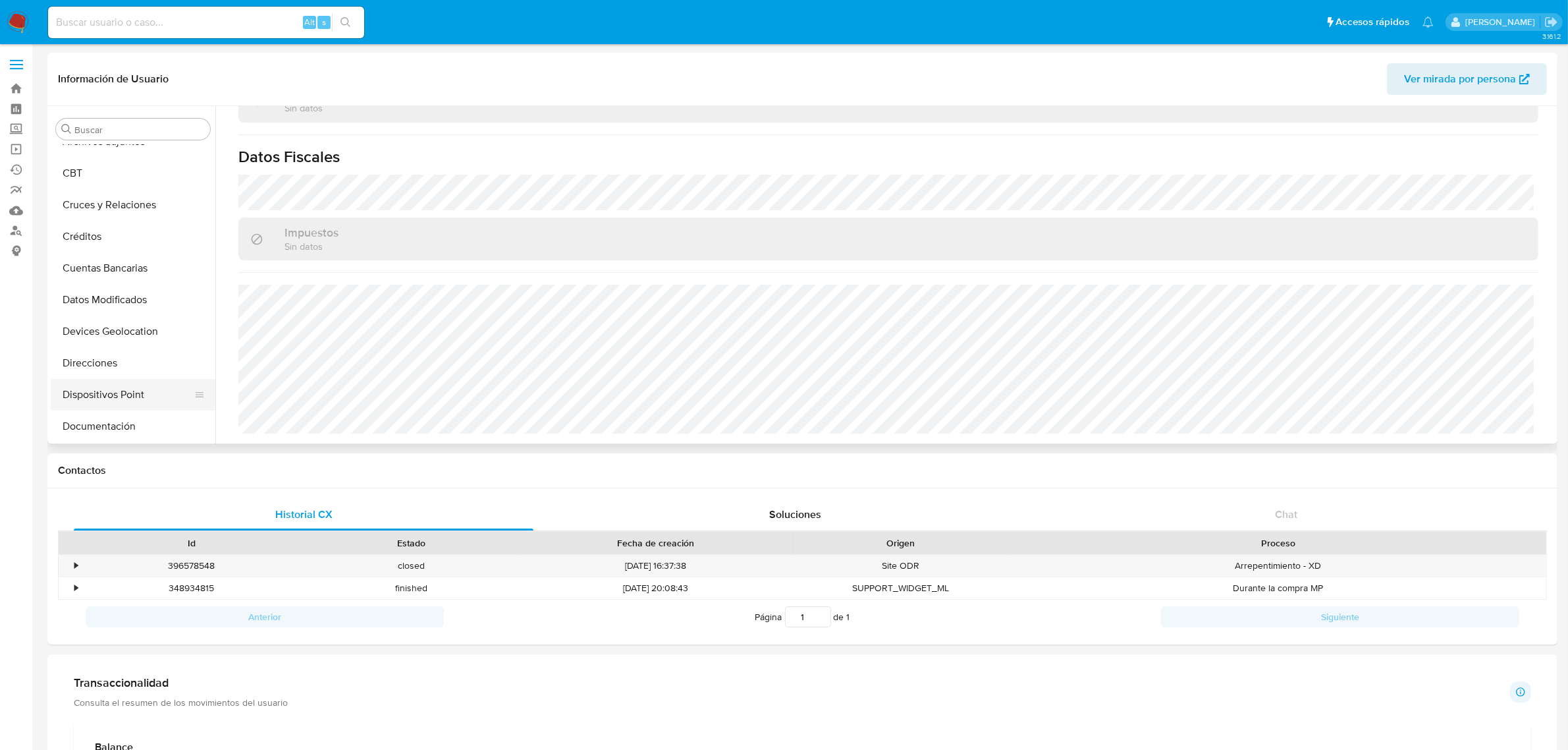
scroll to position [165, 0]
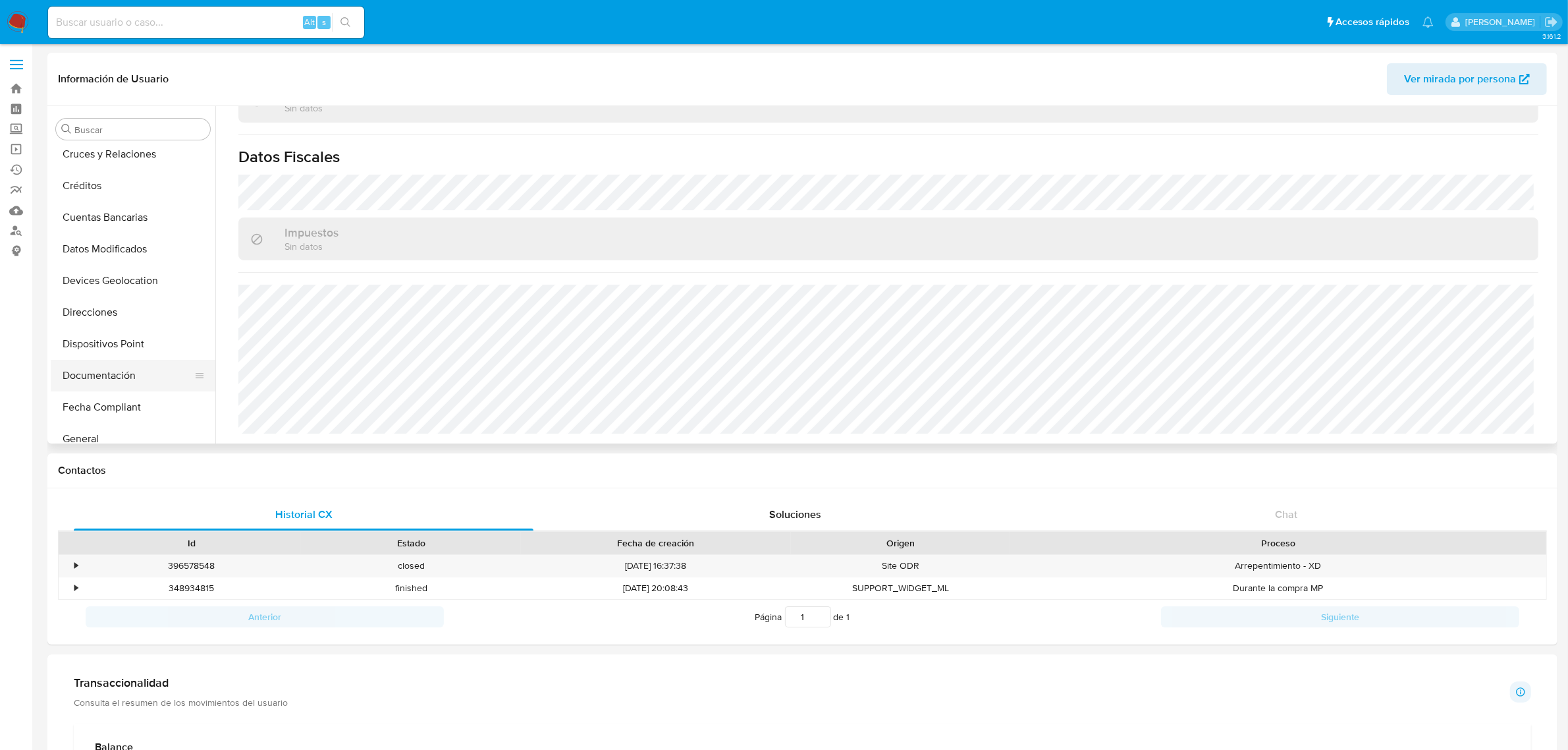
click at [108, 382] on button "Documentación" at bounding box center [127, 375] width 154 height 32
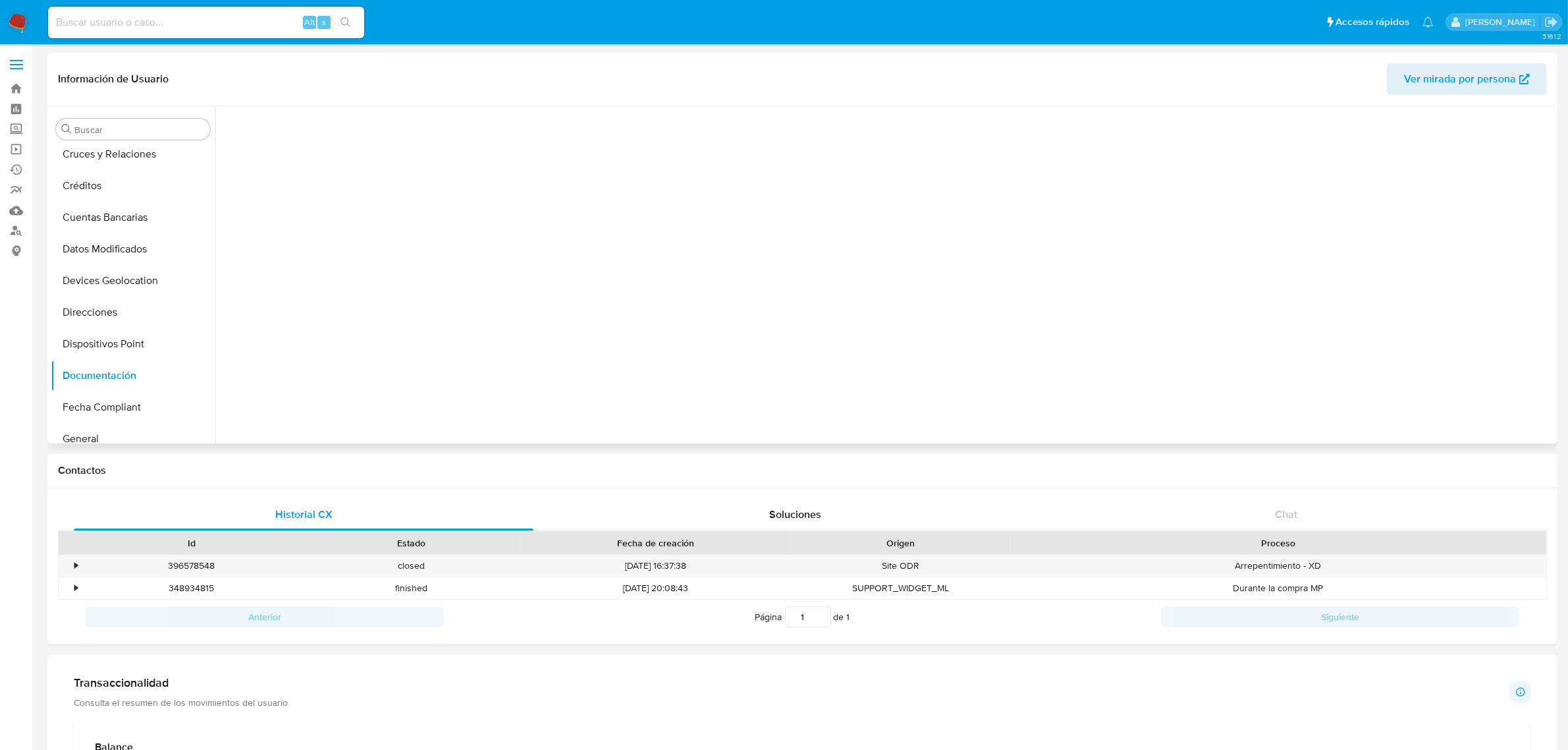
scroll to position [0, 0]
click at [399, 162] on button "Identificación" at bounding box center [379, 171] width 312 height 33
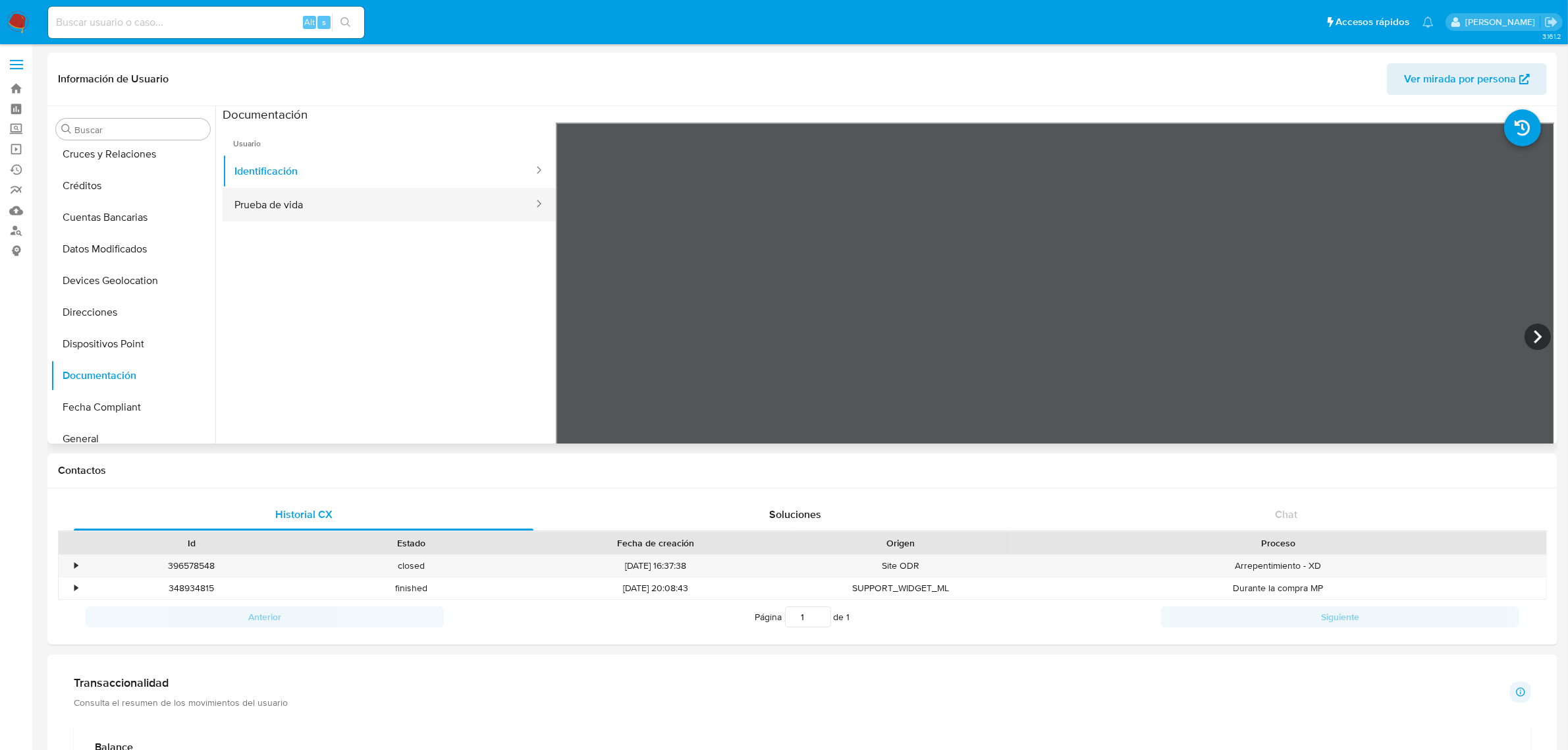
click at [338, 205] on button "Prueba de vida" at bounding box center [379, 204] width 312 height 33
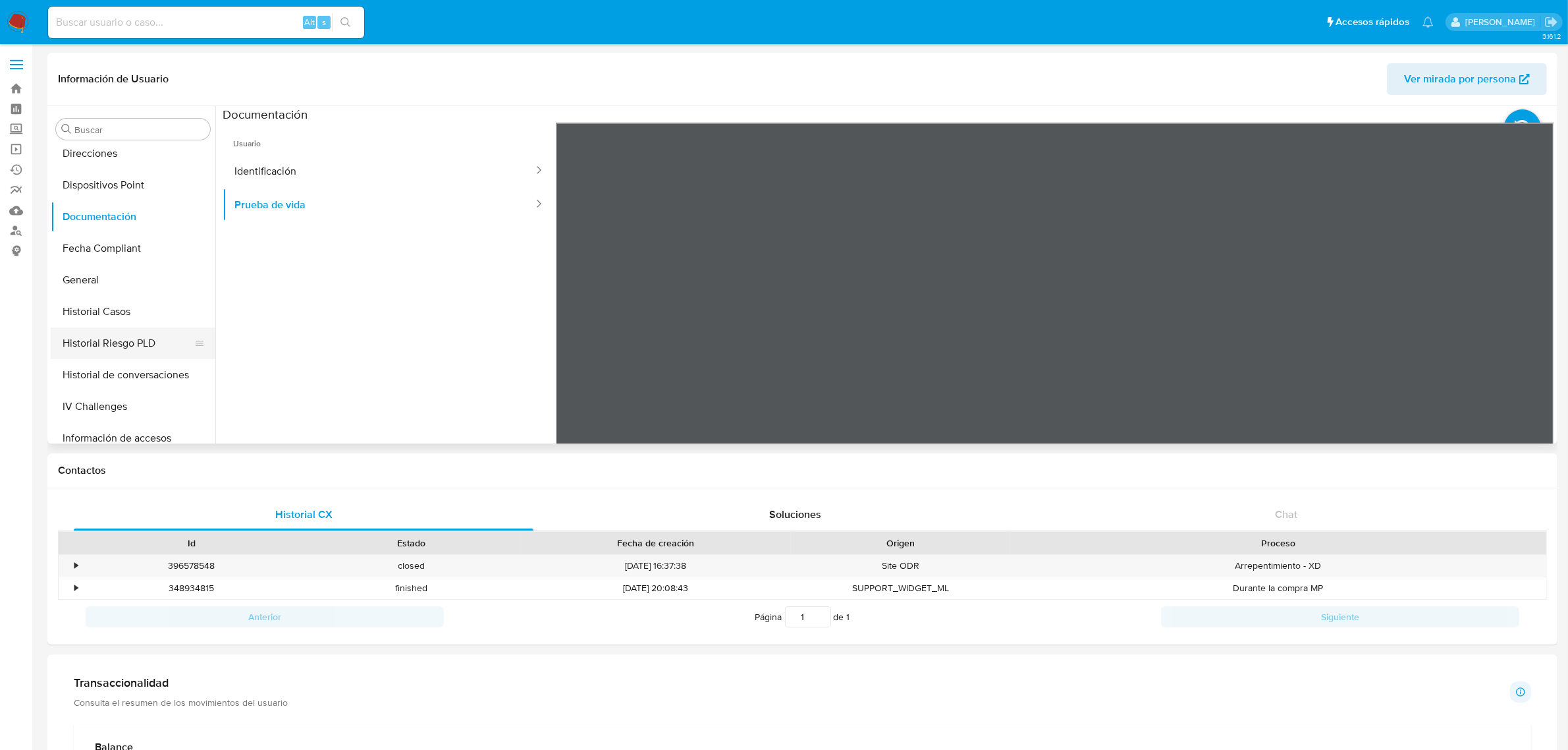
scroll to position [330, 0]
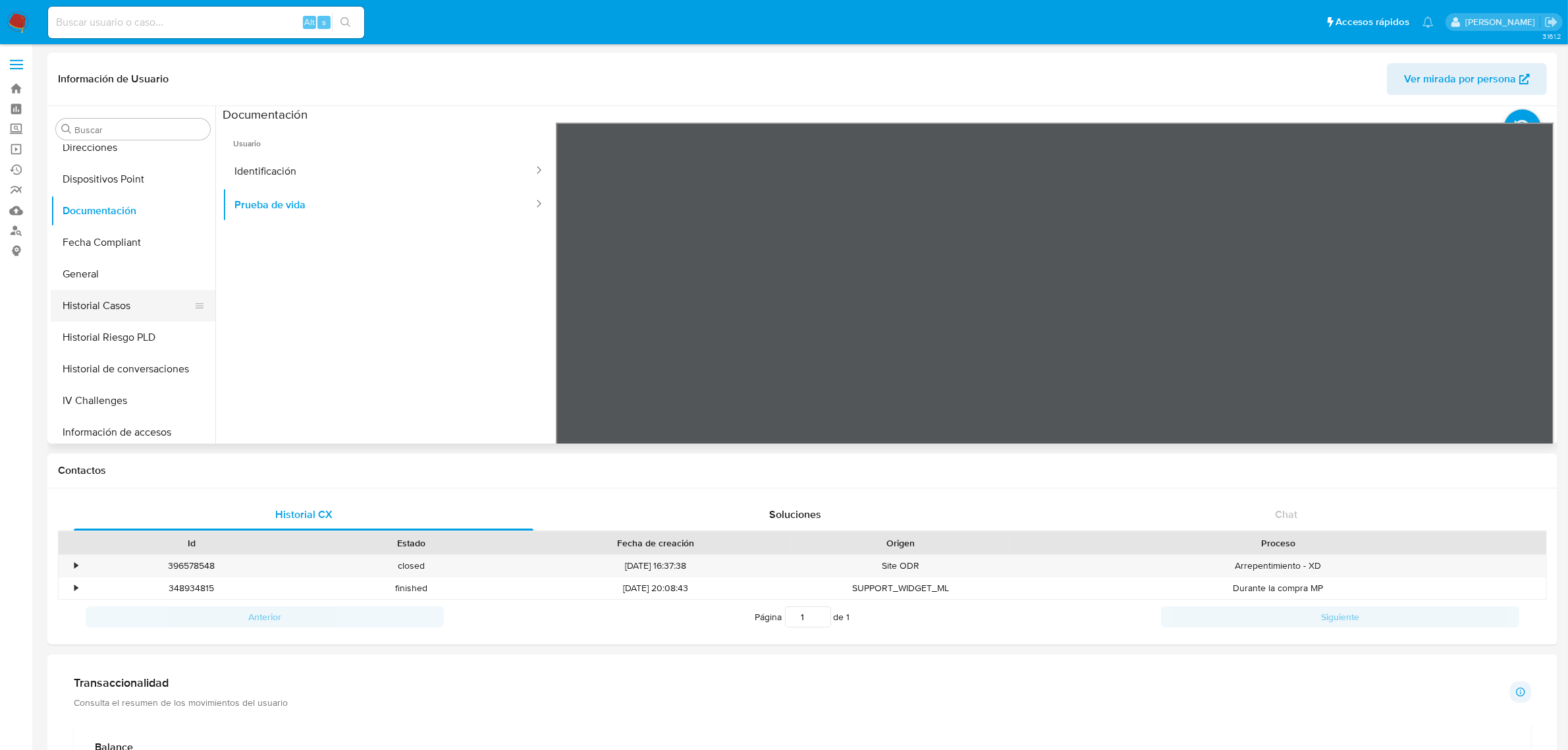
click at [106, 317] on button "Historial Casos" at bounding box center [127, 305] width 154 height 32
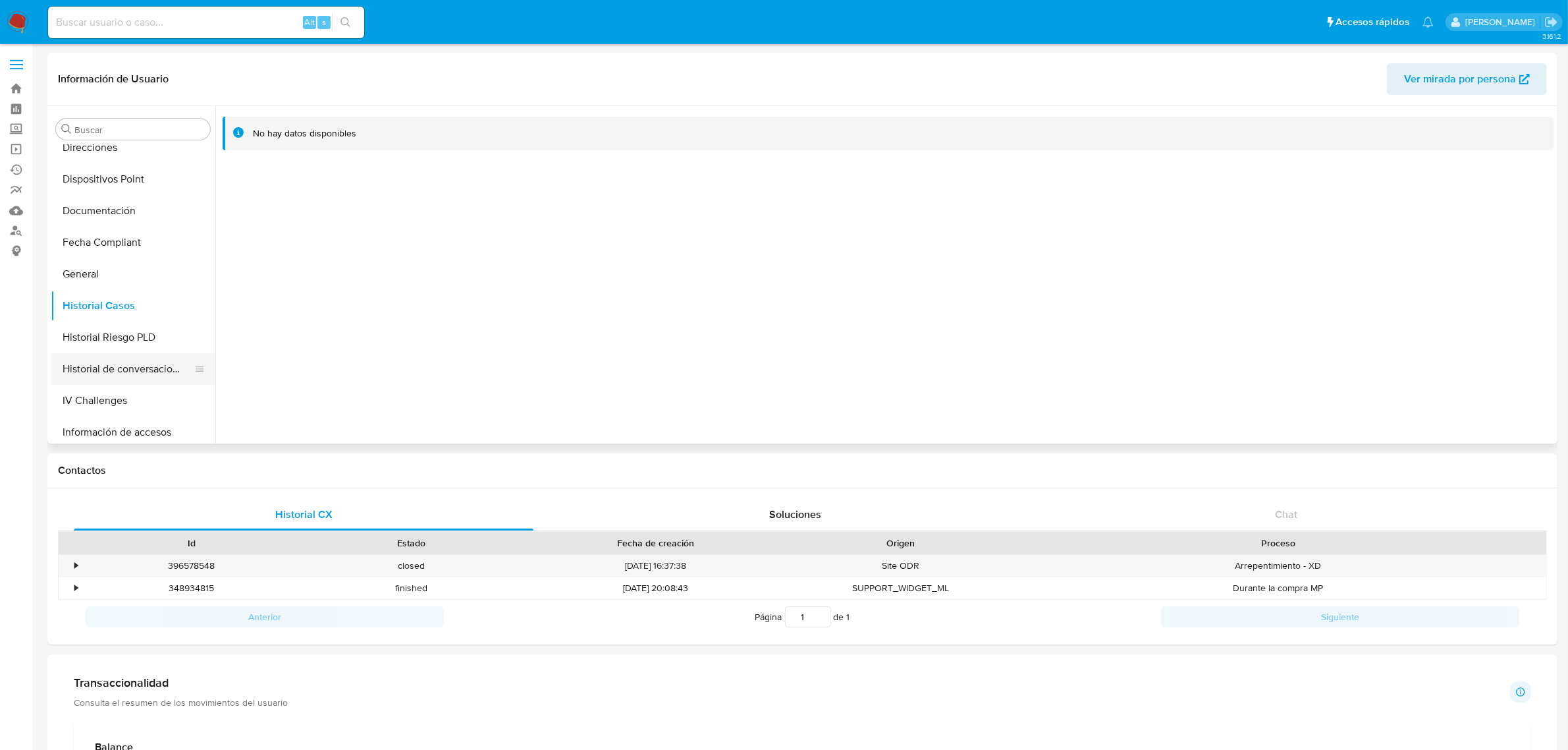
click at [94, 375] on button "Historial de conversaciones" at bounding box center [127, 369] width 154 height 32
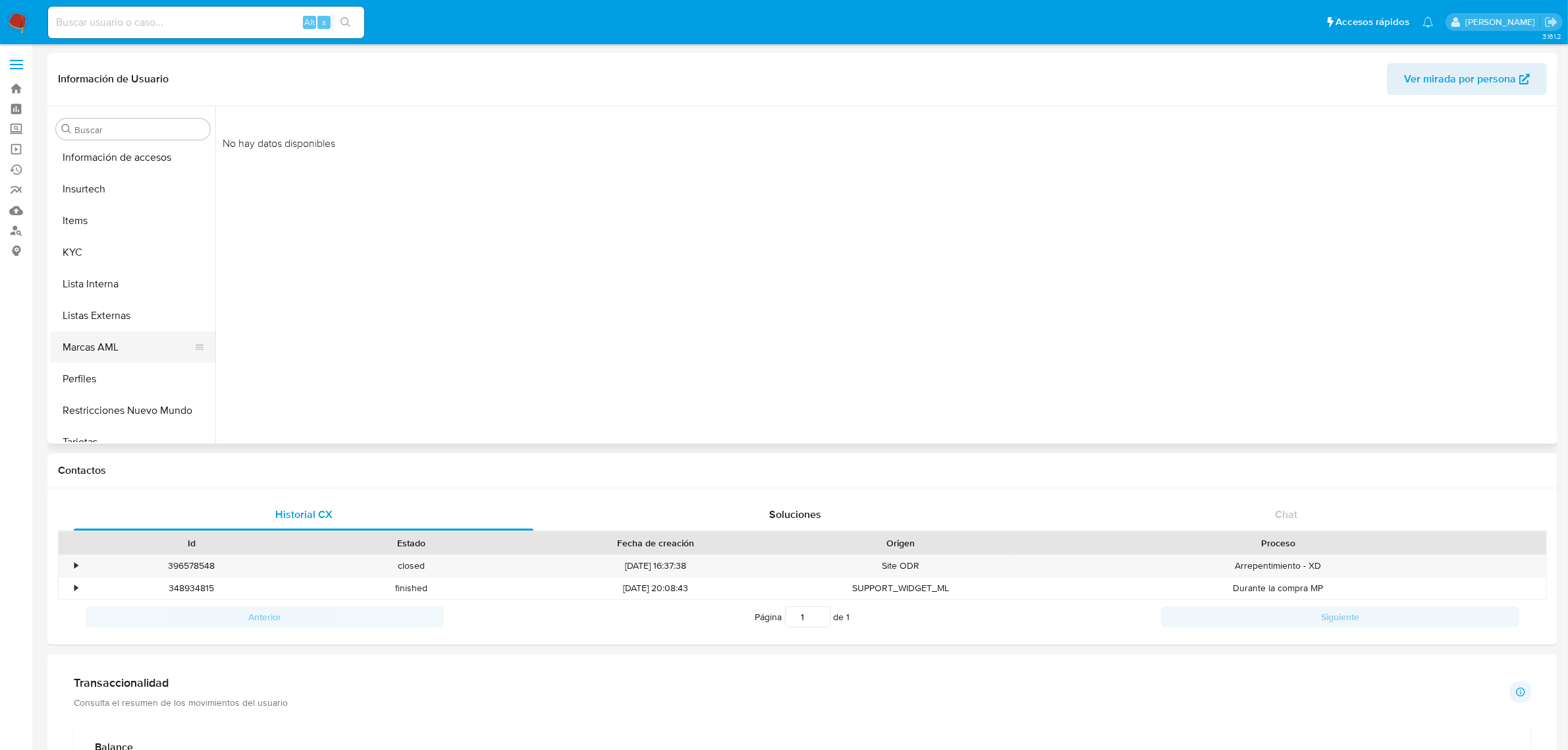
scroll to position [619, 0]
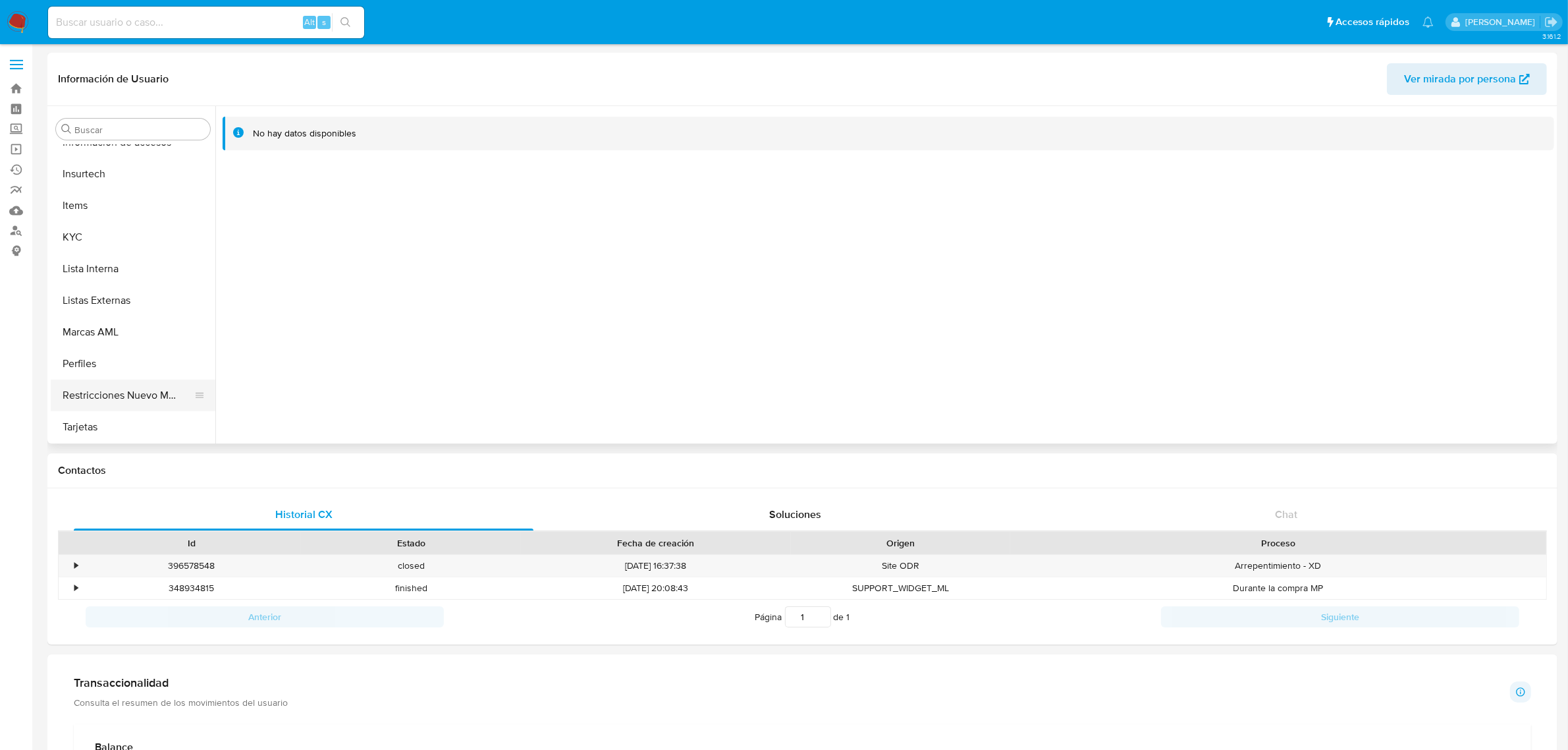
click at [101, 397] on button "Restricciones Nuevo Mundo" at bounding box center [127, 395] width 154 height 32
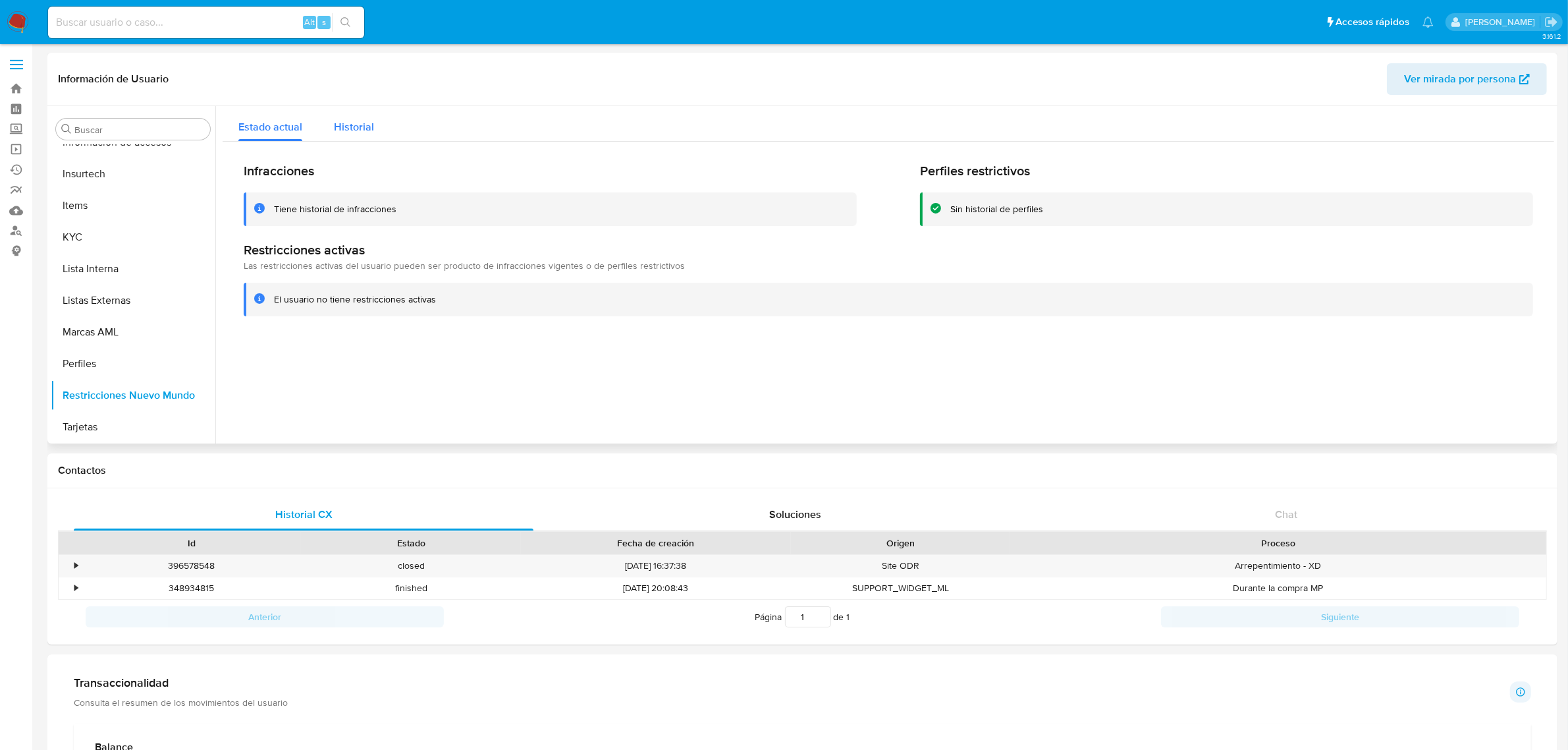
click at [352, 136] on div "Historial" at bounding box center [353, 123] width 40 height 35
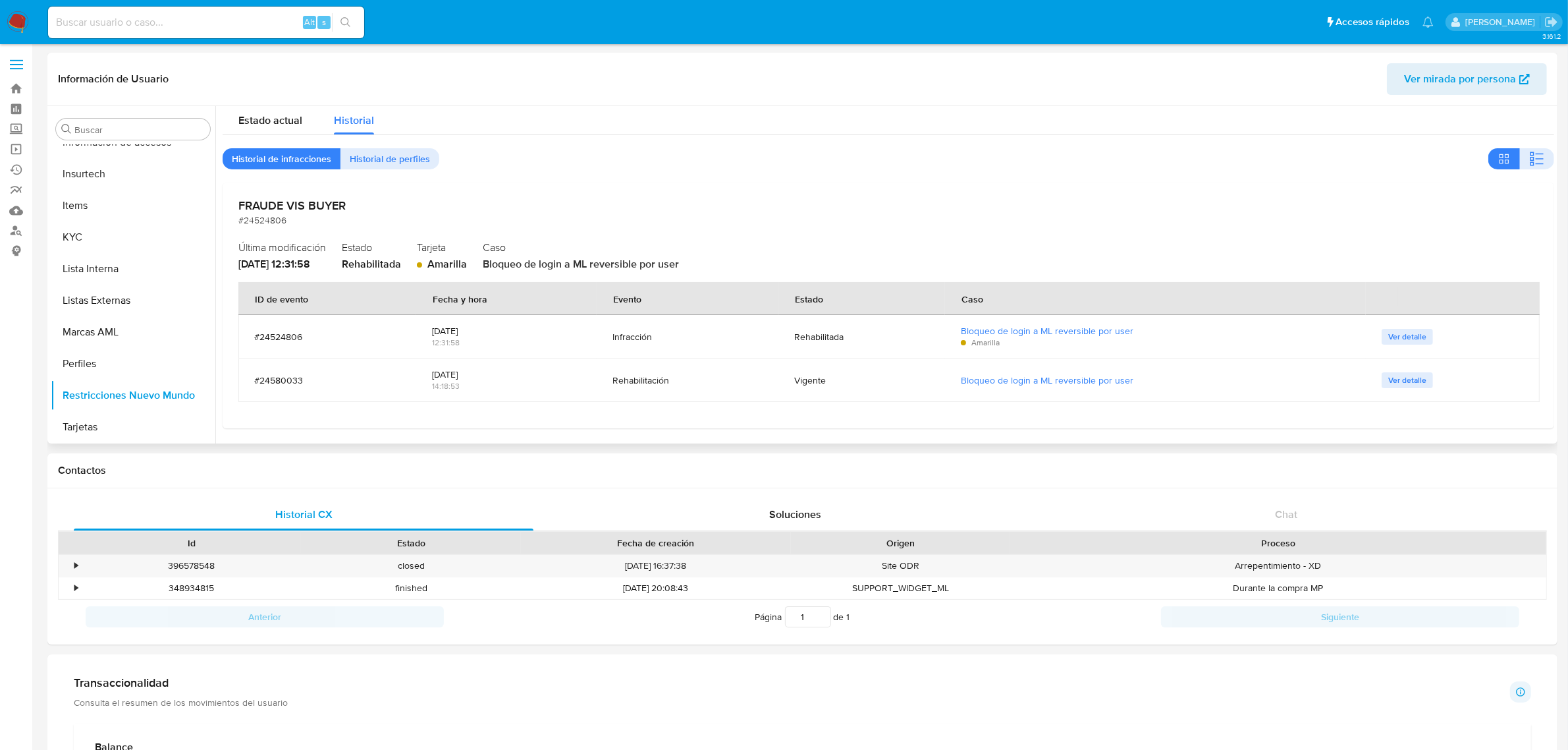
scroll to position [8, 0]
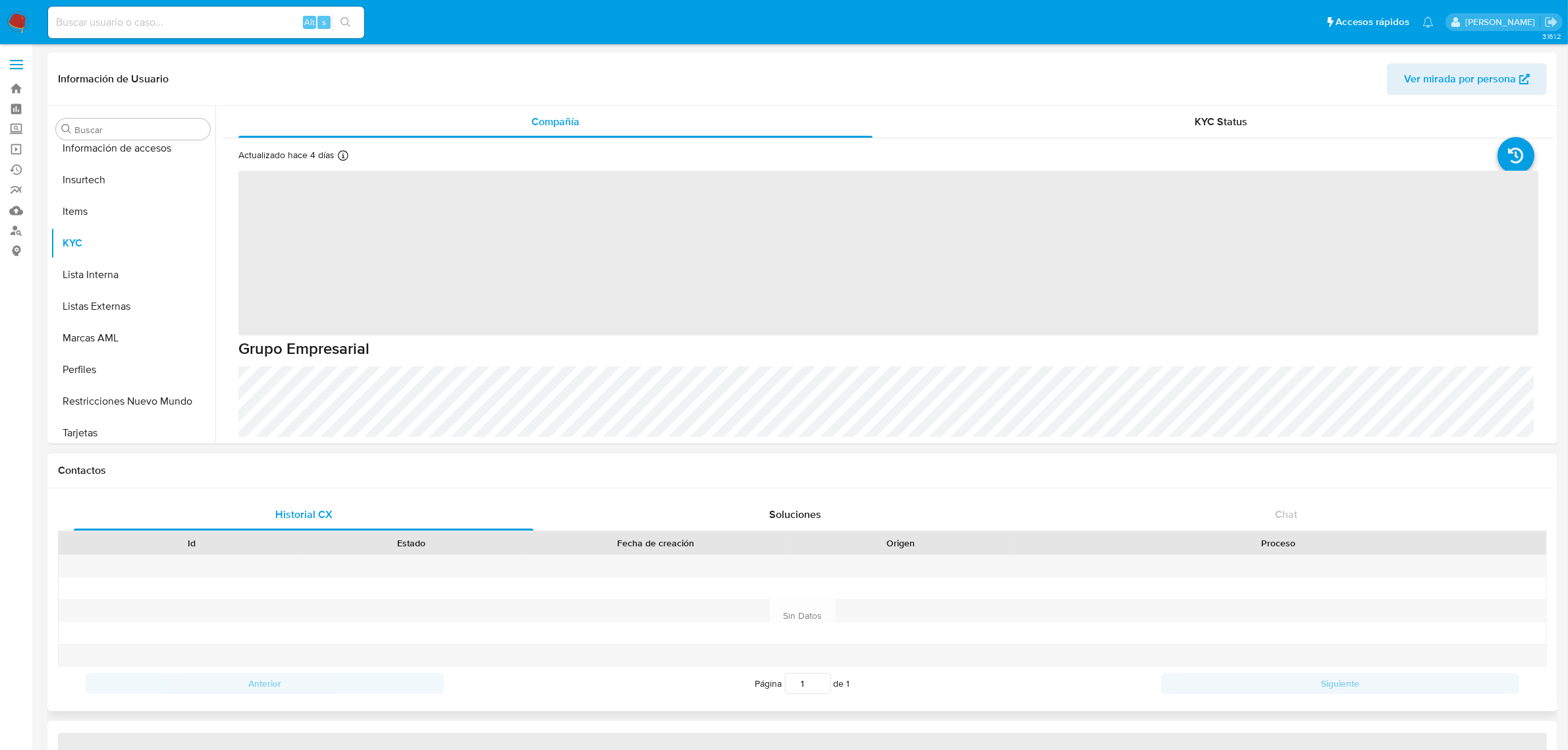
scroll to position [619, 0]
select select "10"
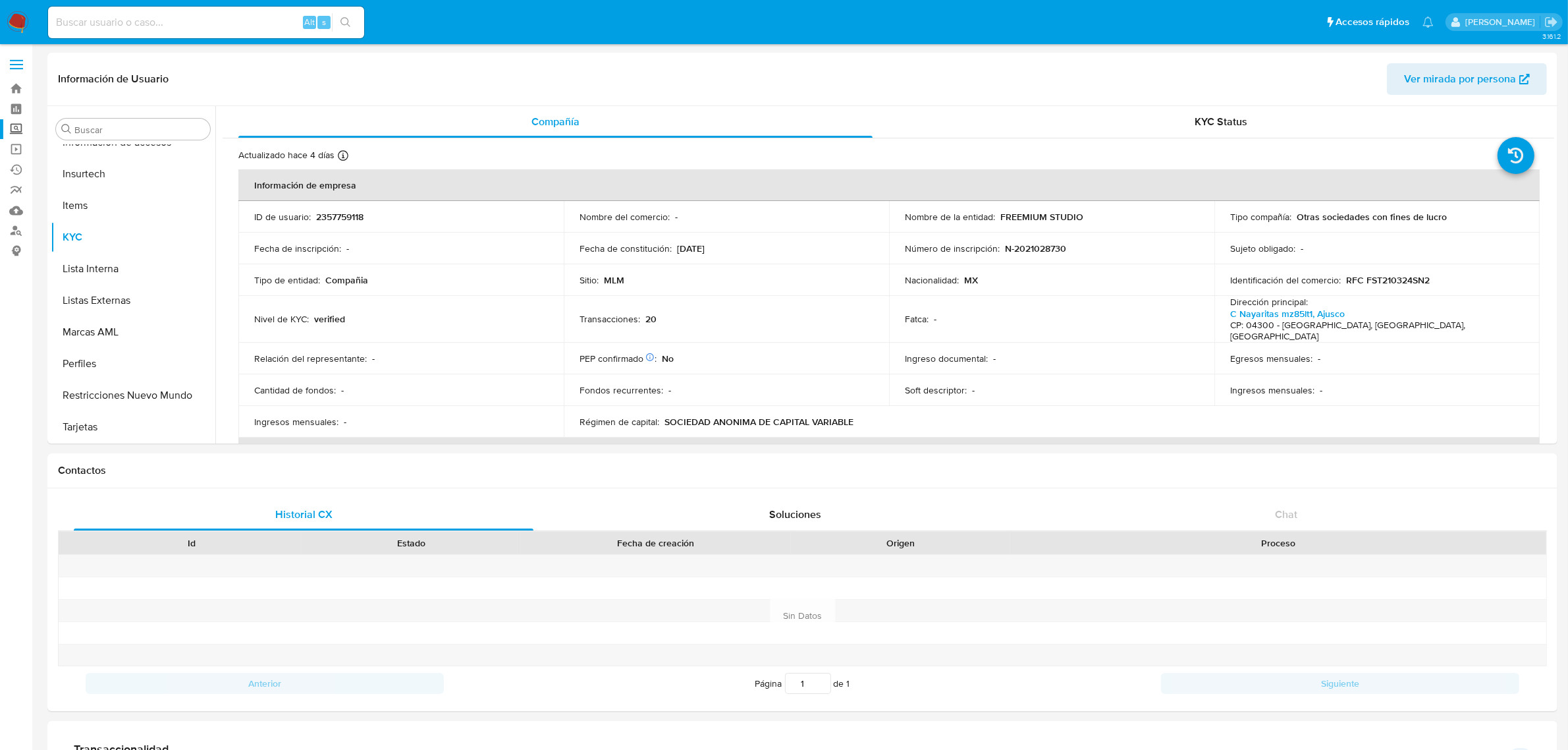
click at [12, 126] on label "Screening" at bounding box center [78, 129] width 157 height 20
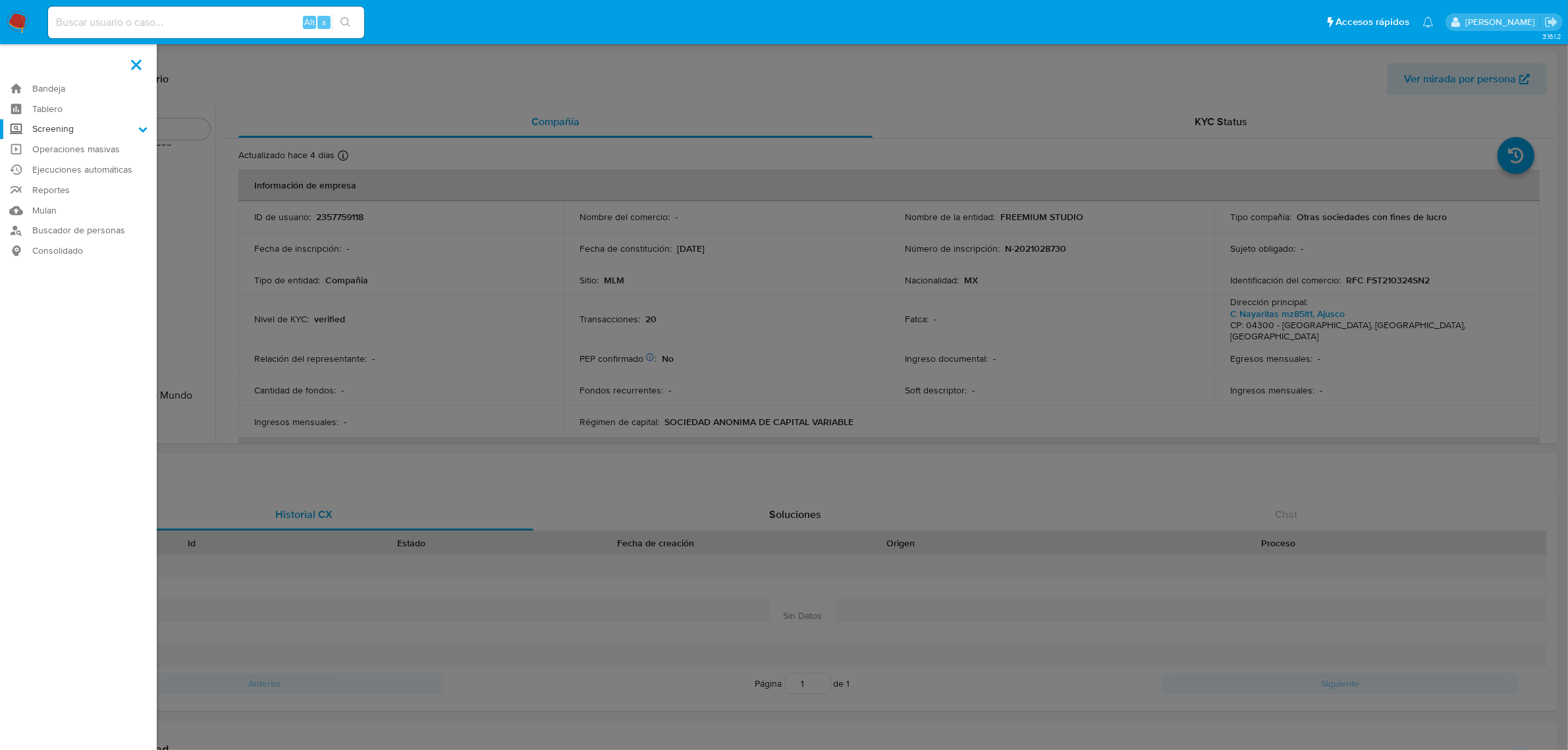
click at [0, 0] on input "Screening" at bounding box center [0, 0] width 0 height 0
click at [73, 184] on link "Herramientas" at bounding box center [78, 181] width 157 height 16
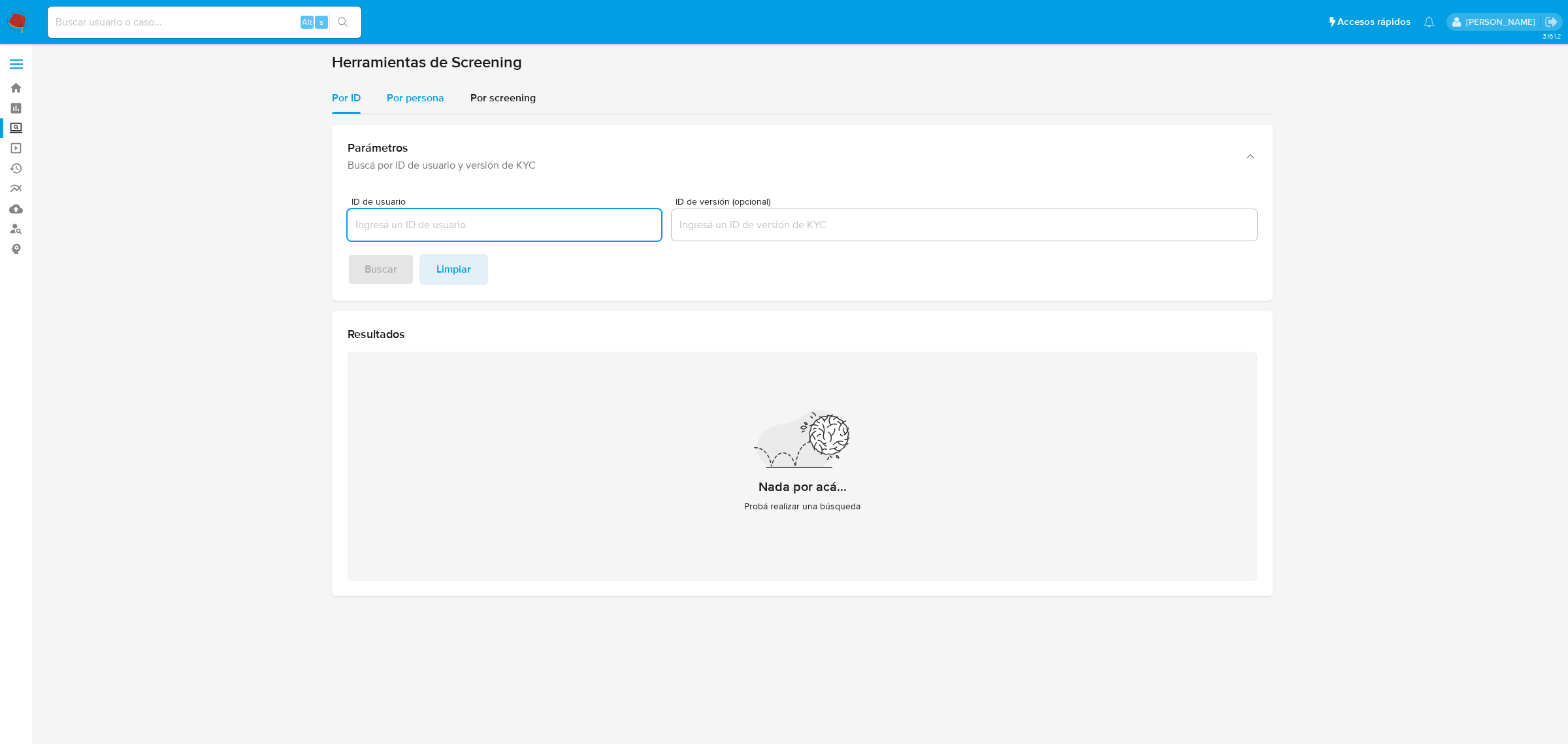
click at [447, 87] on button "Por persona" at bounding box center [415, 98] width 83 height 32
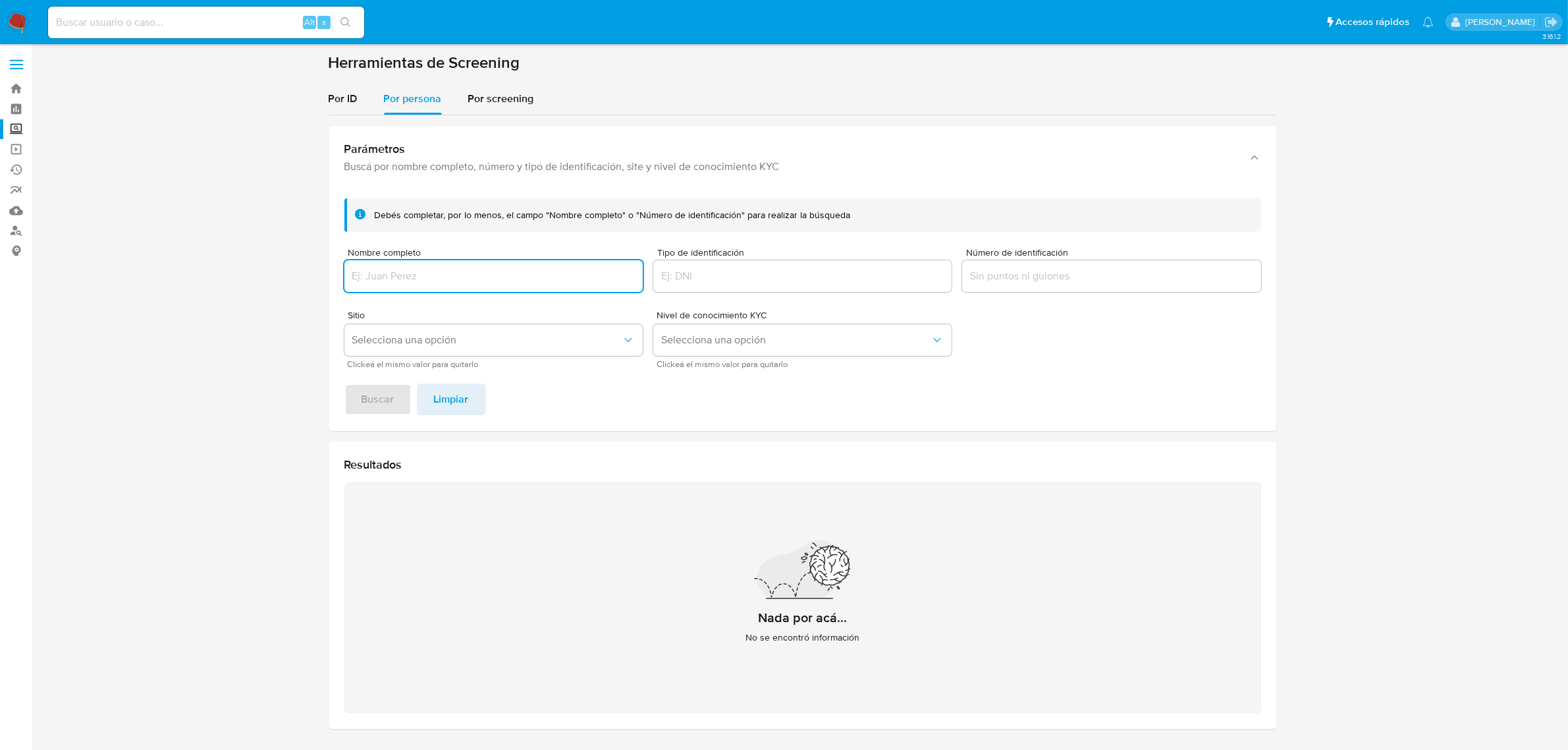
click at [476, 277] on input "Nombre completo" at bounding box center [494, 276] width 299 height 17
type input "[PERSON_NAME]"
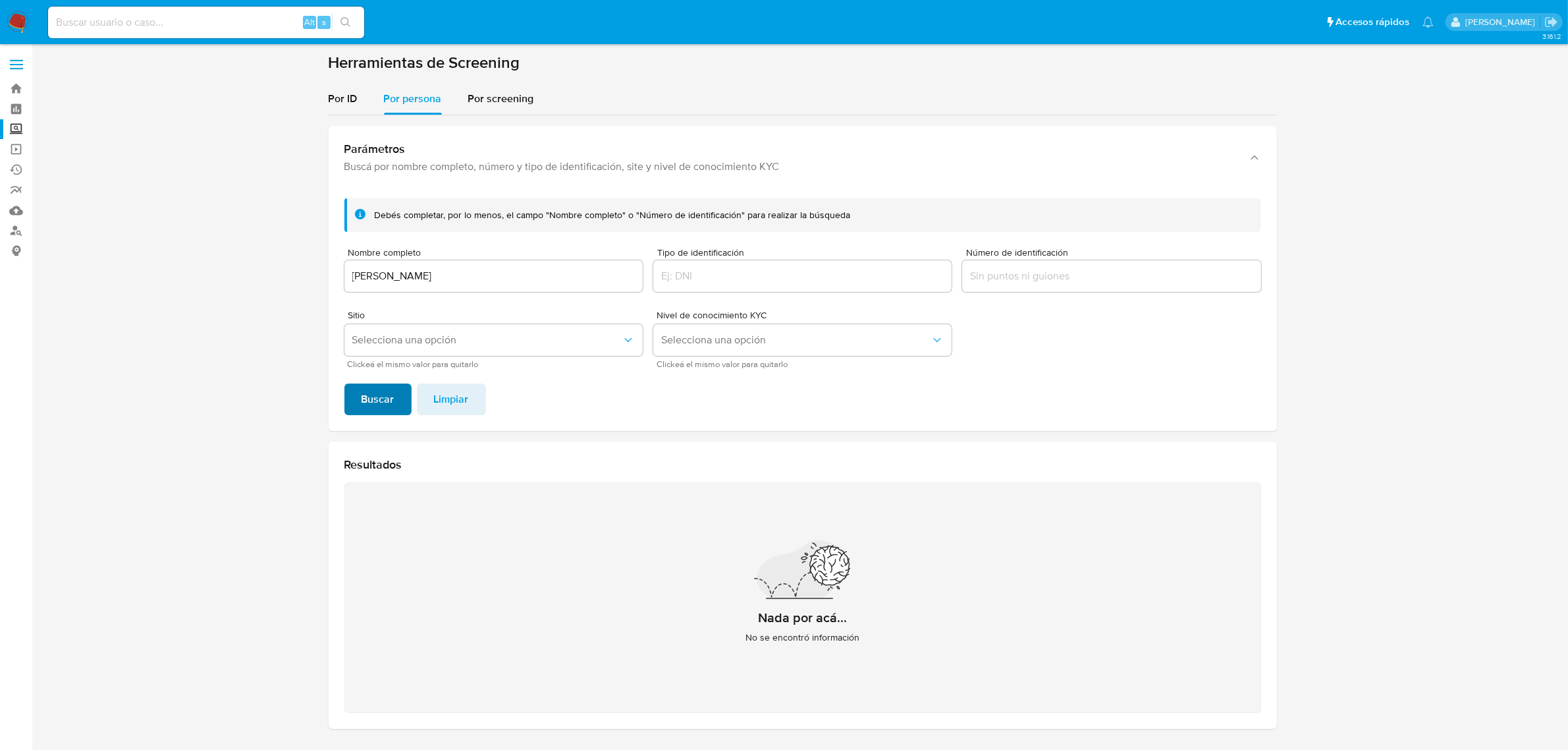
click at [404, 394] on button "Buscar" at bounding box center [378, 399] width 67 height 32
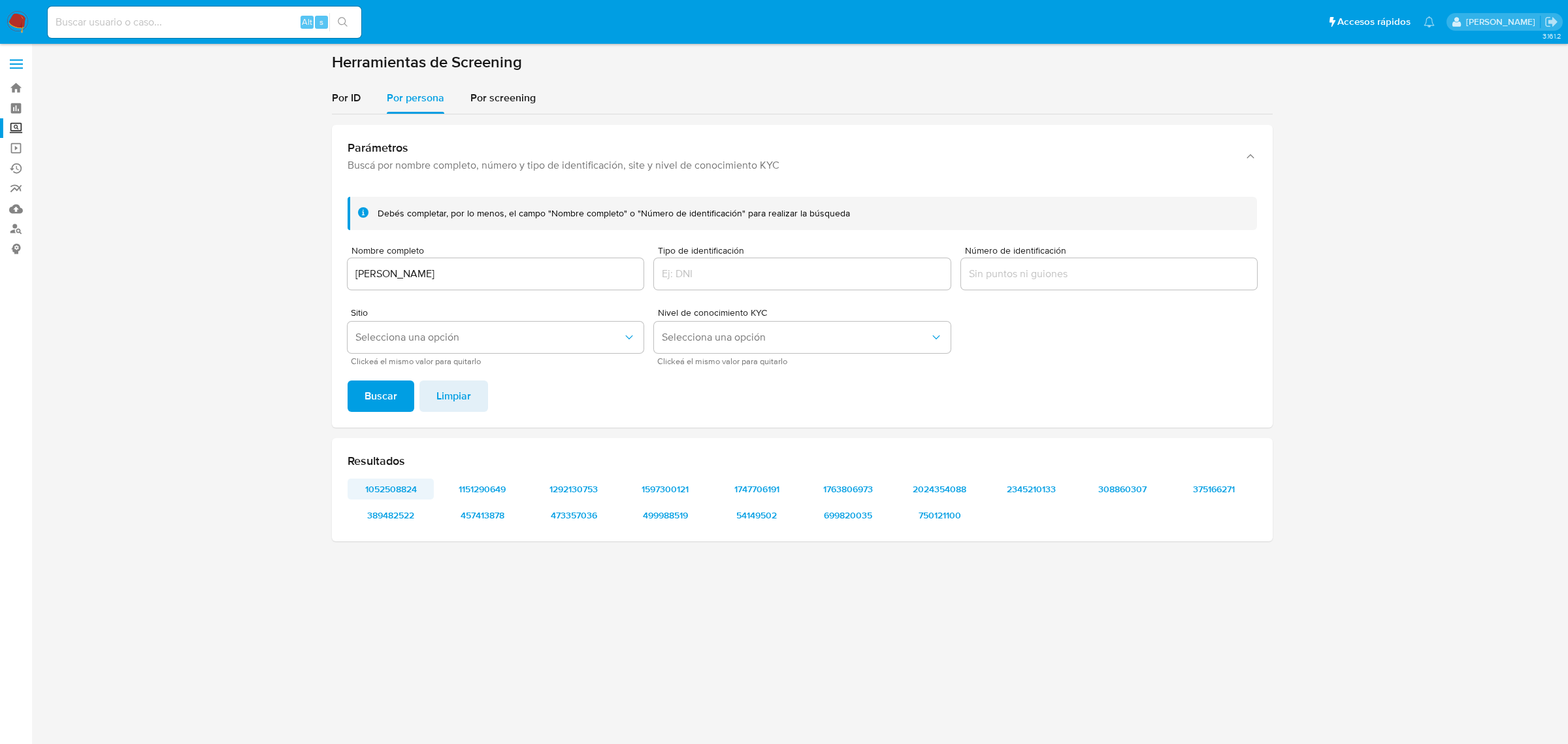
click at [380, 491] on span "1052508824" at bounding box center [391, 489] width 68 height 19
click at [479, 495] on span "1151290649" at bounding box center [482, 489] width 68 height 19
click at [598, 484] on span "1292130753" at bounding box center [574, 489] width 68 height 19
click at [667, 487] on span "1597300121" at bounding box center [665, 489] width 68 height 19
click at [763, 485] on span "1747706191" at bounding box center [756, 489] width 68 height 19
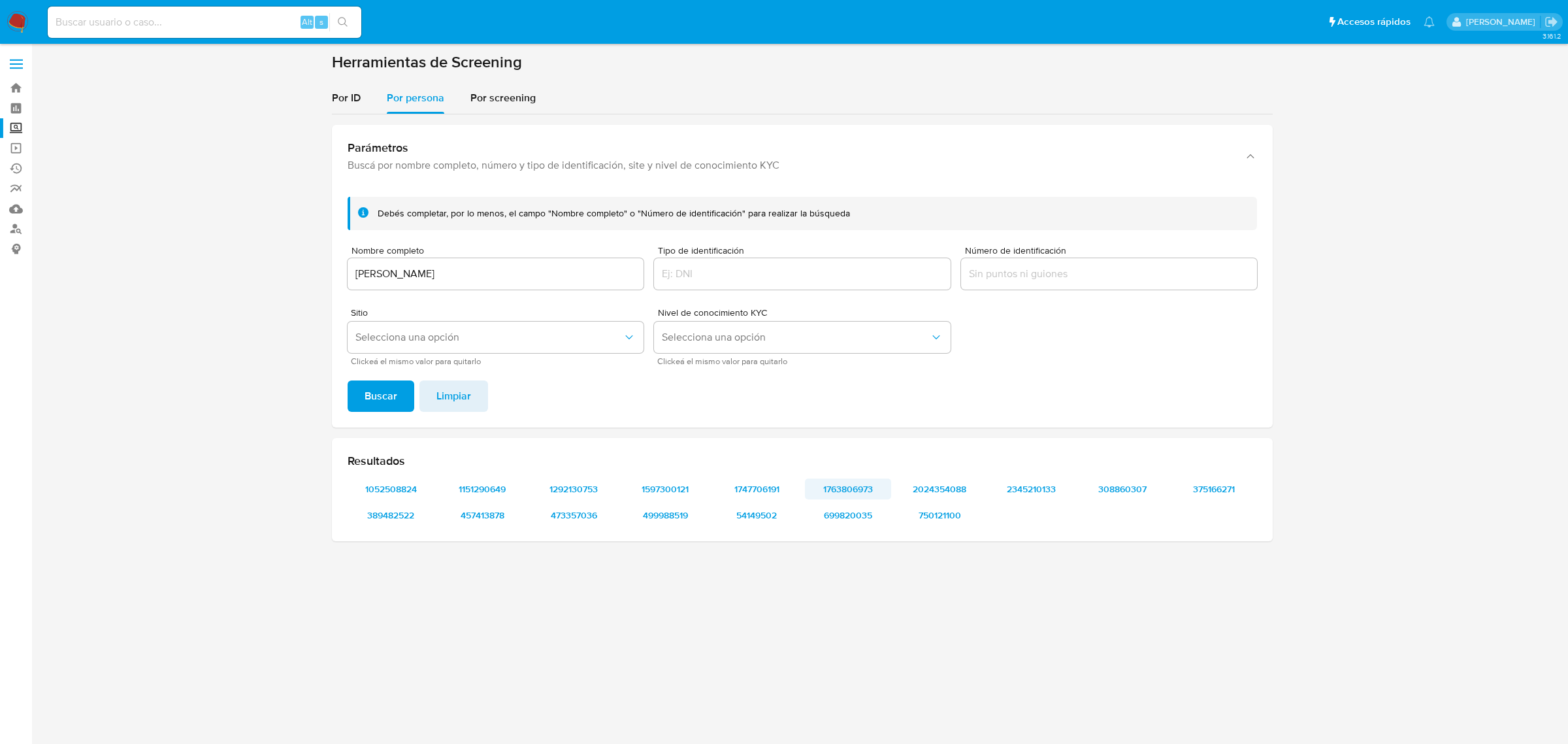
click at [824, 489] on span "1763806973" at bounding box center [848, 489] width 68 height 19
click at [954, 483] on span "2024354088" at bounding box center [939, 489] width 68 height 19
click at [1059, 491] on span "2345210133" at bounding box center [1031, 489] width 68 height 19
click at [1108, 484] on span "308860307" at bounding box center [1122, 489] width 68 height 19
click at [1215, 480] on span "375166271" at bounding box center [1214, 489] width 68 height 19
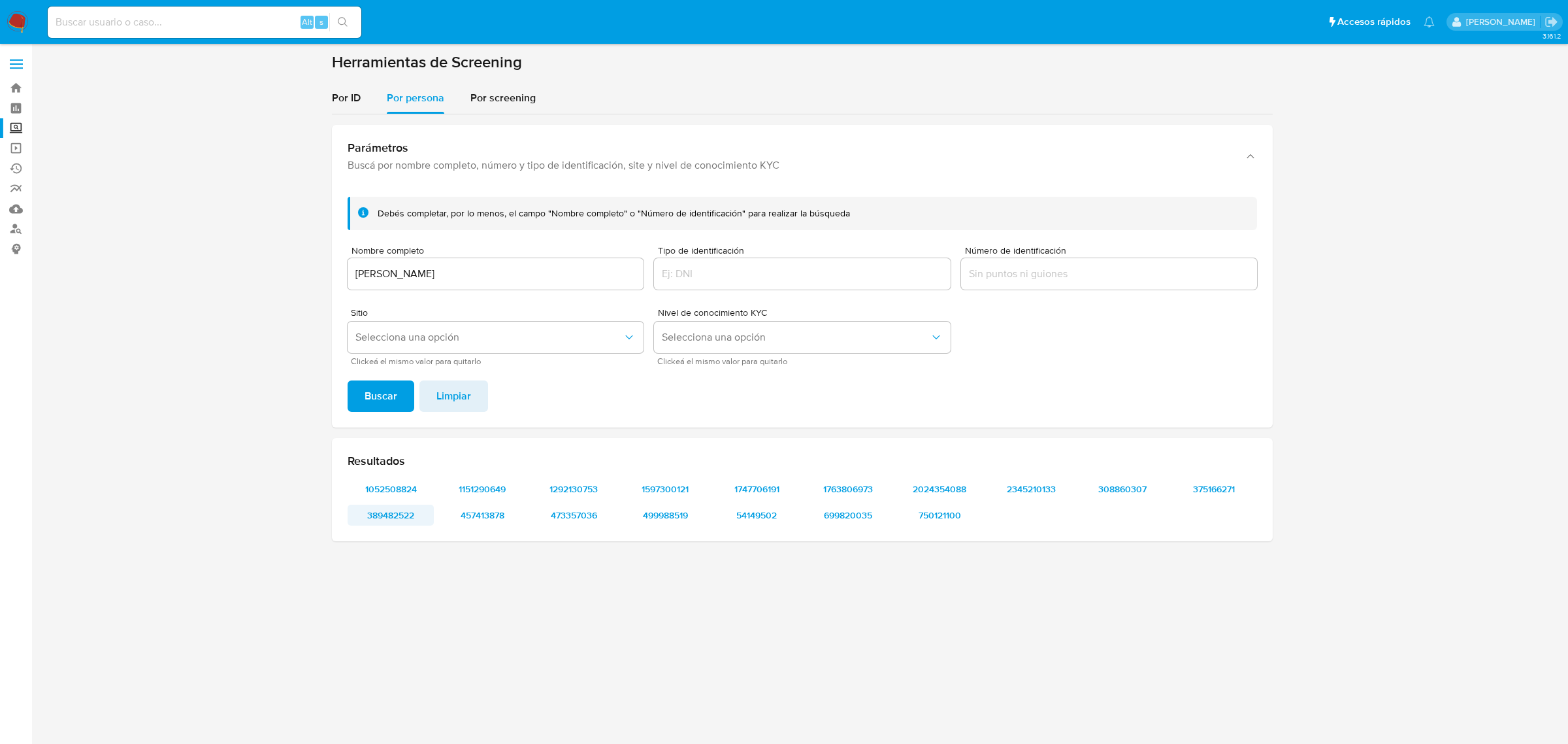
click at [381, 511] on span "389482522" at bounding box center [391, 515] width 68 height 19
click at [484, 515] on span "457413878" at bounding box center [482, 515] width 68 height 19
click at [578, 517] on span "473357036" at bounding box center [574, 515] width 68 height 19
click at [680, 512] on span "499988519" at bounding box center [665, 515] width 68 height 19
click at [768, 514] on span "54149502" at bounding box center [756, 515] width 68 height 19
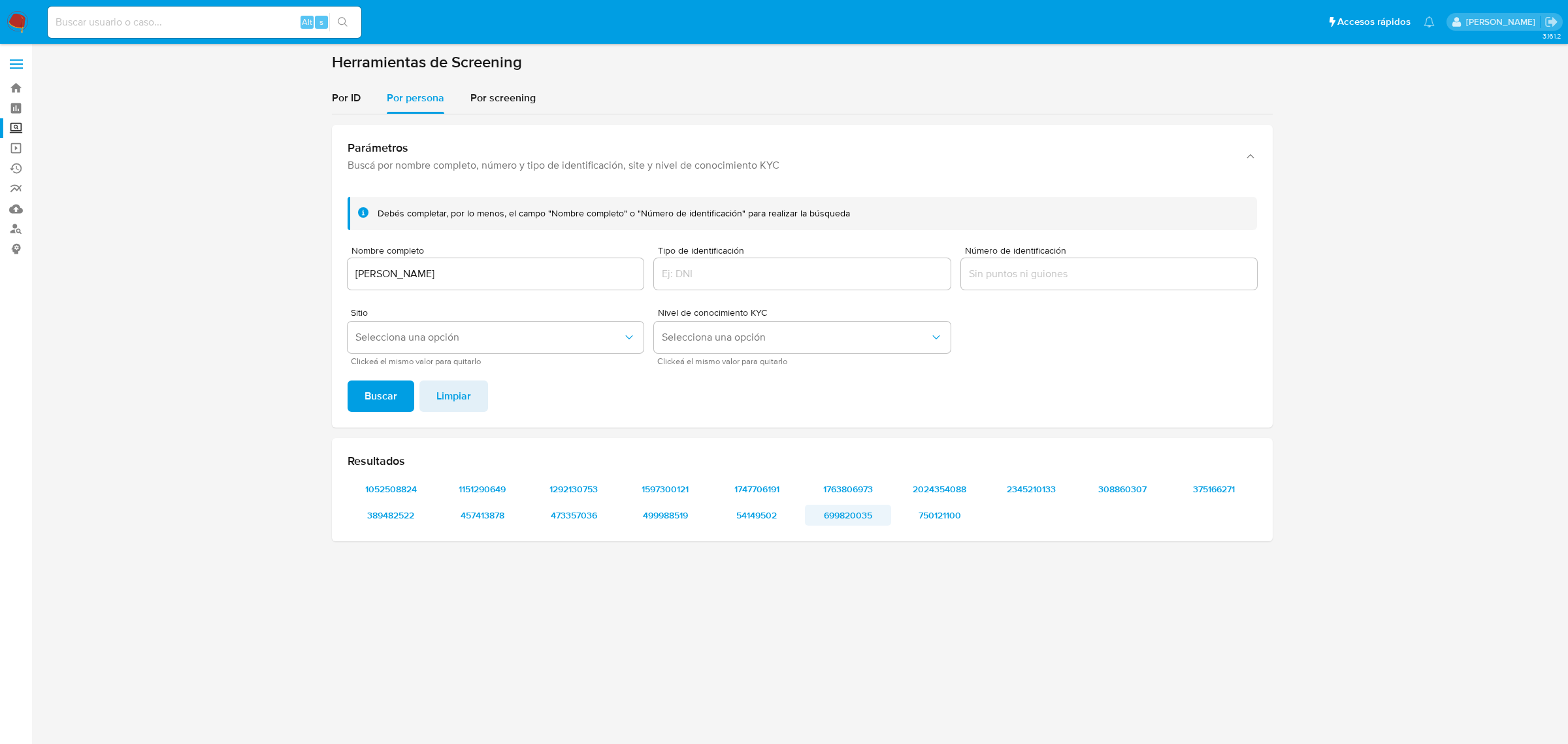
click at [838, 513] on span "699820035" at bounding box center [848, 515] width 68 height 19
click at [923, 518] on span "750121100" at bounding box center [939, 515] width 68 height 19
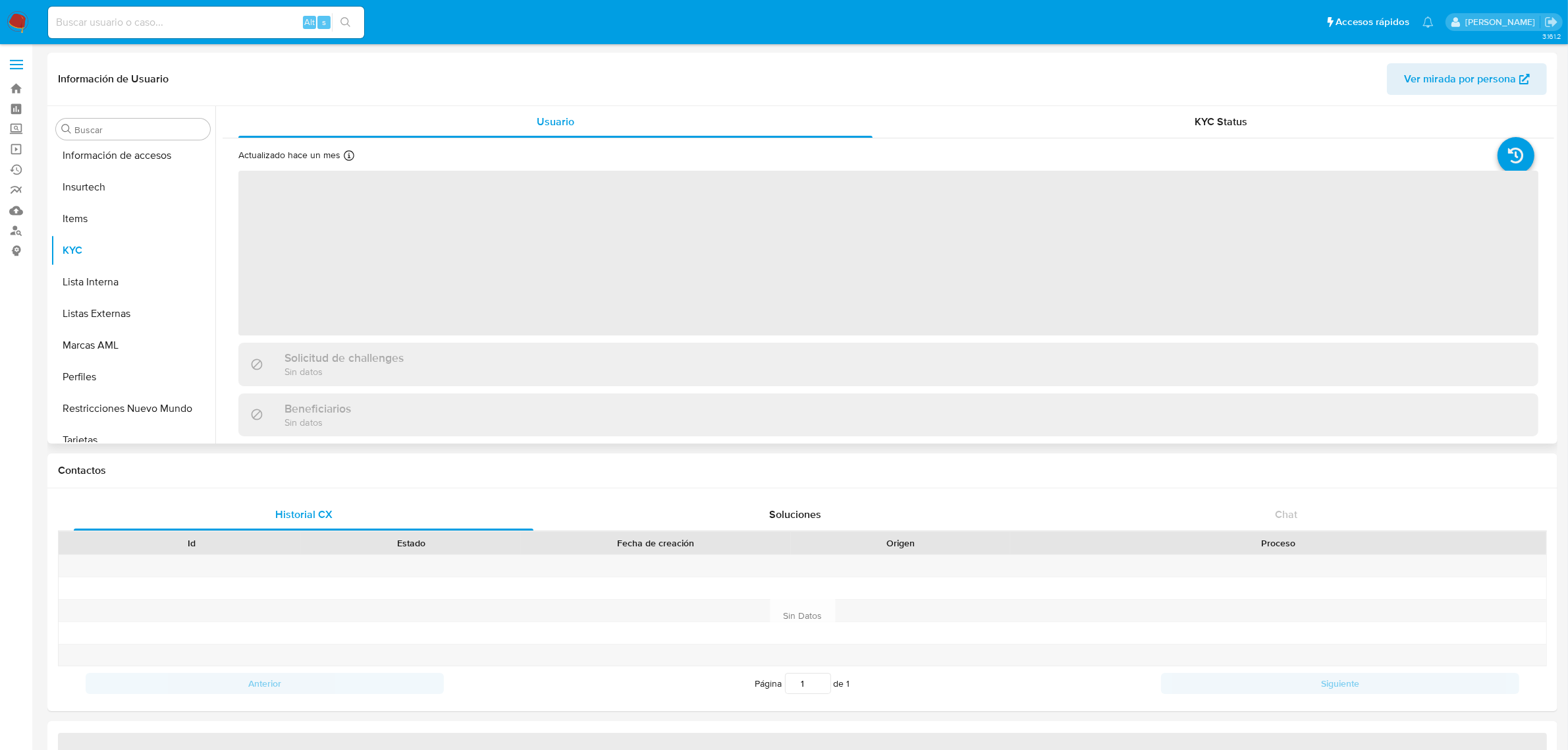
scroll to position [619, 0]
select select "10"
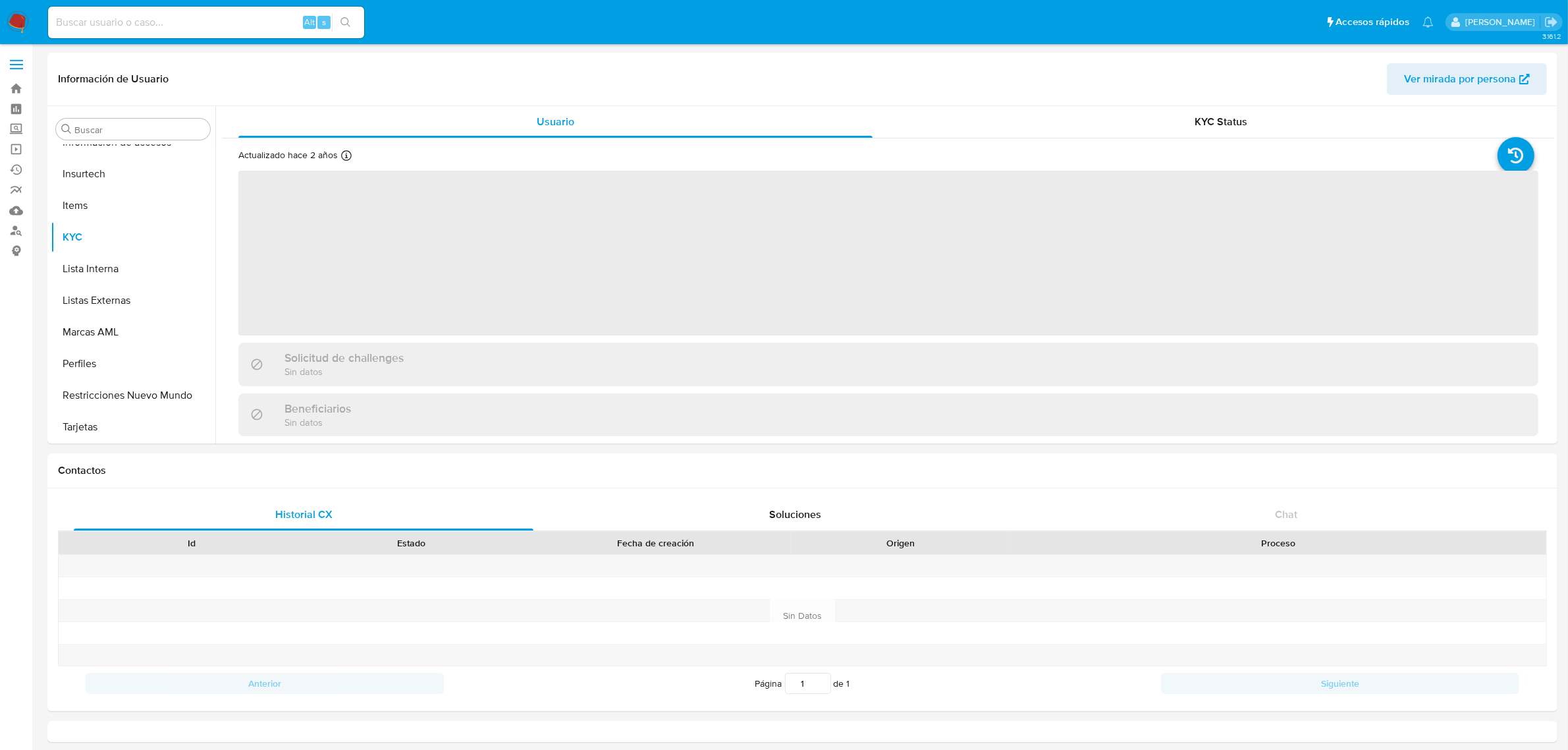
select select "10"
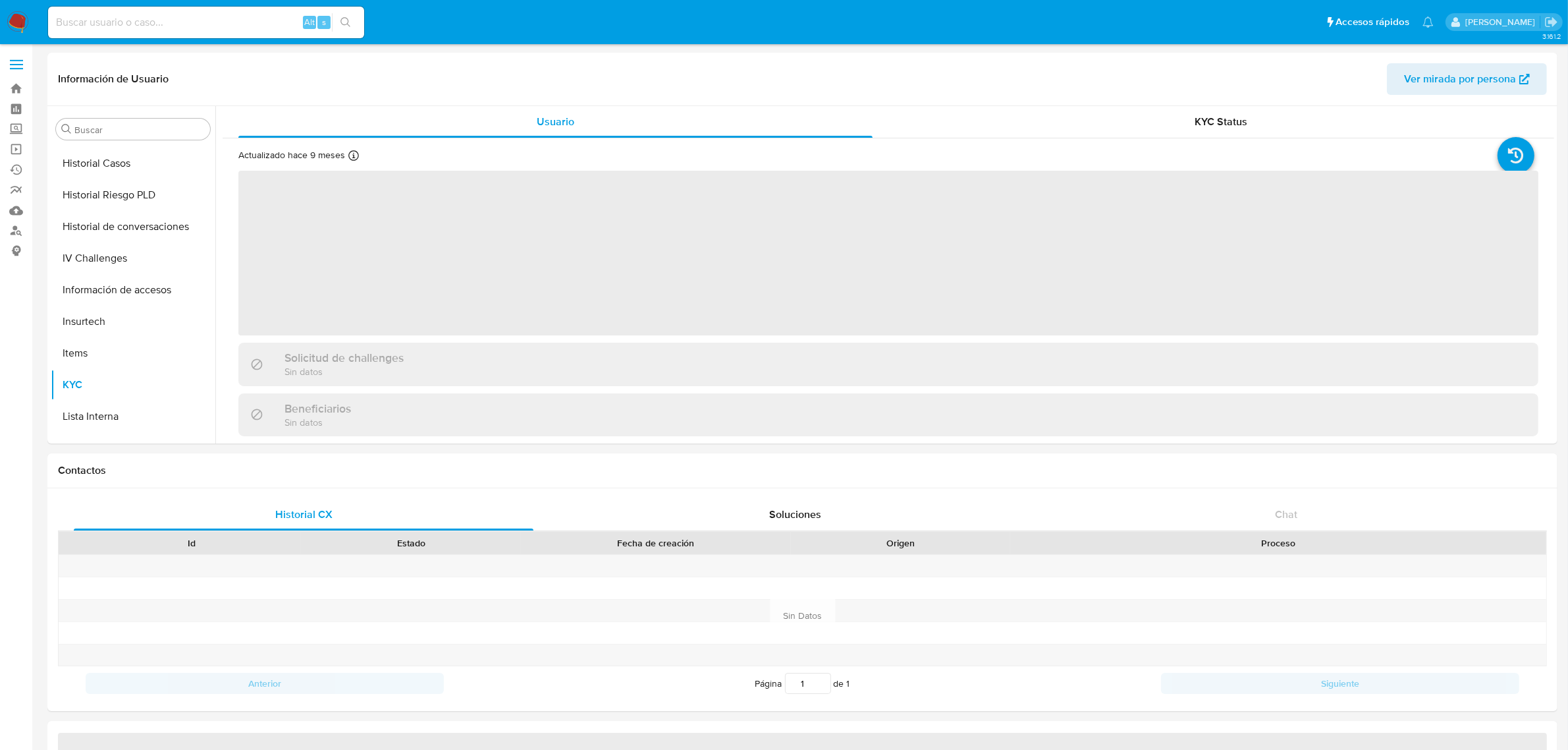
scroll to position [619, 0]
select select "10"
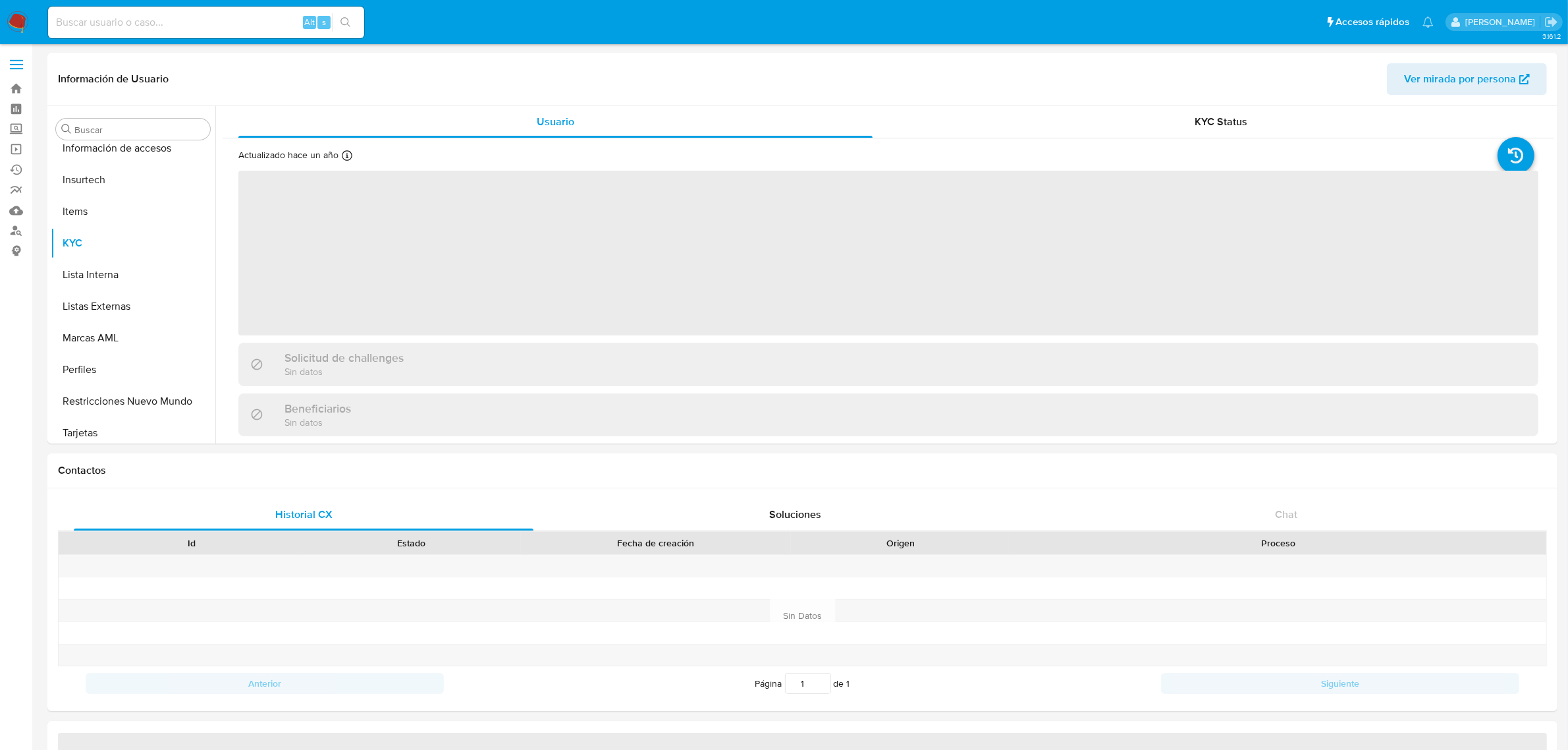
scroll to position [619, 0]
select select "10"
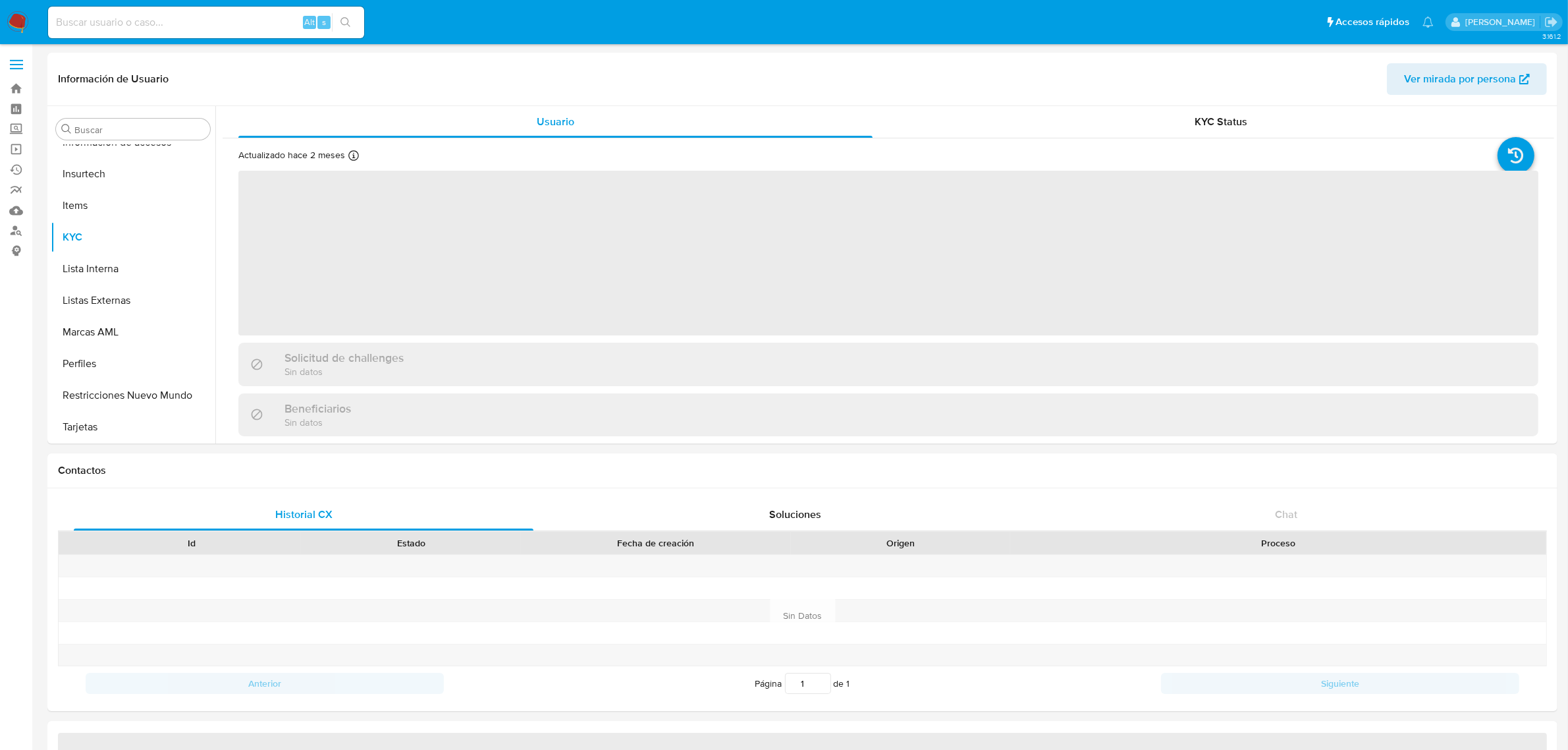
select select "10"
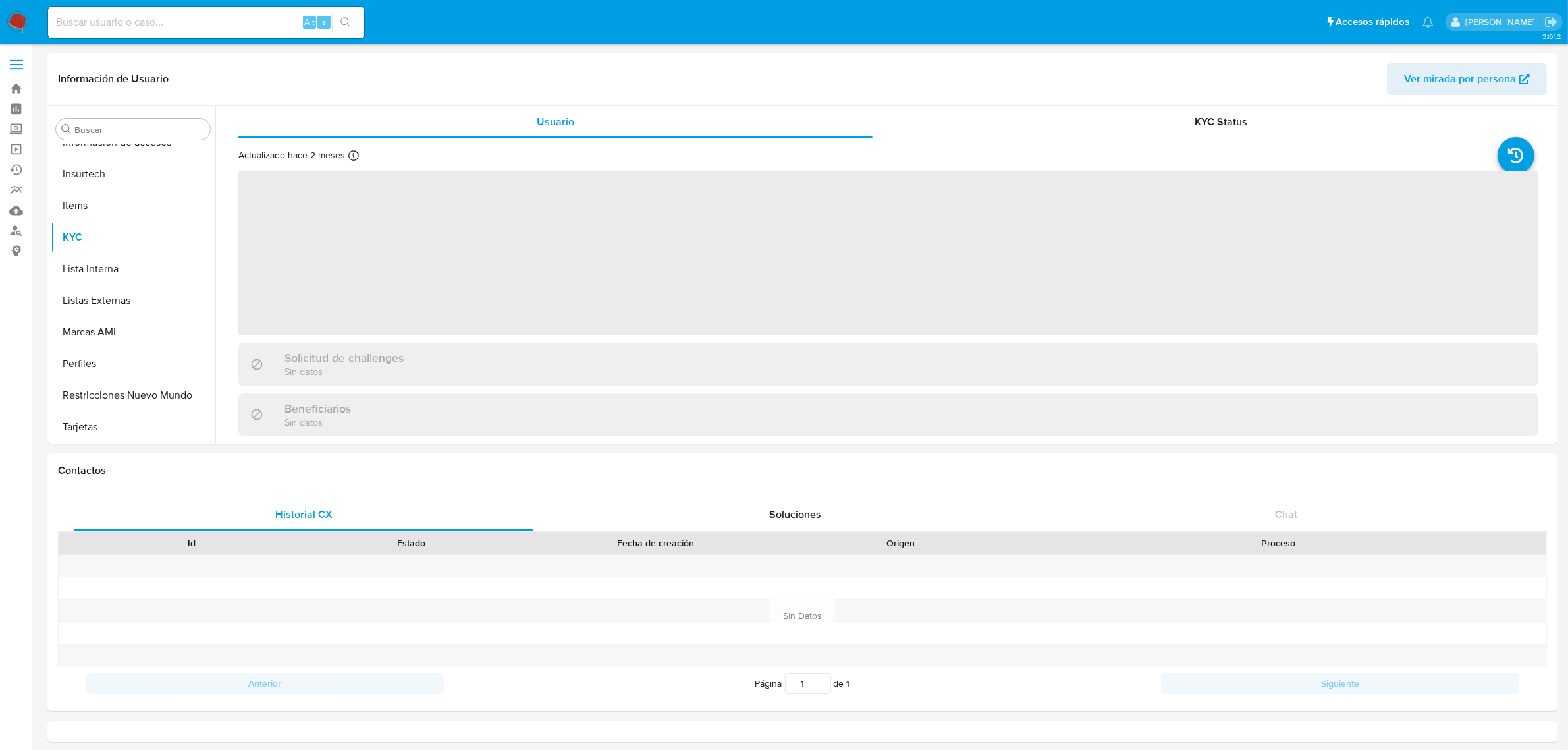
select select "10"
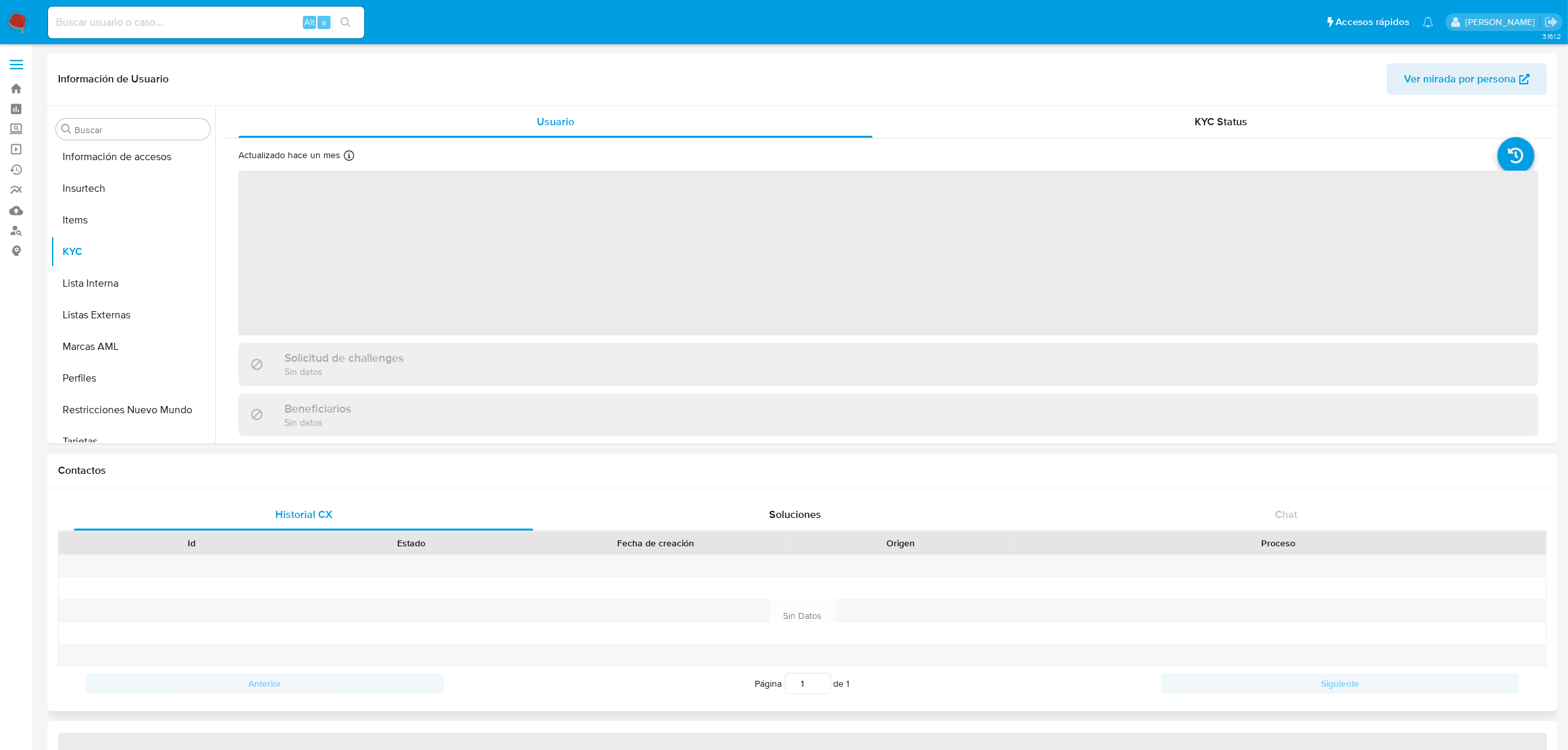
scroll to position [619, 0]
select select "10"
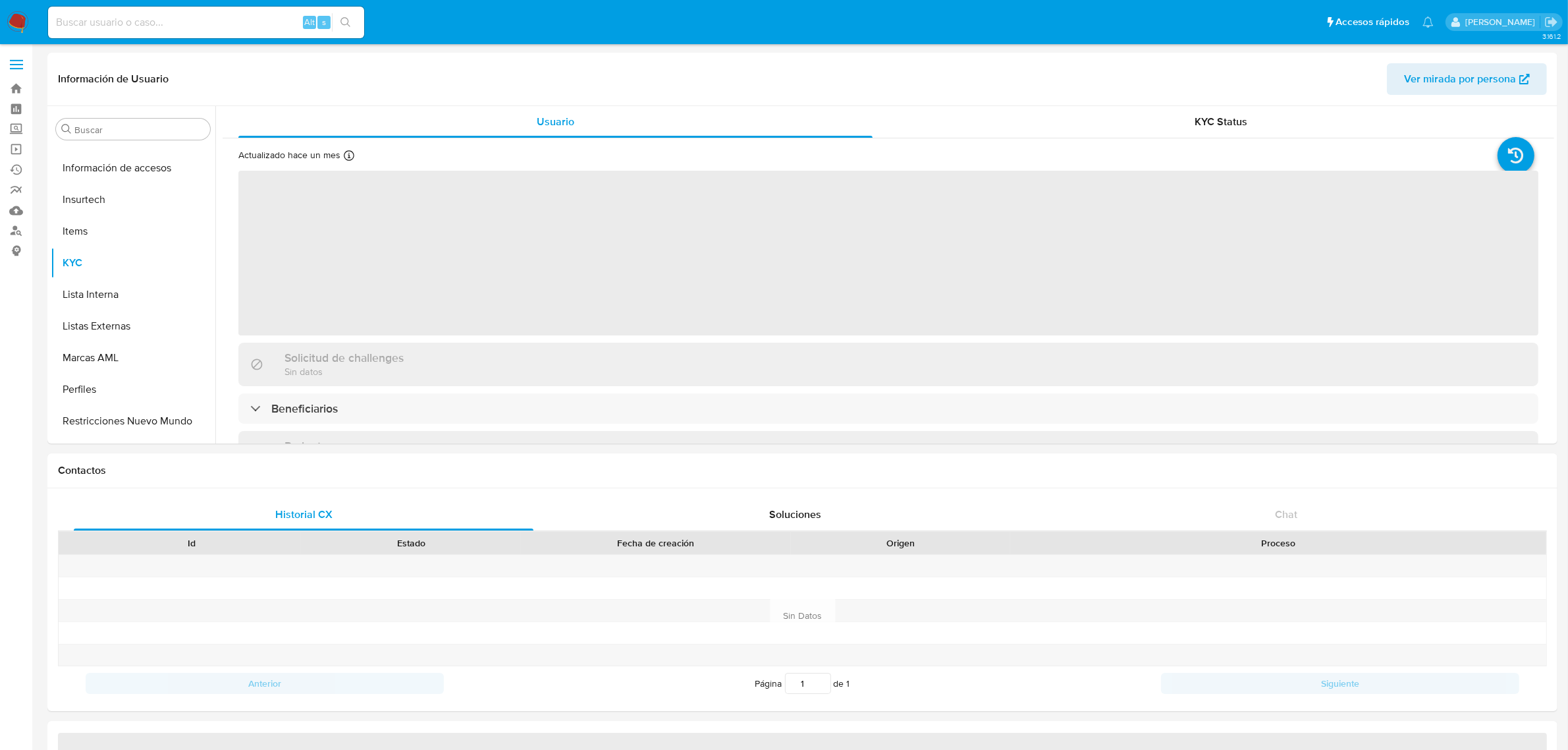
scroll to position [619, 0]
select select "10"
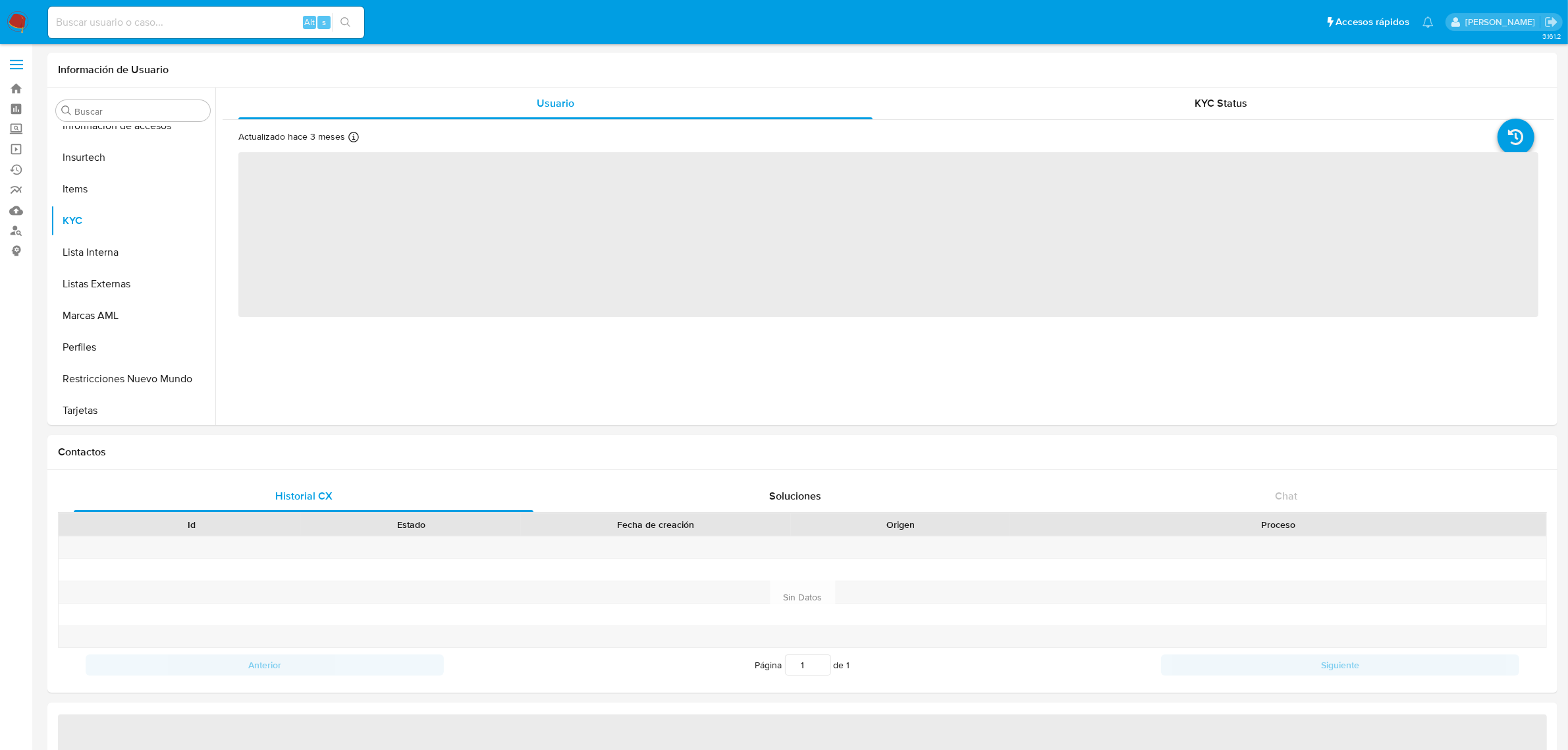
scroll to position [619, 0]
select select "10"
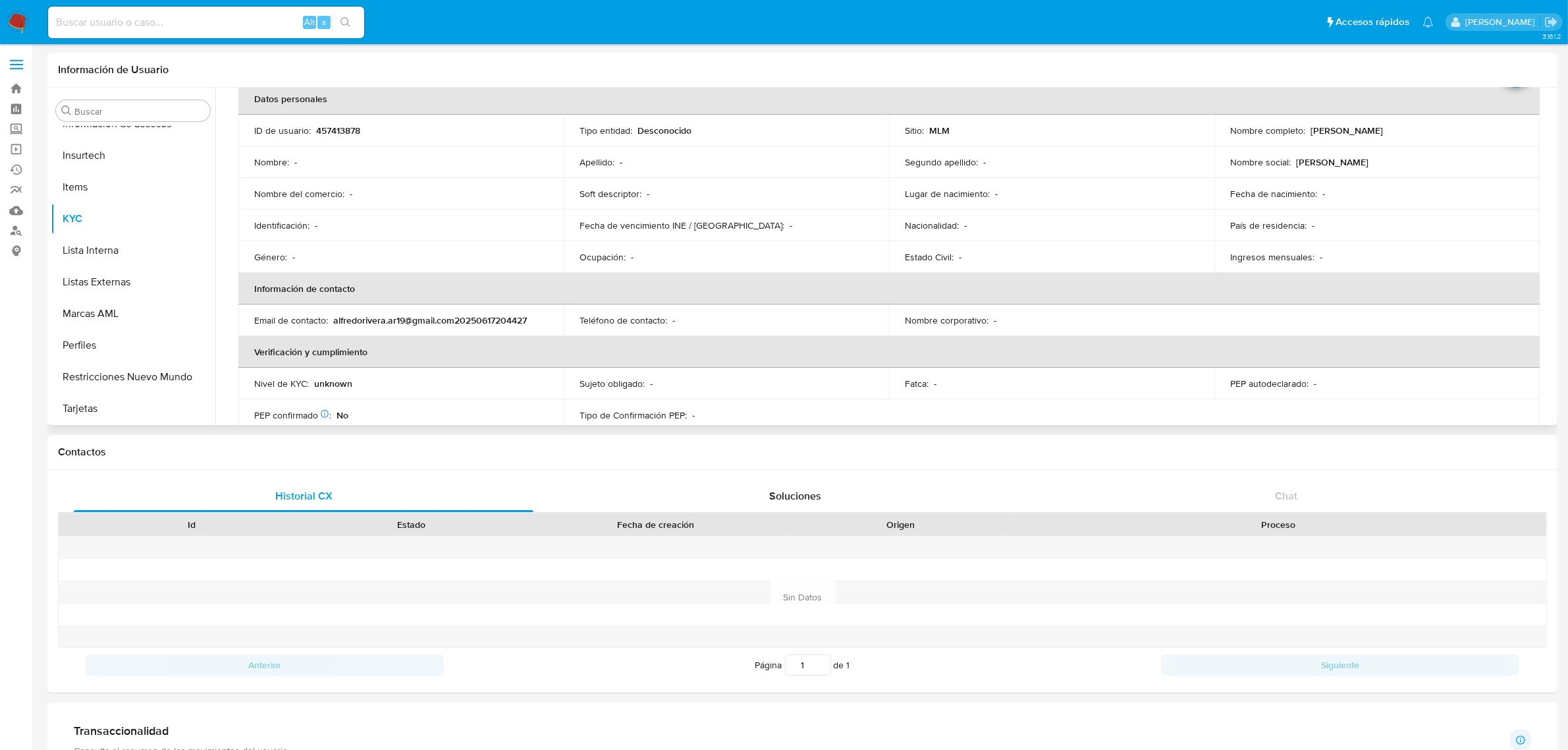
scroll to position [0, 0]
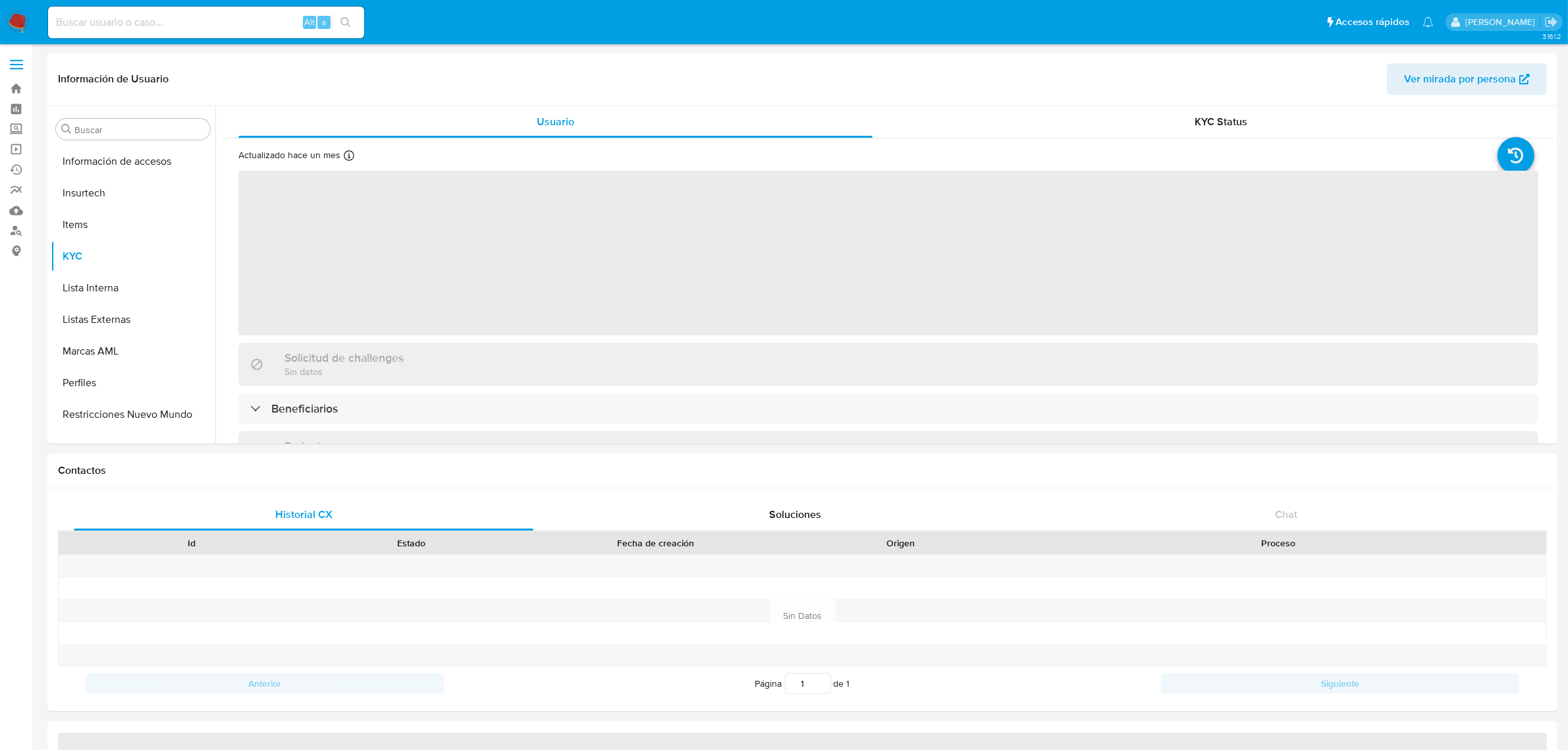
scroll to position [619, 0]
select select "10"
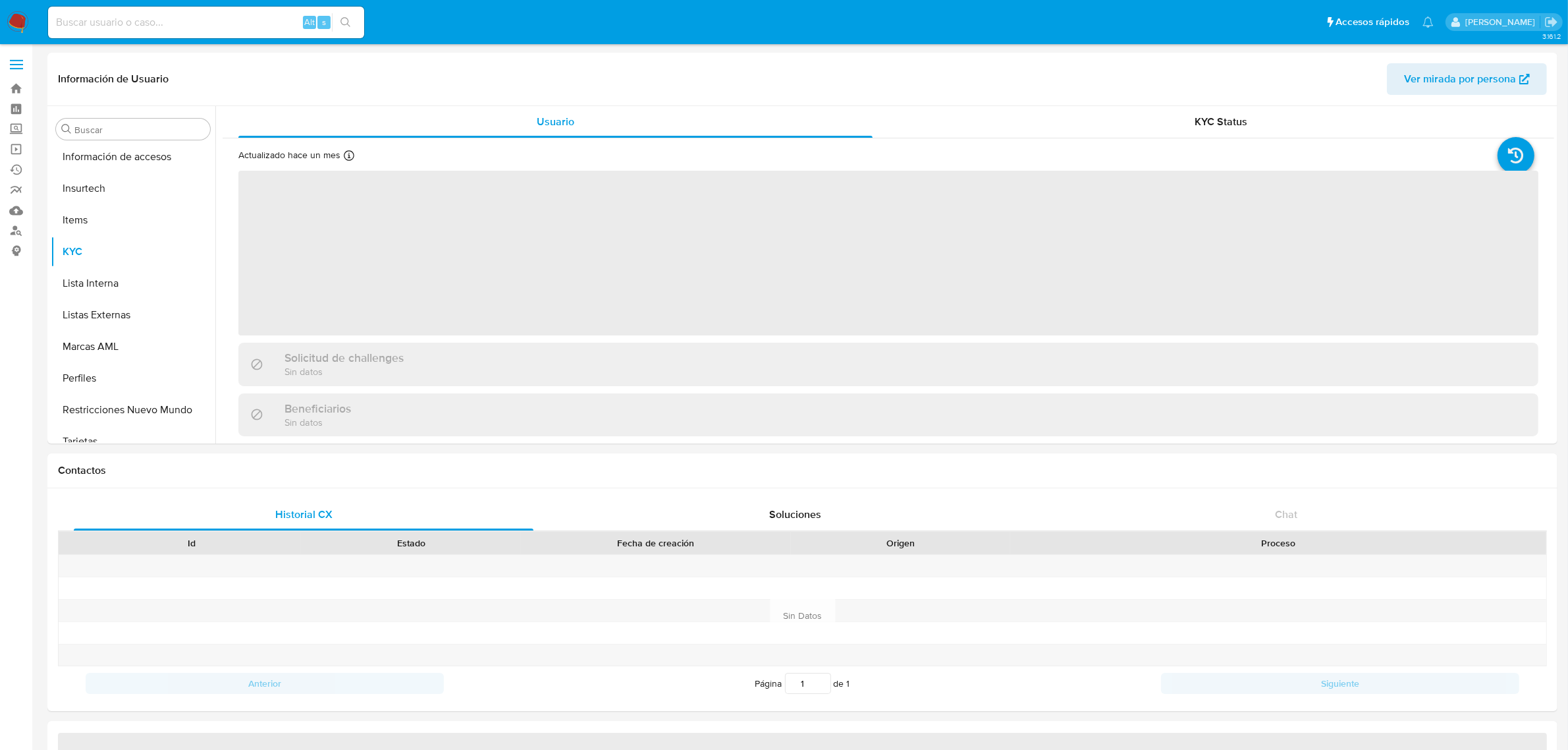
scroll to position [619, 0]
select select "10"
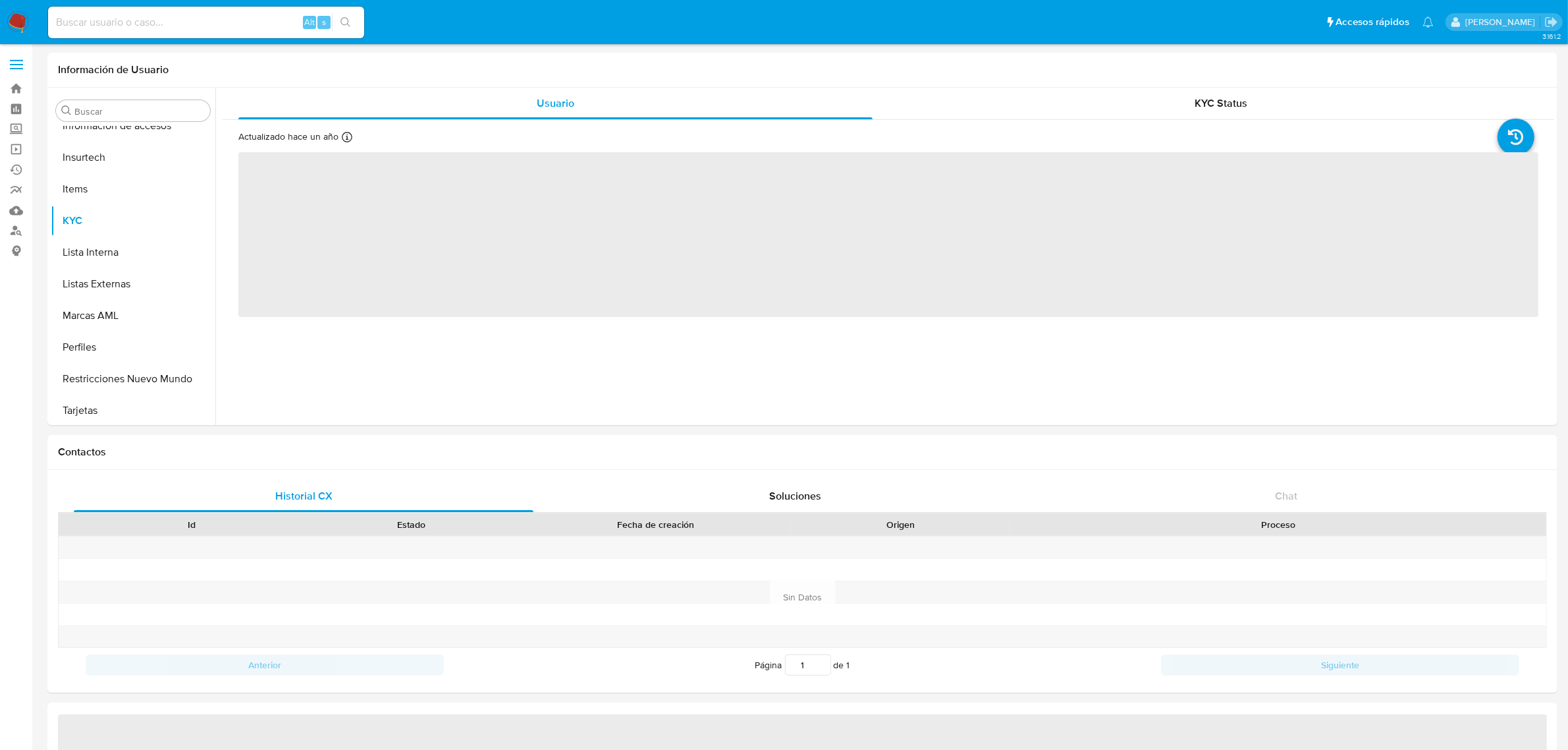
scroll to position [619, 0]
select select "10"
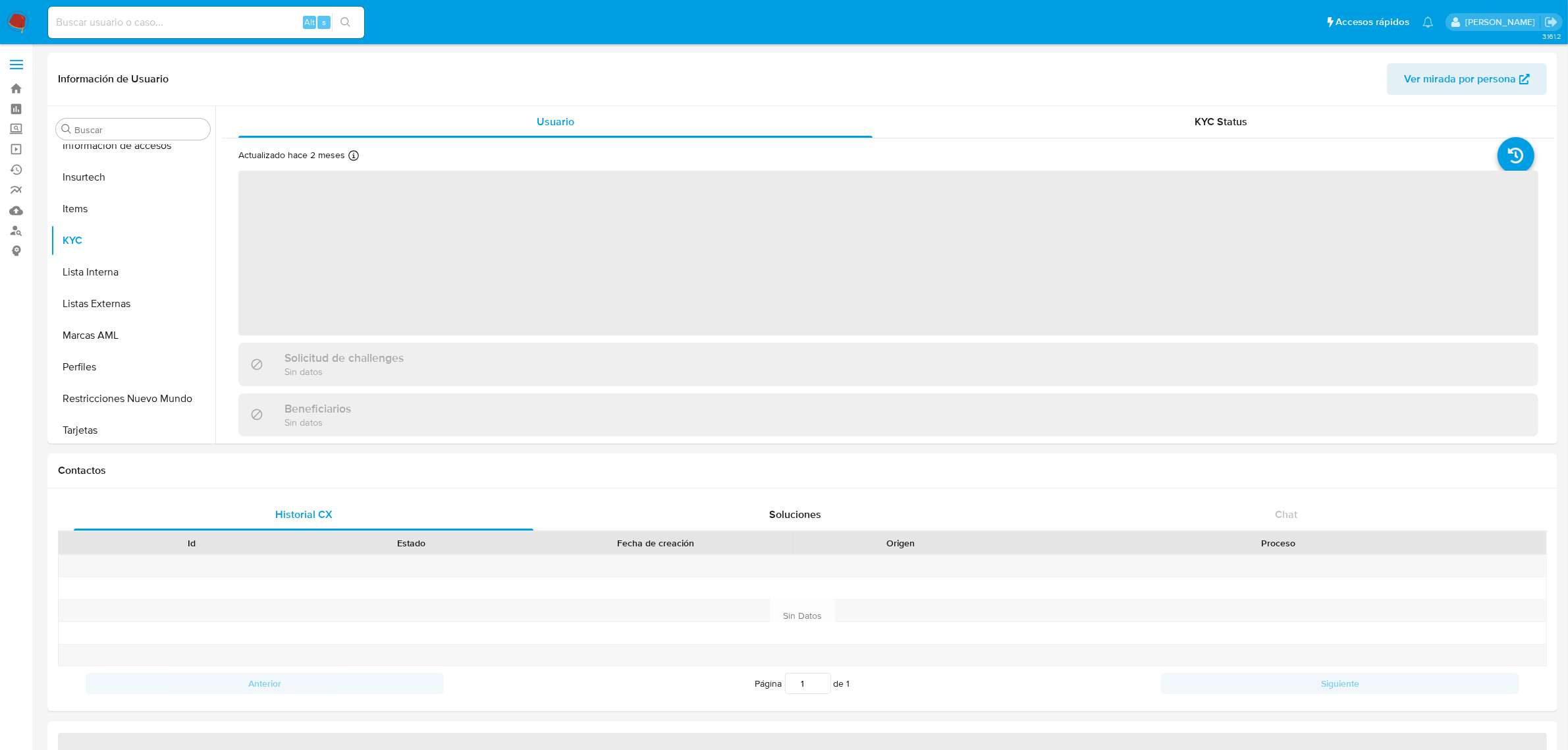
scroll to position [619, 0]
select select "10"
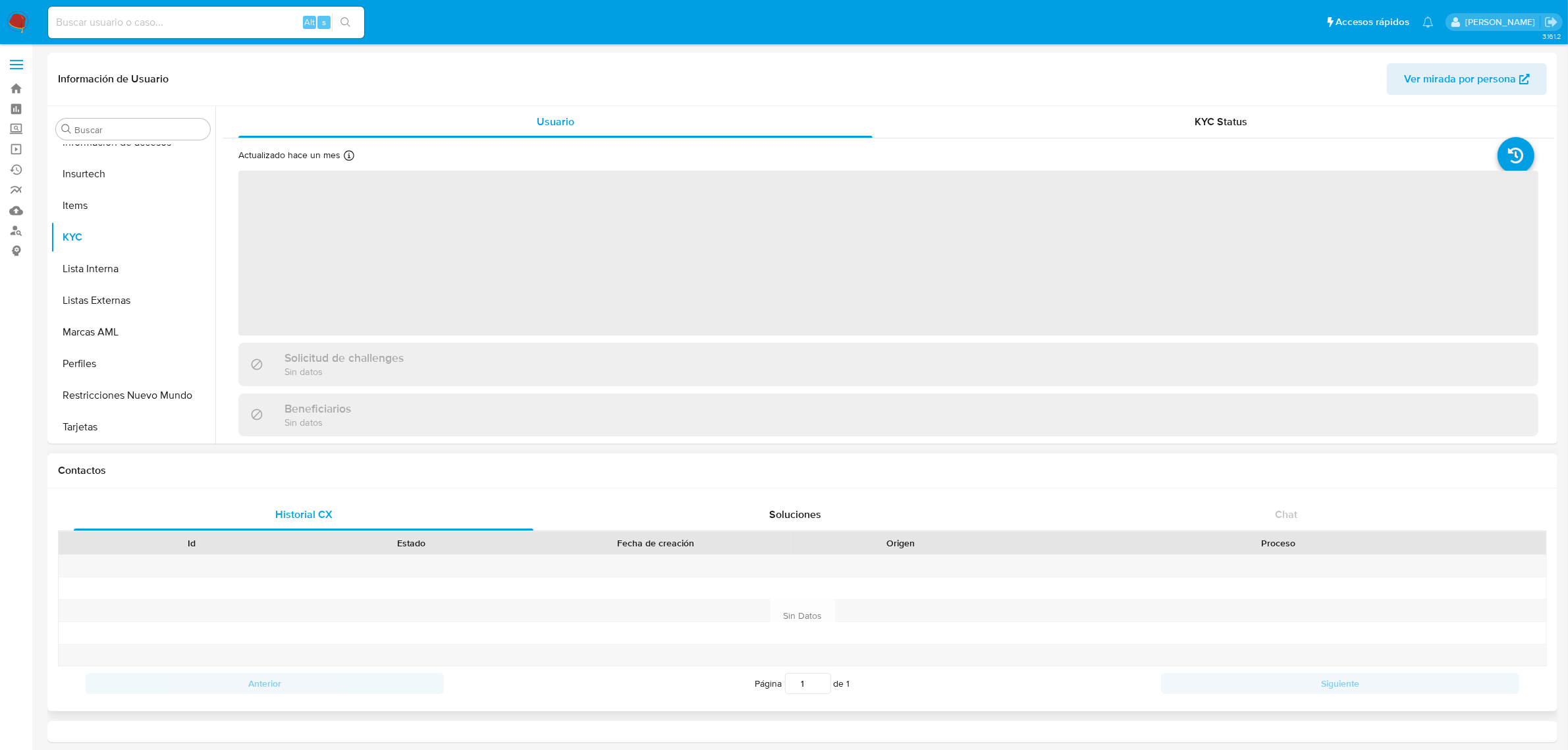
select select "10"
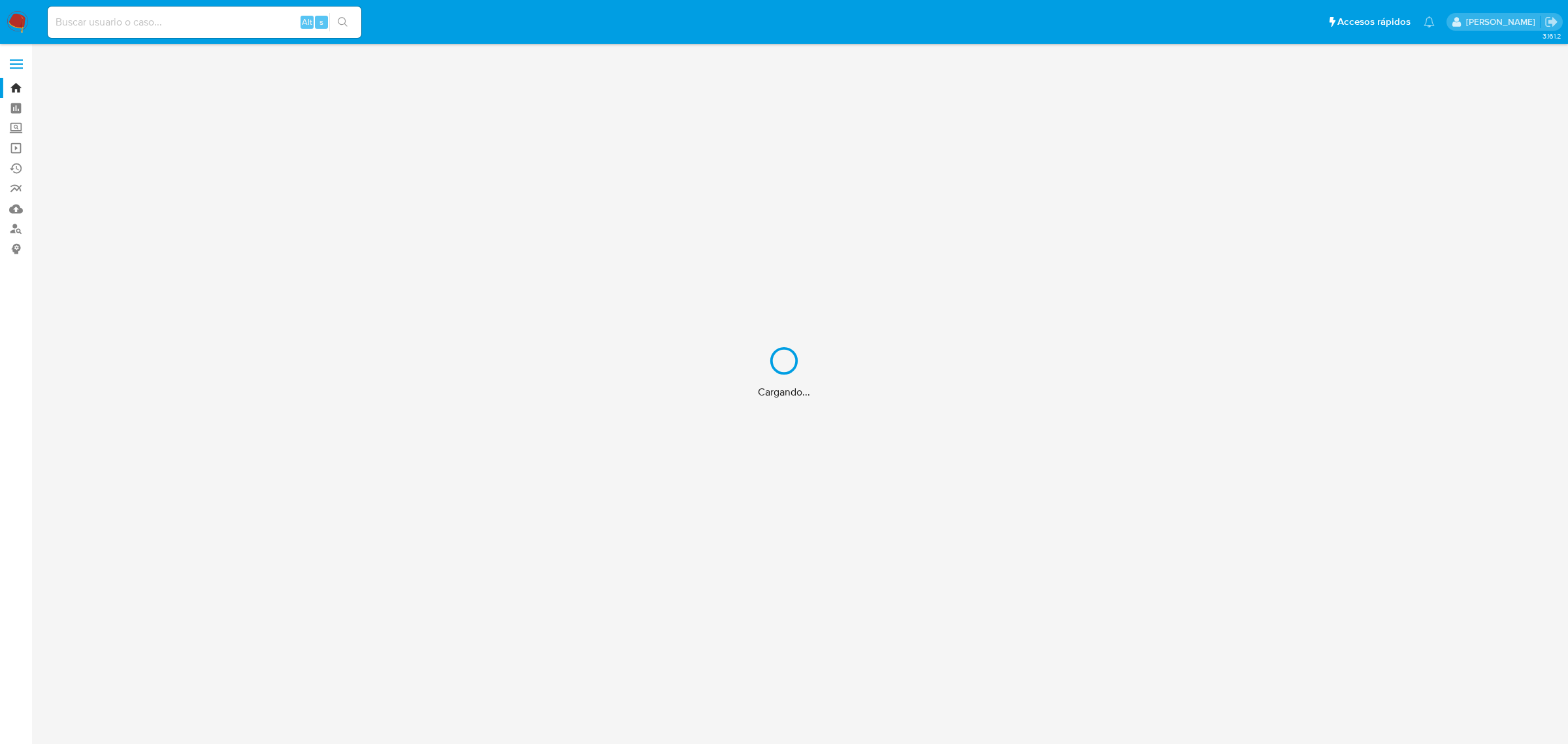
click at [106, 25] on div "Cargando..." at bounding box center [784, 372] width 1568 height 744
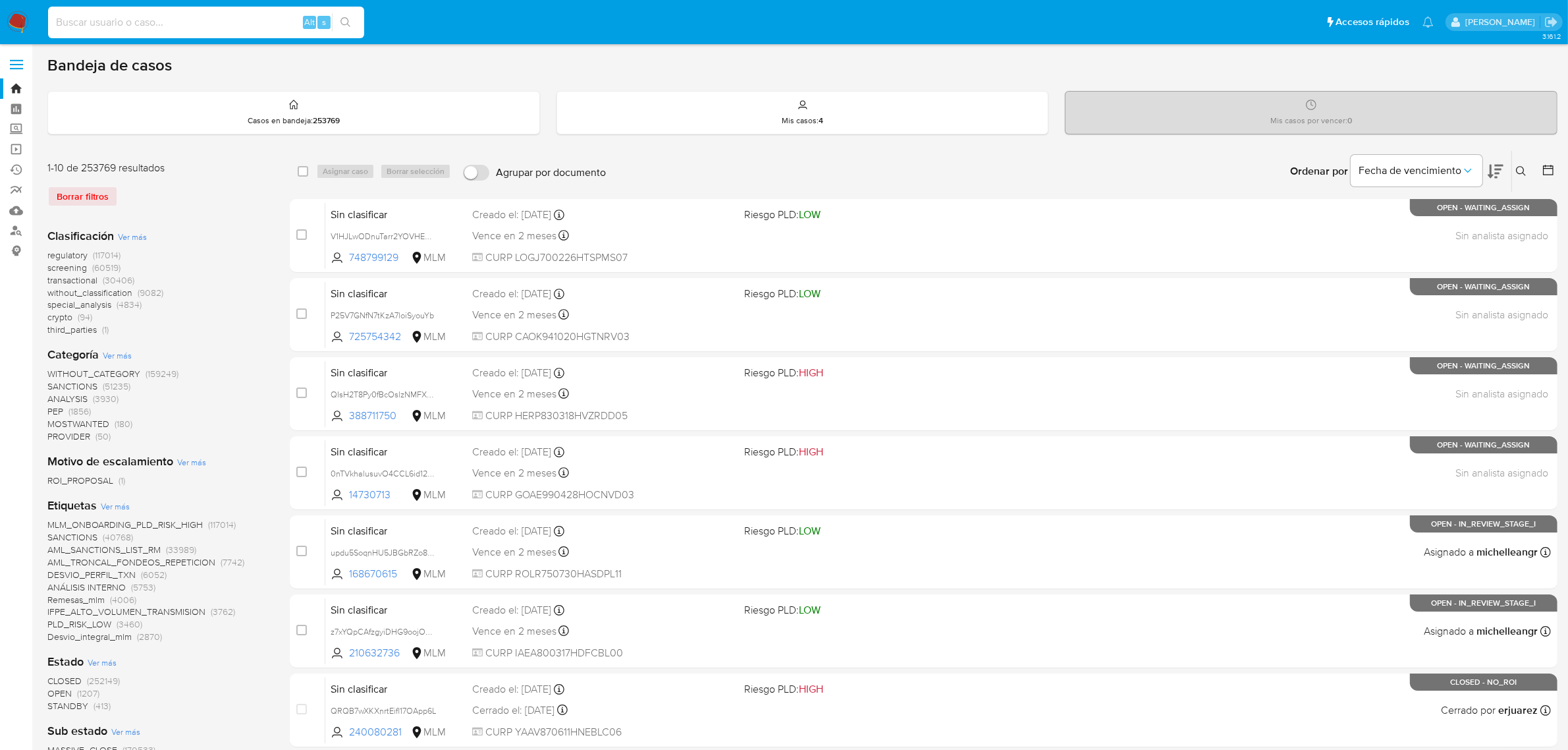
click at [120, 30] on input at bounding box center [206, 22] width 317 height 17
paste input "2631561811"
type input "2631561811"
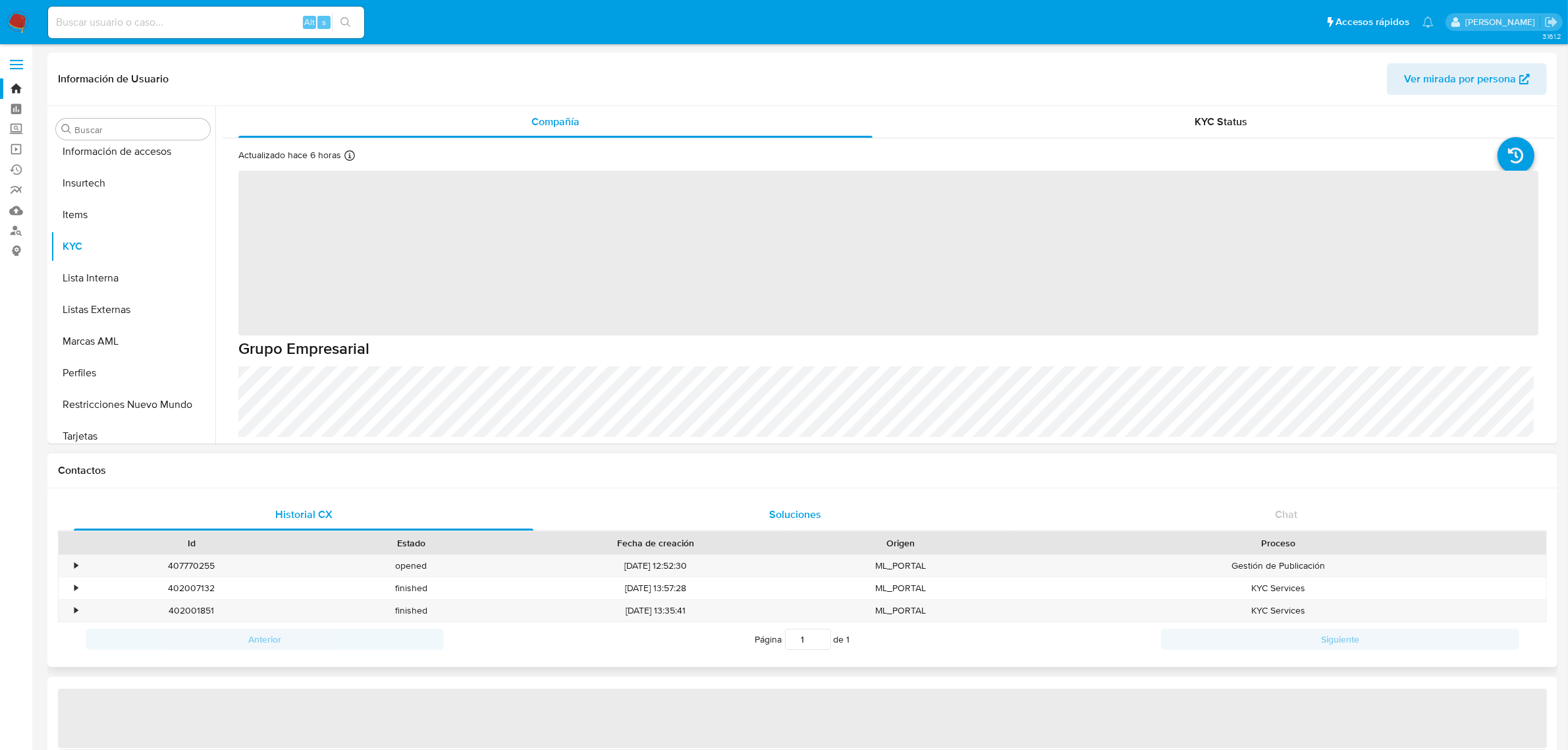
scroll to position [619, 0]
select select "10"
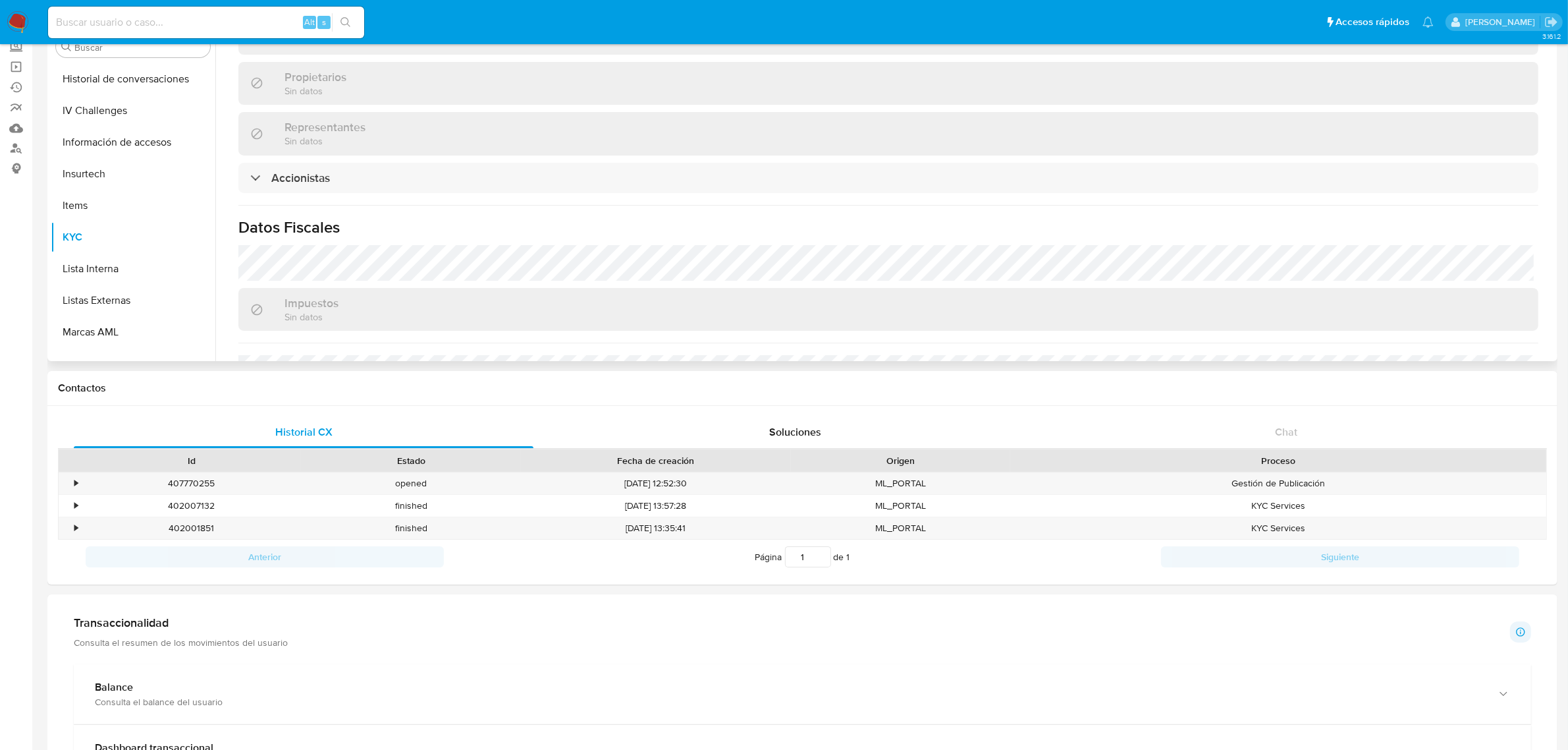
scroll to position [606, 0]
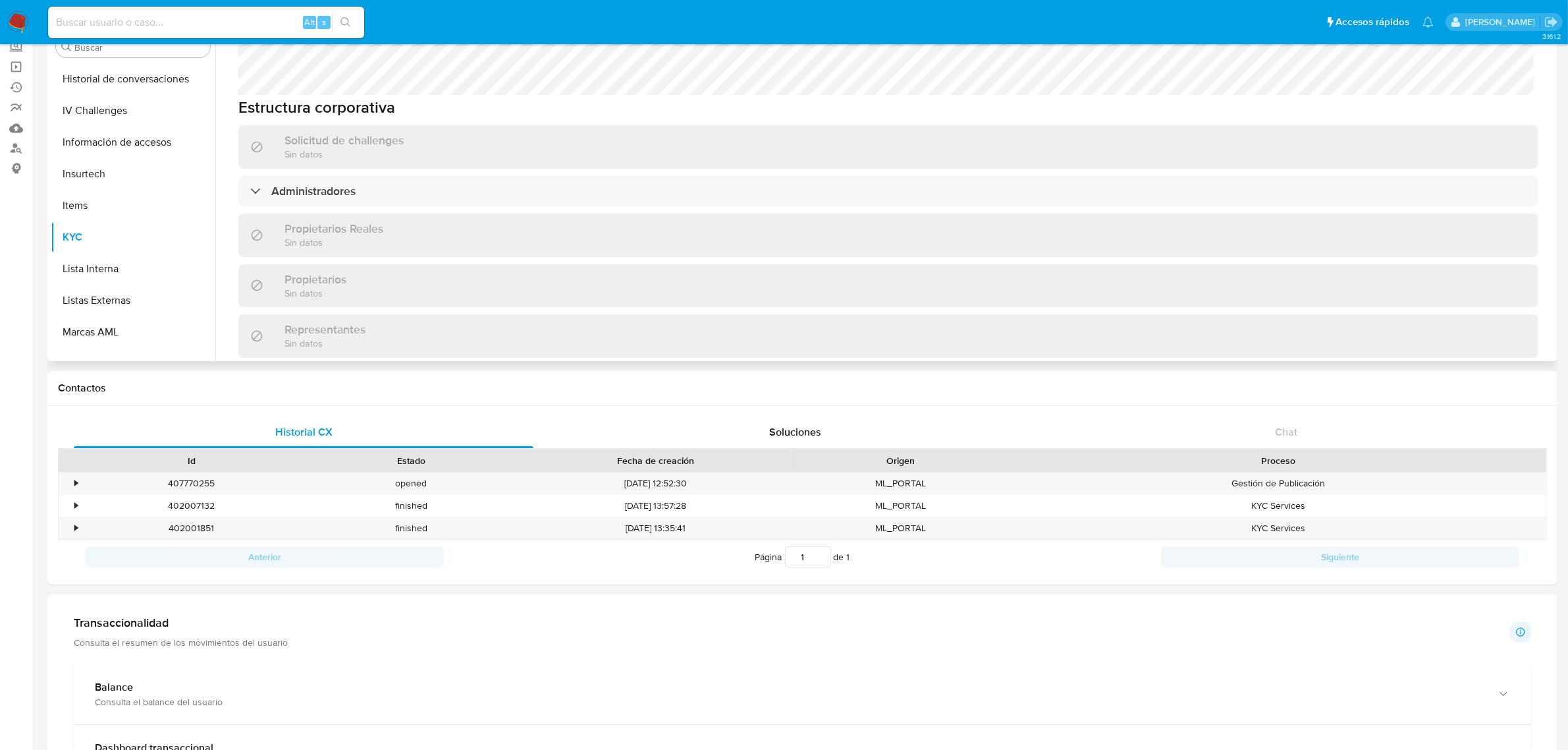
click at [343, 365] on div "Accionistas" at bounding box center [888, 379] width 1300 height 30
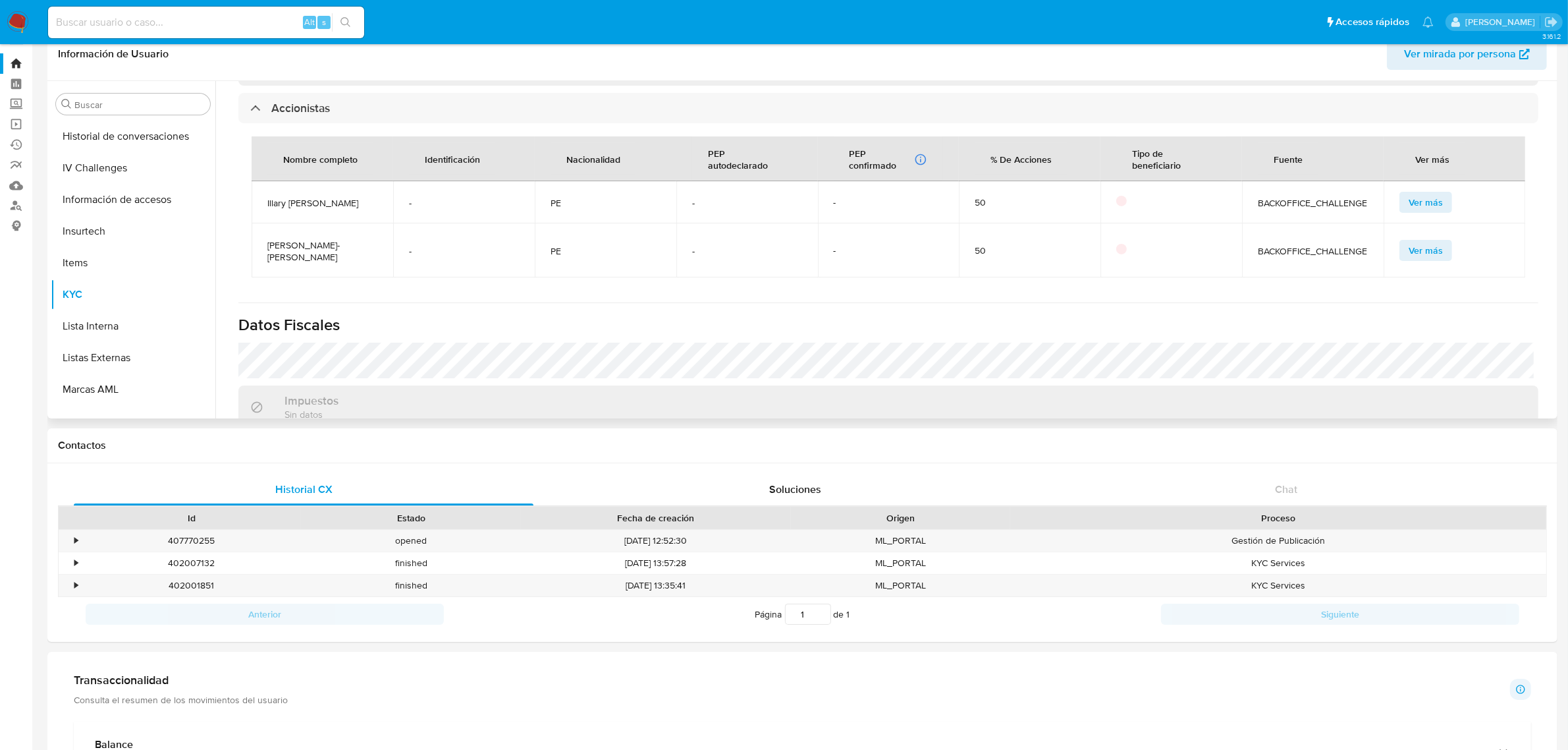
scroll to position [0, 0]
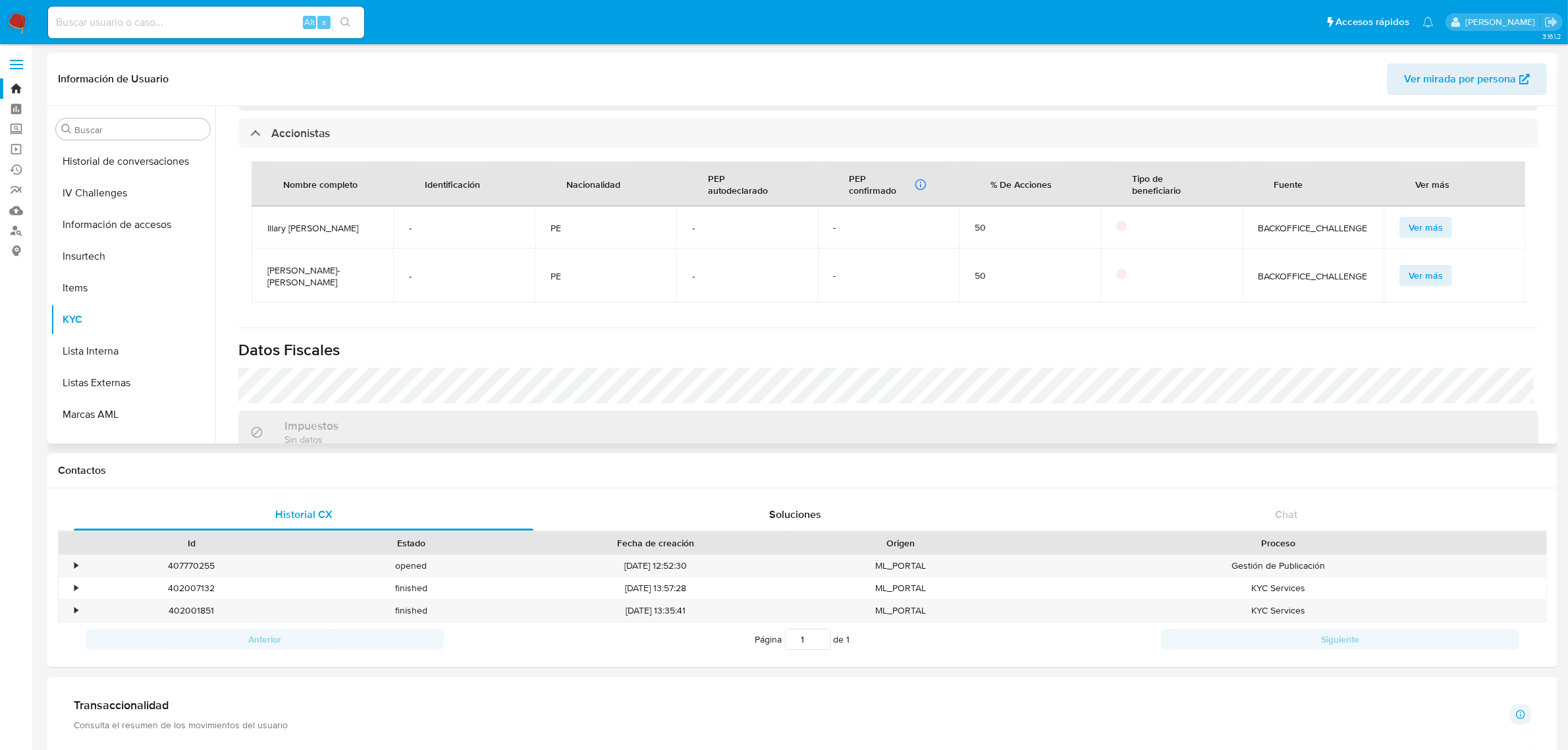
click at [310, 206] on td "Illary [PERSON_NAME]" at bounding box center [322, 228] width 142 height 42
drag, startPoint x: 317, startPoint y: 215, endPoint x: 268, endPoint y: 200, distance: 51.2
click at [268, 222] on span "Illary [PERSON_NAME]" at bounding box center [322, 228] width 110 height 12
copy span "Illary [PERSON_NAME]"
drag, startPoint x: 372, startPoint y: 272, endPoint x: 251, endPoint y: 257, distance: 121.9
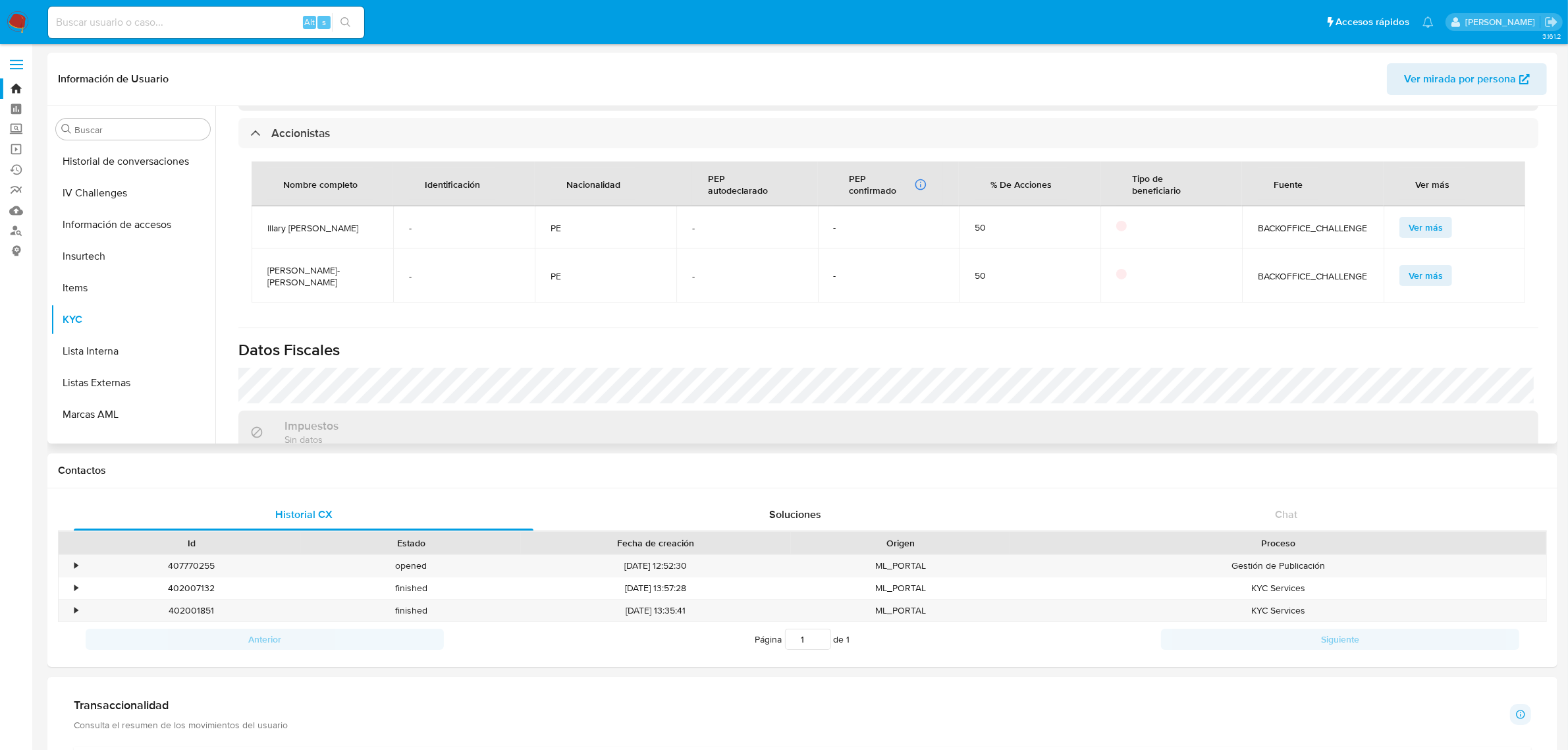
click at [251, 257] on td "[PERSON_NAME]-[PERSON_NAME]" at bounding box center [322, 275] width 142 height 54
copy span "[PERSON_NAME]-[PERSON_NAME]"
click at [1443, 92] on span "Ver mirada por persona" at bounding box center [1459, 79] width 112 height 32
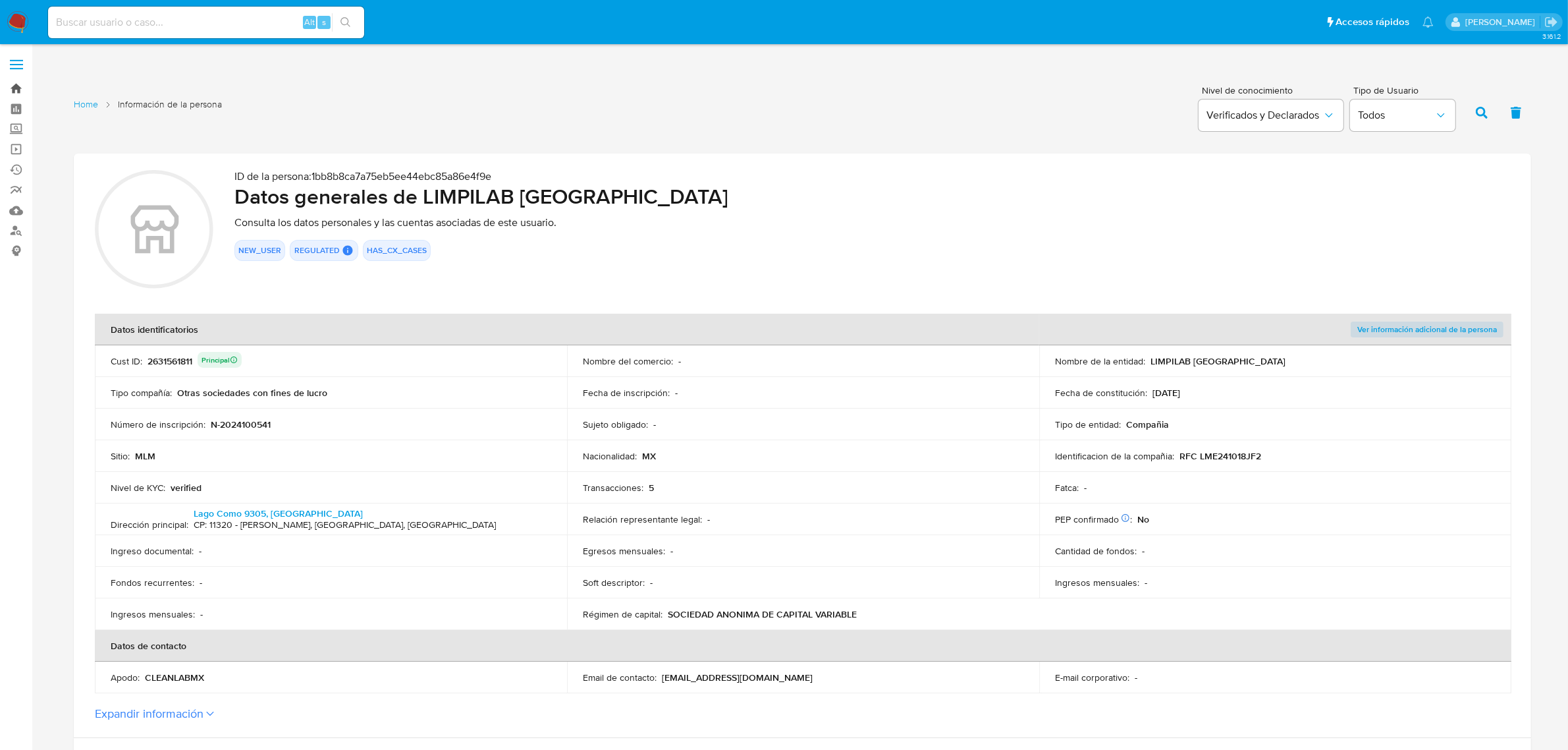
click at [13, 87] on link "Bandeja" at bounding box center [78, 88] width 157 height 20
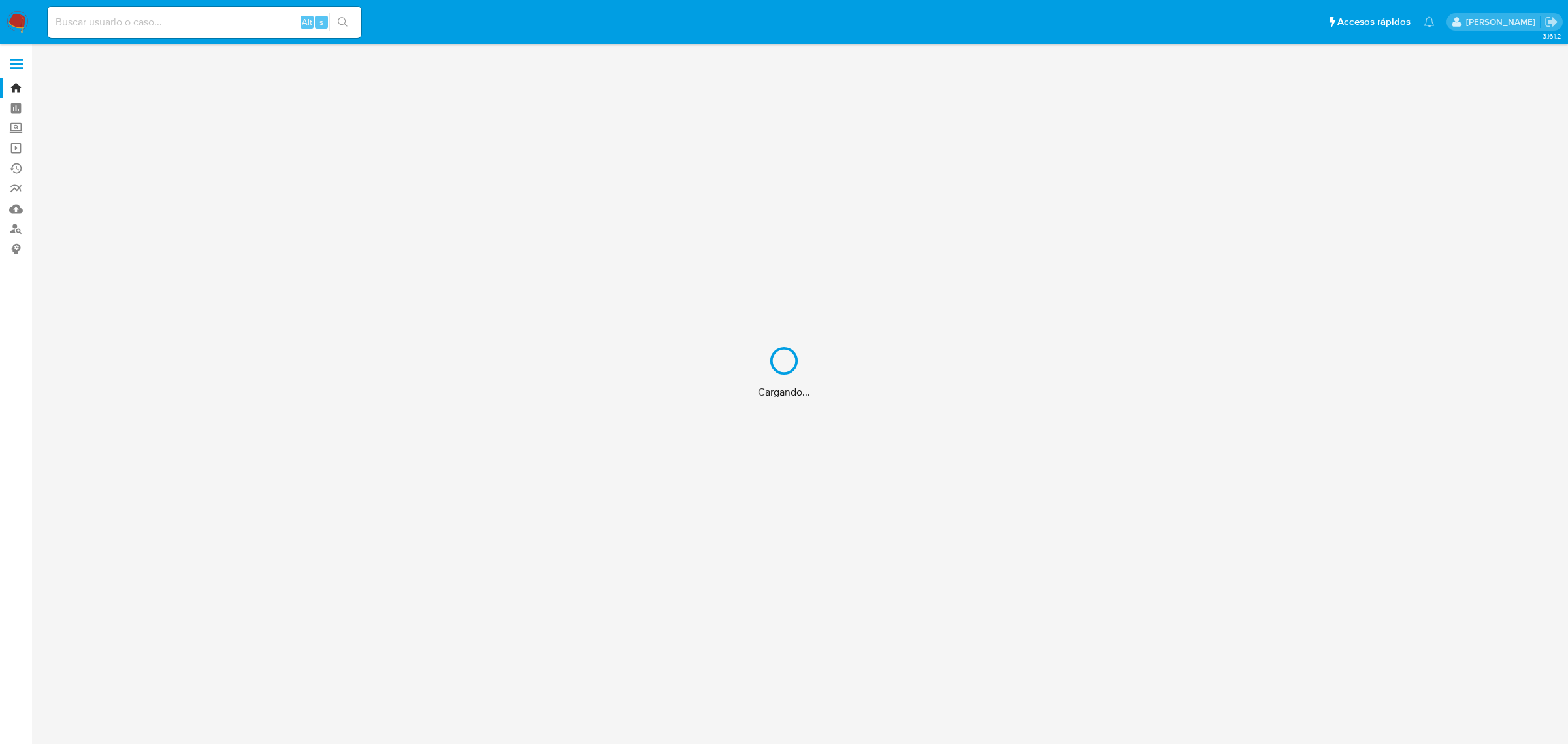
click at [8, 128] on div "Cargando..." at bounding box center [784, 372] width 1568 height 744
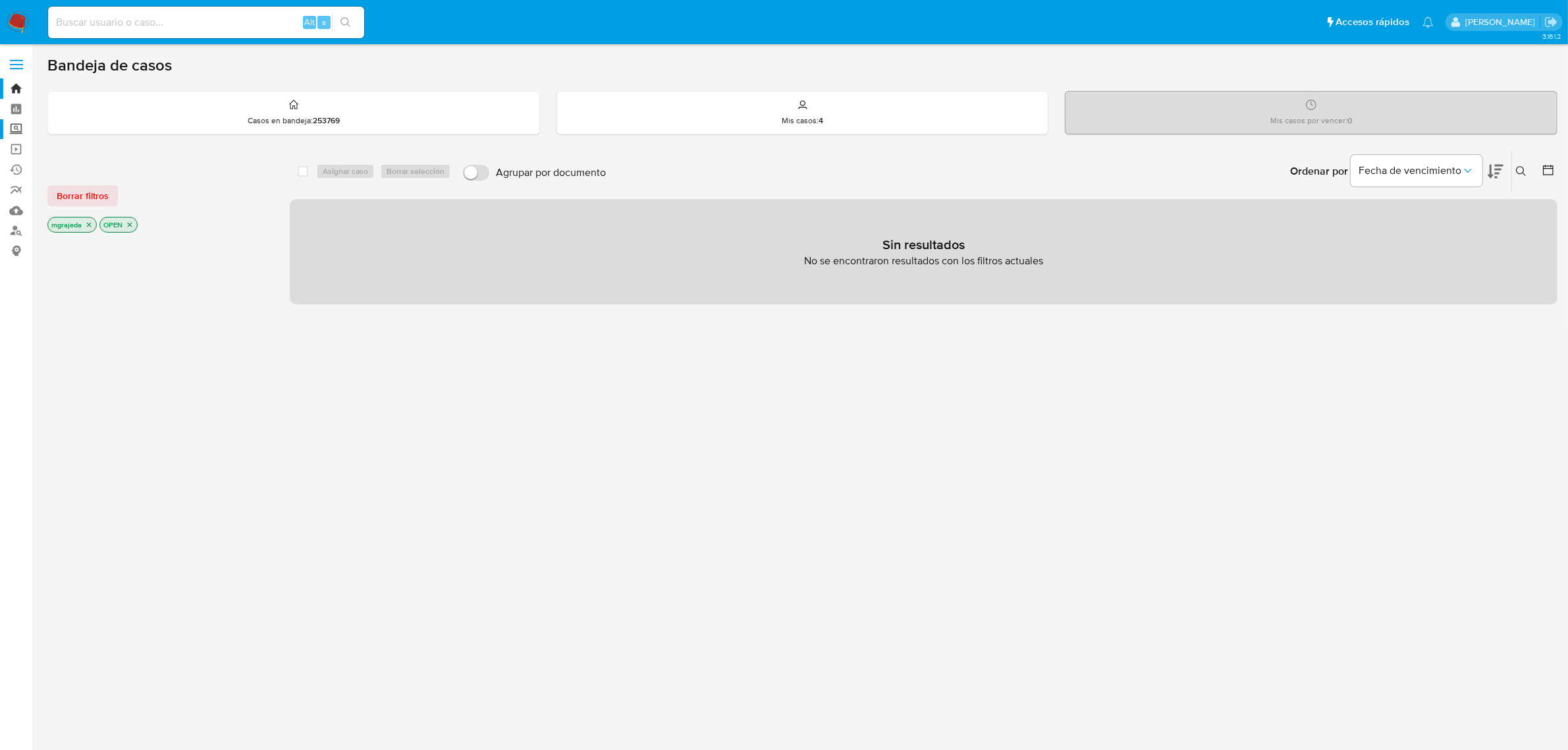
click at [12, 131] on label "Screening" at bounding box center [78, 129] width 157 height 20
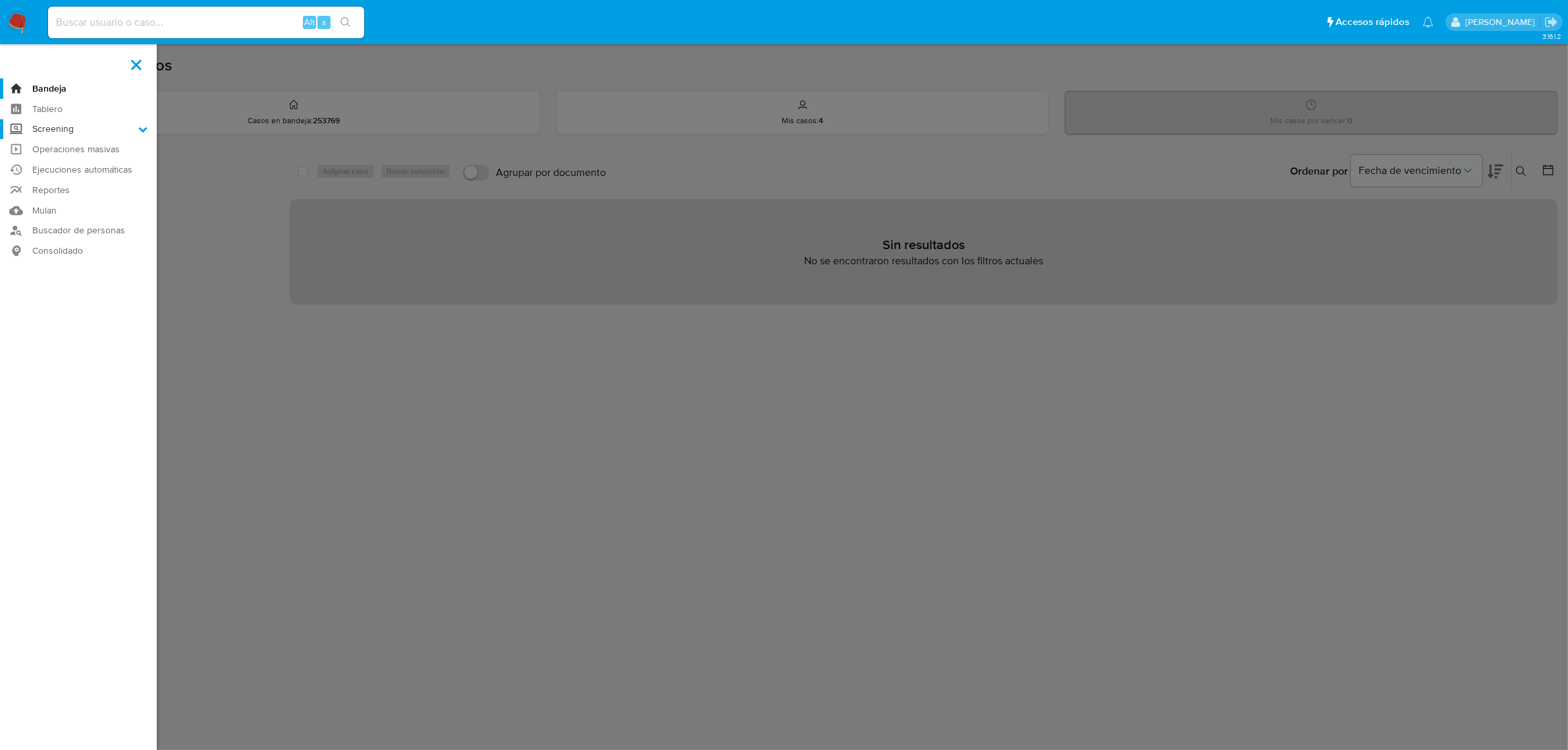
click at [0, 0] on input "Screening" at bounding box center [0, 0] width 0 height 0
click at [64, 182] on link "Herramientas" at bounding box center [78, 181] width 157 height 16
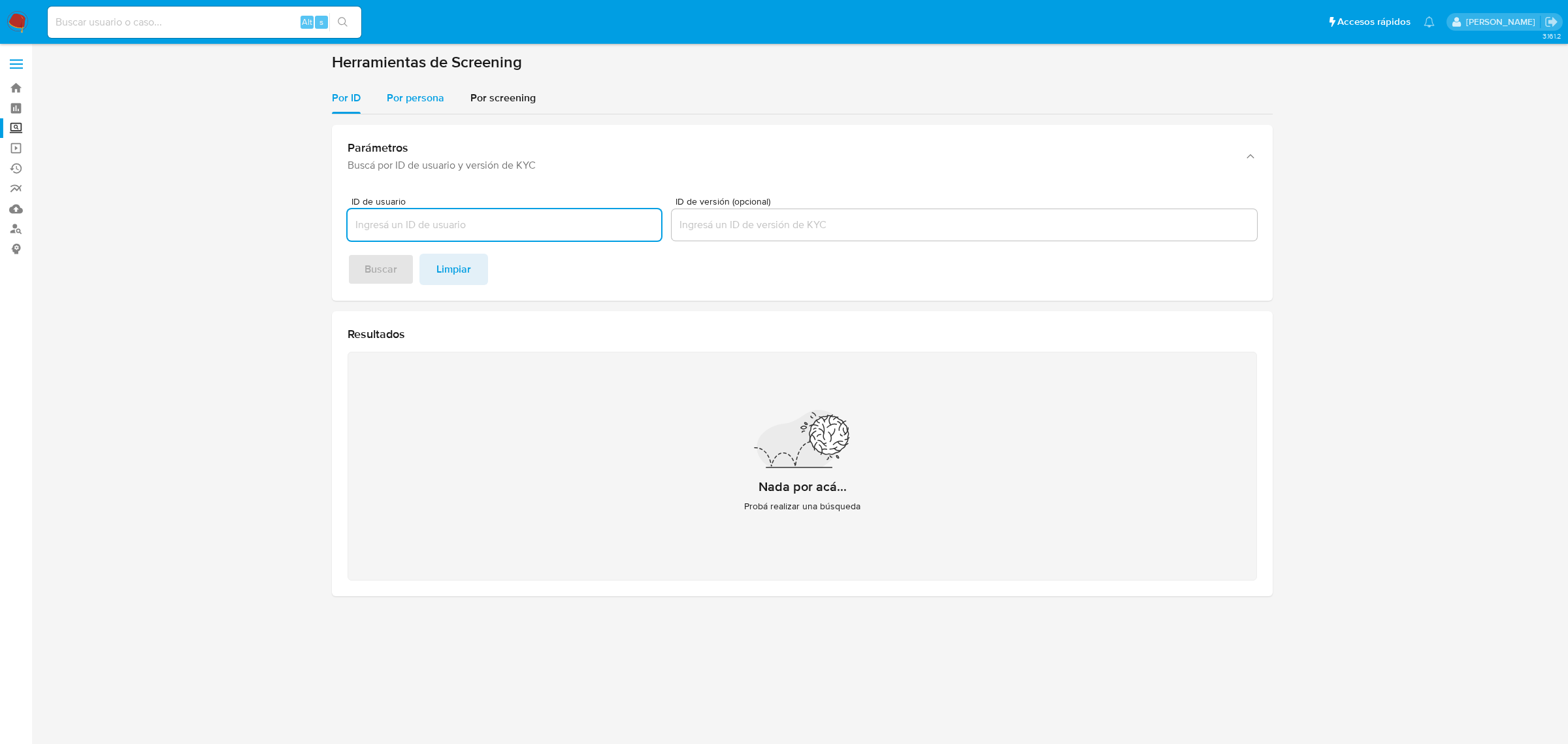
click at [426, 104] on span "Por persona" at bounding box center [415, 97] width 57 height 15
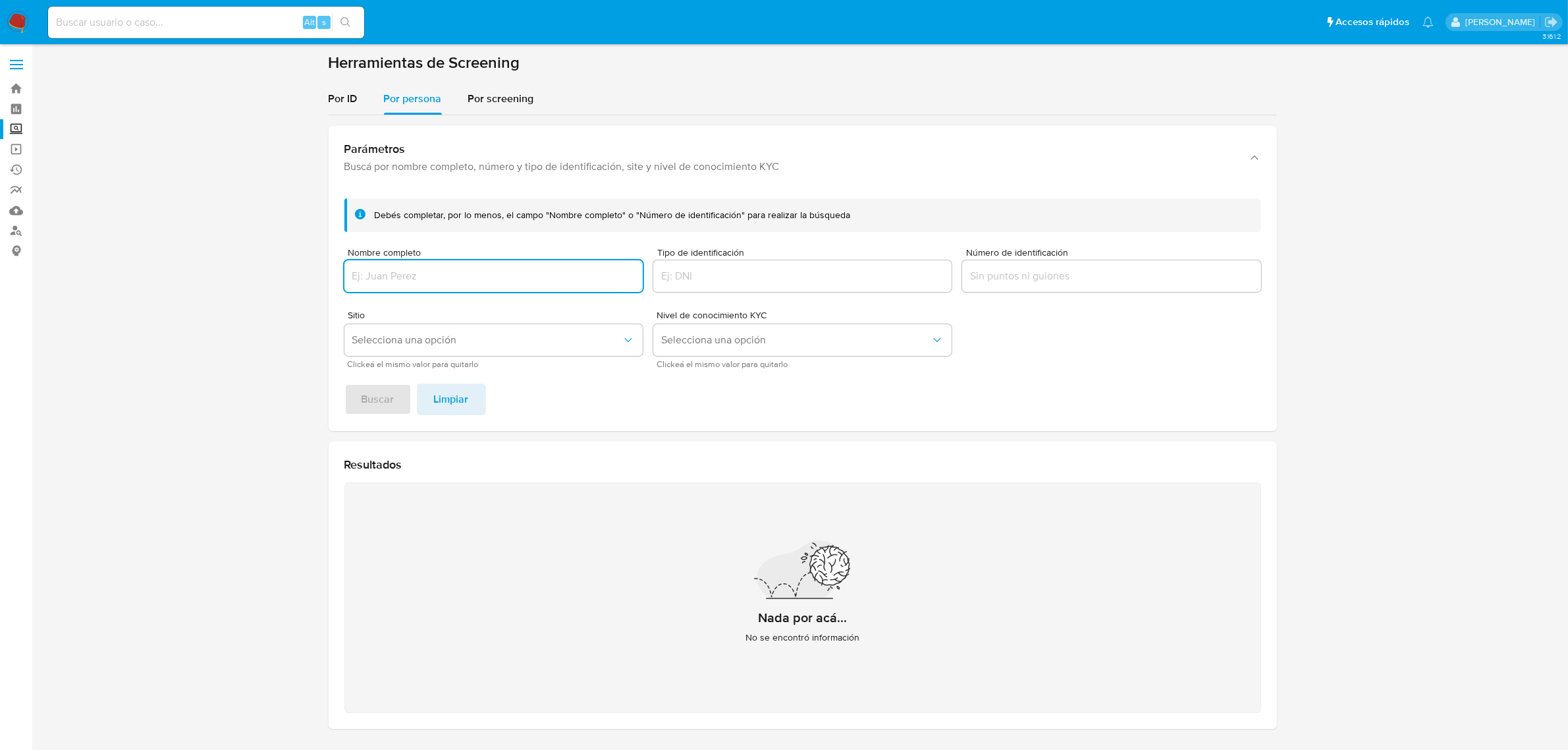
click at [464, 287] on div at bounding box center [494, 276] width 299 height 32
click at [463, 277] on input "Nombre completo" at bounding box center [494, 276] width 299 height 17
click at [470, 273] on input "Illary María Vendramini López" at bounding box center [494, 276] width 299 height 17
click at [344, 384] on button "Buscar" at bounding box center [378, 399] width 67 height 32
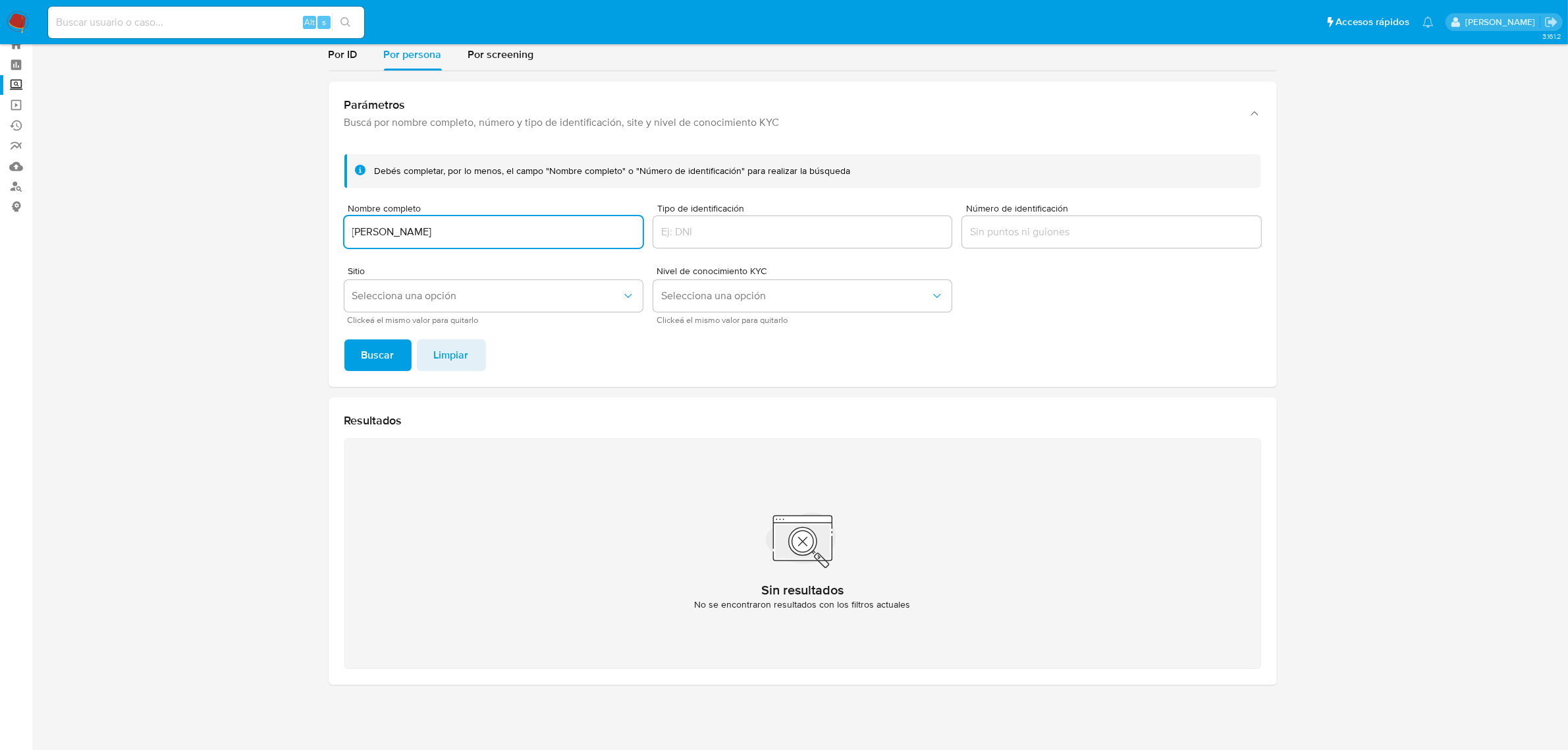
click at [393, 234] on input "Illary María Vendramini Lopez" at bounding box center [494, 232] width 299 height 17
click at [344, 339] on button "Buscar" at bounding box center [378, 355] width 67 height 32
click at [468, 231] on input "Illary Maria Vendramini Lopez" at bounding box center [494, 232] width 299 height 17
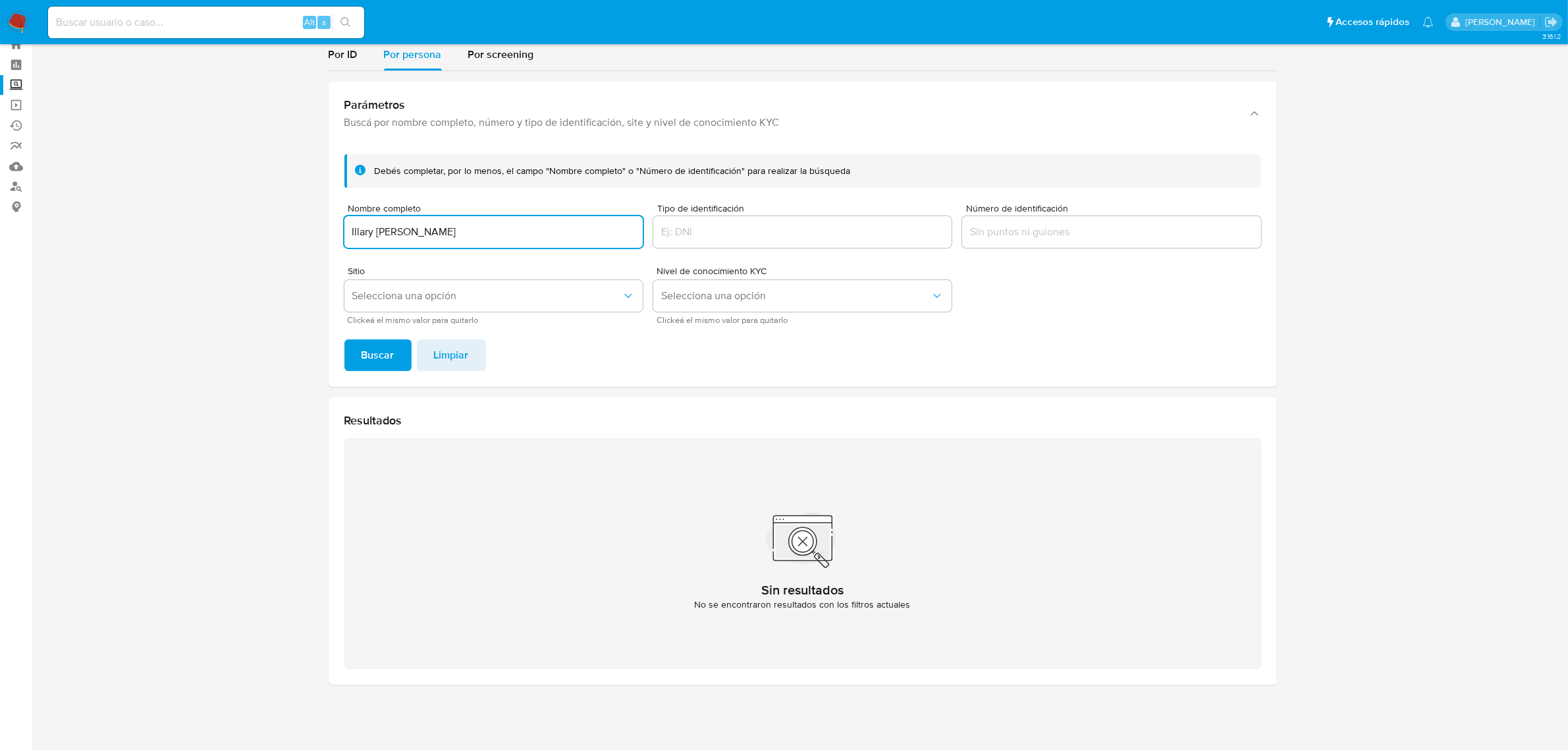
paste input "Renato Andres Fernández-Maldonado Jauregui"
click at [452, 233] on input "Renato Andres Fernández-Maldonado Jauregui" at bounding box center [494, 232] width 299 height 17
click at [475, 231] on input "Renato Andres Fernández-Maldonado Jauregui" at bounding box center [494, 232] width 299 height 17
click at [344, 339] on button "Buscar" at bounding box center [378, 355] width 67 height 32
click at [448, 234] on input "Renato Andres Fernández Maldonado Jauregui" at bounding box center [494, 232] width 299 height 17
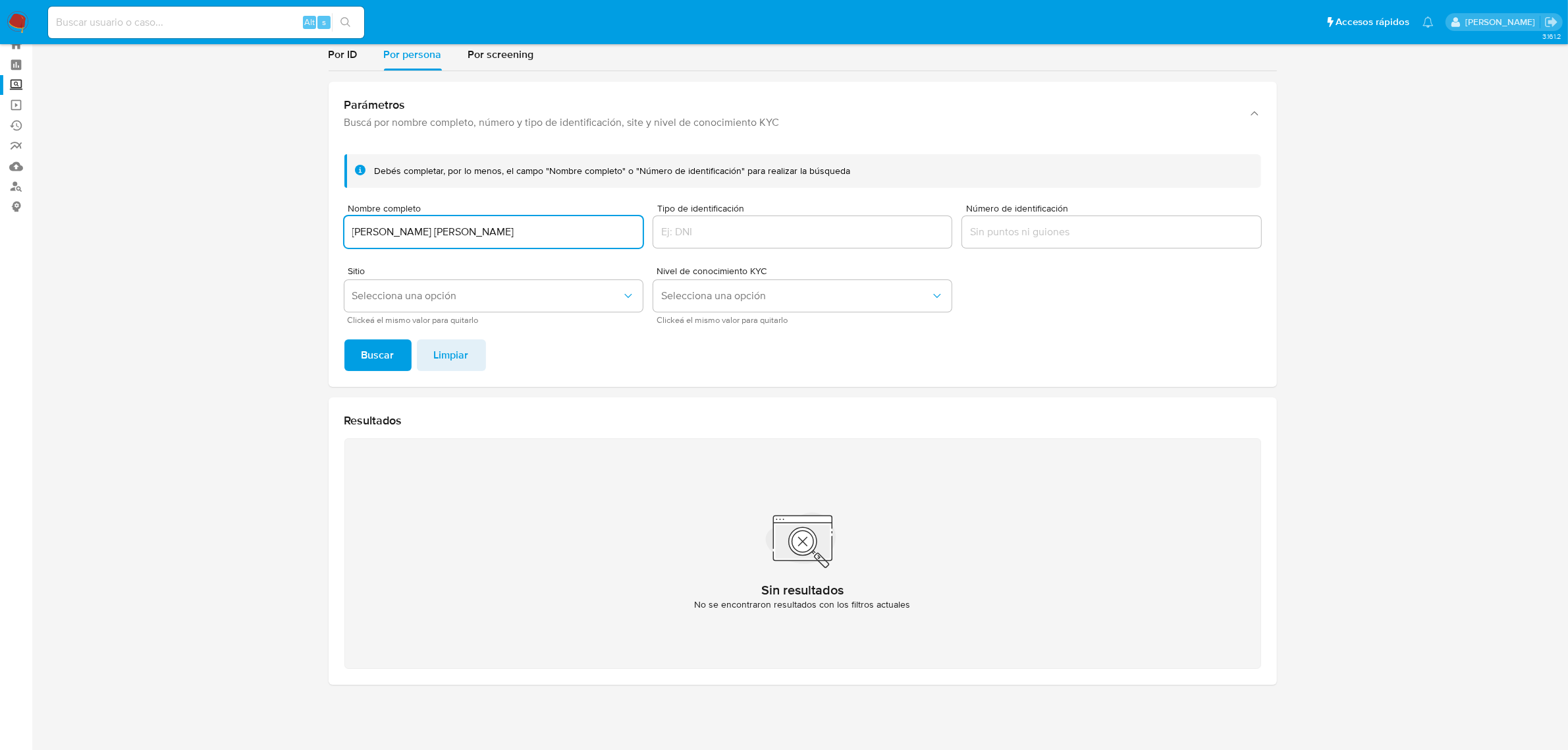
type input "Renato Andres Fernandez Maldonado Jauregui"
click at [344, 339] on button "Buscar" at bounding box center [378, 355] width 67 height 32
drag, startPoint x: 468, startPoint y: 232, endPoint x: 484, endPoint y: 233, distance: 16.0
click at [469, 233] on input "Renato Andres Fernandez Maldonado Jauregui" at bounding box center [494, 232] width 299 height 17
click at [476, 232] on input "Renato Andres Fernandez Maldonado Jauregui" at bounding box center [494, 232] width 299 height 17
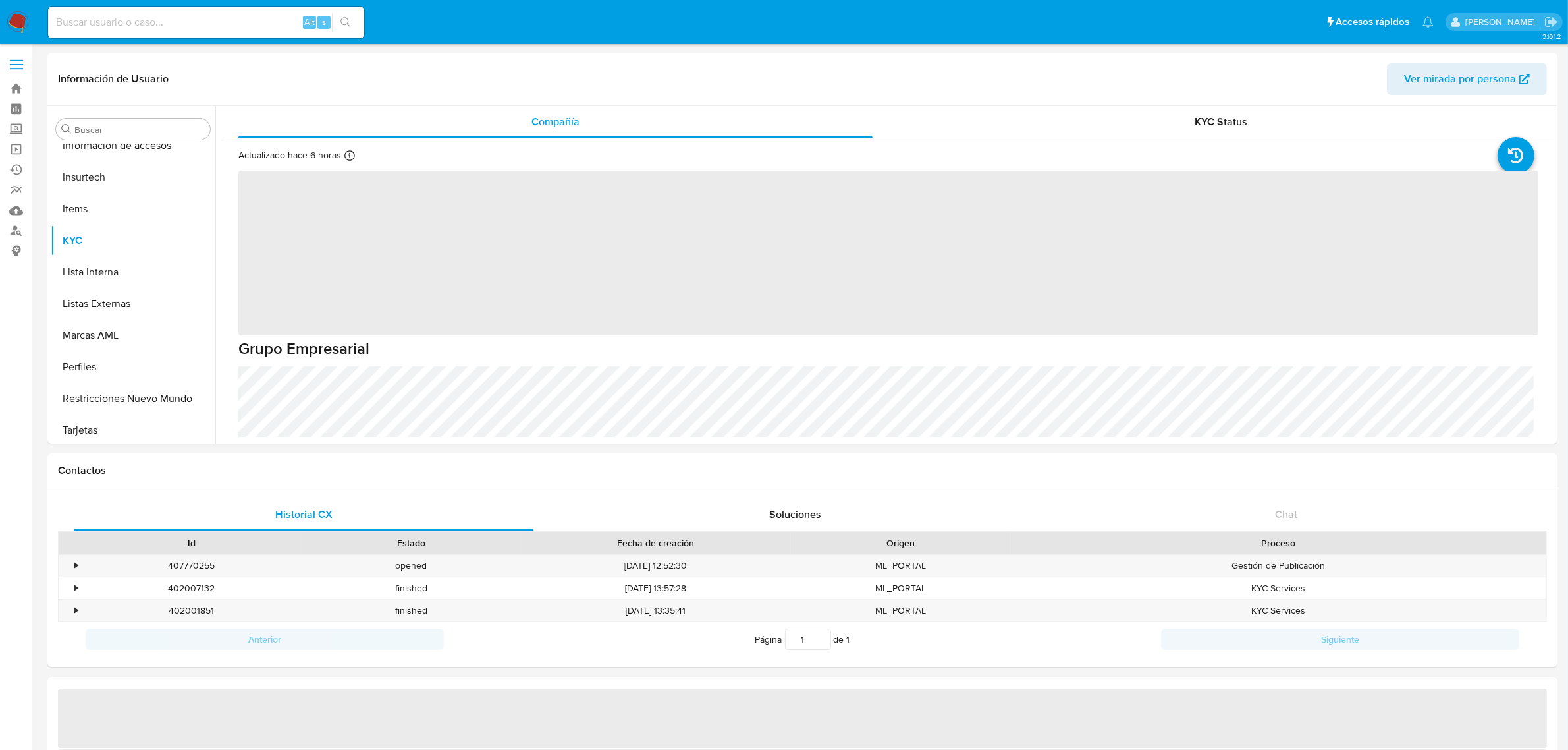
scroll to position [619, 0]
select select "10"
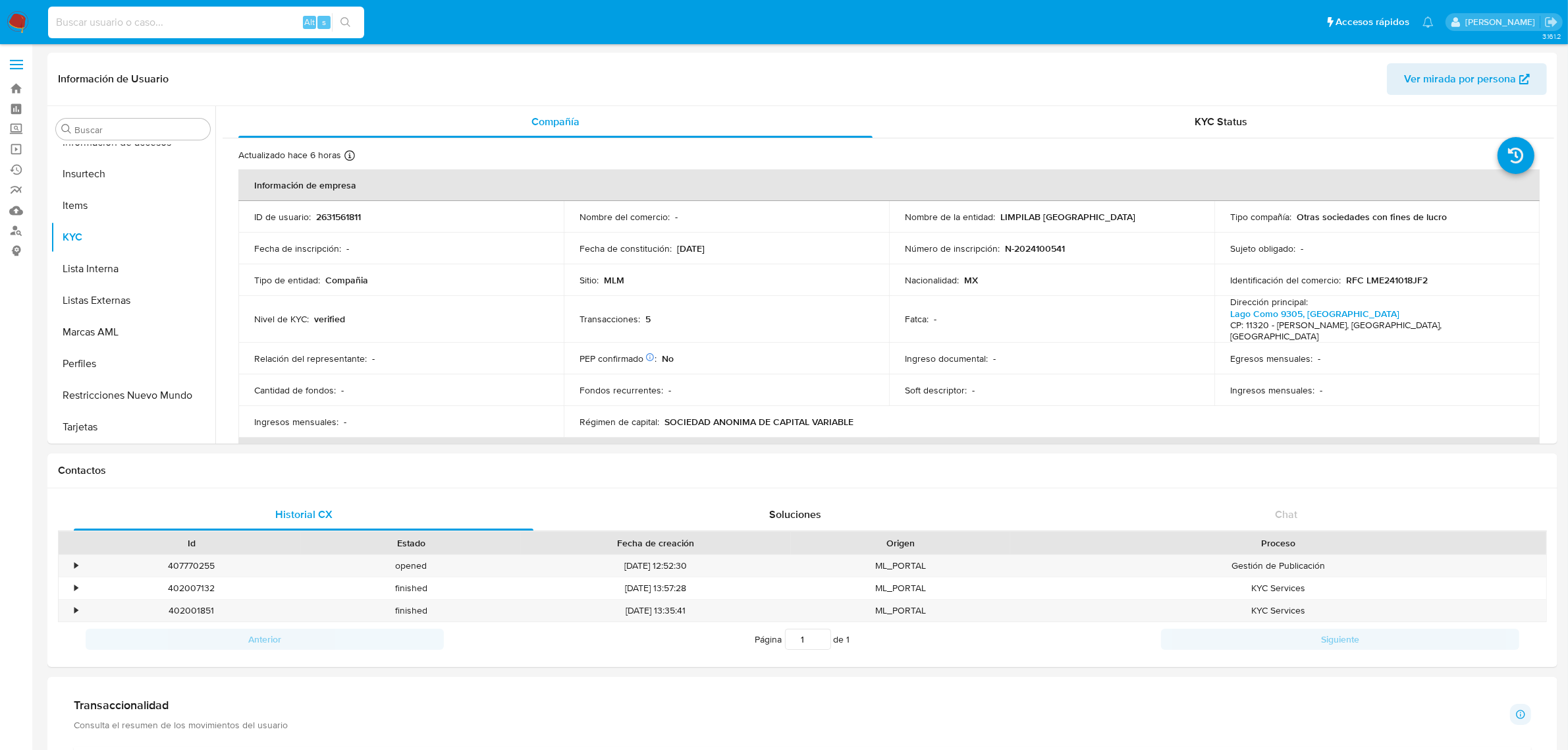
click at [169, 14] on input at bounding box center [206, 22] width 317 height 17
paste input "LIMPILAB [GEOGRAPHIC_DATA]"
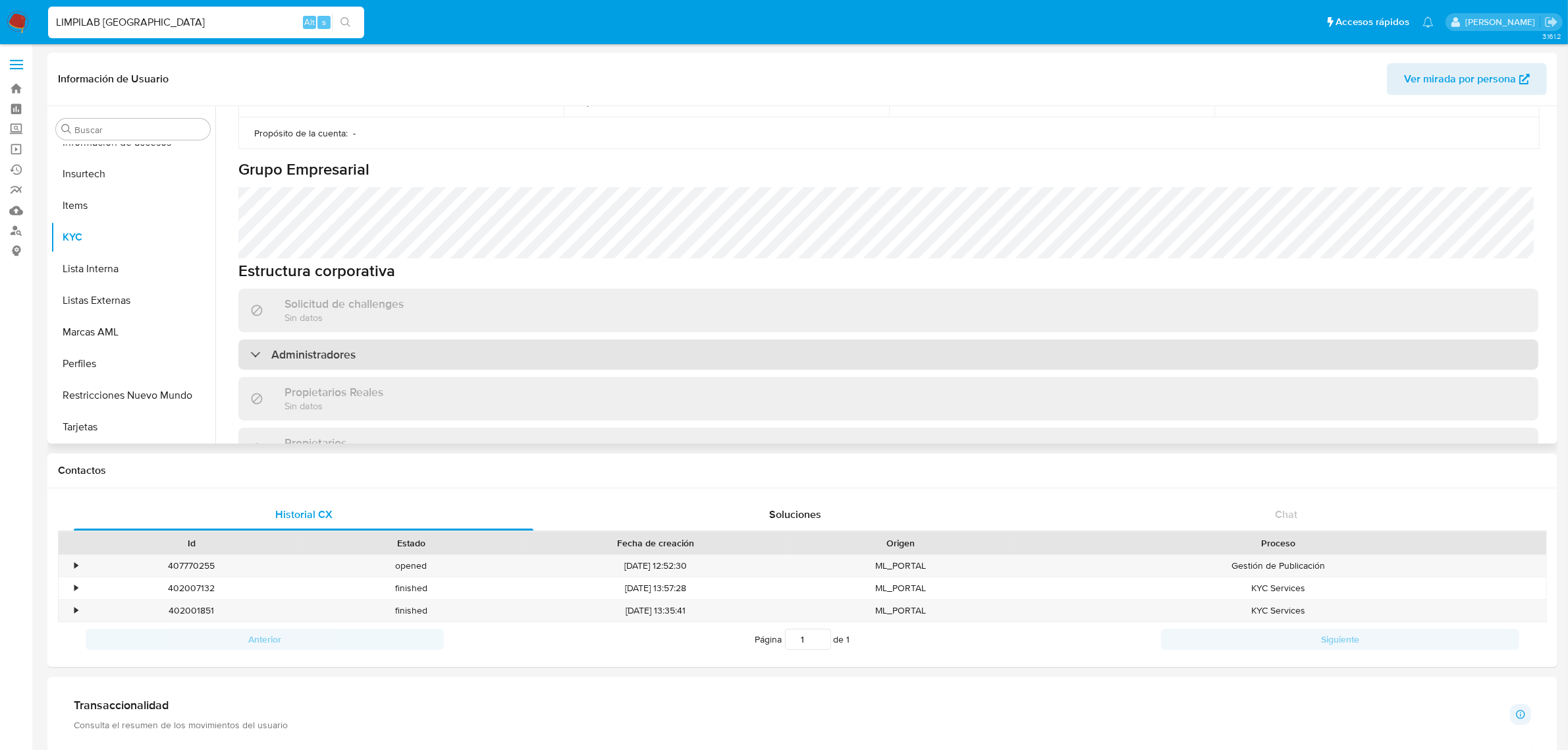
scroll to position [576, 0]
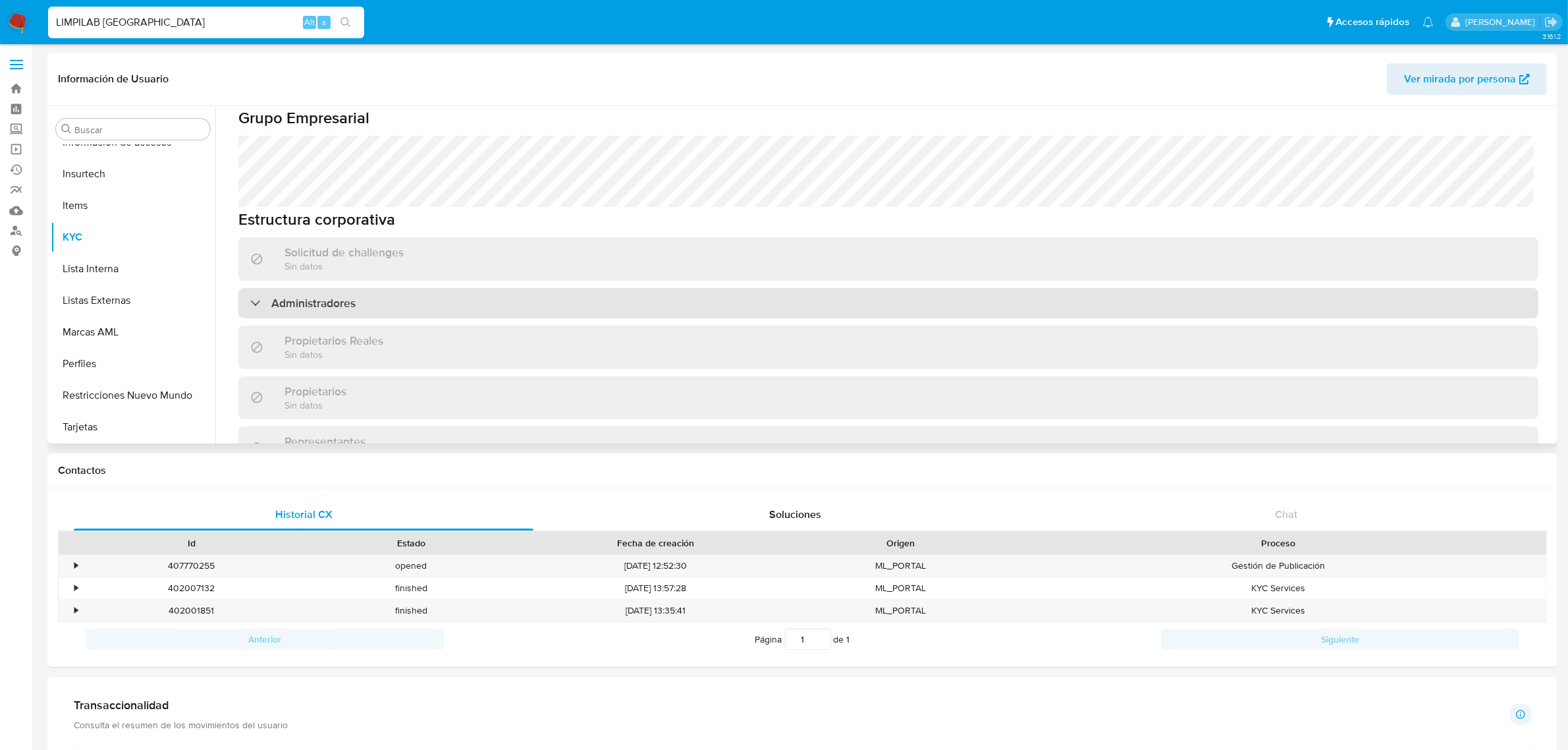
type input "LIMPILAB [GEOGRAPHIC_DATA]"
click at [429, 288] on div "Administradores" at bounding box center [888, 303] width 1300 height 30
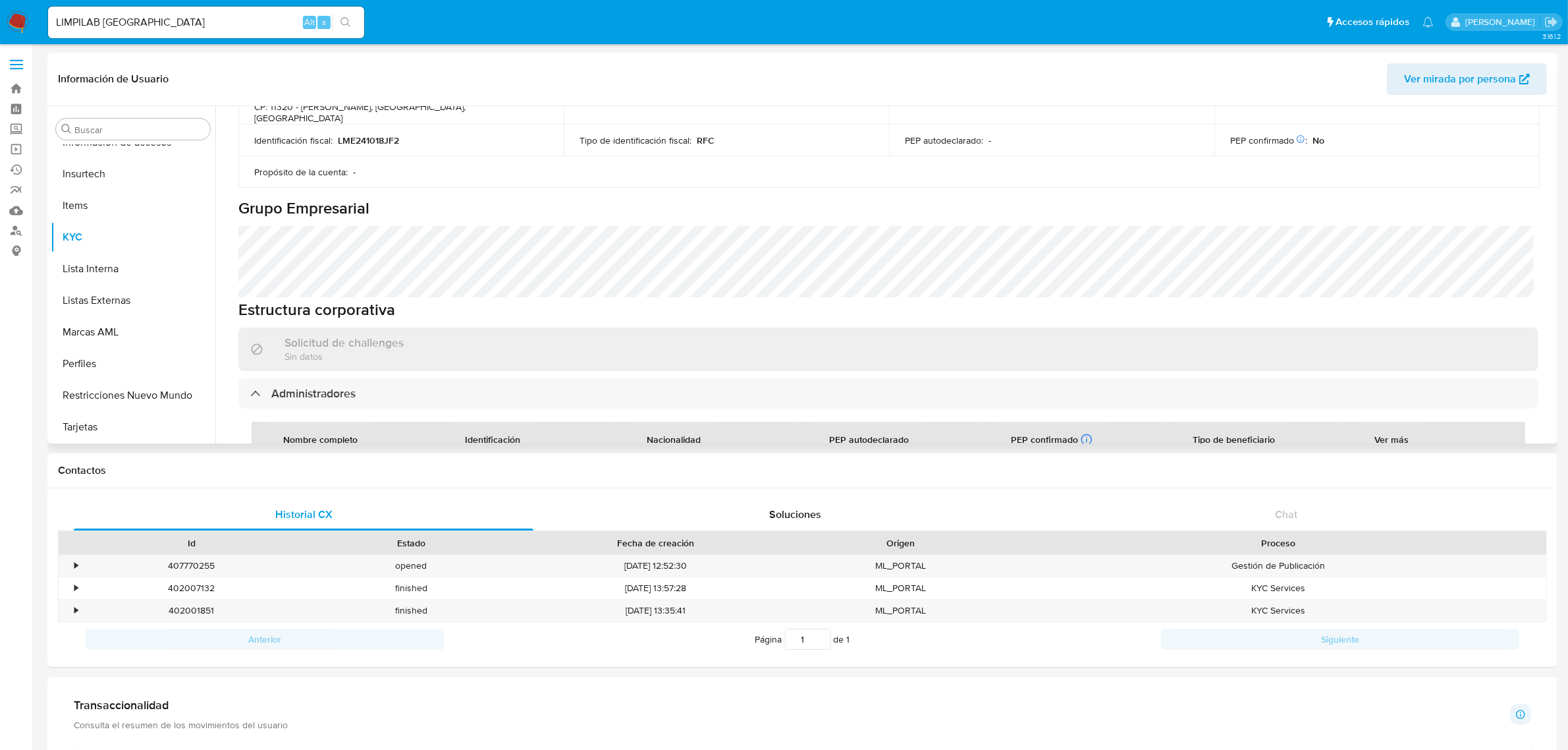
scroll to position [330, 0]
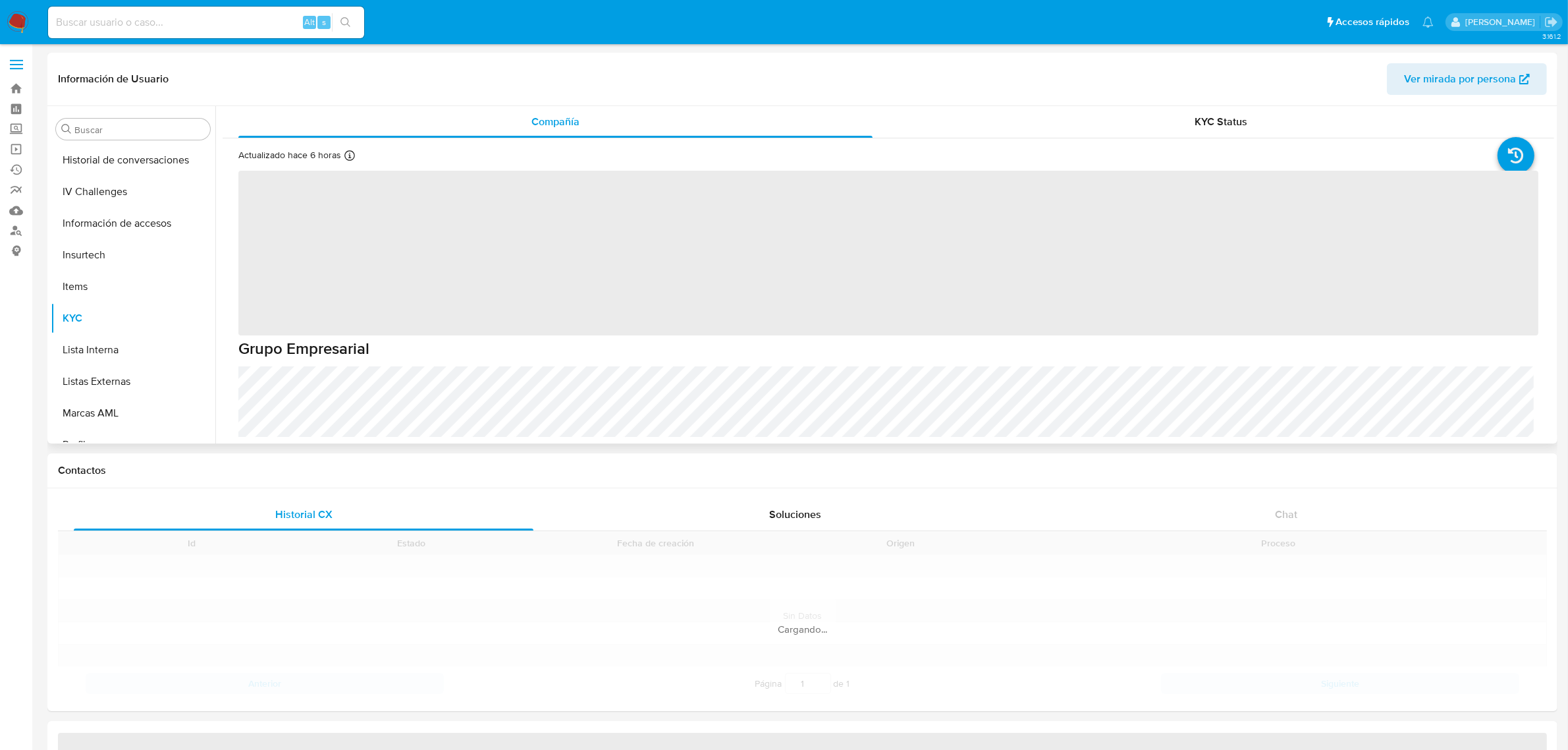
scroll to position [619, 0]
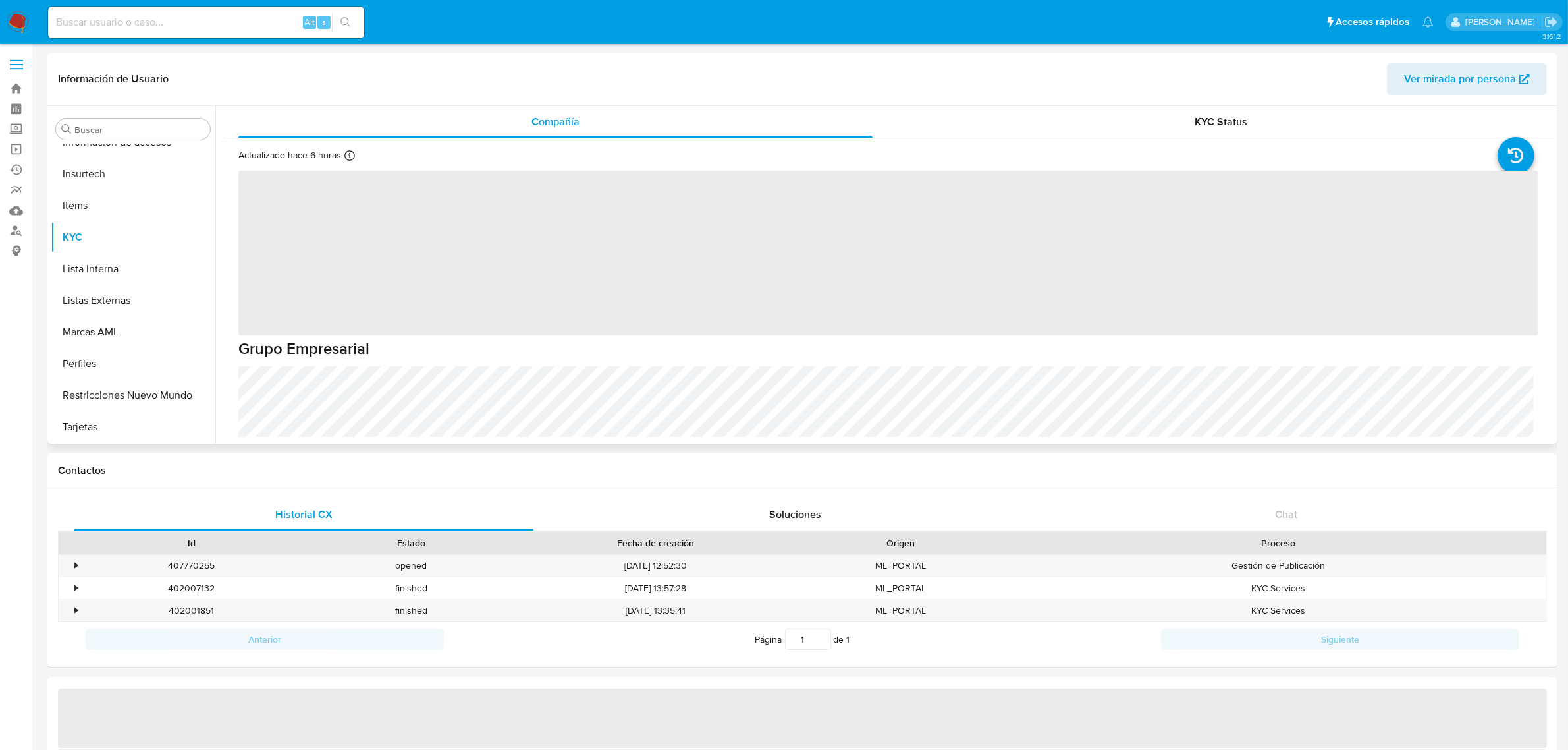
select select "10"
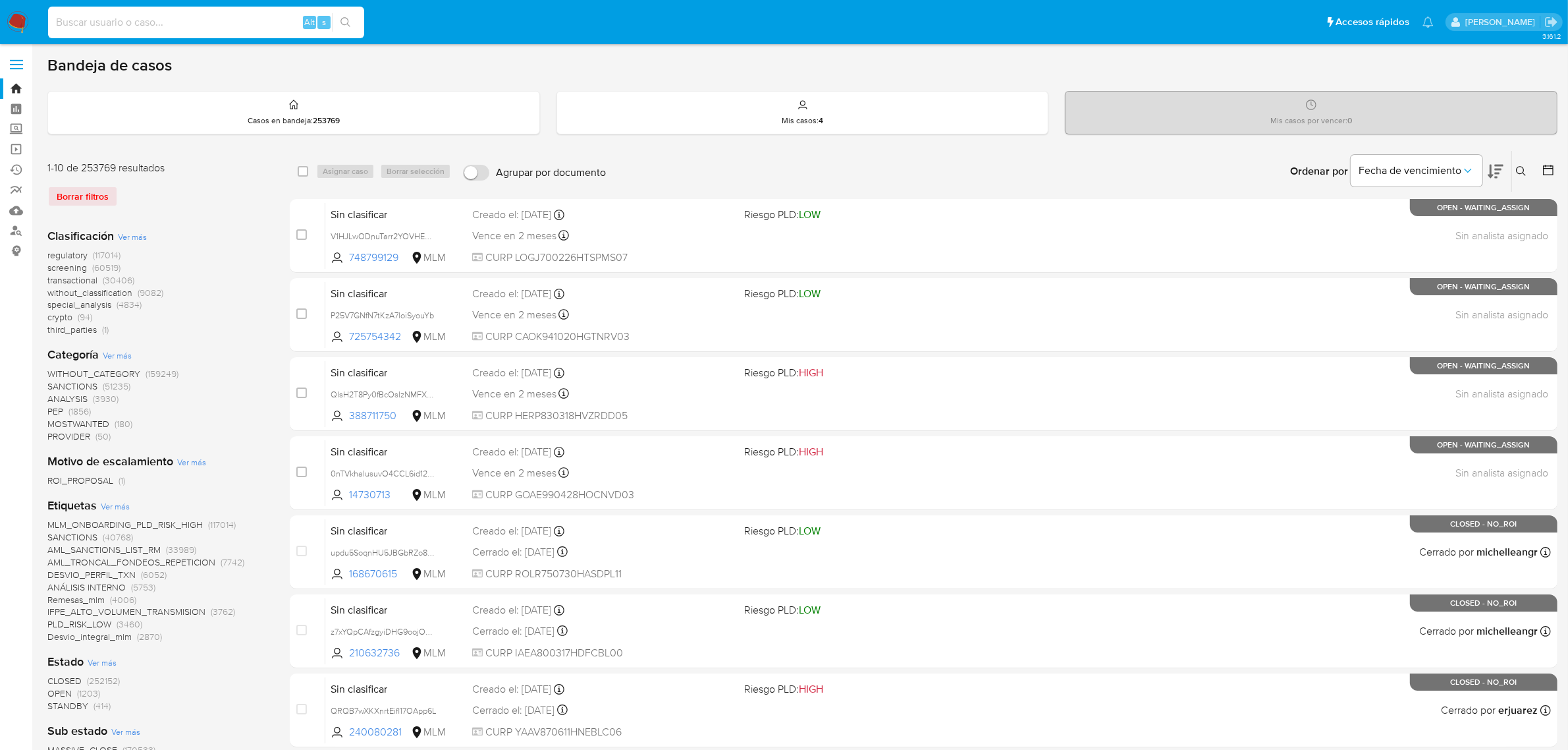
click at [63, 26] on input at bounding box center [206, 22] width 317 height 17
paste input "2631561811"
type input "2631561811"
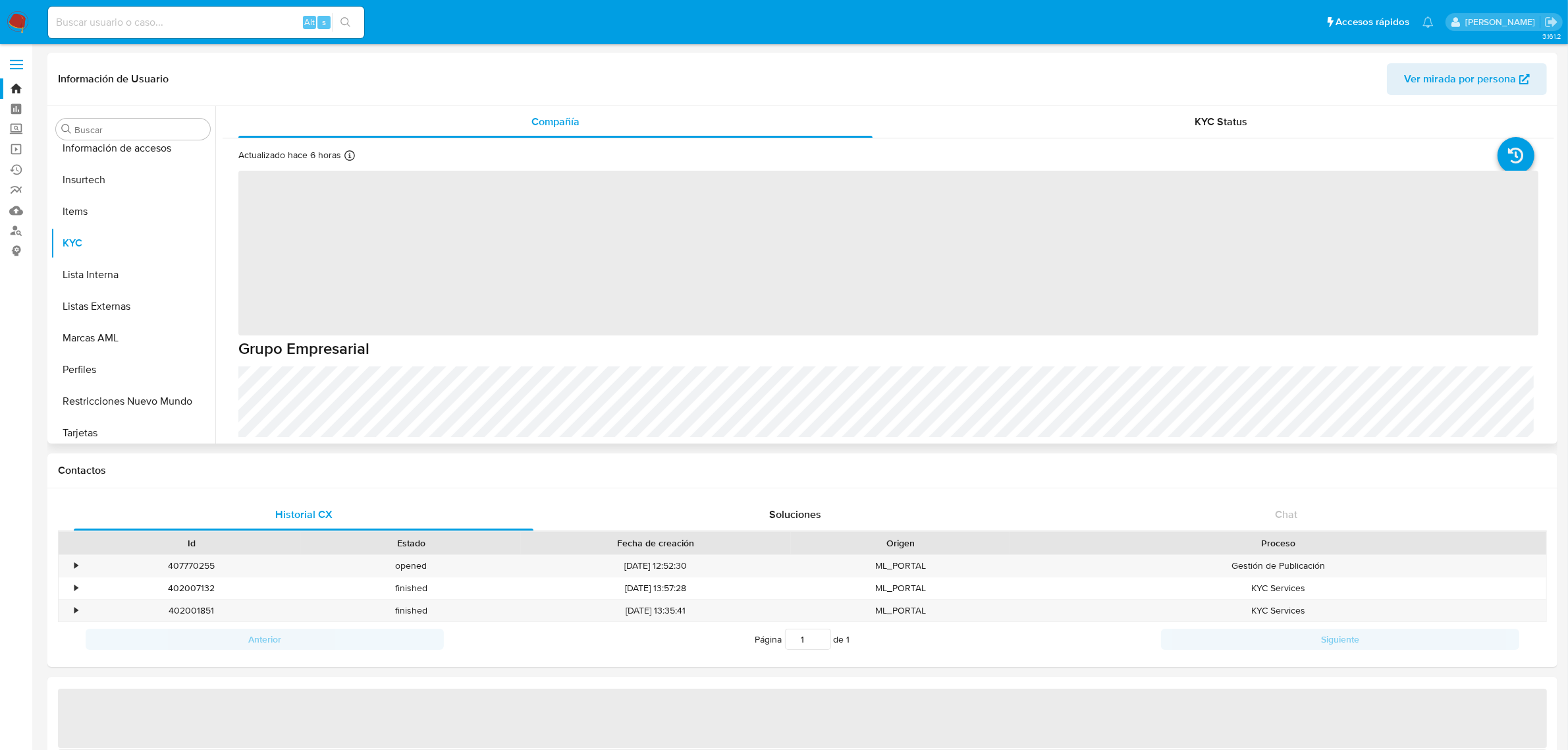
scroll to position [619, 0]
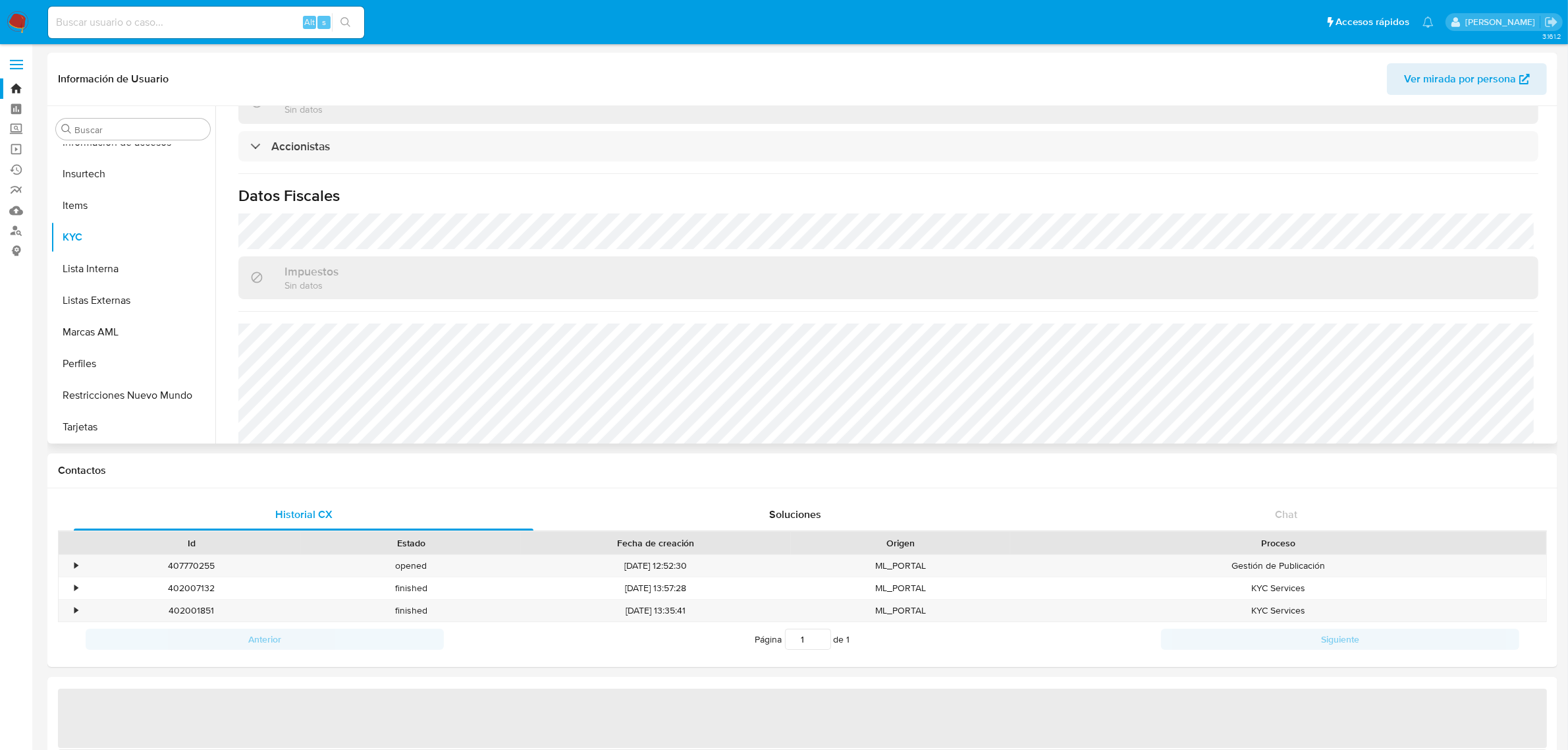
select select "10"
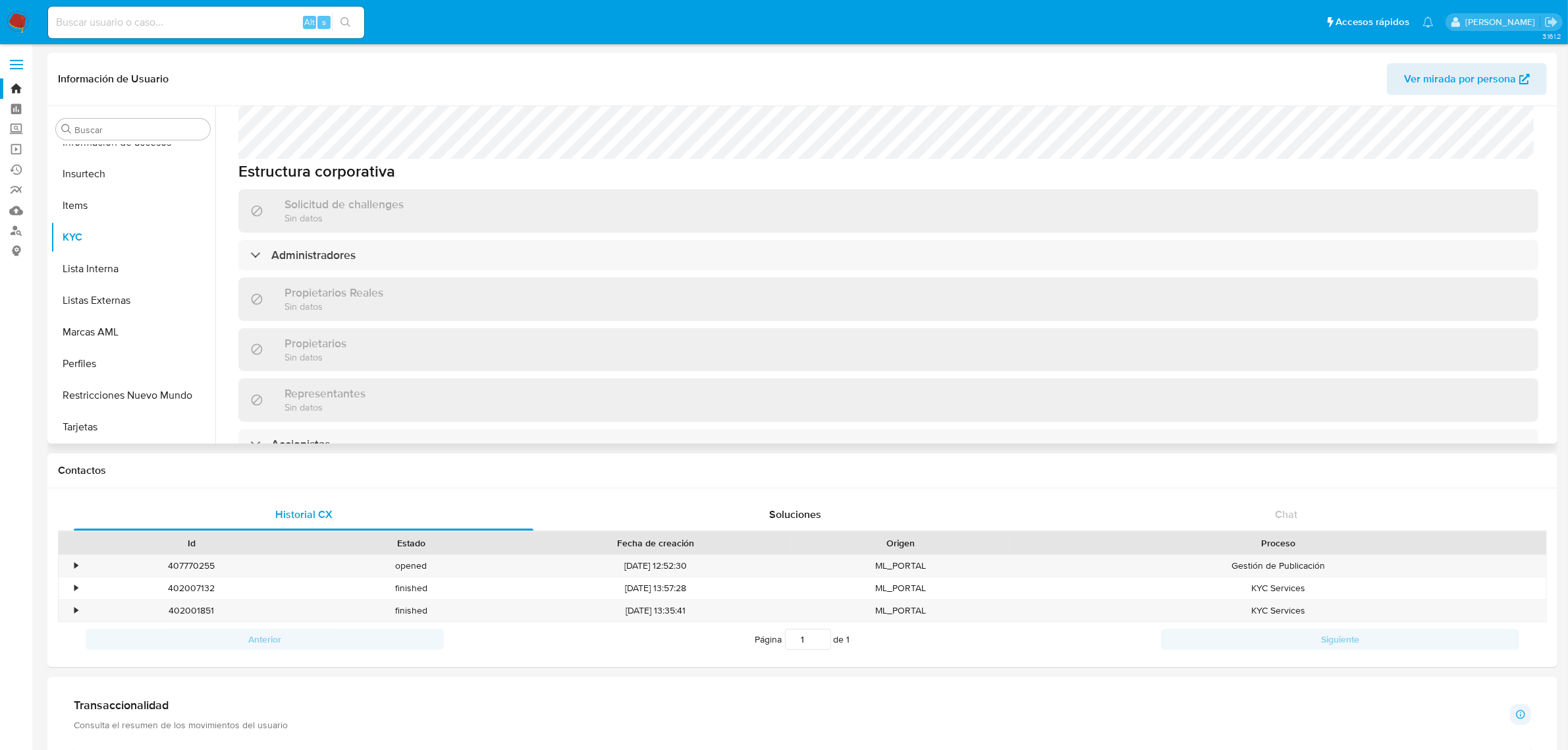
scroll to position [689, 0]
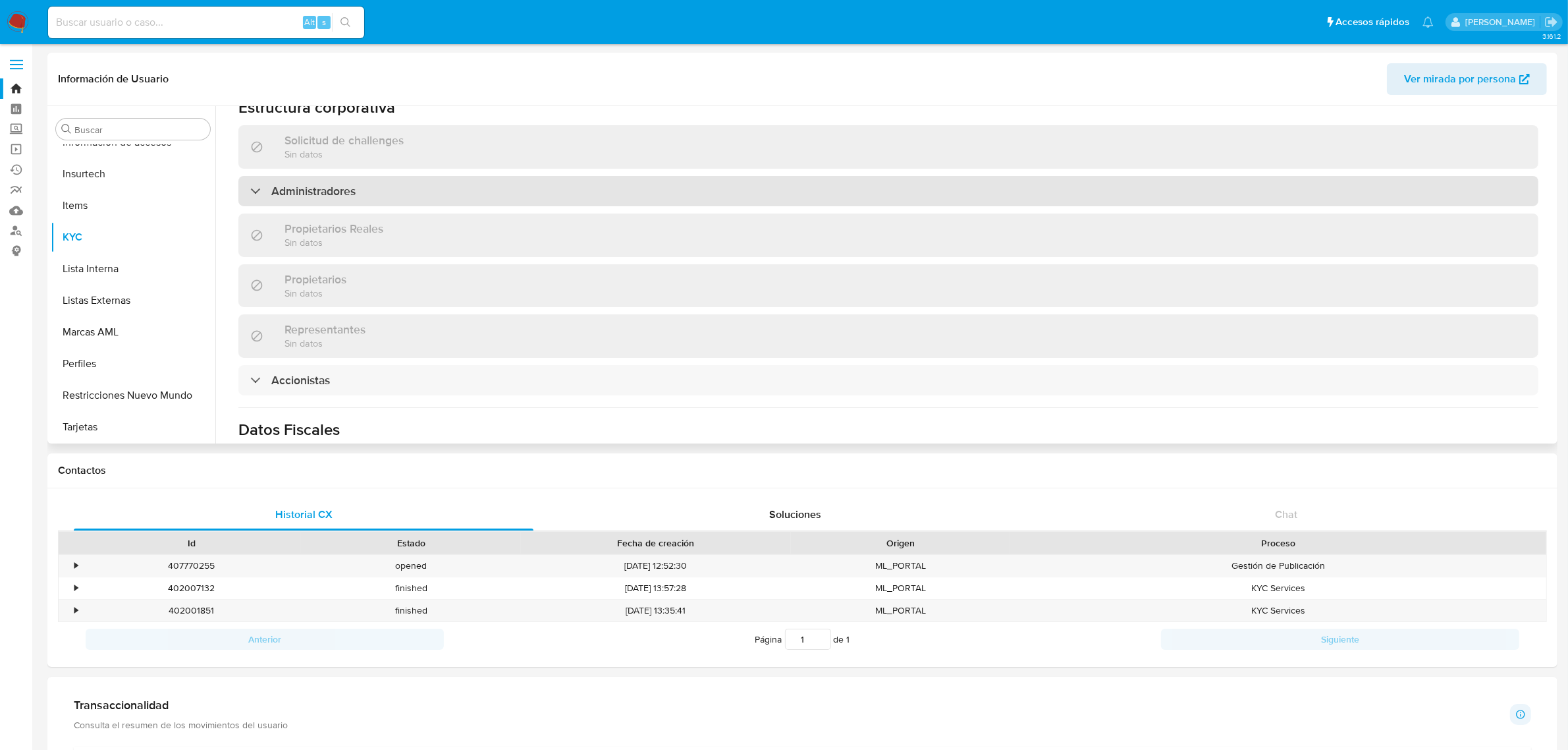
click at [334, 184] on h3 "Administradores" at bounding box center [313, 191] width 84 height 15
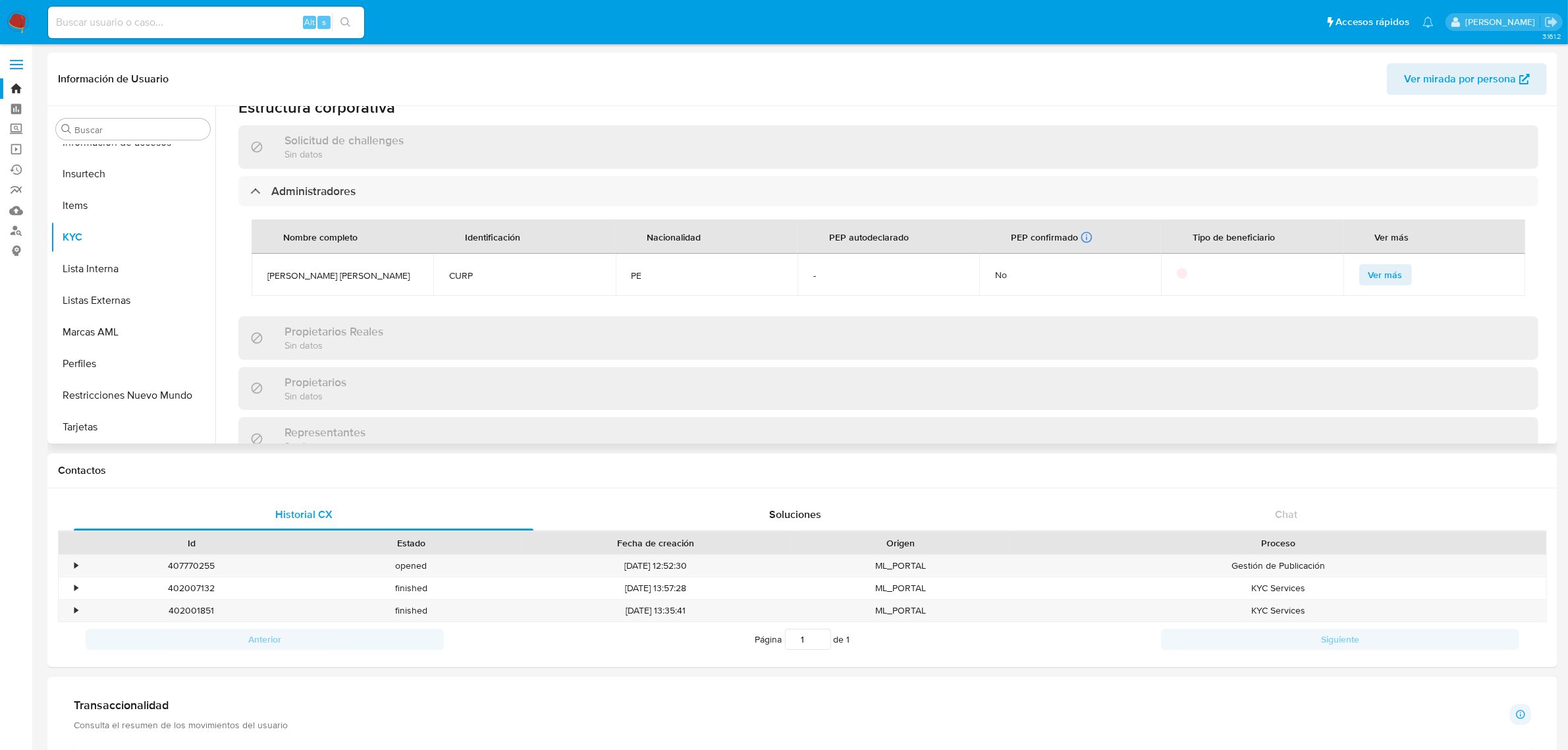
scroll to position [1018, 0]
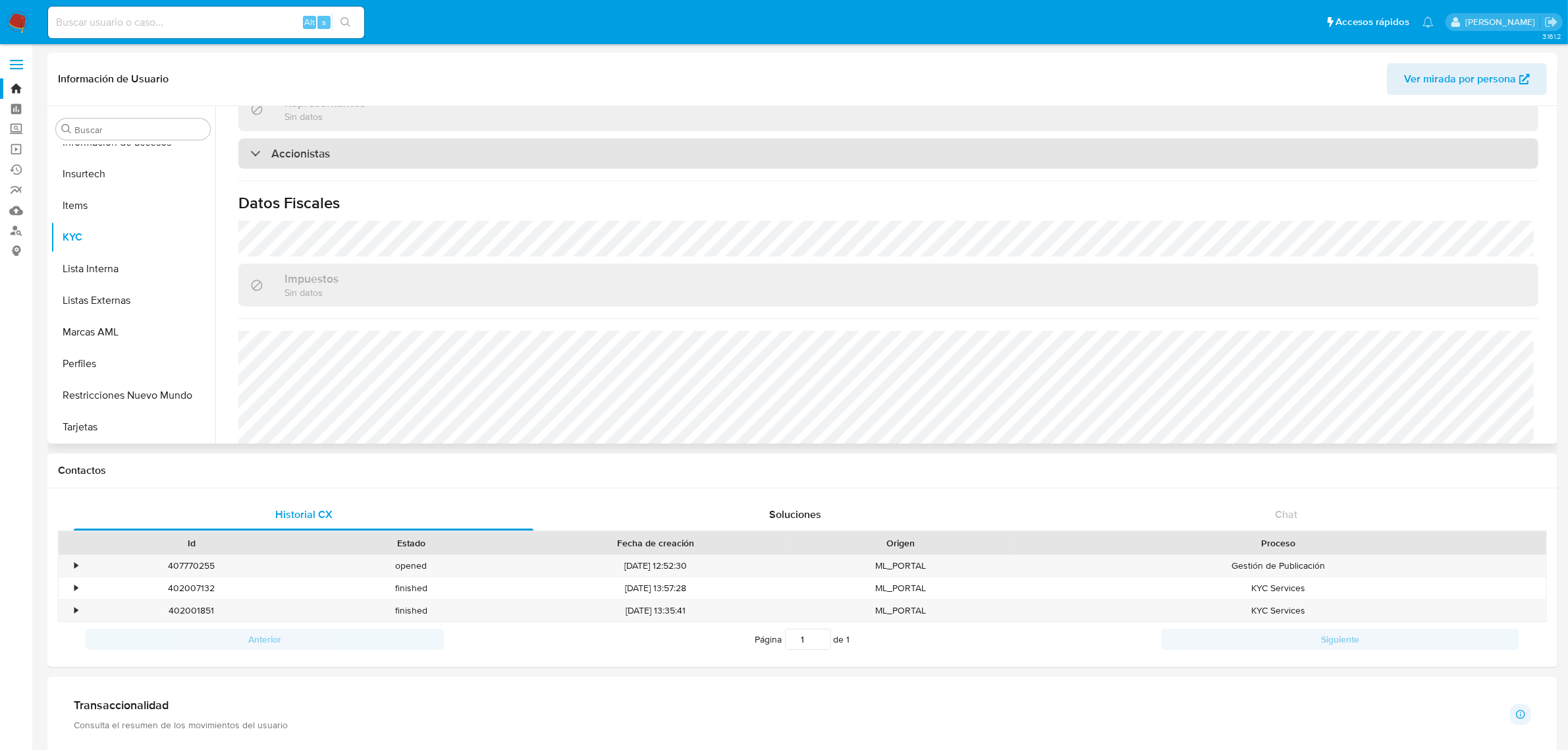
drag, startPoint x: 511, startPoint y: 144, endPoint x: 515, endPoint y: 149, distance: 6.4
click at [511, 143] on div "Accionistas" at bounding box center [888, 153] width 1300 height 30
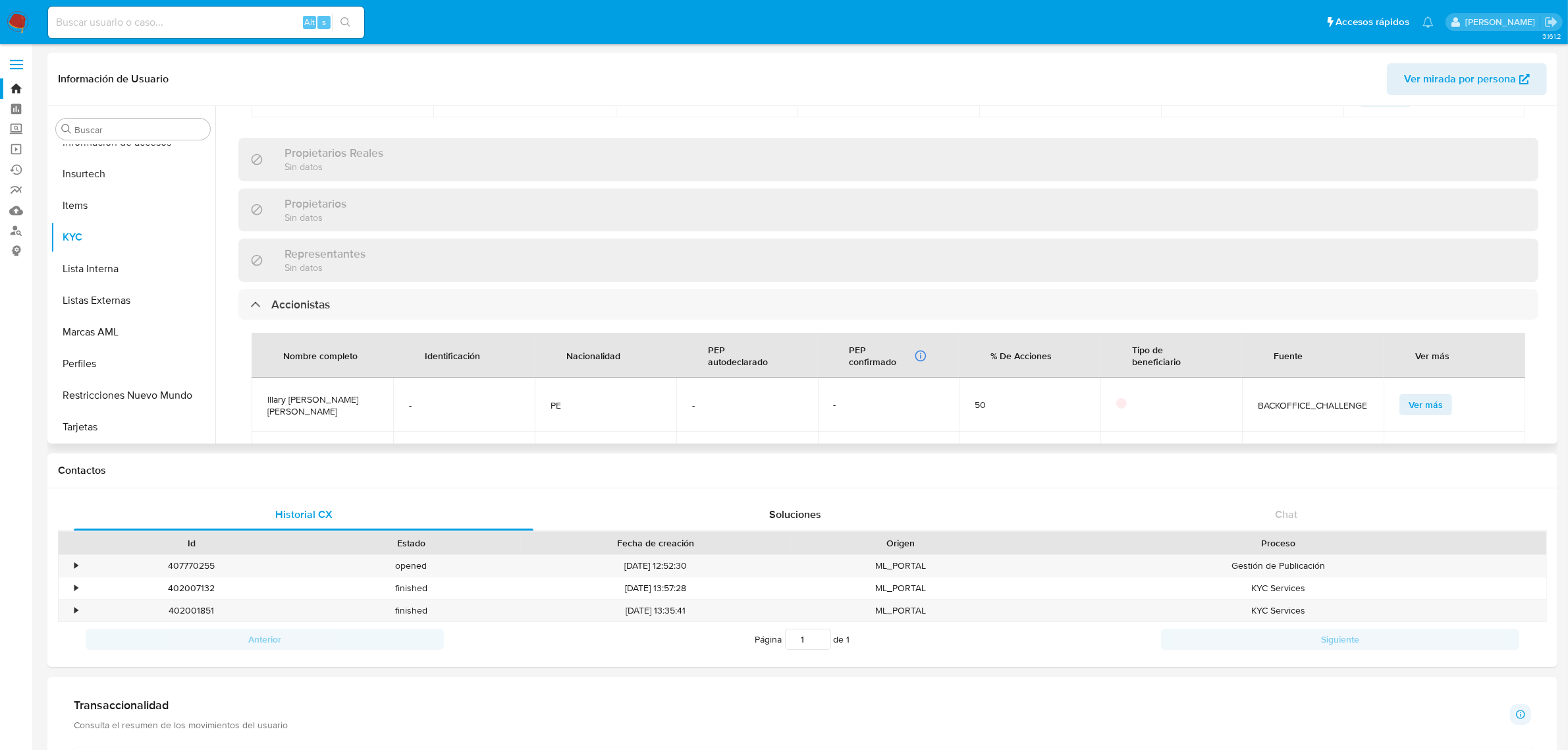
scroll to position [606, 0]
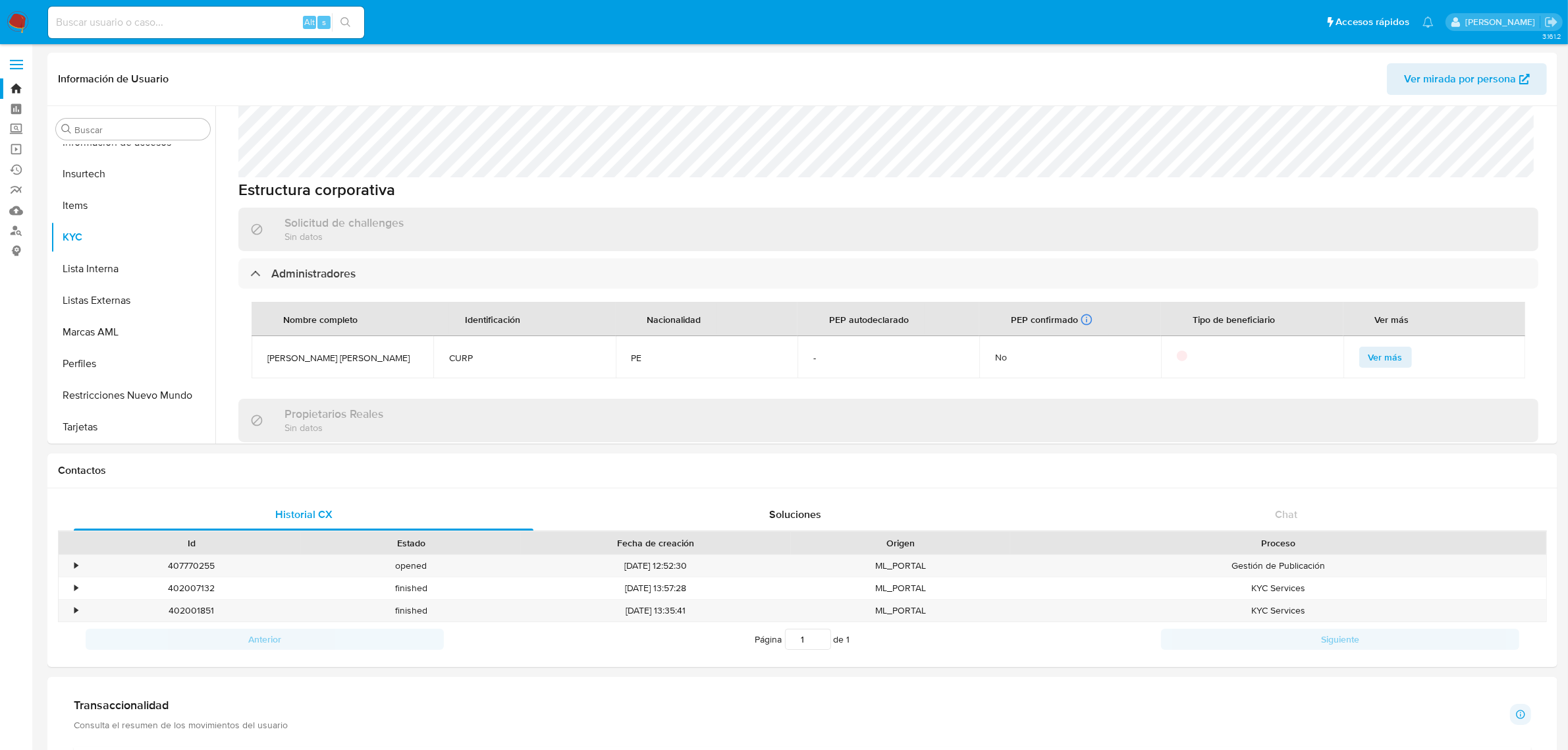
click at [87, 18] on input at bounding box center [206, 22] width 317 height 17
paste input "98631349"
type input "98631349"
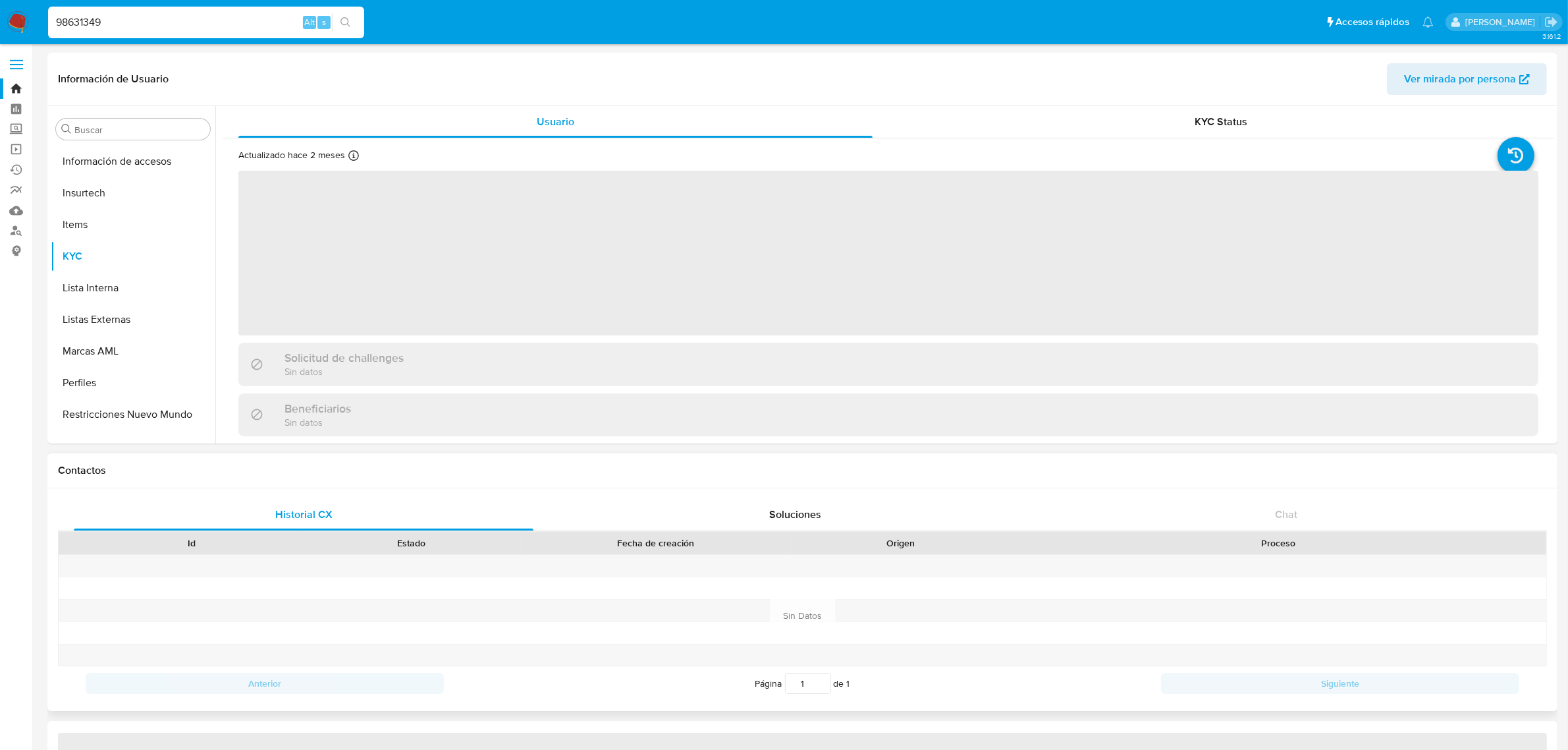
scroll to position [619, 0]
select select "10"
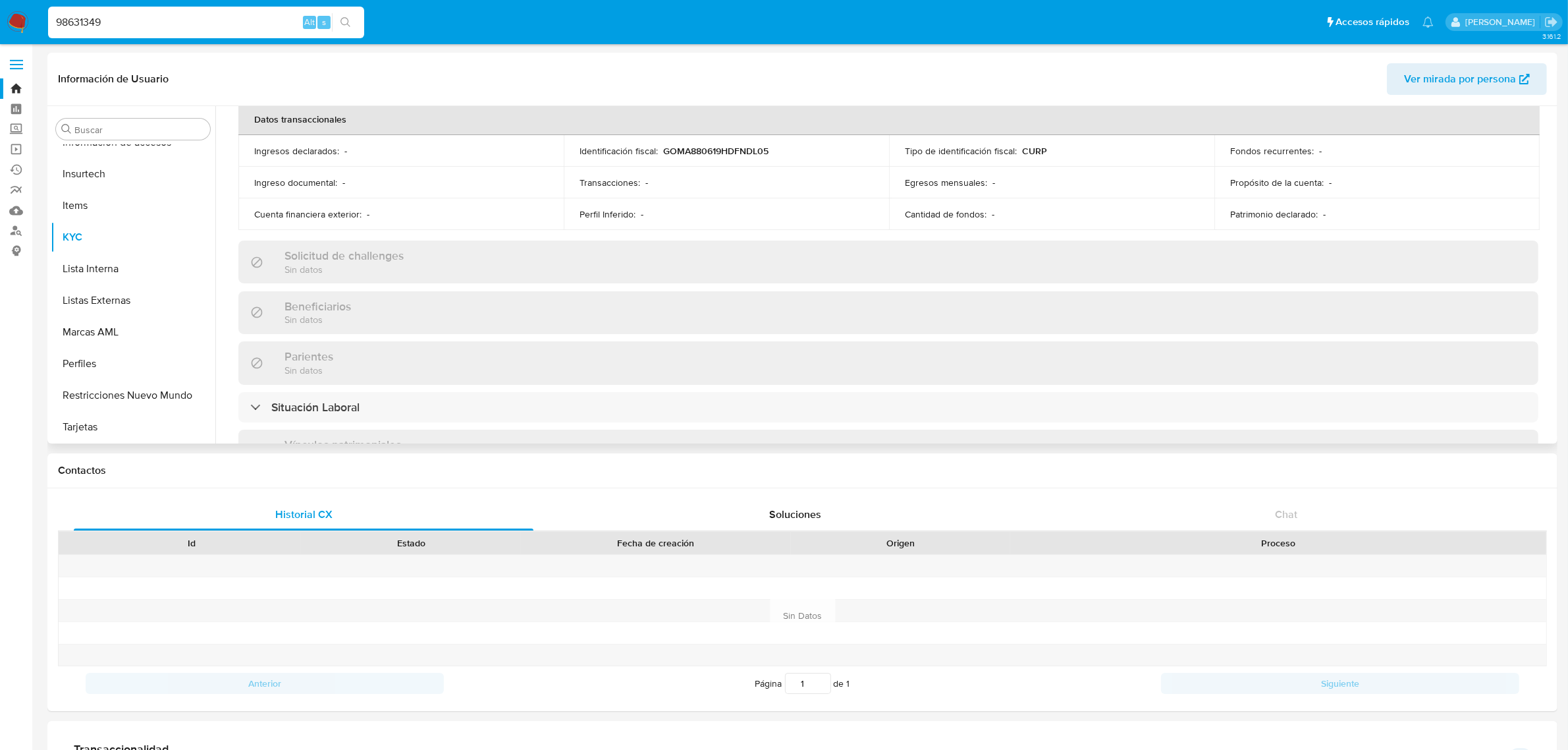
scroll to position [402, 0]
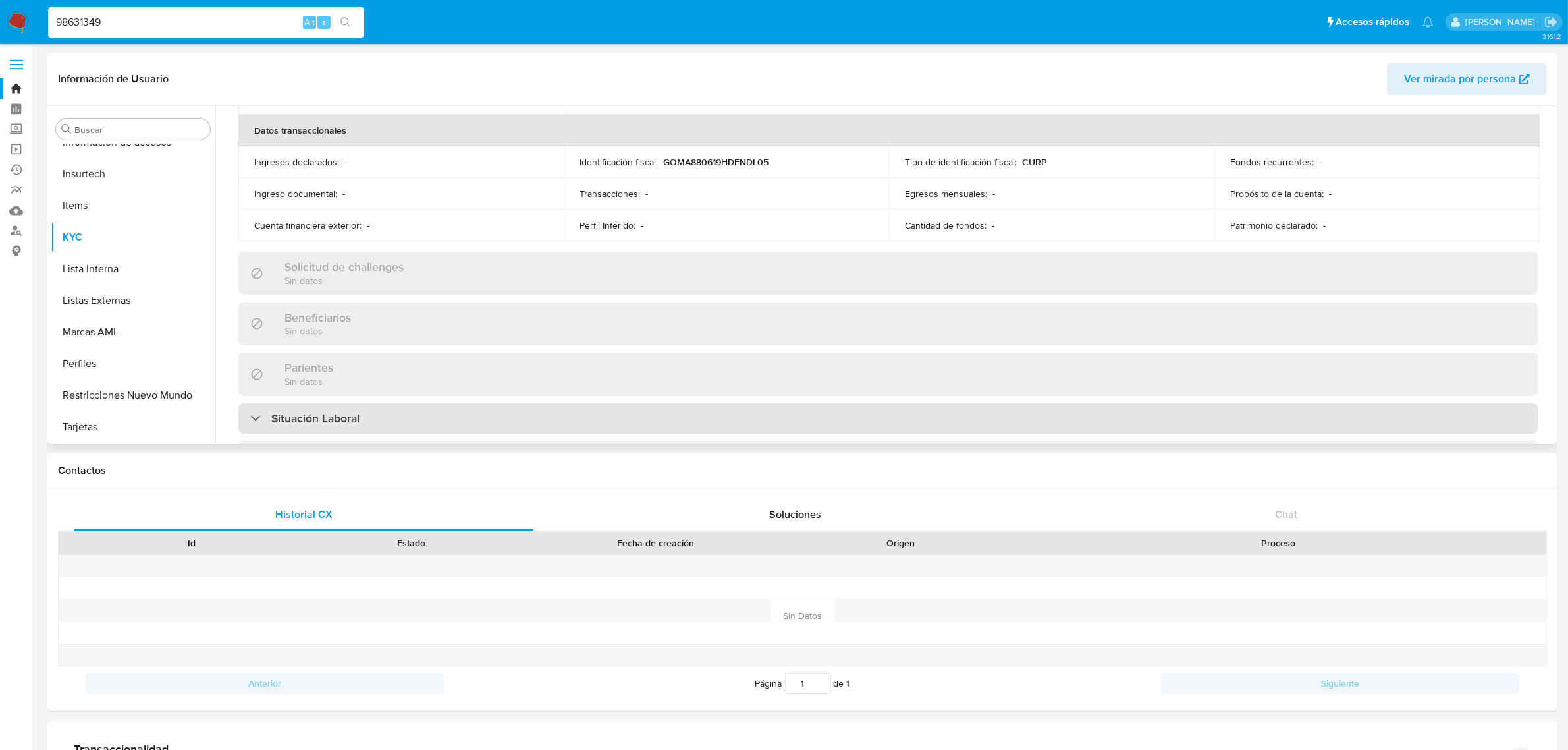
click at [372, 419] on div "Situación Laboral" at bounding box center [888, 418] width 1300 height 30
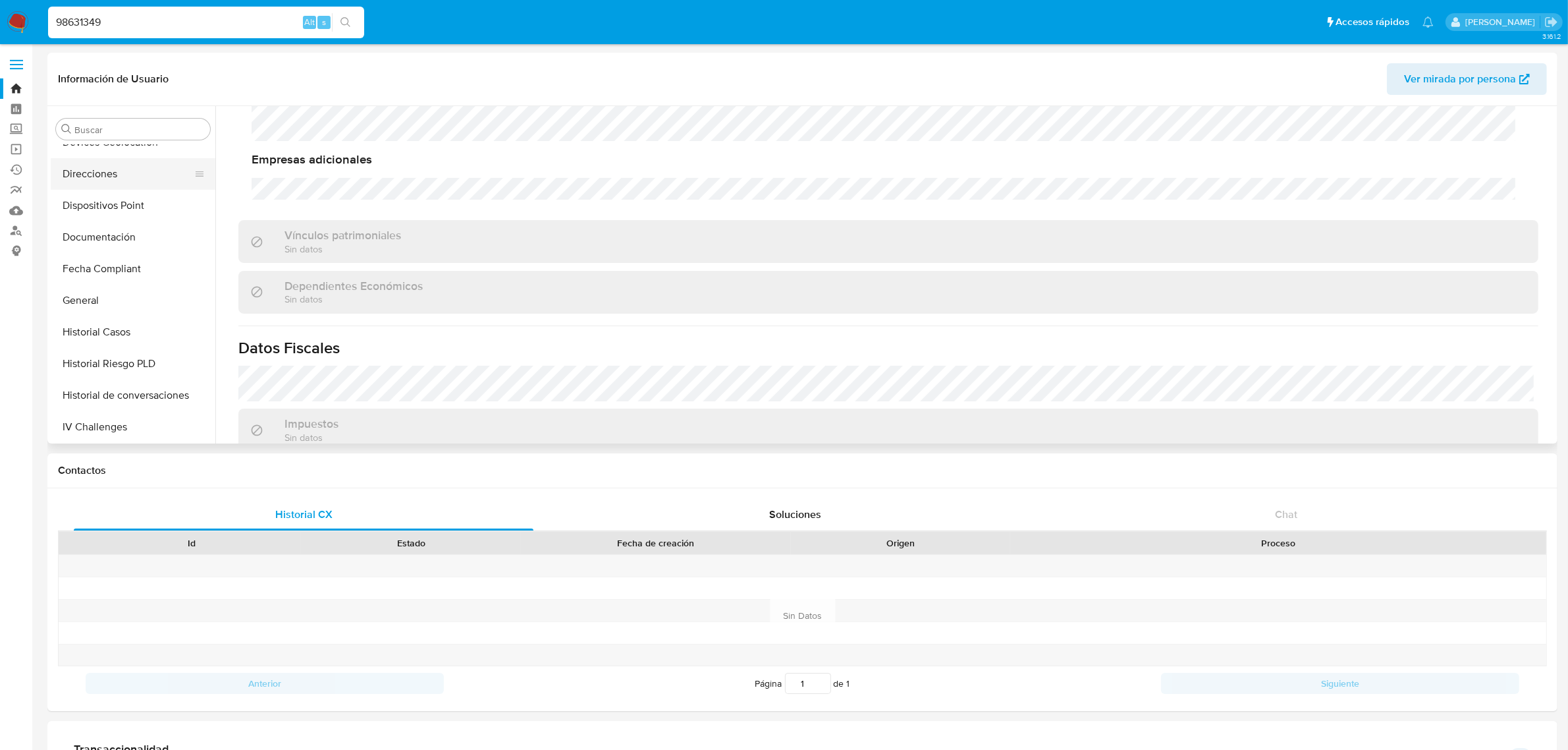
scroll to position [207, 0]
click at [109, 271] on button "Direcciones" at bounding box center [127, 269] width 154 height 32
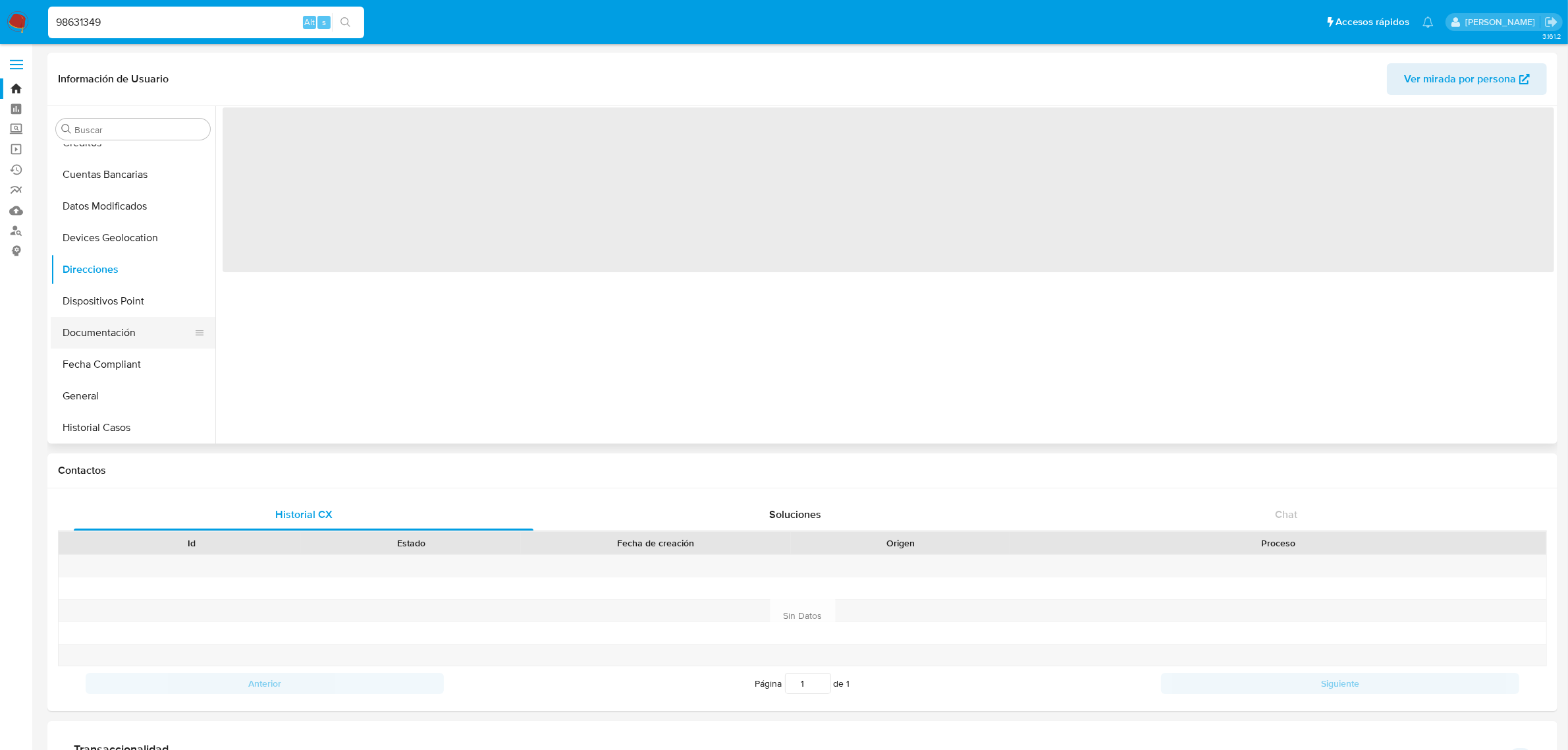
drag, startPoint x: 106, startPoint y: 333, endPoint x: 119, endPoint y: 334, distance: 13.0
click at [107, 333] on button "Documentación" at bounding box center [127, 332] width 154 height 32
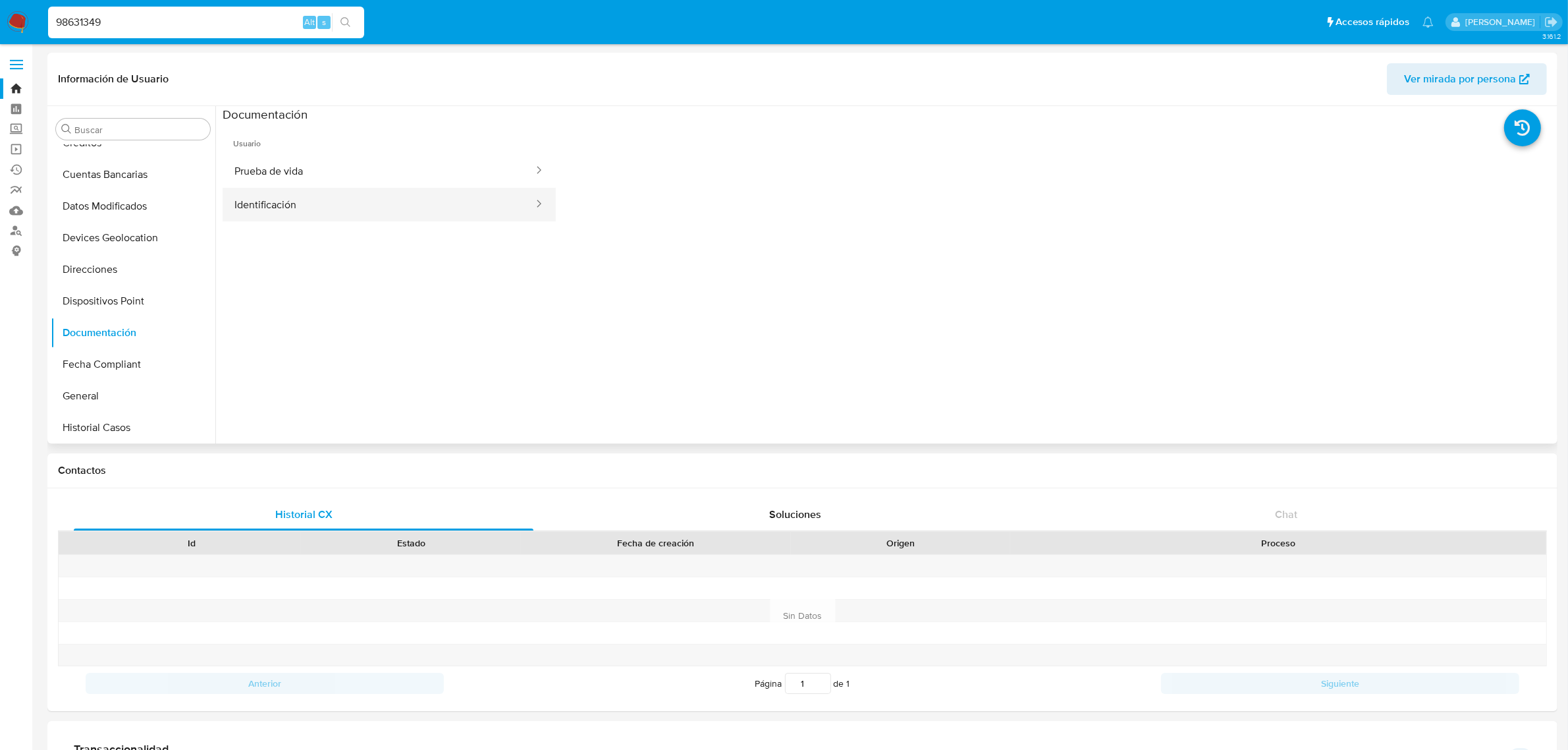
click at [314, 193] on button "Identificación" at bounding box center [379, 204] width 312 height 33
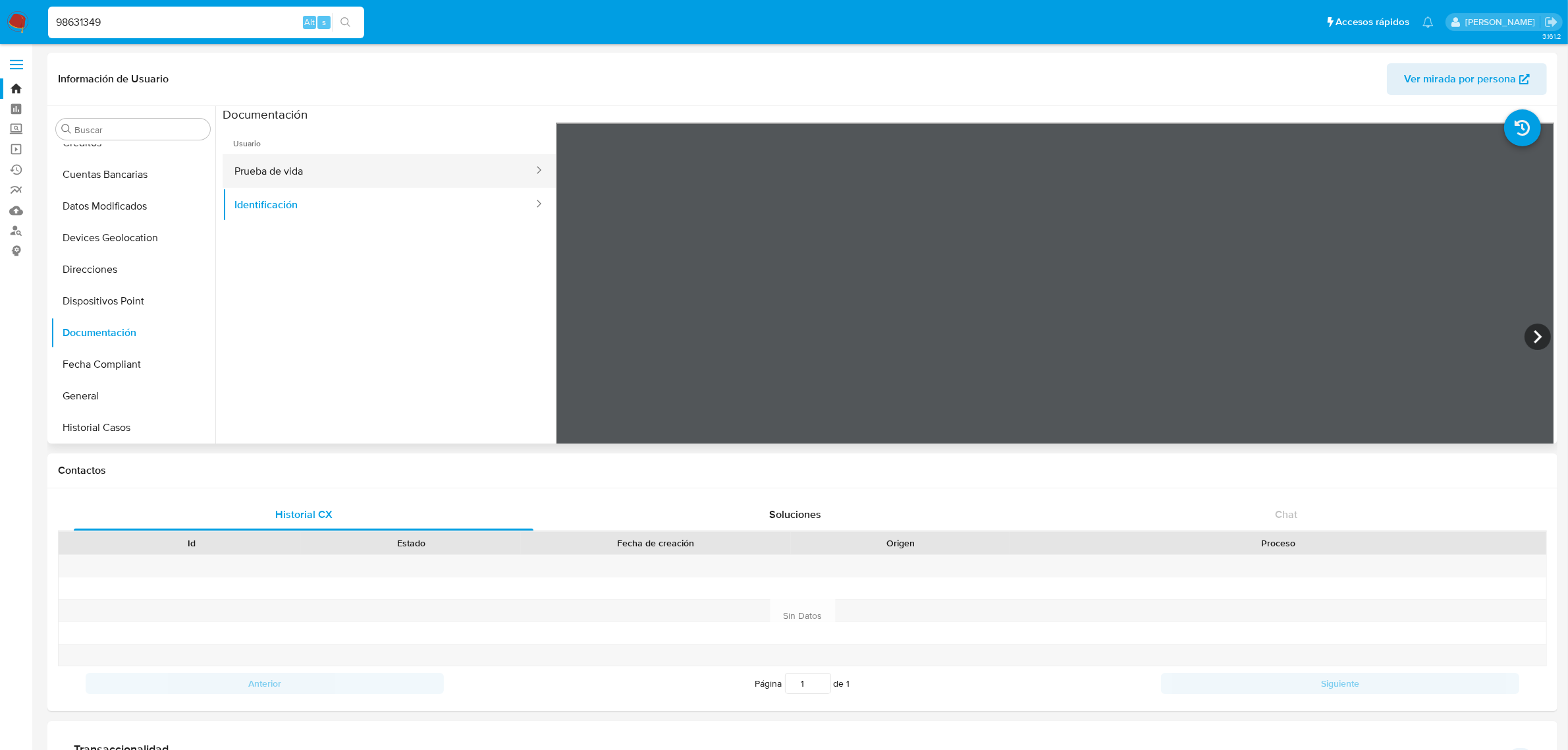
click at [331, 186] on button "Prueba de vida" at bounding box center [379, 171] width 312 height 33
click at [1070, 317] on div at bounding box center [1055, 339] width 999 height 433
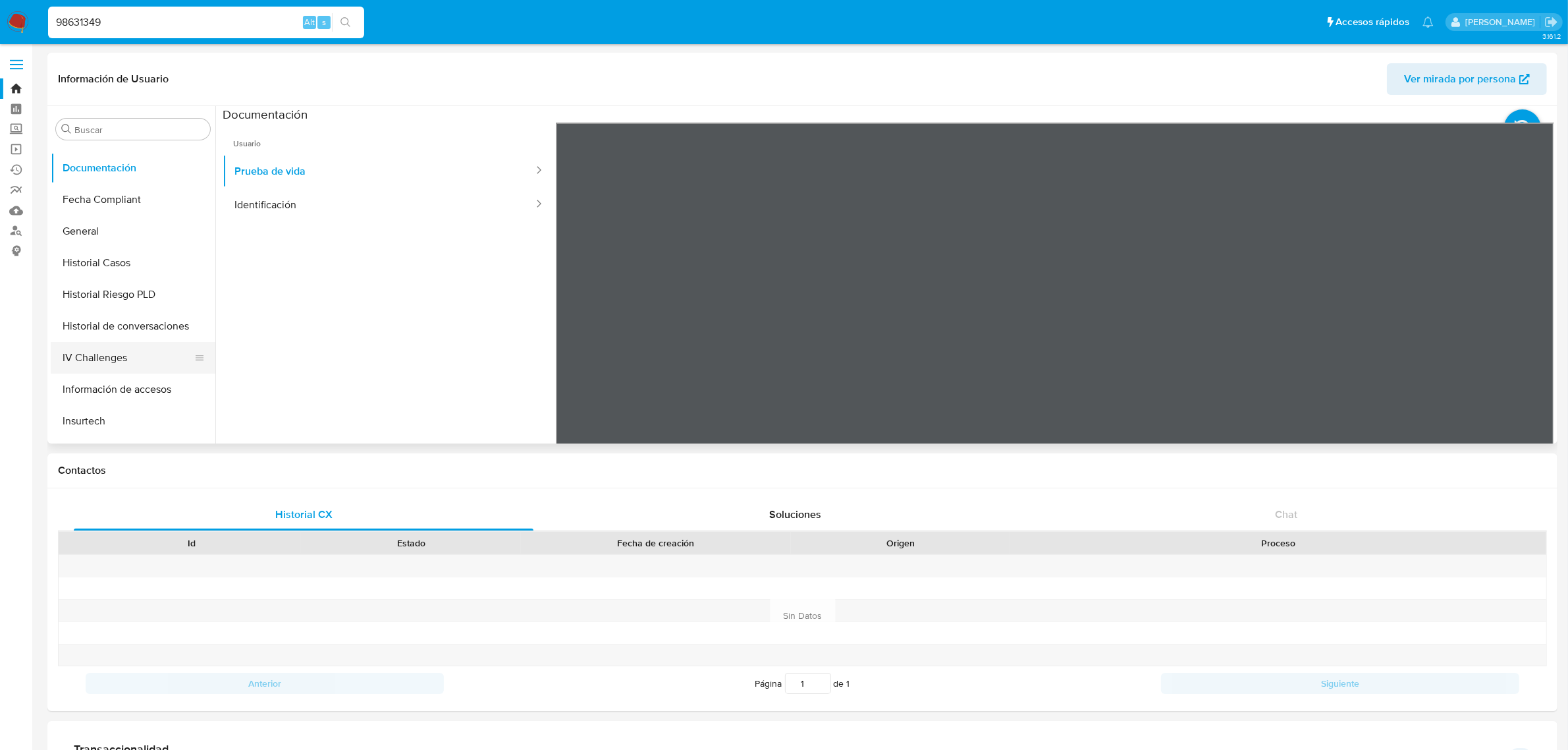
scroll to position [537, 0]
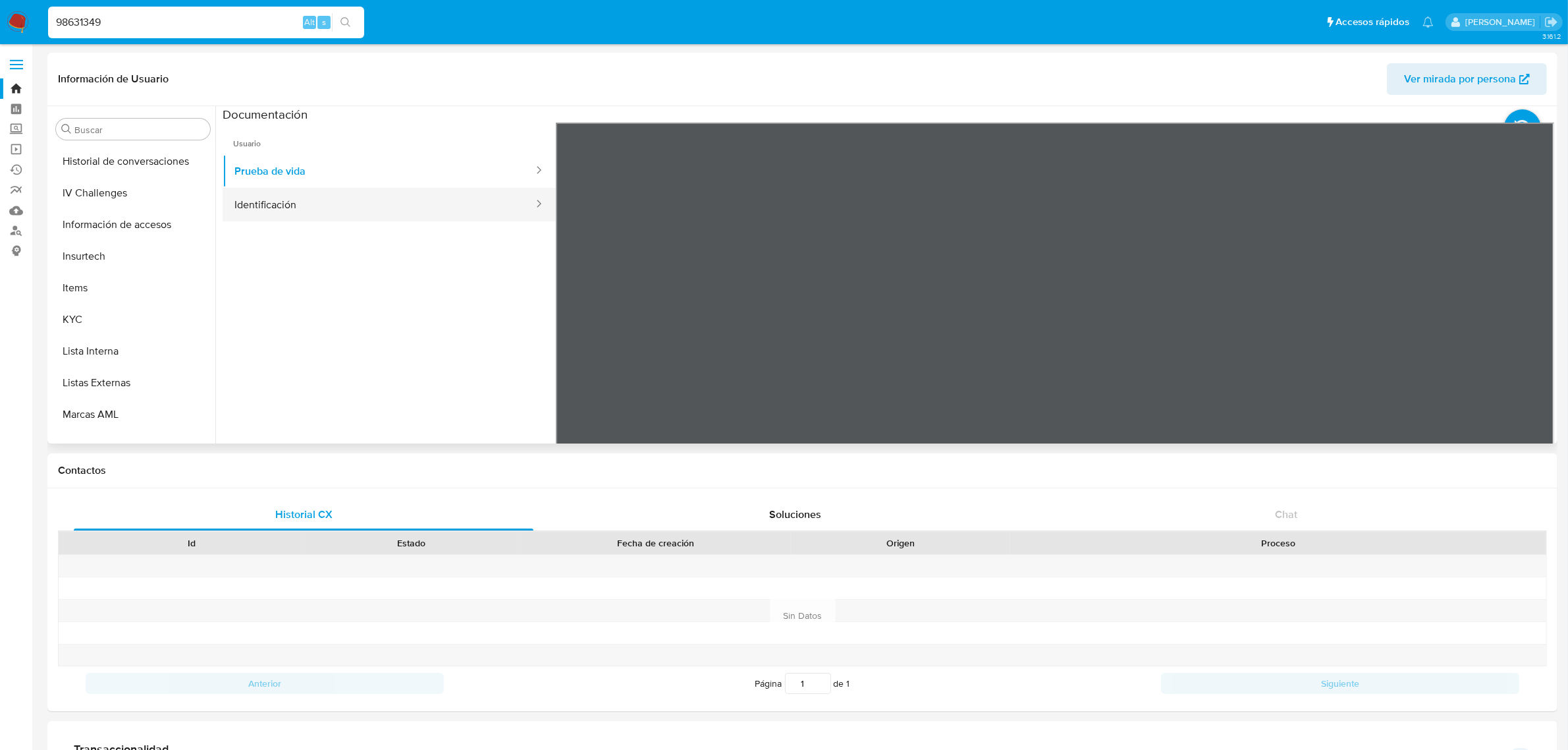
click at [260, 197] on button "Identificación" at bounding box center [379, 204] width 312 height 33
click at [105, 323] on button "KYC" at bounding box center [127, 319] width 154 height 32
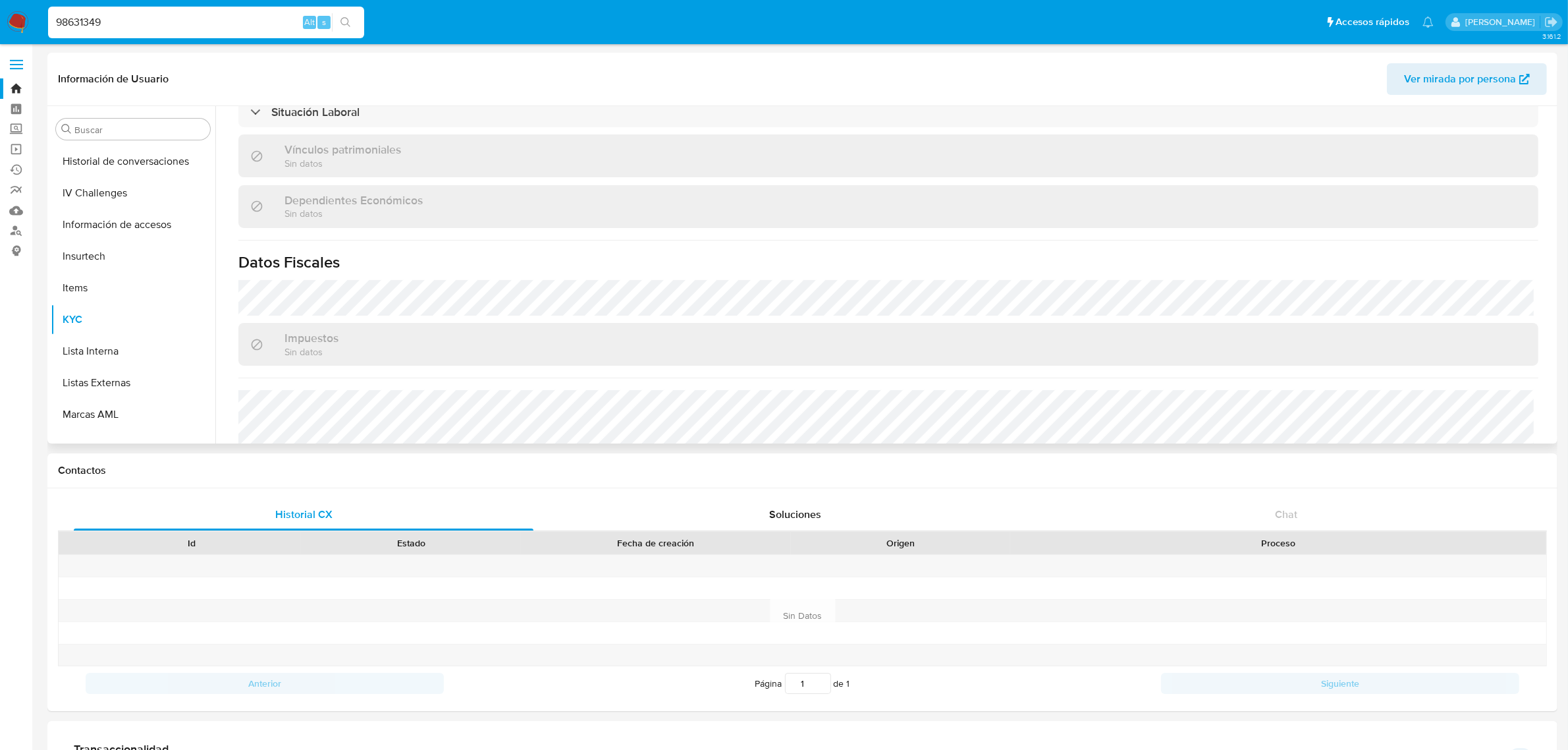
scroll to position [814, 0]
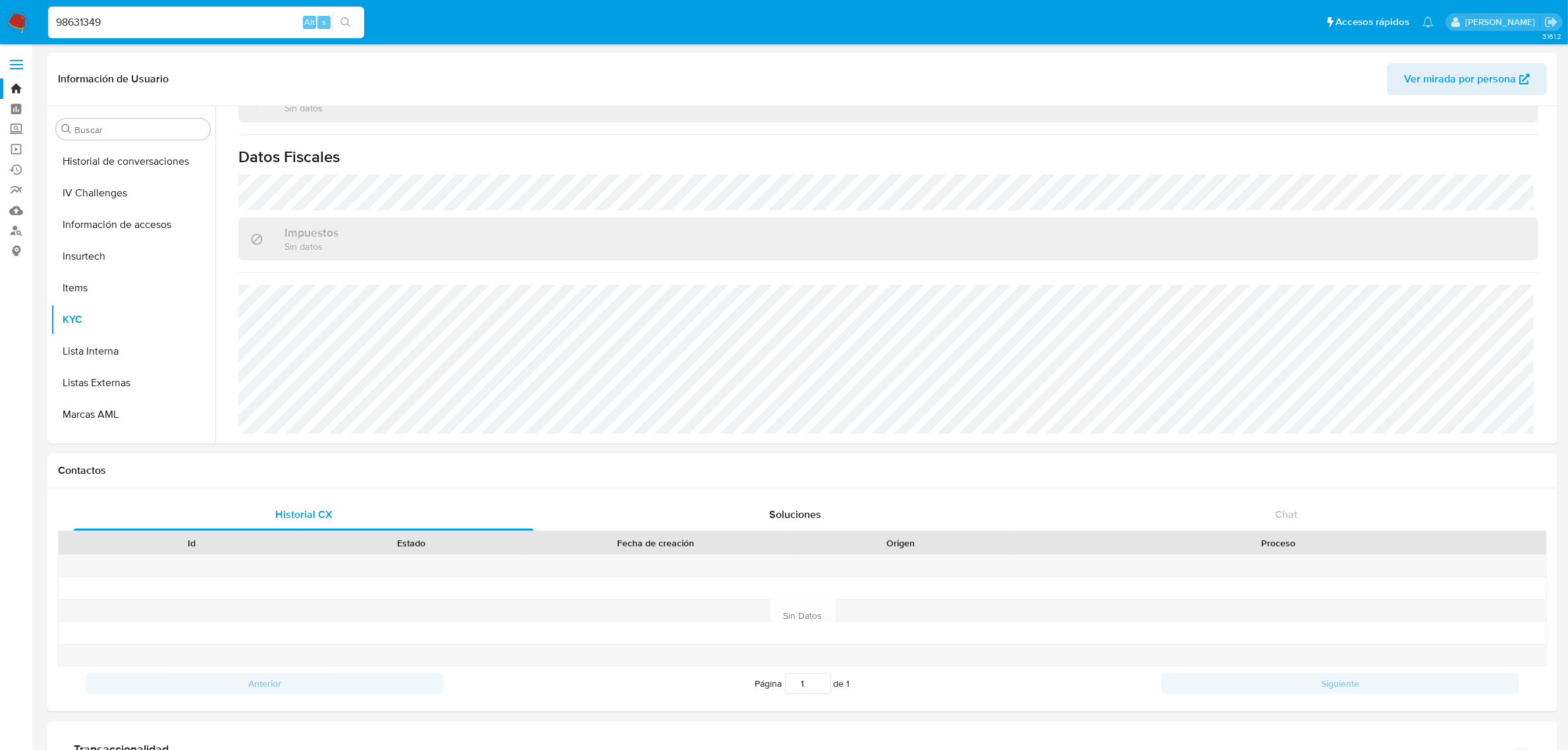
click at [76, 24] on input "98631349" at bounding box center [206, 22] width 317 height 17
paste input "2357759118"
type input "2357759118"
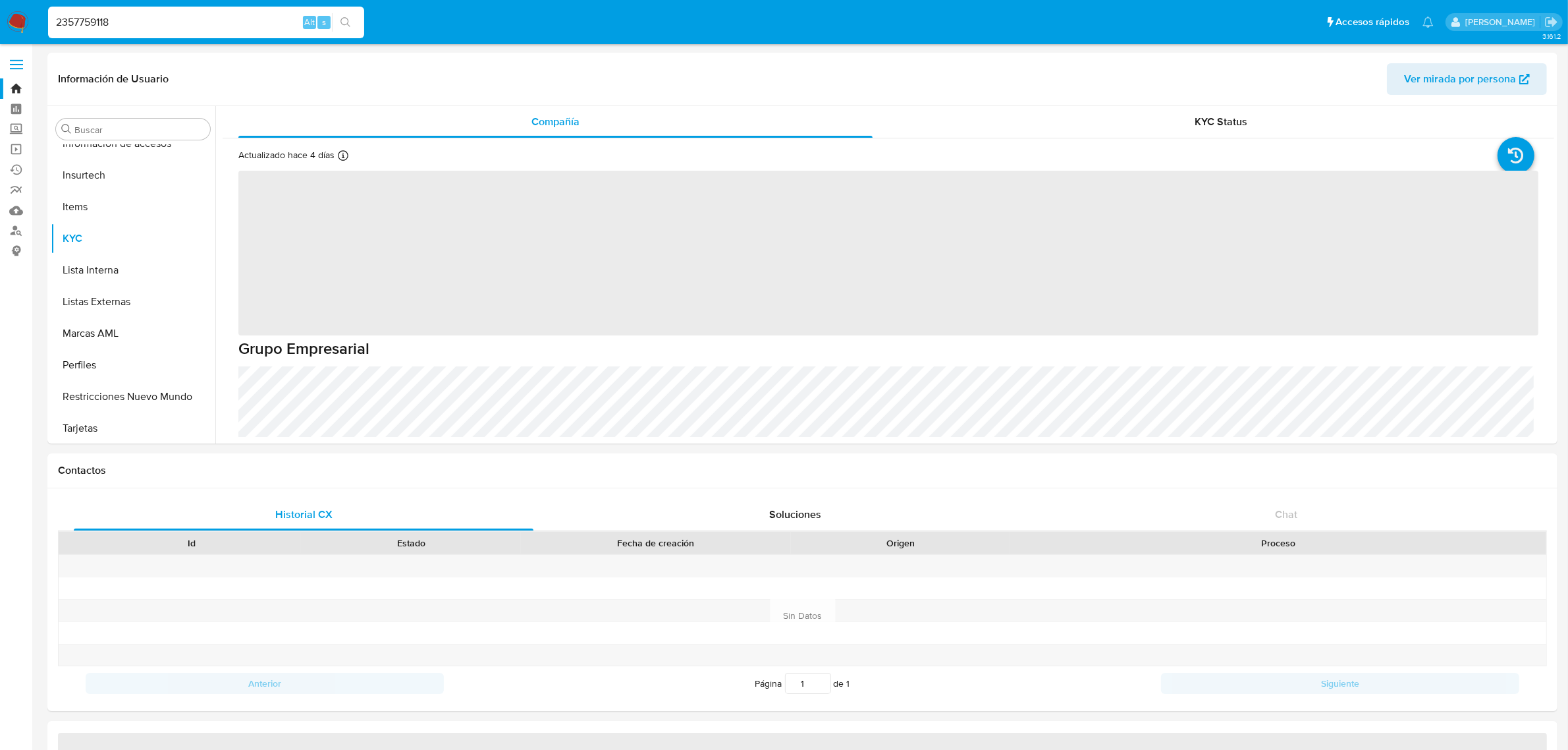
scroll to position [619, 0]
select select "10"
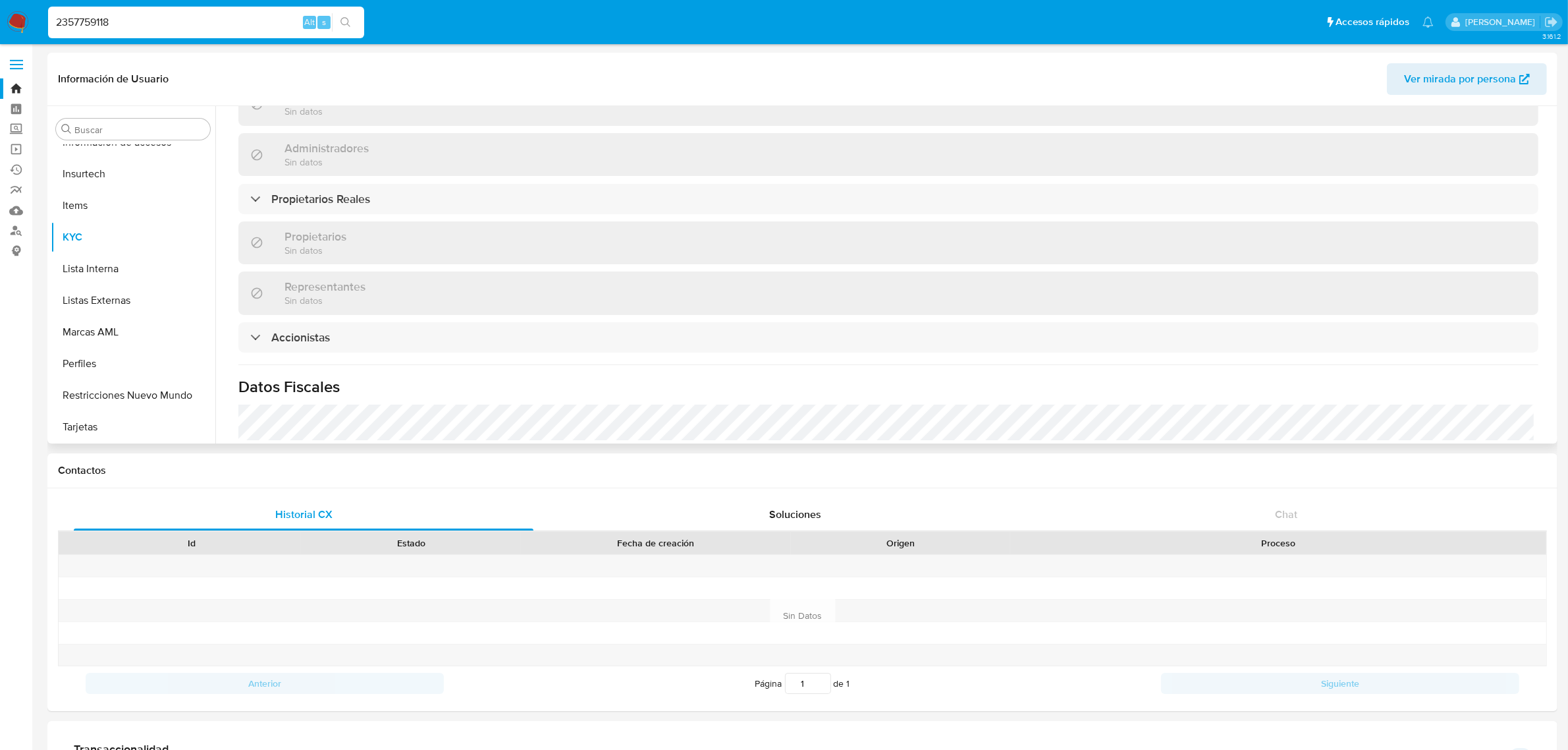
scroll to position [741, 0]
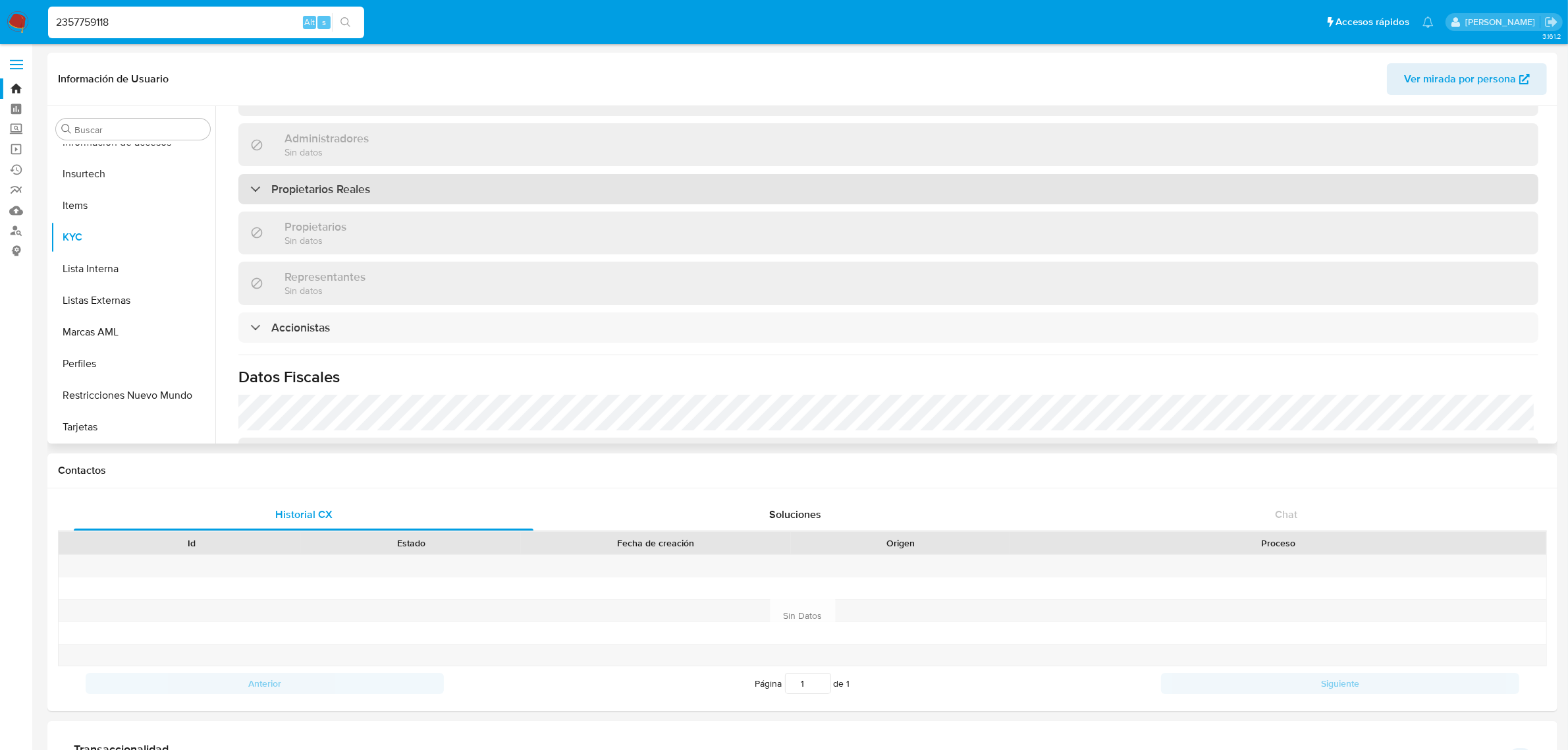
click at [281, 182] on h3 "Propietarios Reales" at bounding box center [321, 189] width 99 height 15
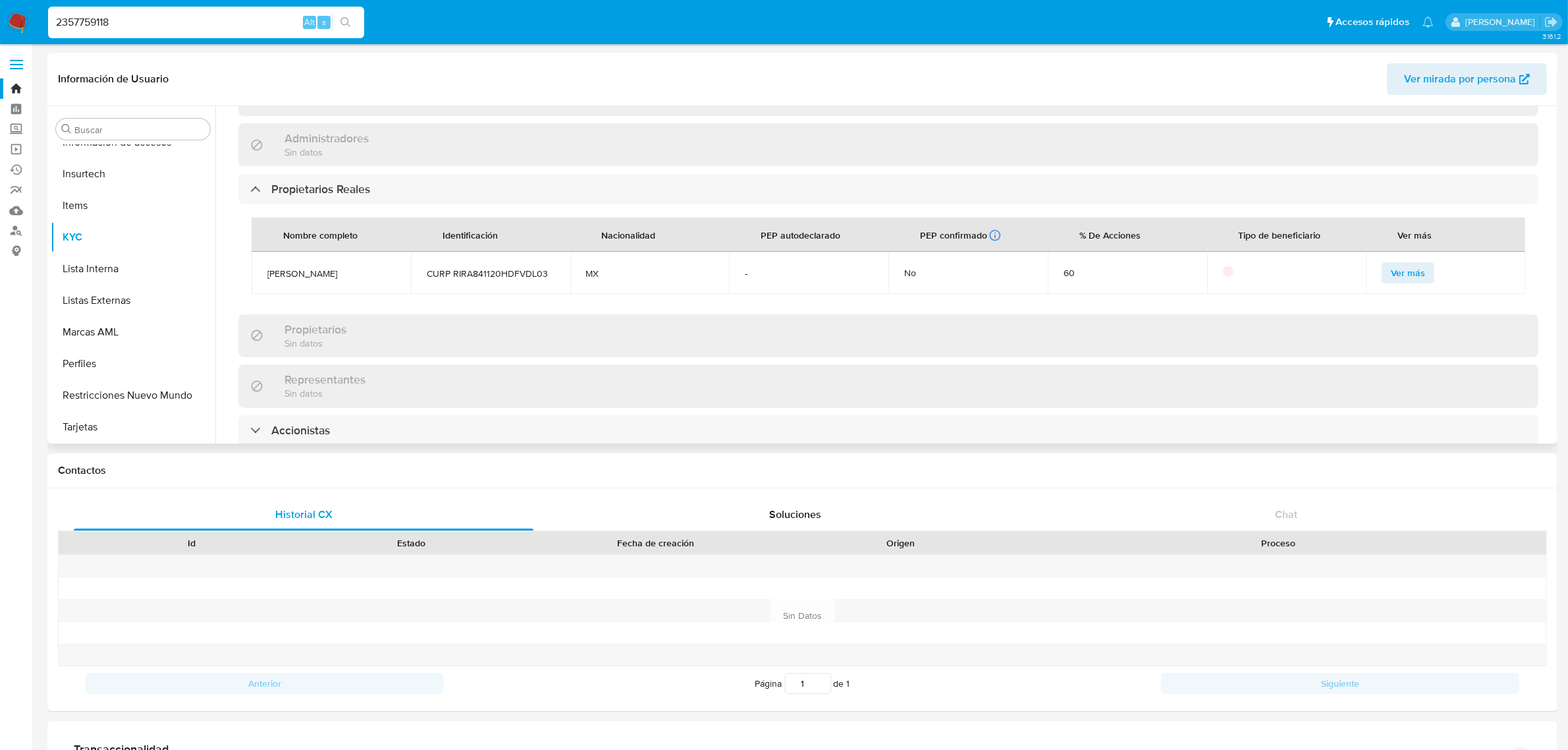
drag, startPoint x: 374, startPoint y: 244, endPoint x: 264, endPoint y: 239, distance: 110.1
click at [264, 251] on td "[PERSON_NAME]" at bounding box center [330, 273] width 159 height 42
copy span "[PERSON_NAME]"
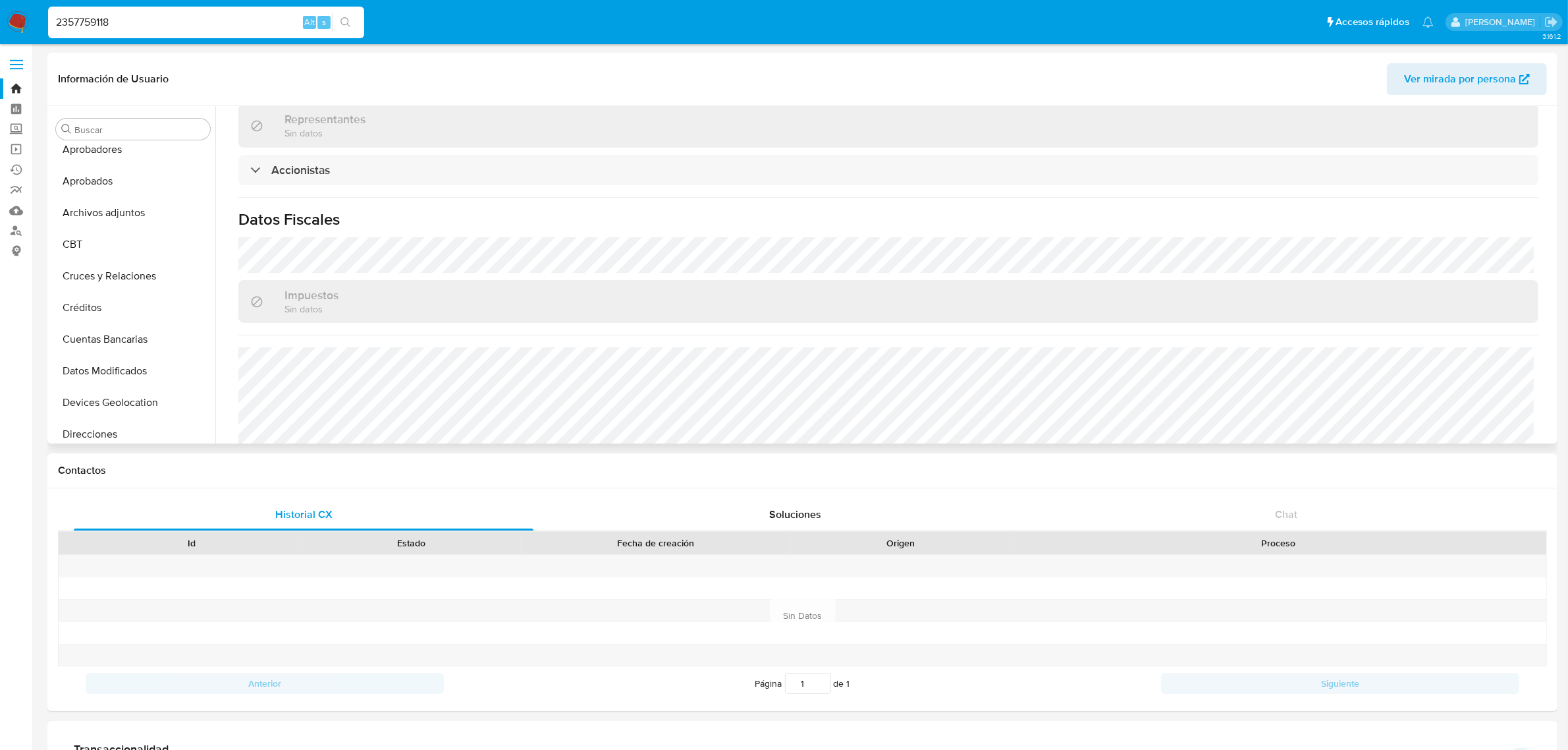
scroll to position [1034, 0]
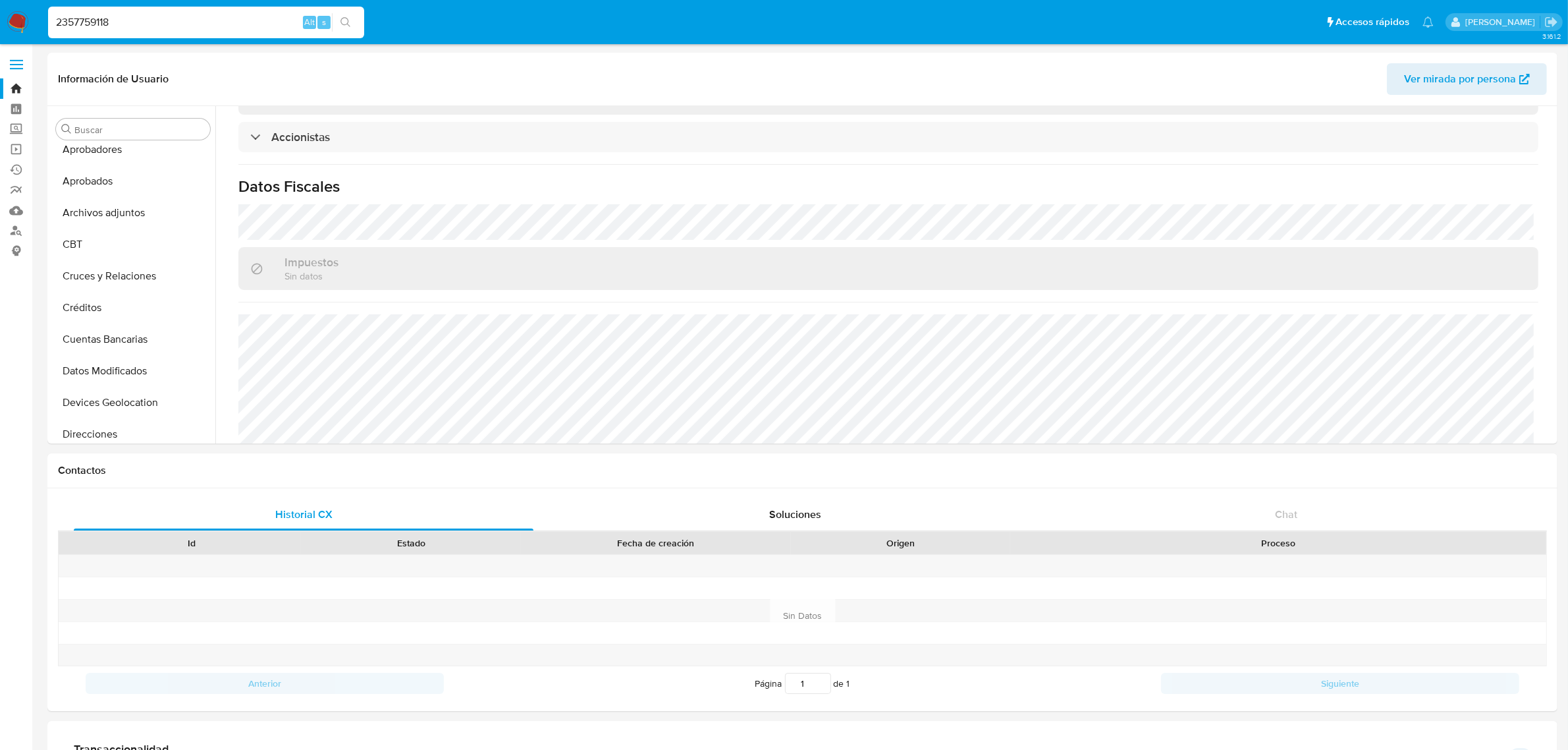
click at [134, 15] on input "2357759118" at bounding box center [206, 22] width 317 height 17
paste input "76622110"
type input "276622110"
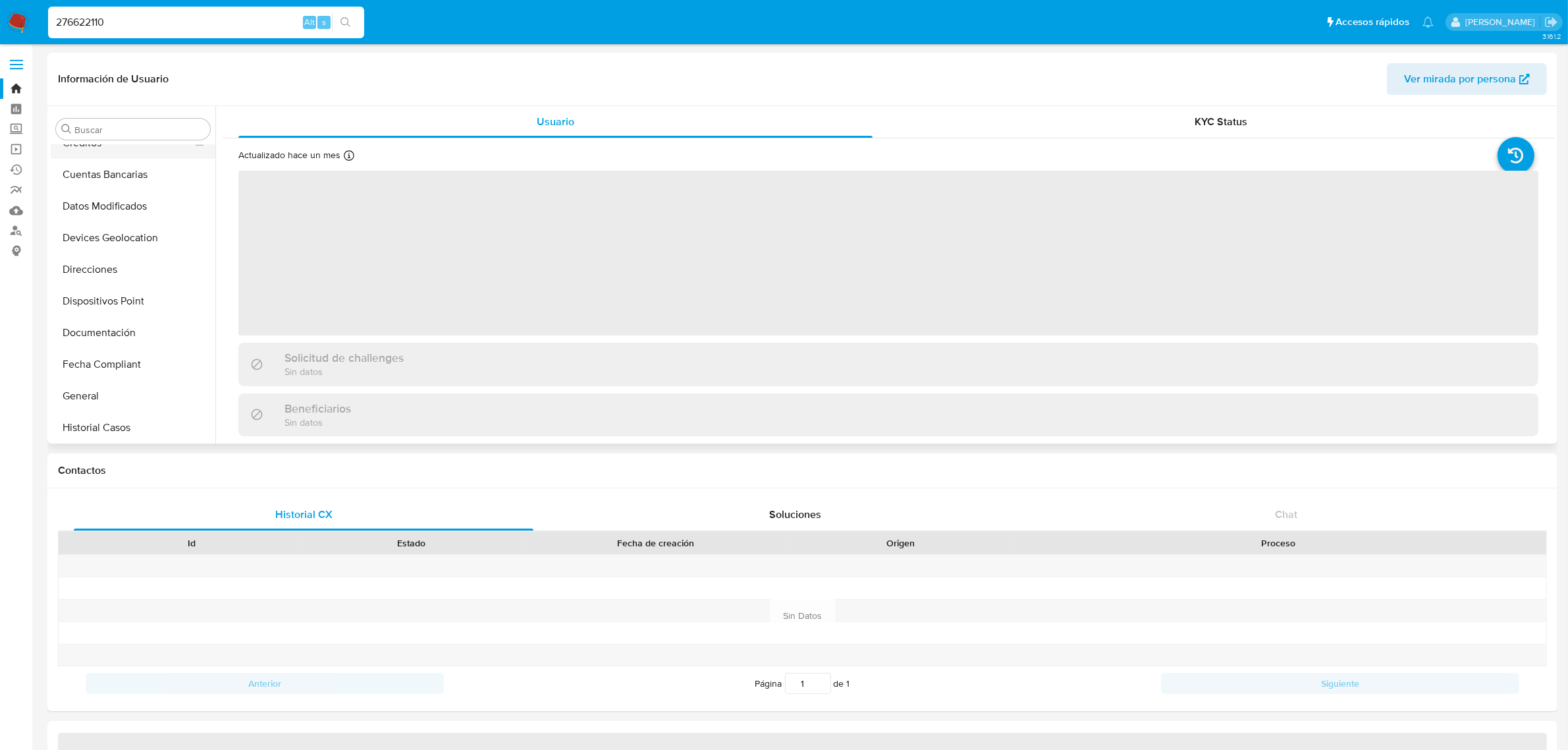
scroll to position [38, 0]
select select "10"
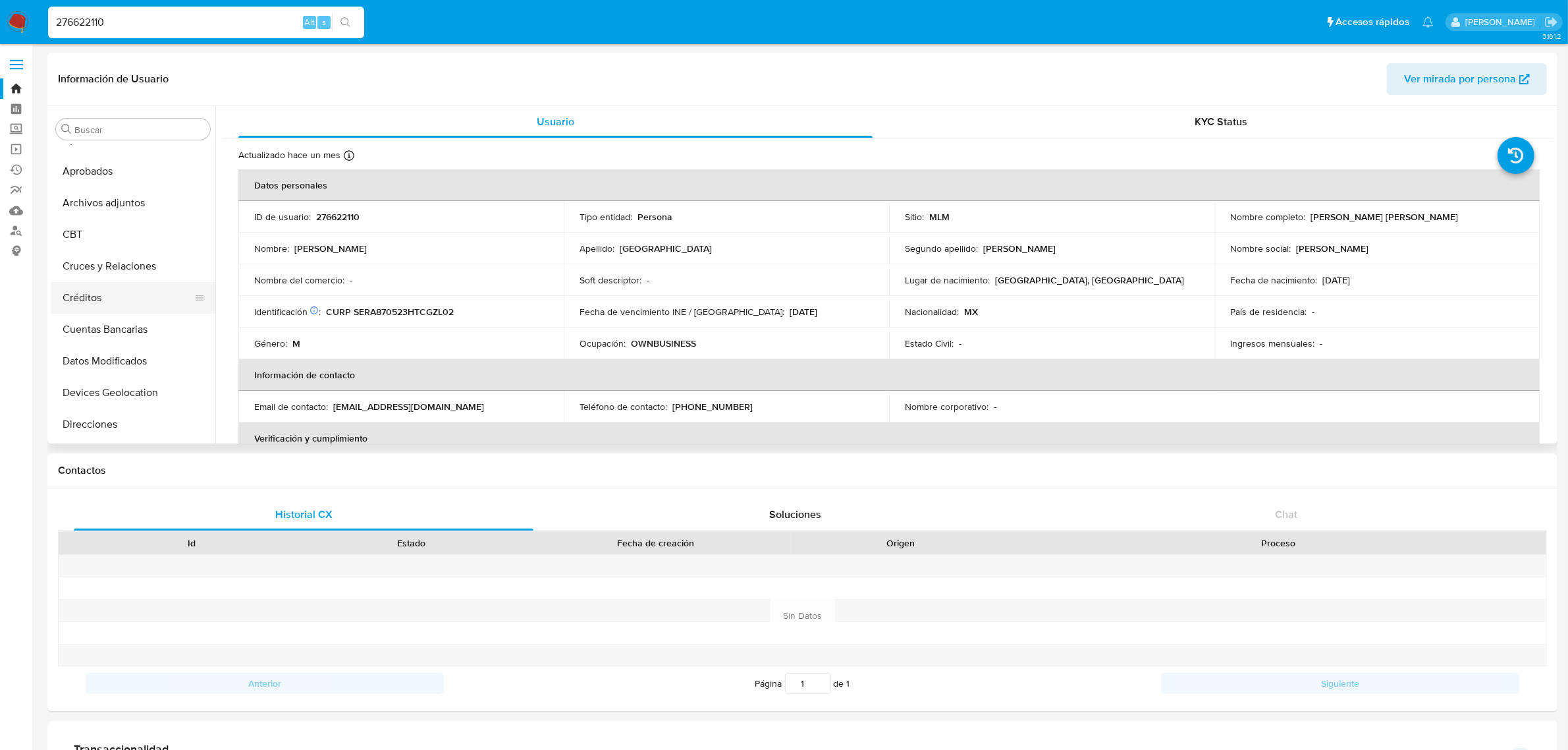
scroll to position [82, 0]
click at [109, 429] on button "Dispositivos Point" at bounding box center [127, 426] width 154 height 32
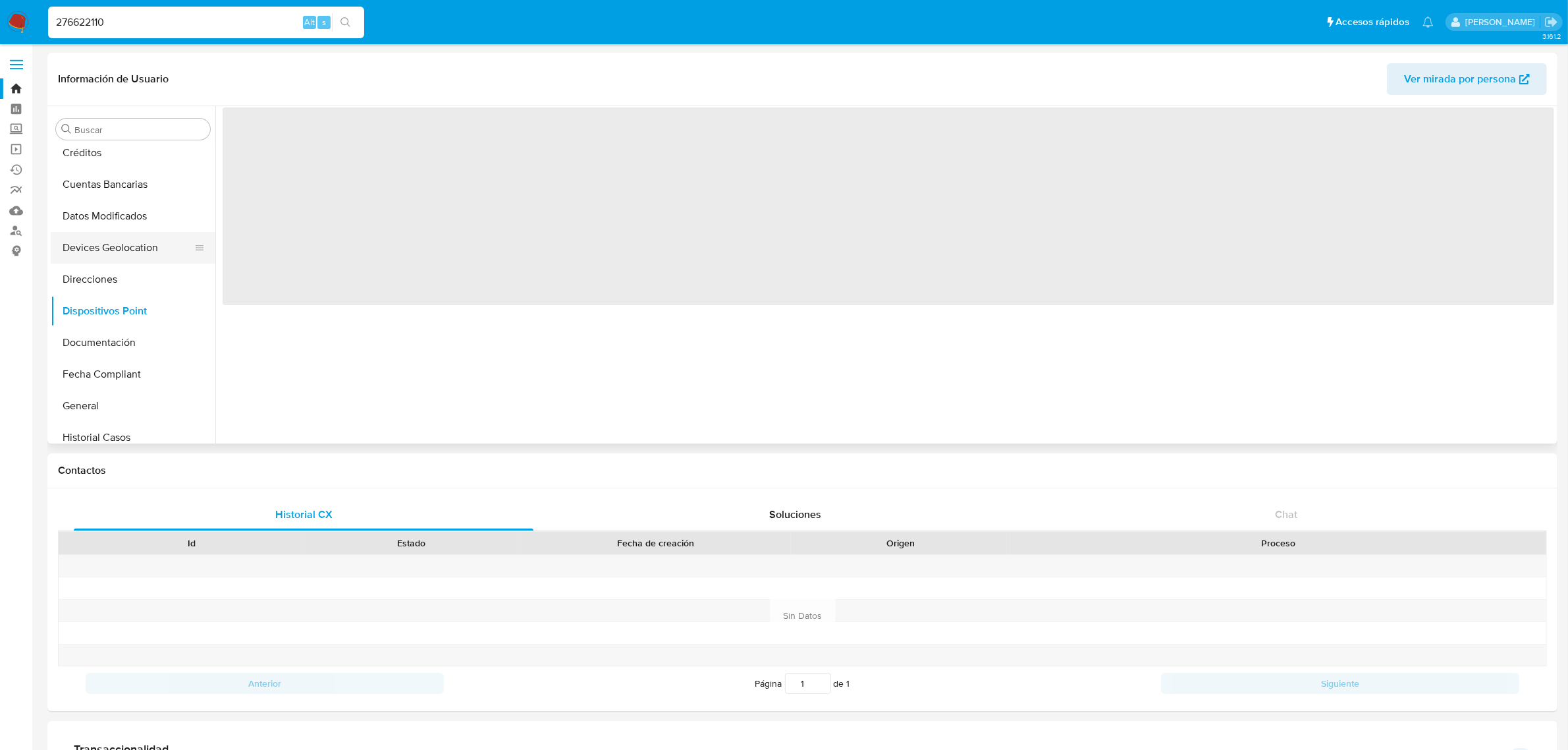
scroll to position [247, 0]
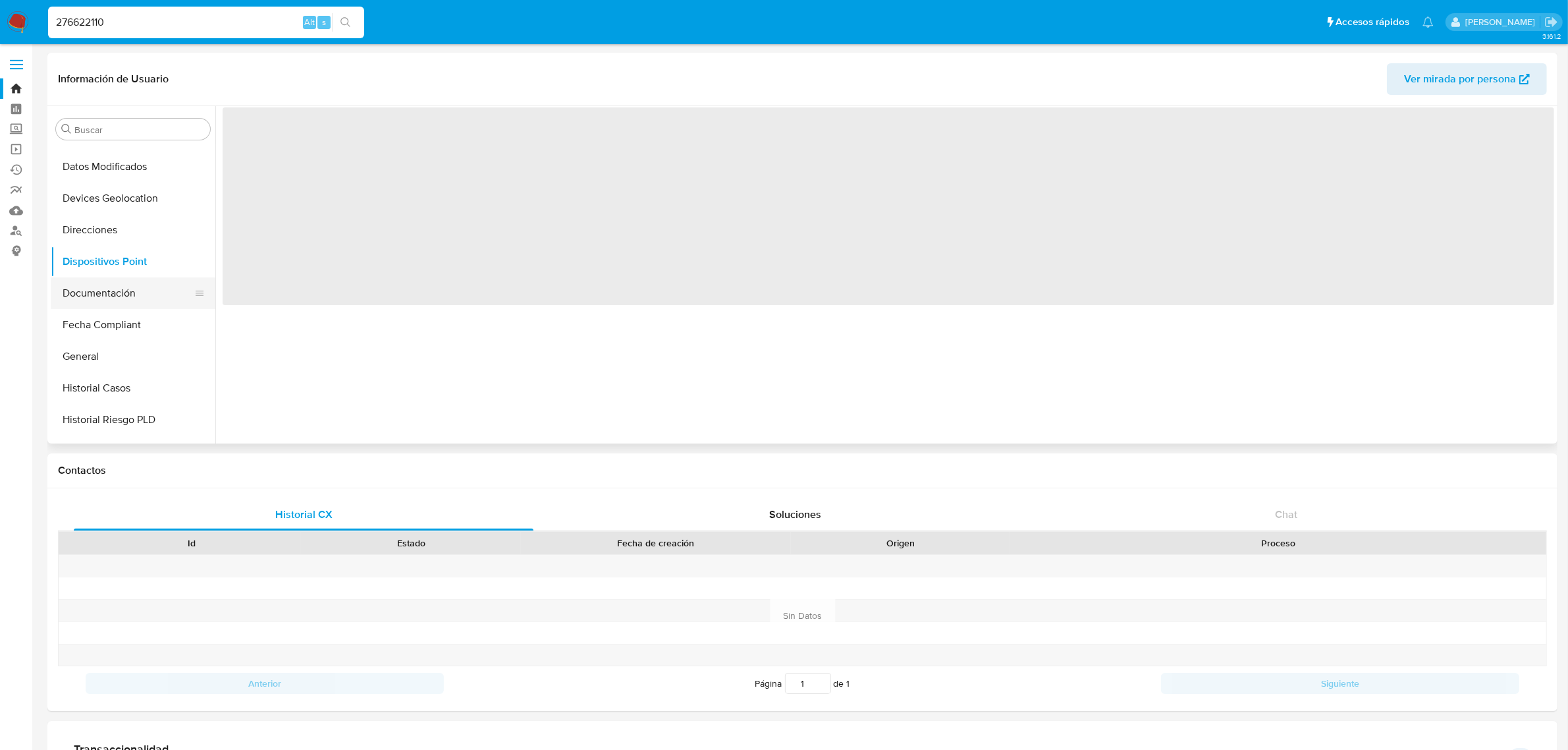
click at [107, 301] on button "Documentación" at bounding box center [127, 293] width 154 height 32
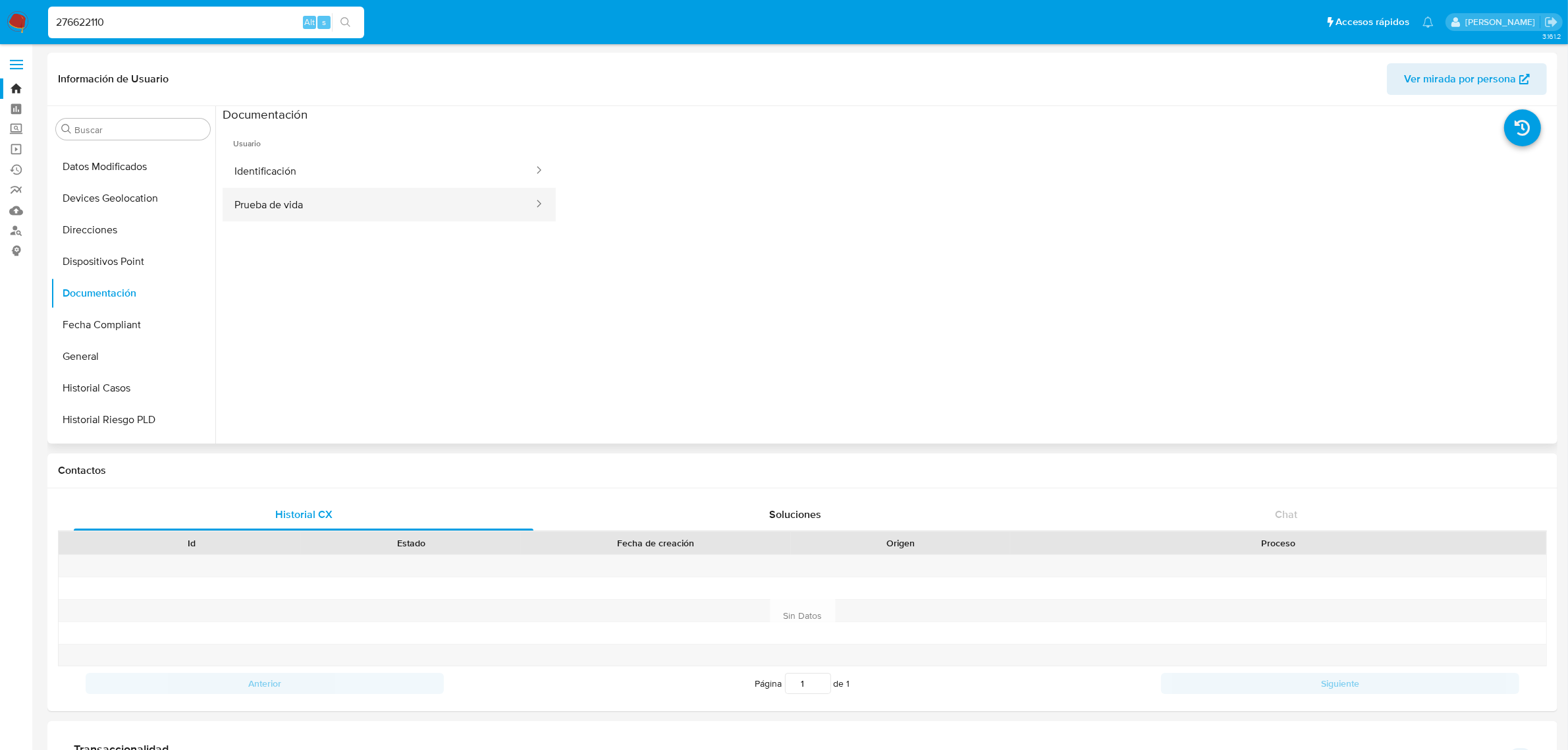
drag, startPoint x: 314, startPoint y: 211, endPoint x: 330, endPoint y: 215, distance: 16.5
click at [313, 211] on button "Prueba de vida" at bounding box center [379, 204] width 312 height 33
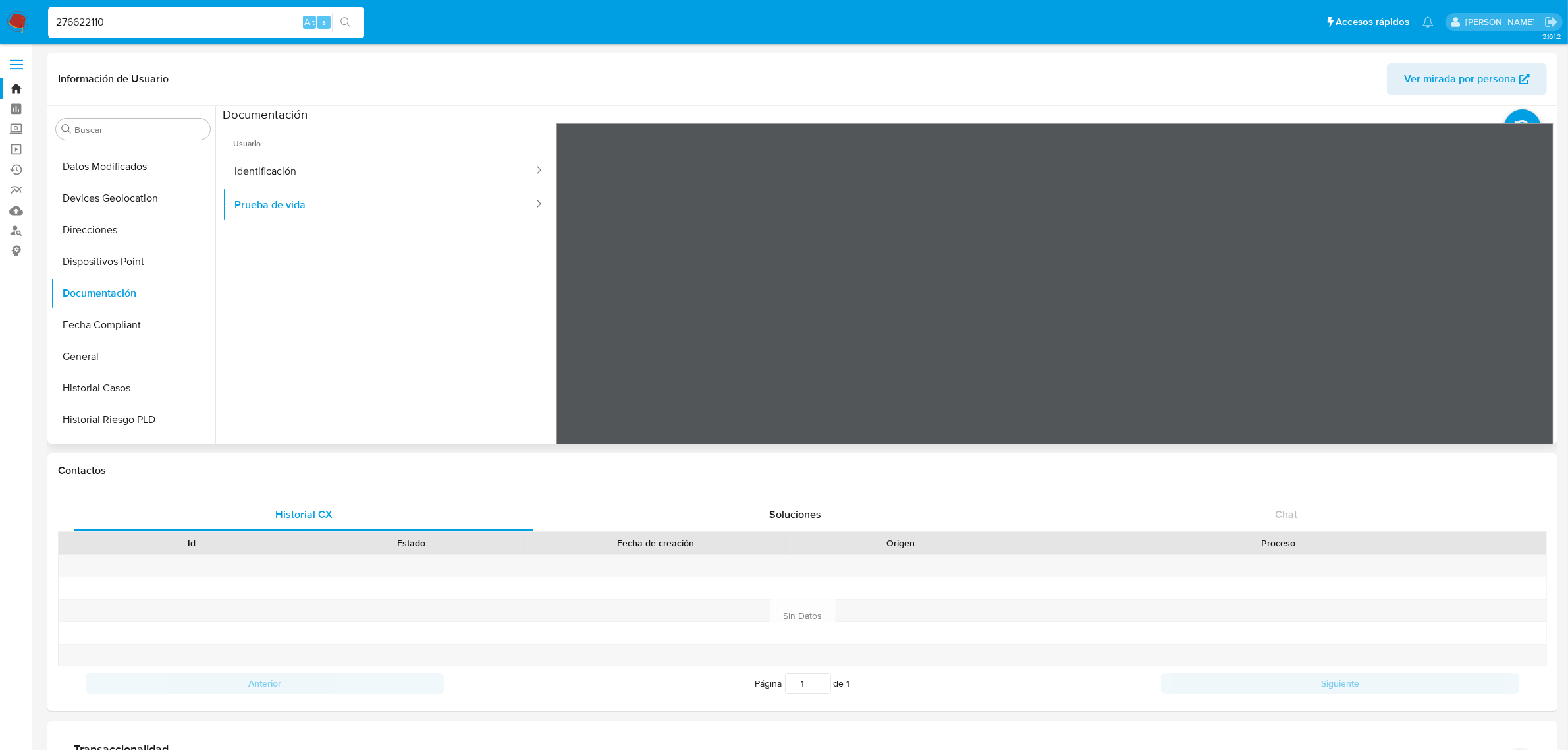
click at [1180, 270] on div at bounding box center [1055, 339] width 999 height 433
click at [1278, 293] on div at bounding box center [1055, 339] width 999 height 433
click at [120, 357] on button "KYC" at bounding box center [127, 362] width 154 height 32
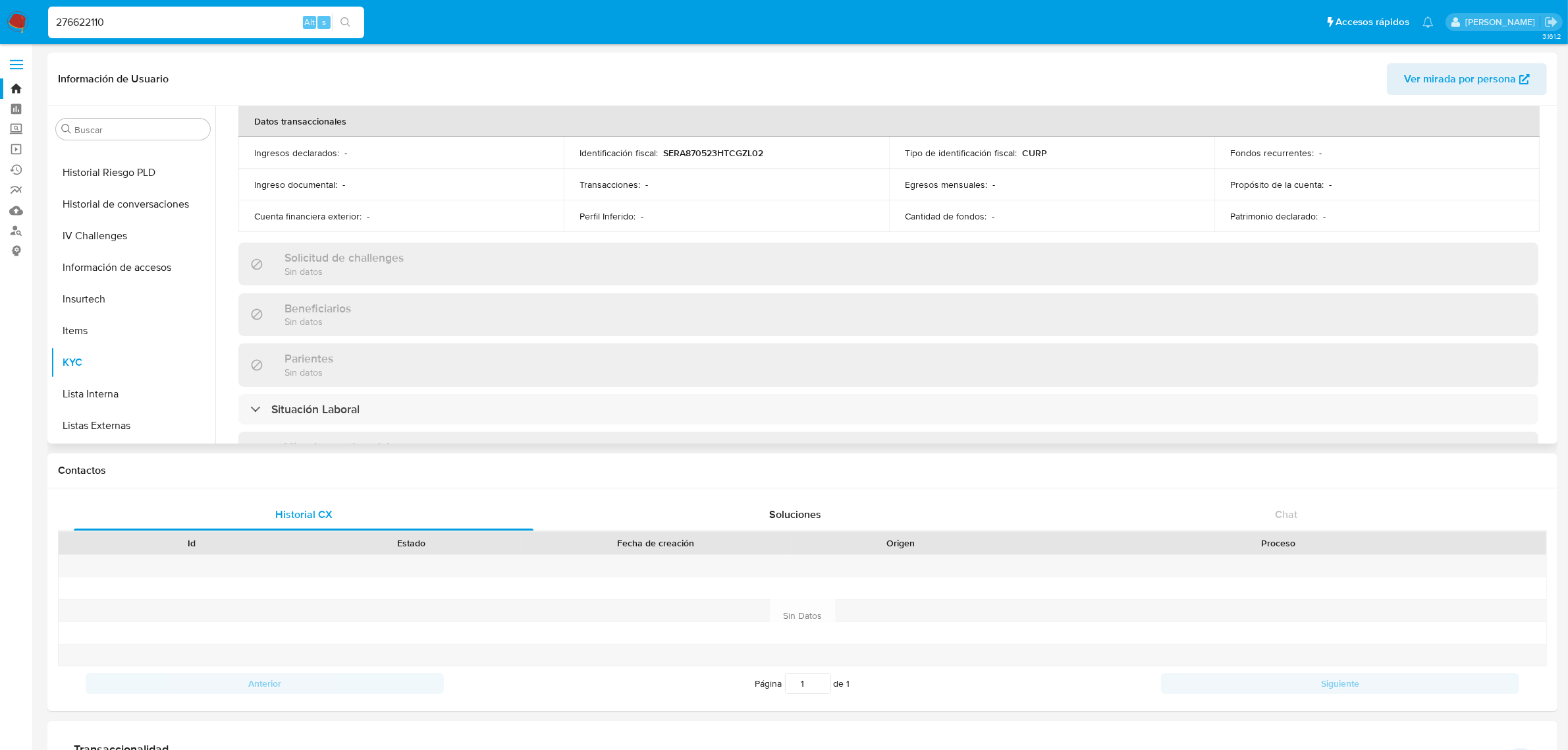
scroll to position [741, 0]
